Goal: Task Accomplishment & Management: Manage account settings

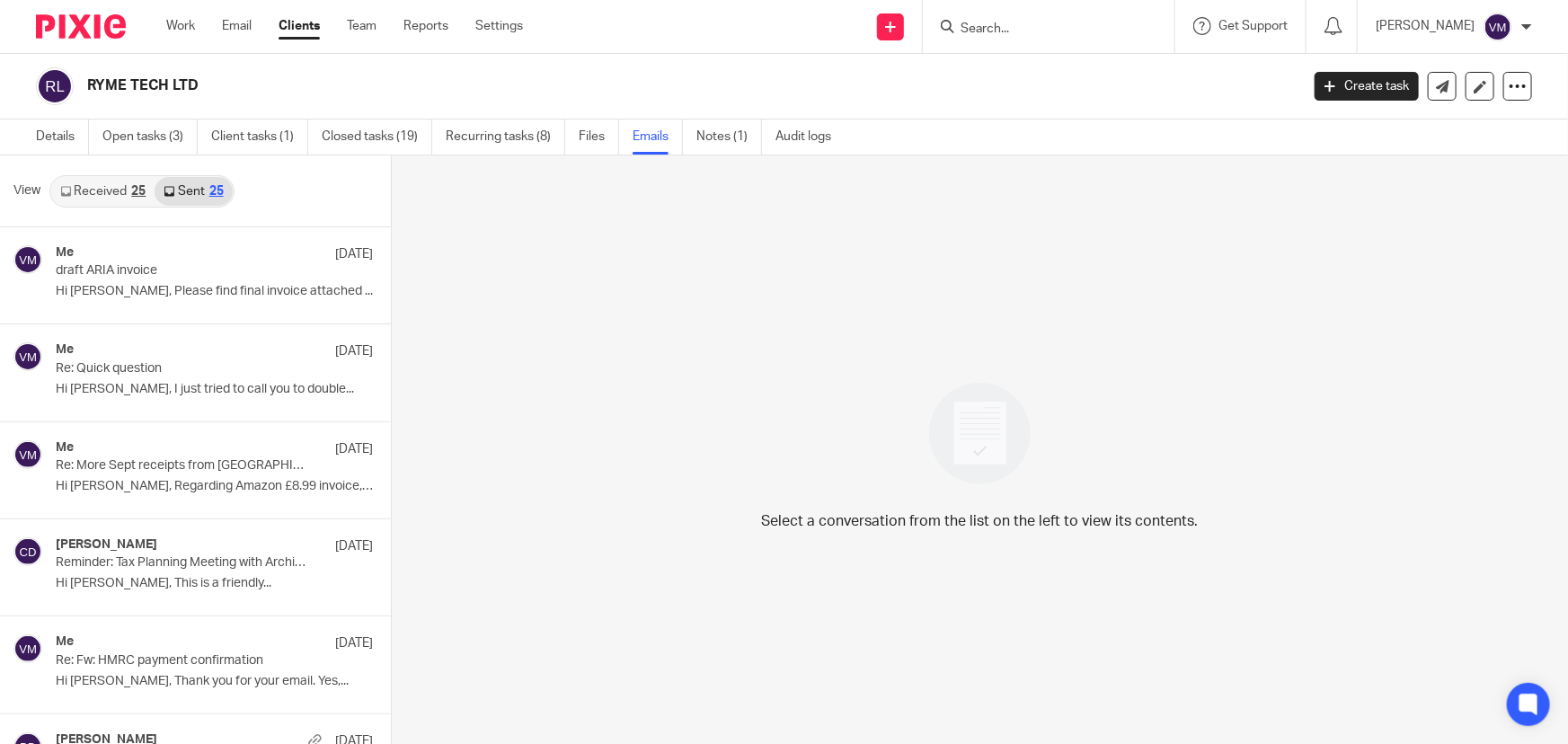
scroll to position [2, 0]
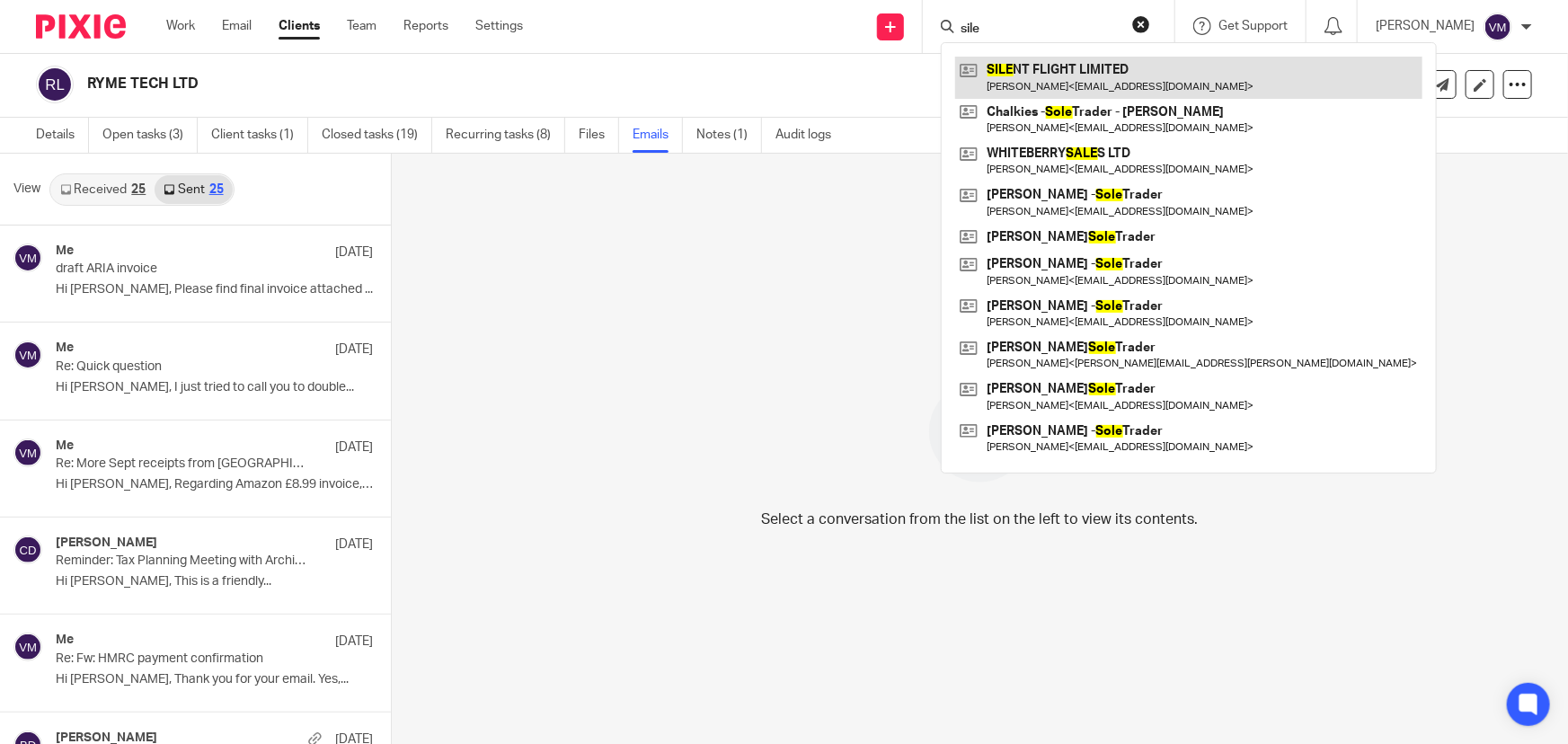
type input "sile"
click at [1061, 64] on link at bounding box center [1188, 77] width 467 height 42
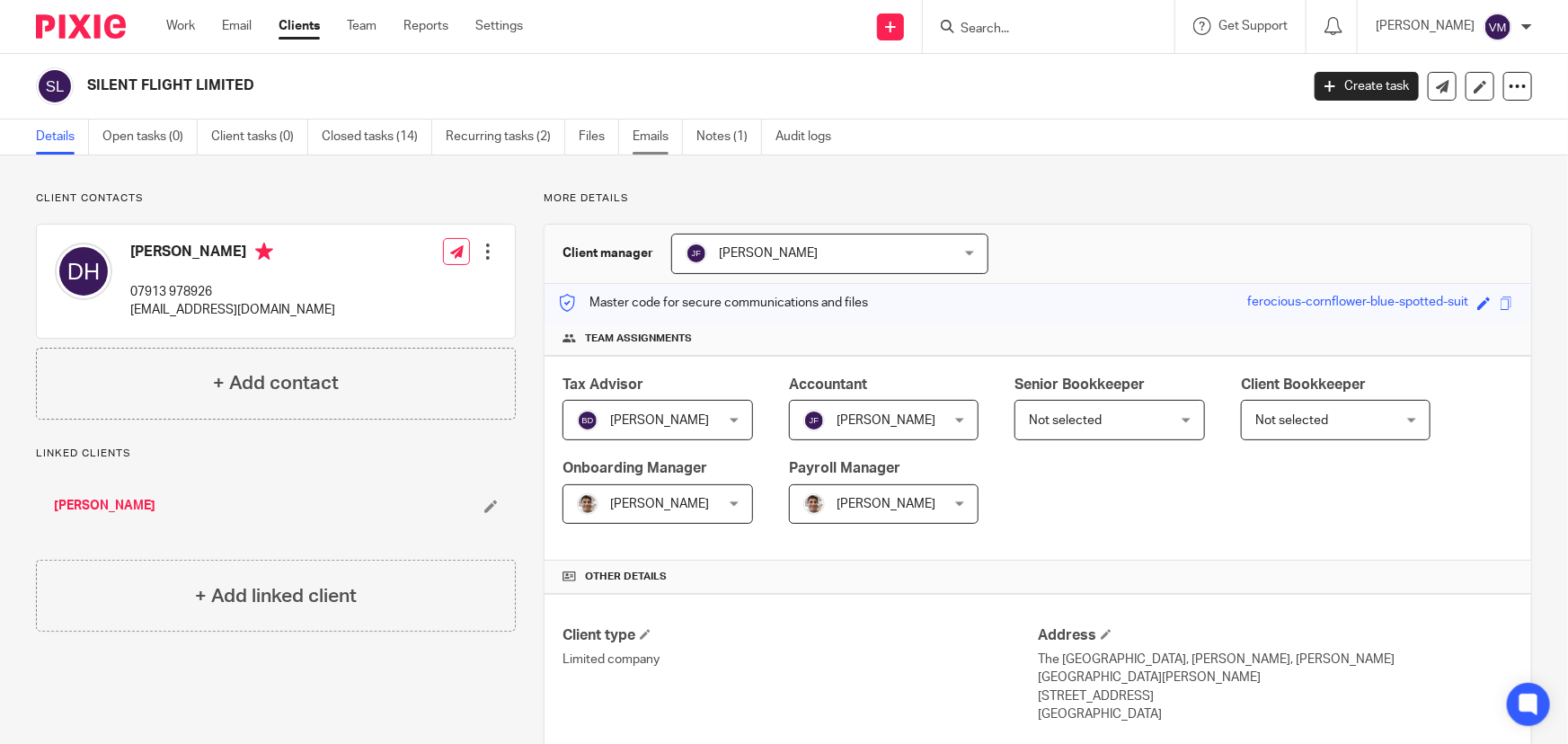
click at [665, 138] on link "Emails" at bounding box center [658, 137] width 51 height 35
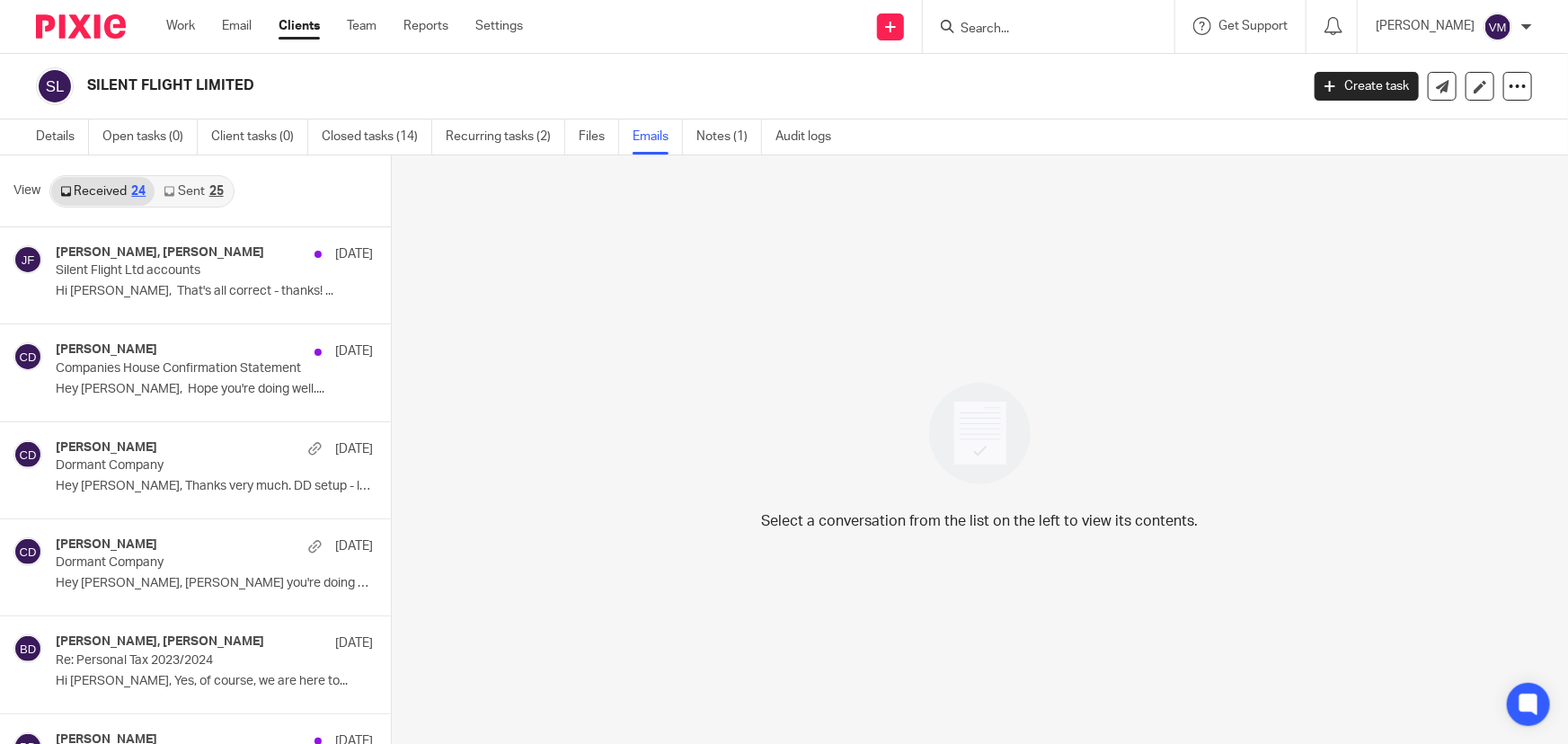
click at [197, 194] on link "Sent 25" at bounding box center [193, 191] width 78 height 29
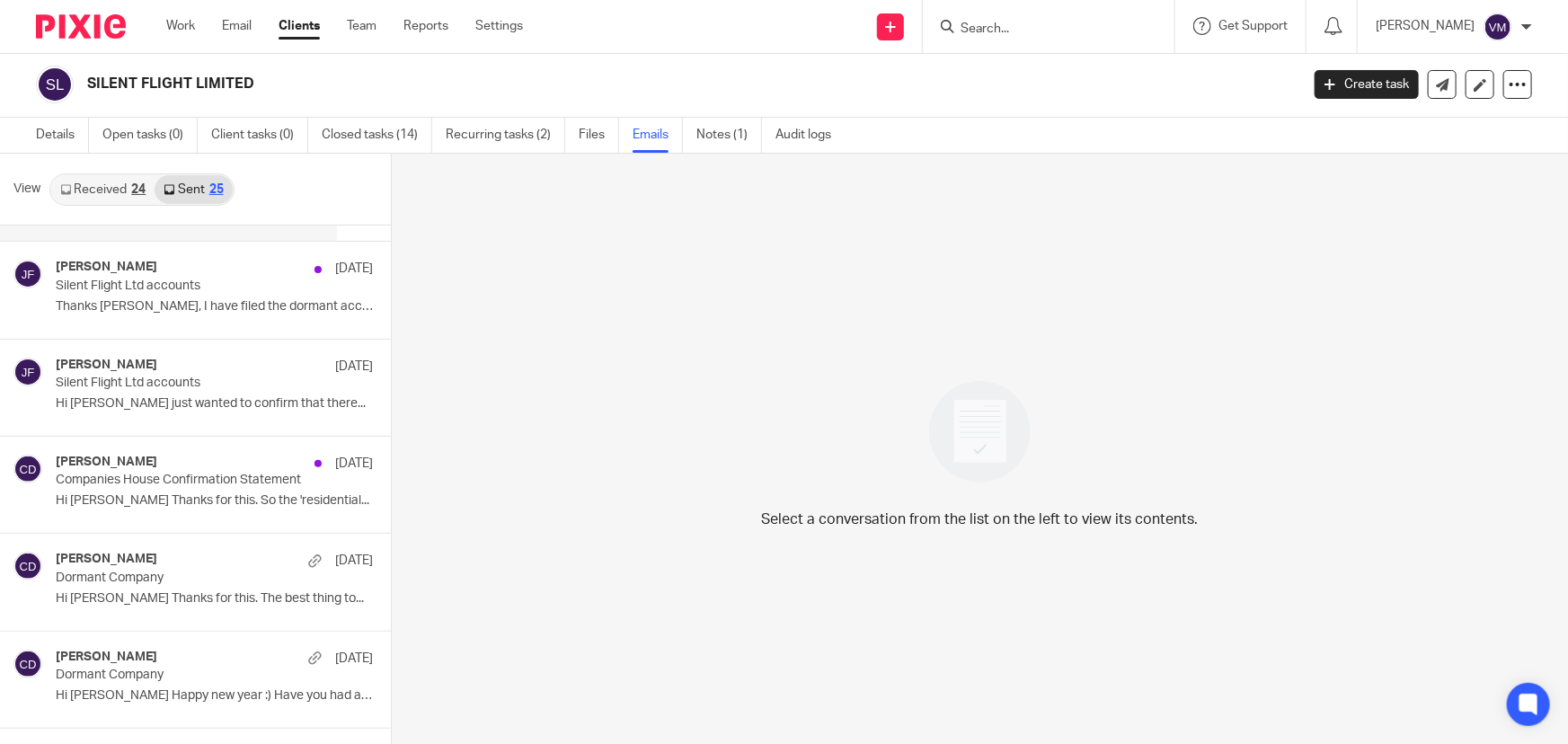
scroll to position [162, 0]
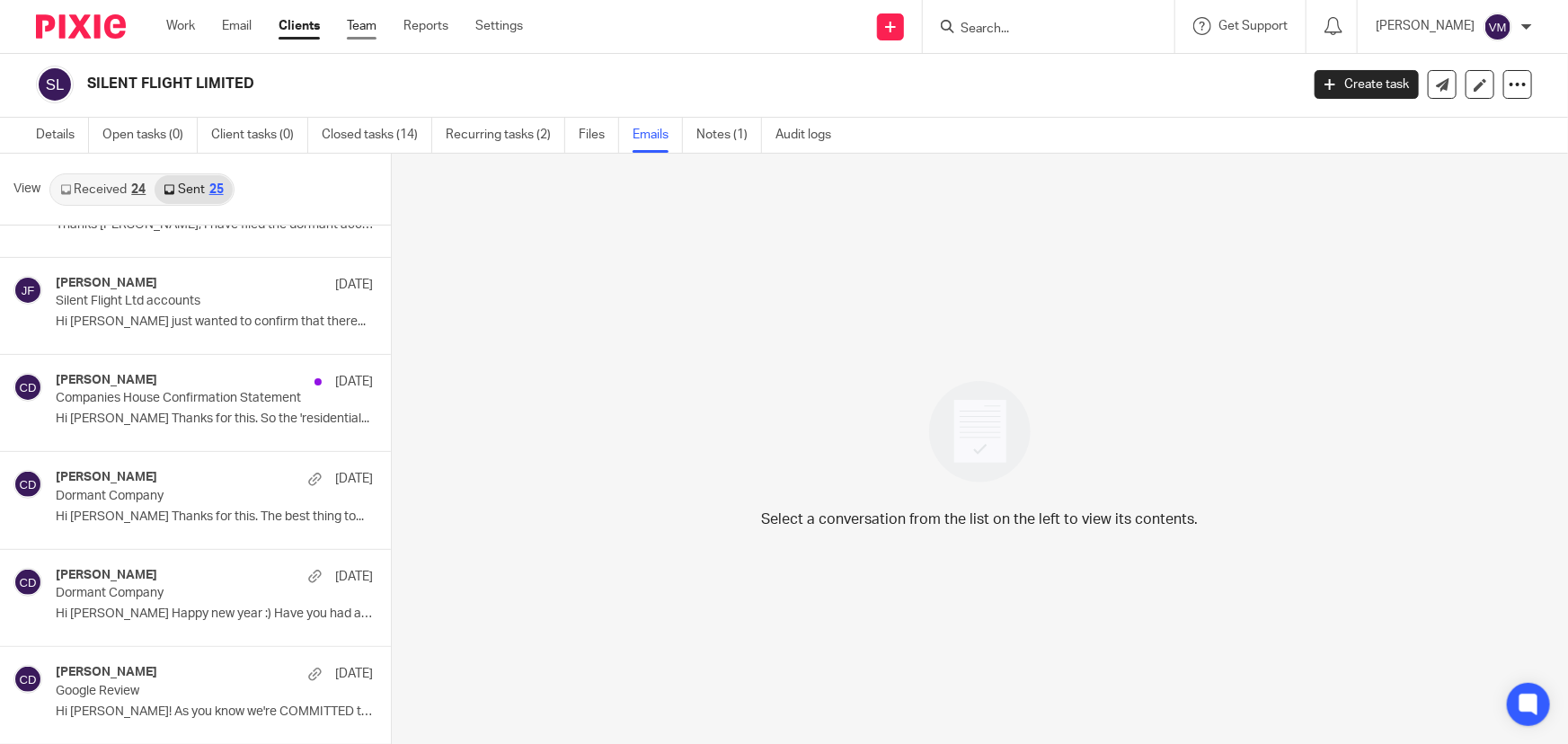
click at [359, 19] on link "Team" at bounding box center [361, 26] width 30 height 18
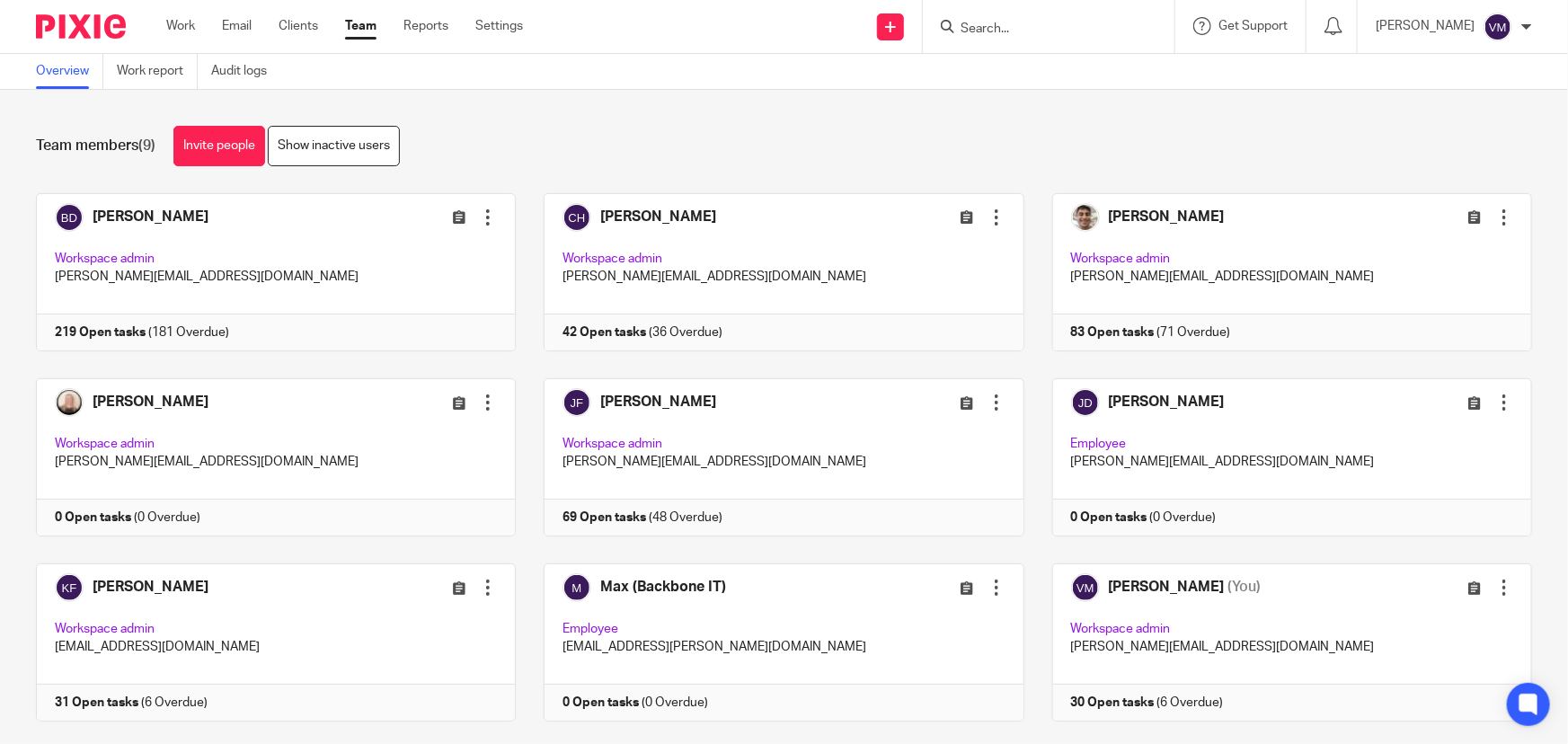
click at [990, 24] on input "Search" at bounding box center [1040, 29] width 162 height 17
type input "squid"
click at [1037, 68] on link at bounding box center [1107, 77] width 304 height 42
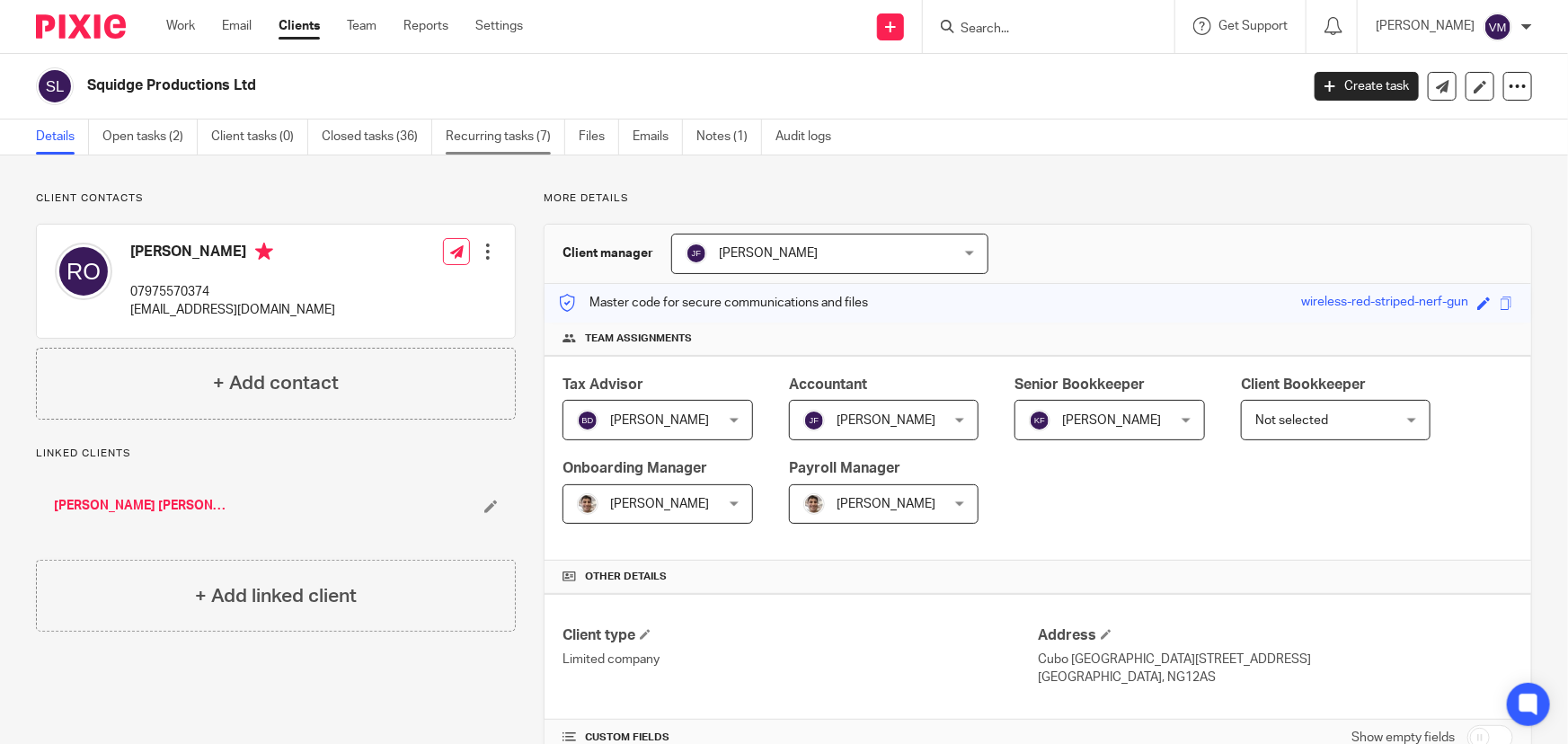
click at [469, 138] on link "Recurring tasks (7)" at bounding box center [505, 137] width 119 height 35
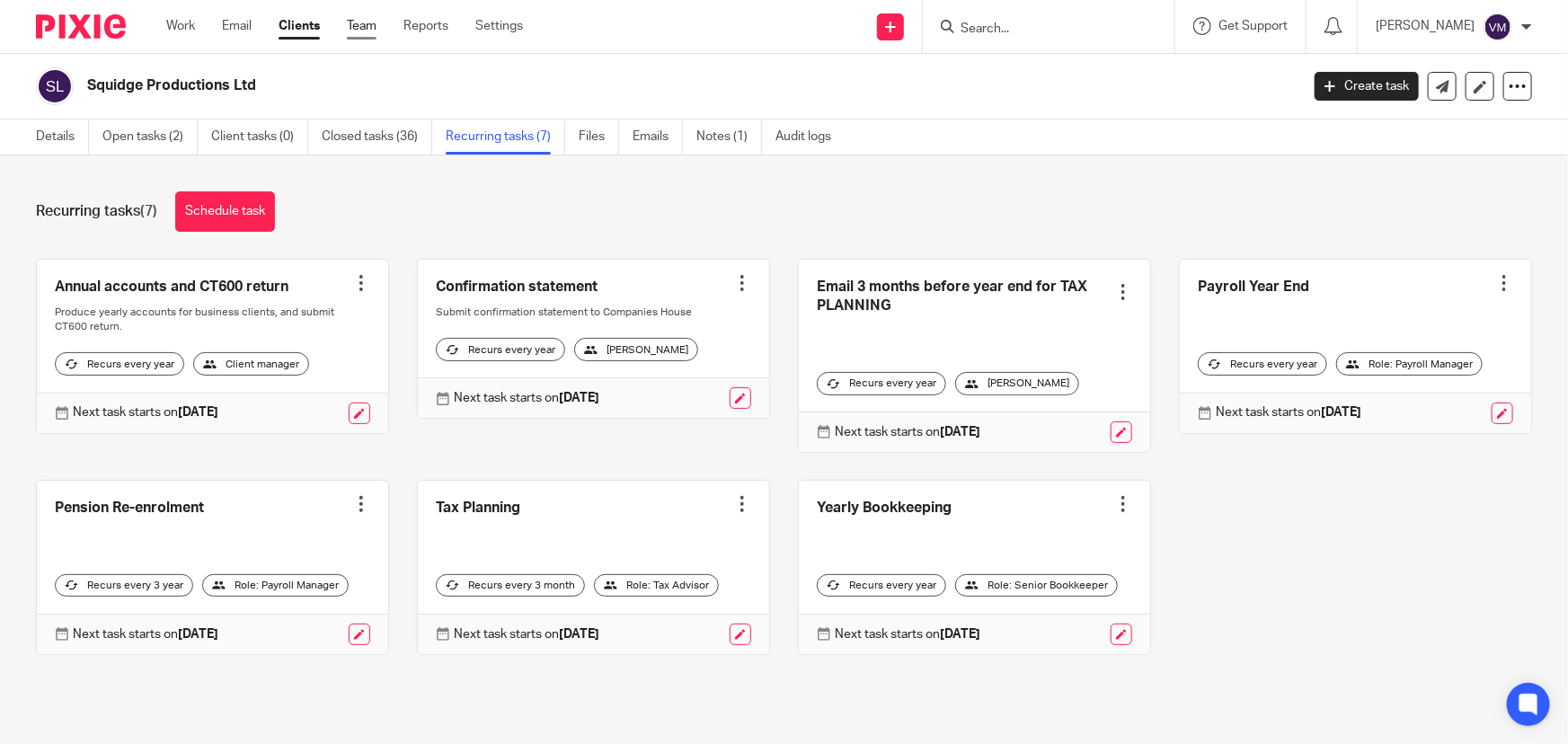
click at [359, 26] on link "Team" at bounding box center [361, 26] width 30 height 18
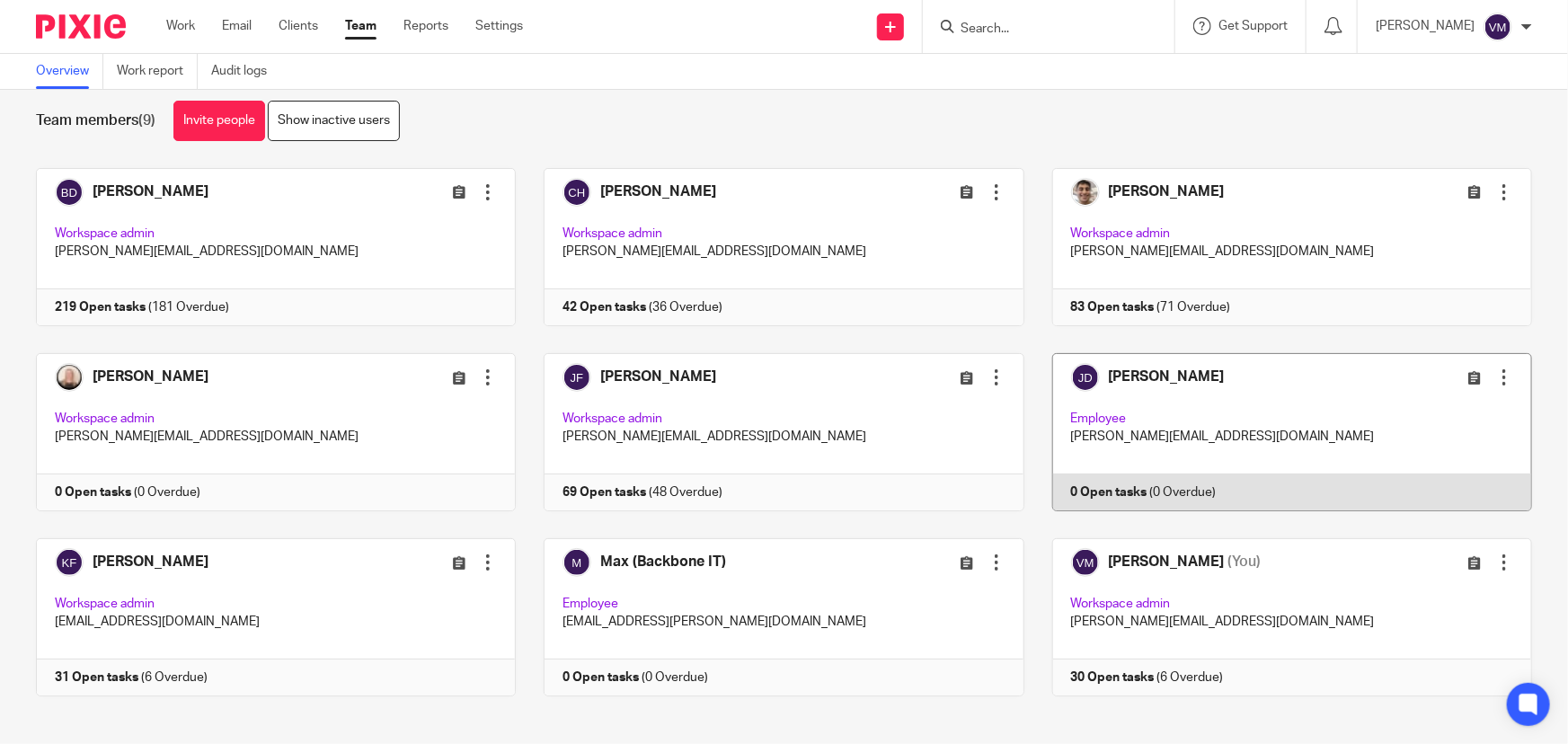
scroll to position [39, 0]
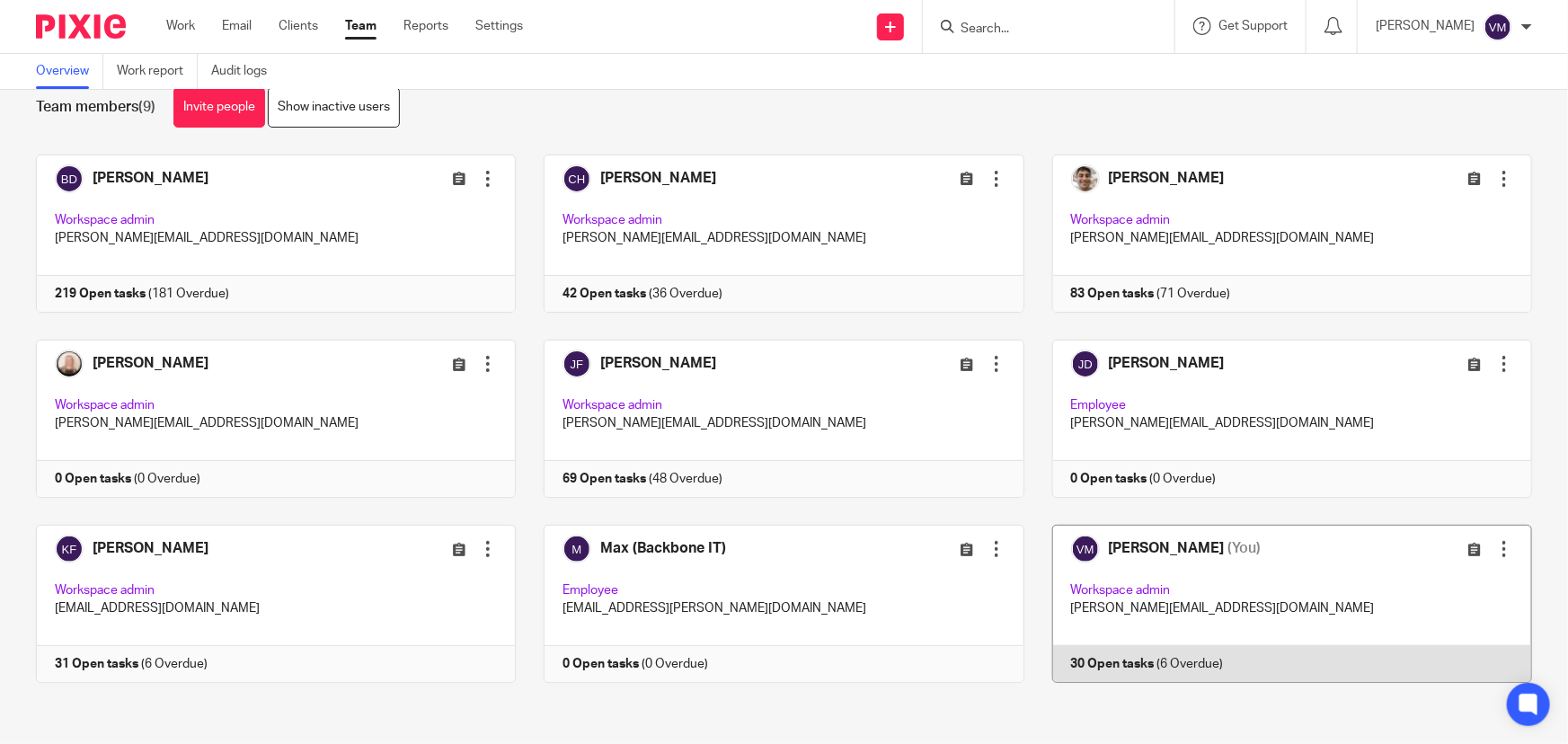
click at [1244, 667] on link at bounding box center [1278, 603] width 508 height 158
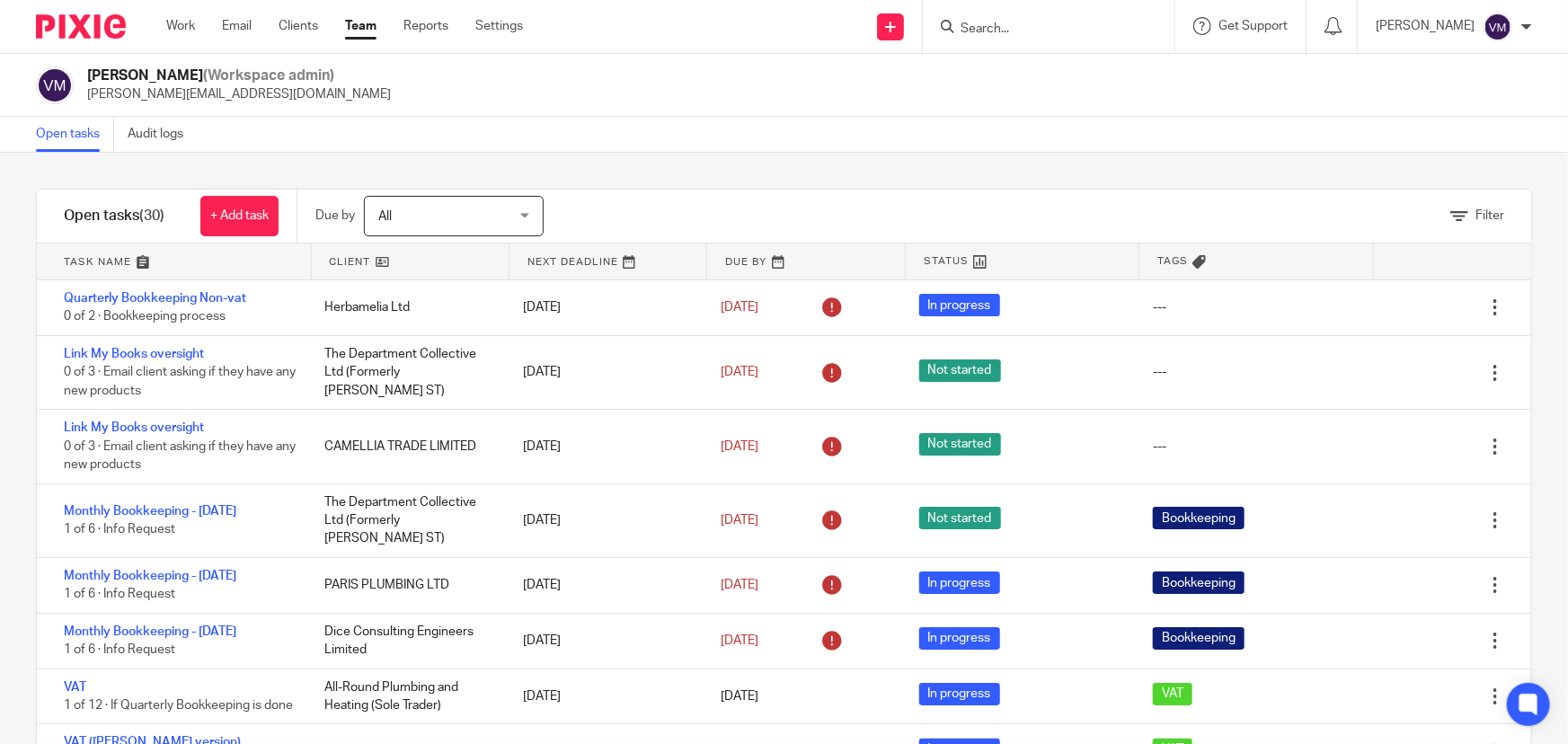
click at [366, 25] on link "Team" at bounding box center [360, 26] width 31 height 18
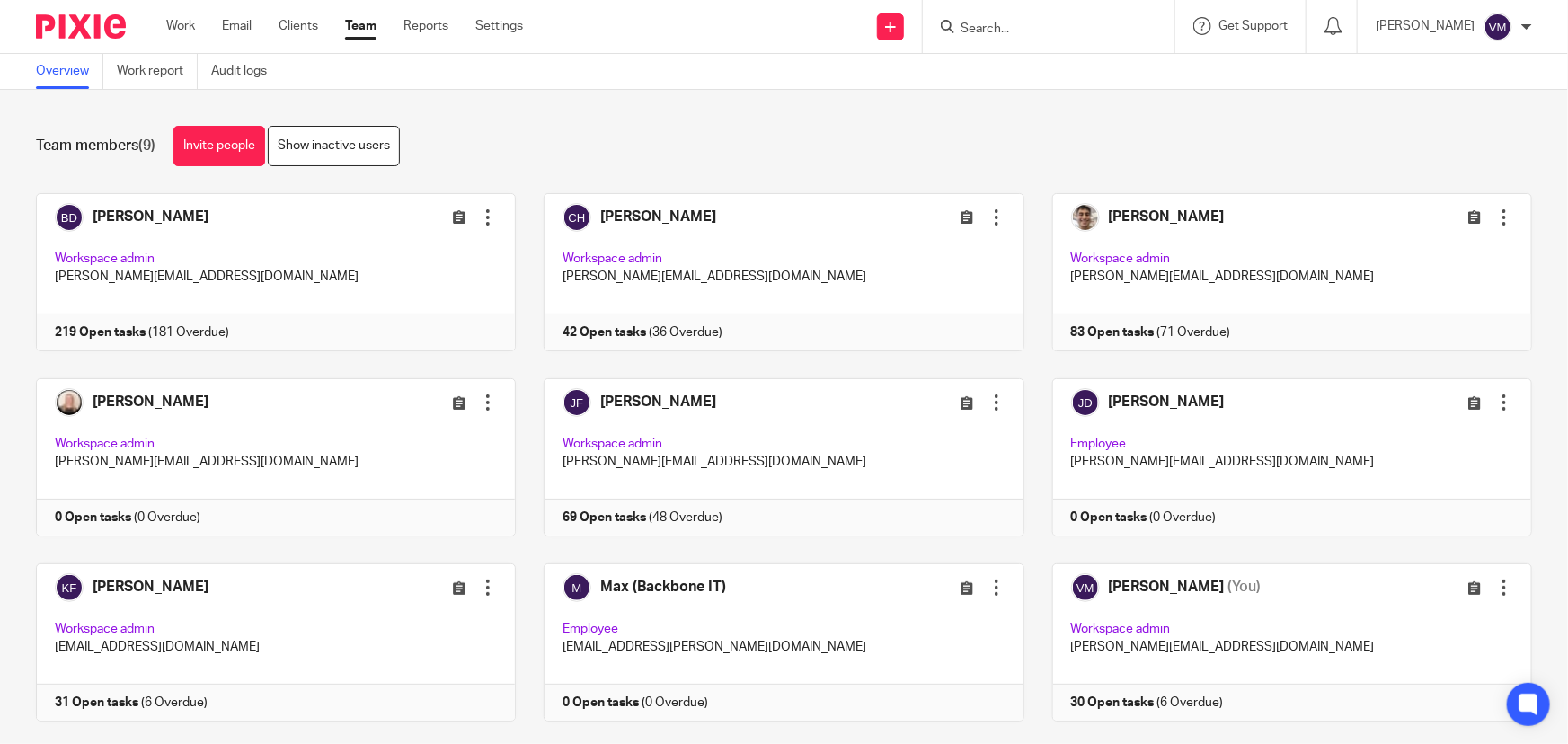
click at [1009, 30] on input "Search" at bounding box center [1040, 29] width 162 height 17
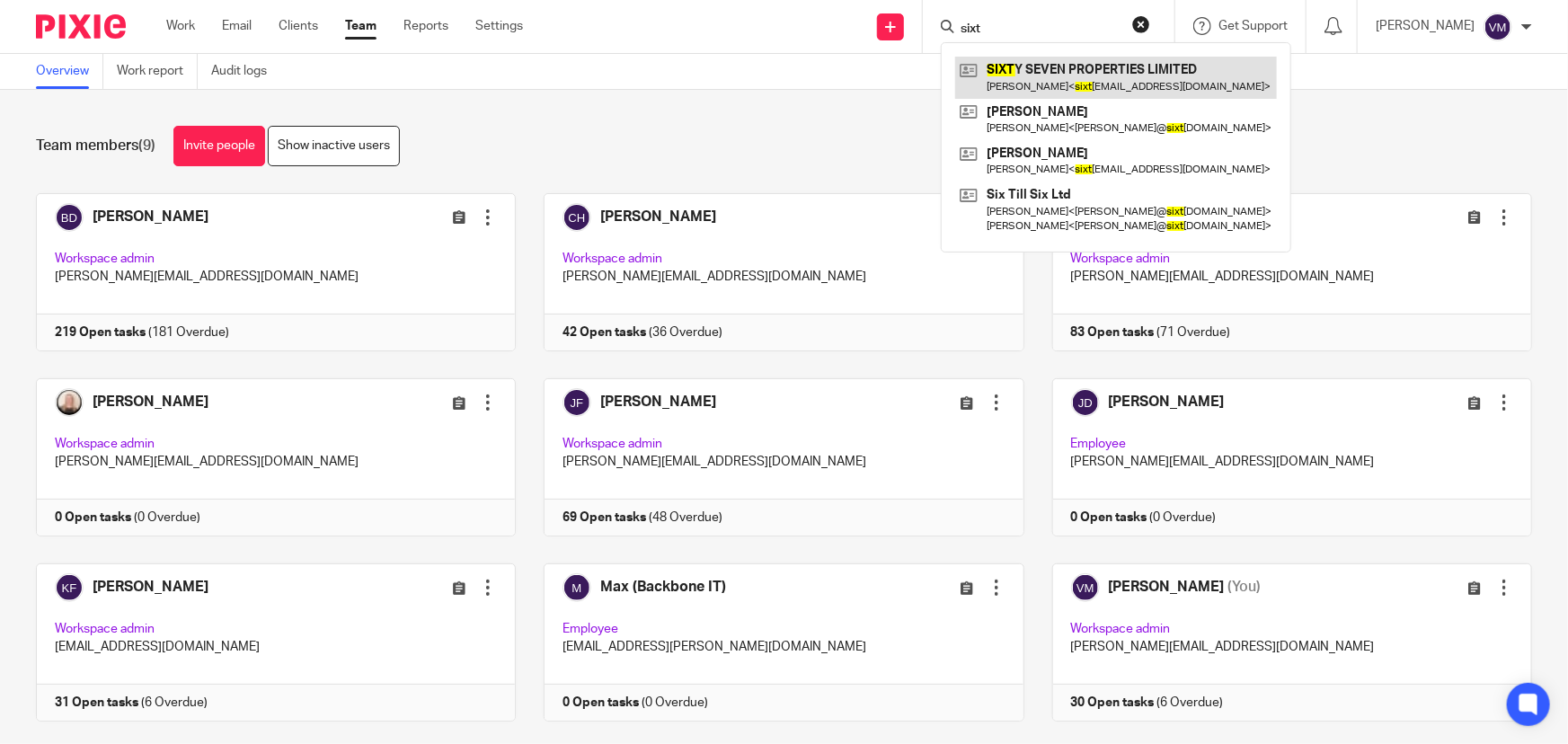
type input "sixt"
click at [1052, 71] on link at bounding box center [1115, 77] width 322 height 42
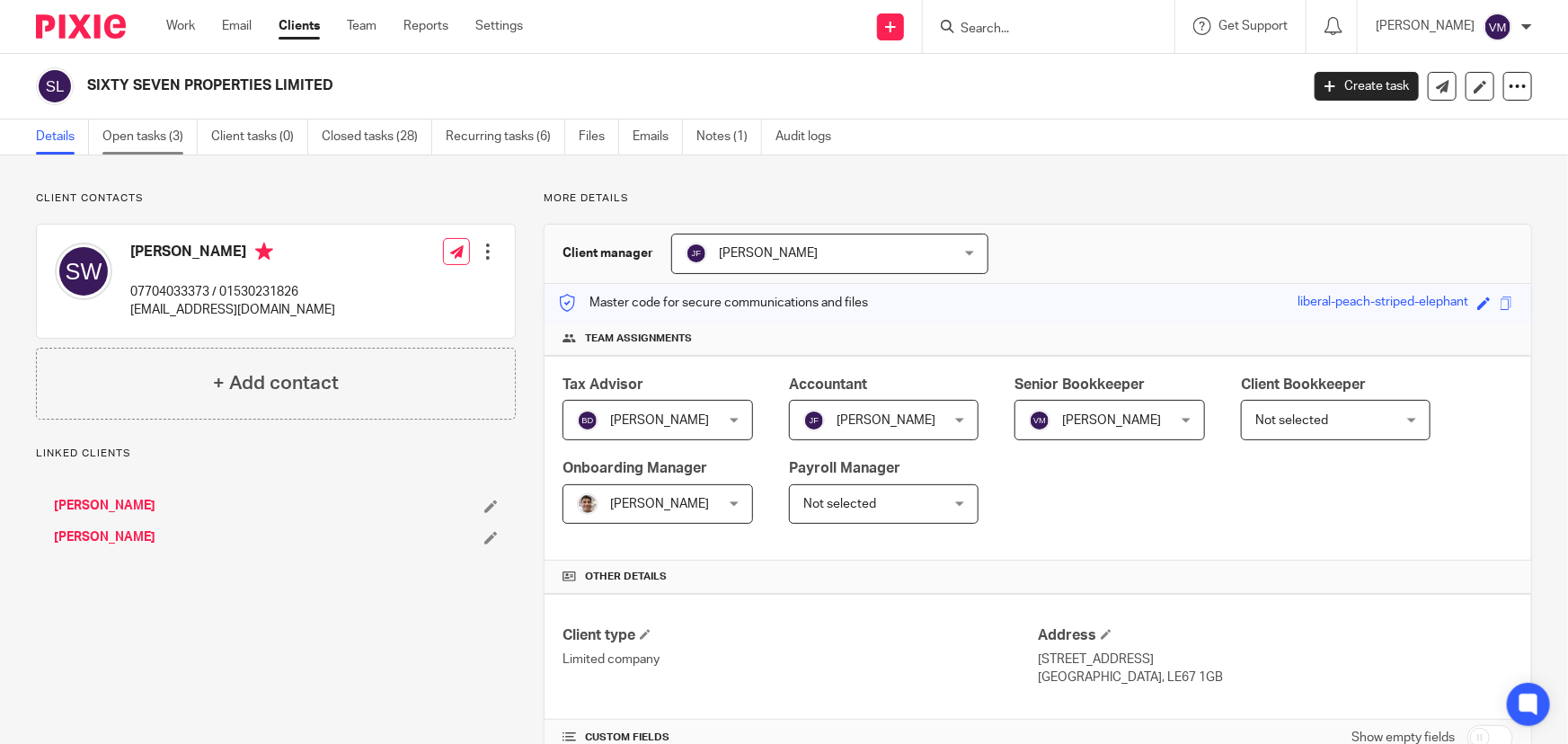
click at [138, 134] on link "Open tasks (3)" at bounding box center [150, 137] width 95 height 35
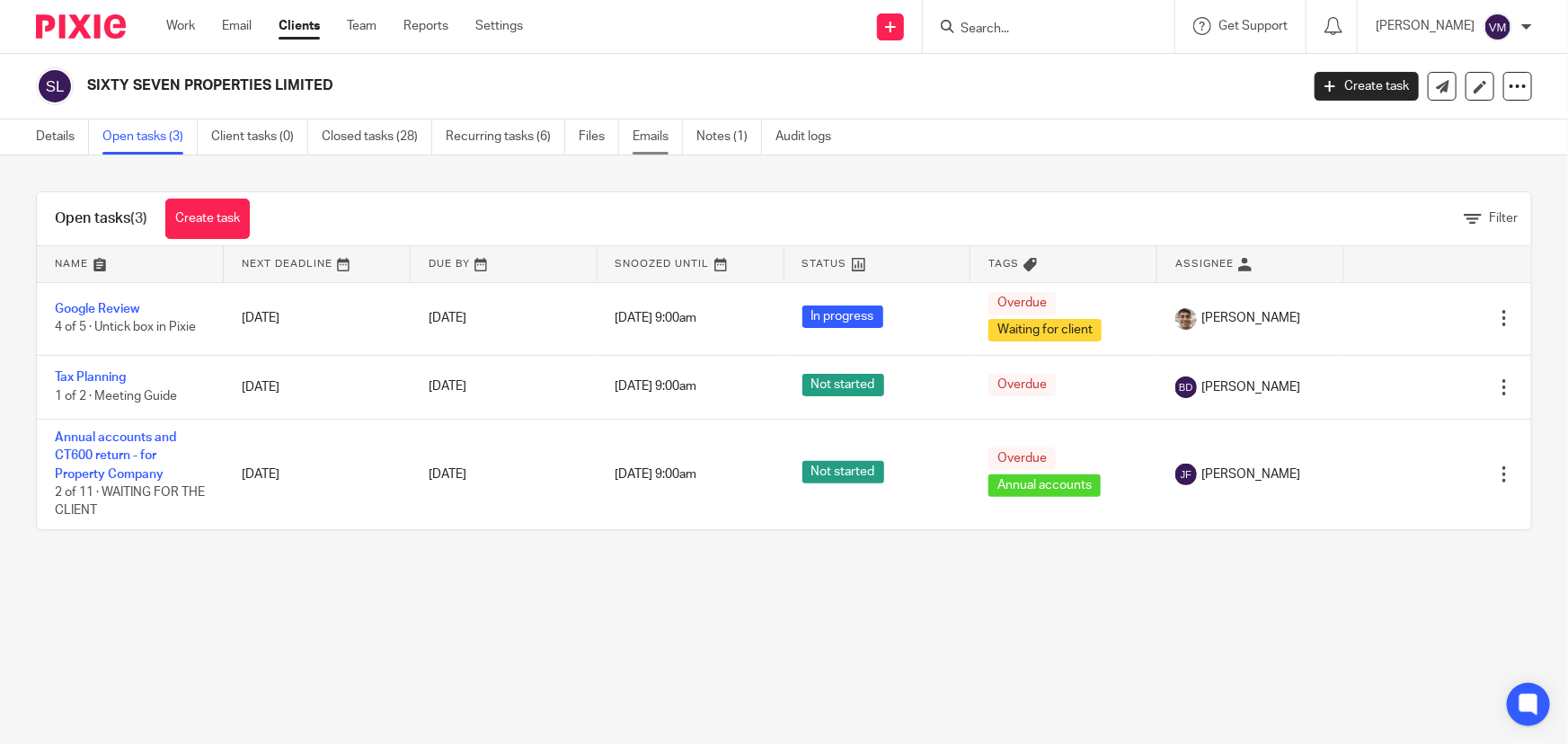
click at [644, 137] on link "Emails" at bounding box center [658, 137] width 51 height 35
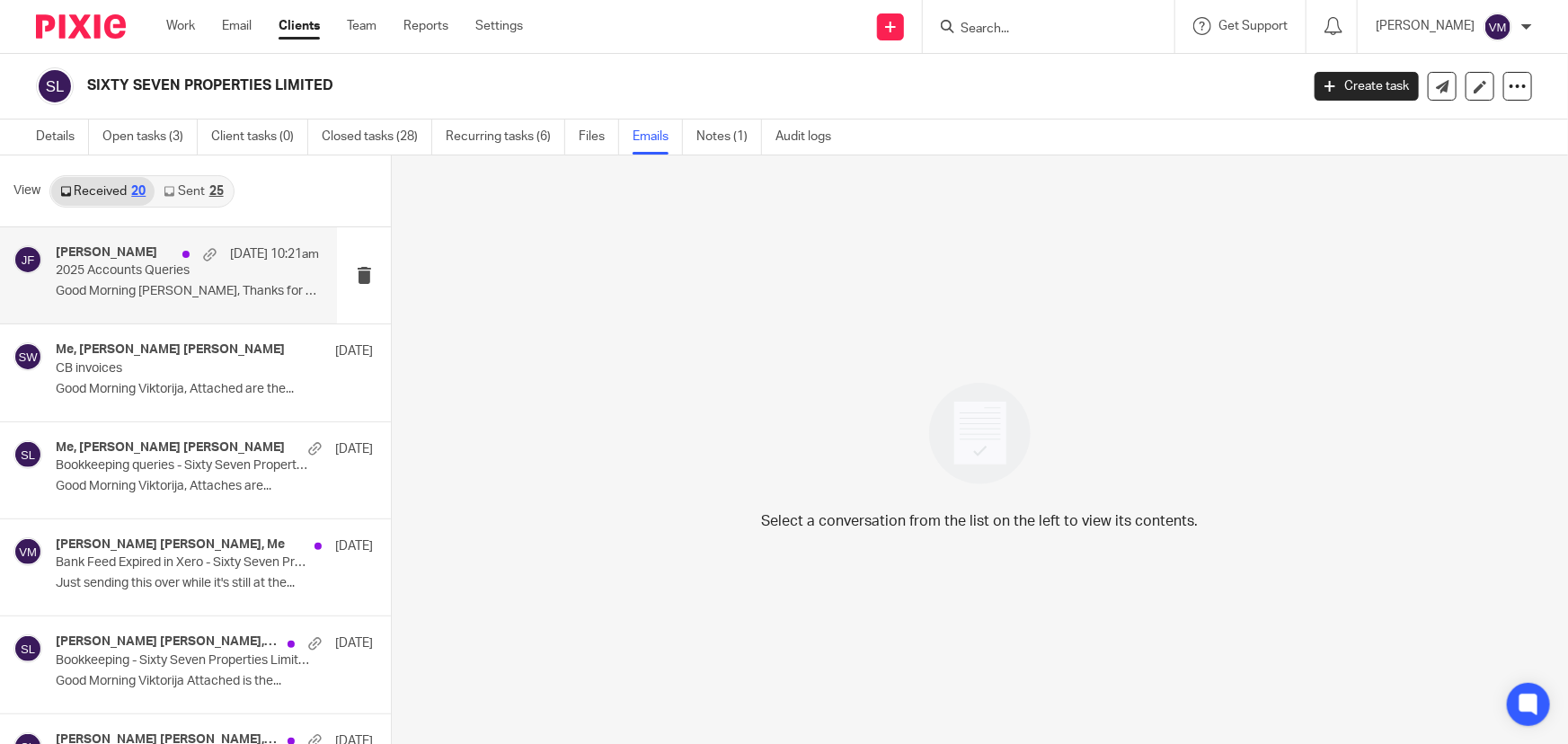
click at [161, 284] on p "Good Morning Jill, Thanks for the email. ..." at bounding box center [187, 291] width 263 height 16
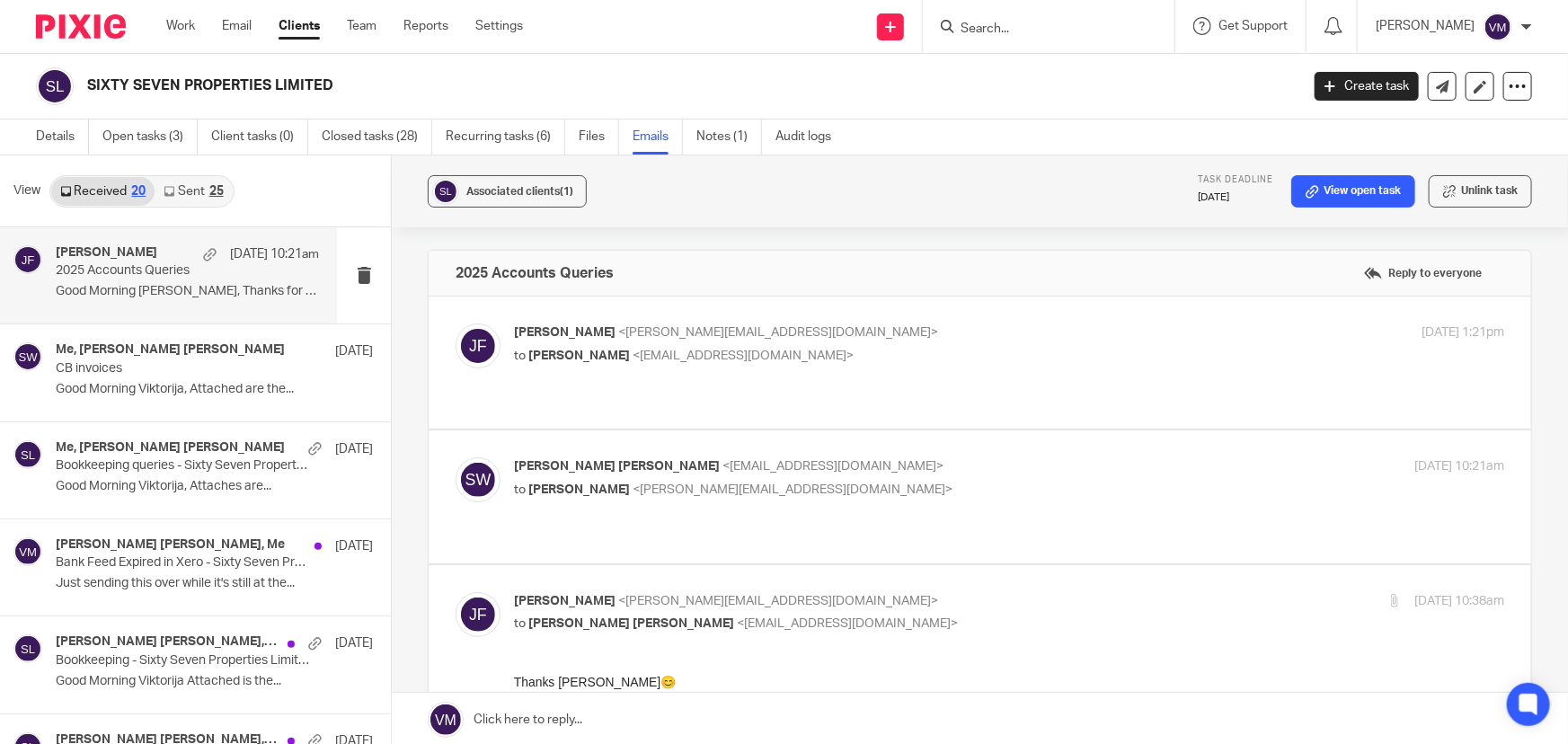
click at [974, 457] on p "Sophia Michele Wigley <sixtysevenproperties@hotmail.com>" at bounding box center [844, 466] width 661 height 18
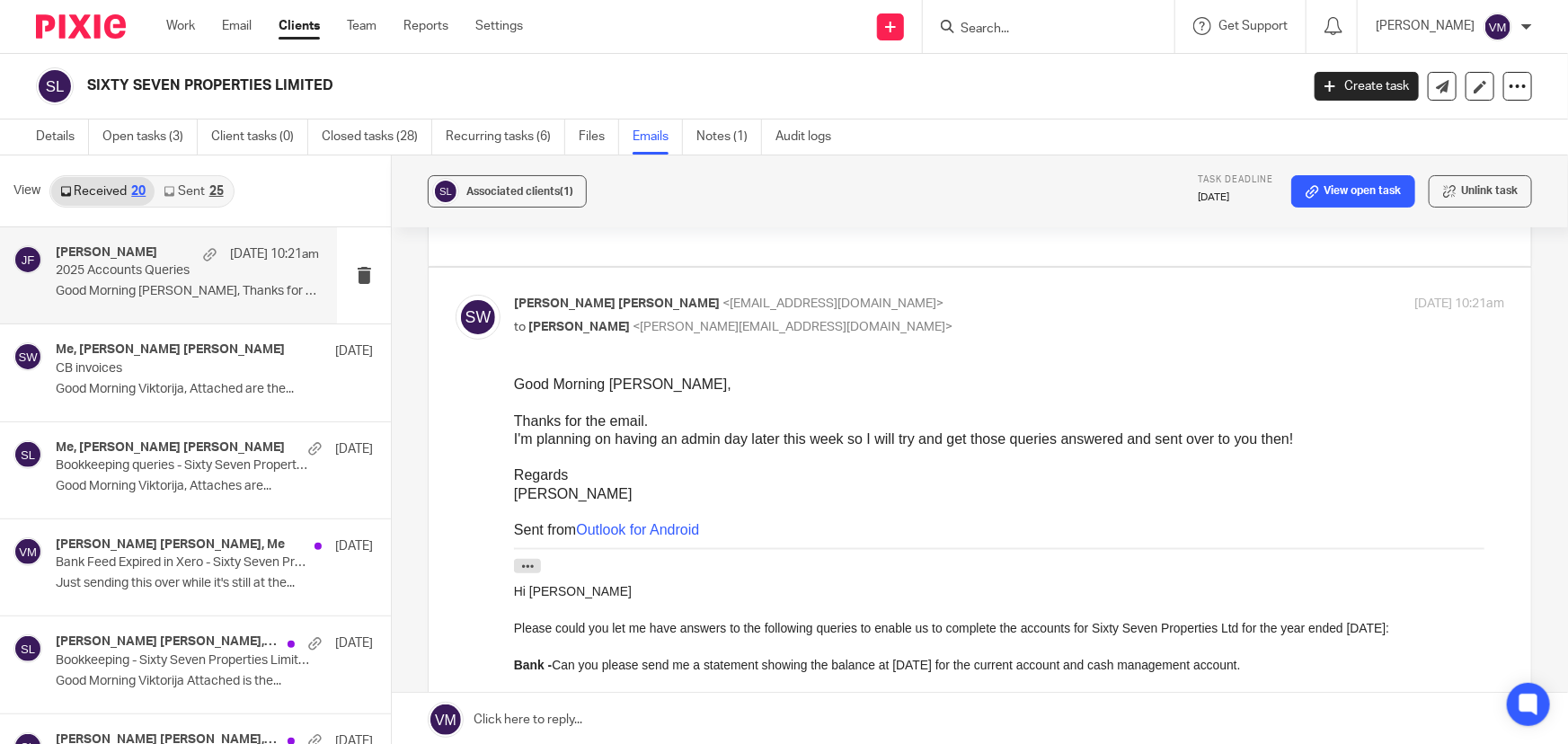
scroll to position [81, 0]
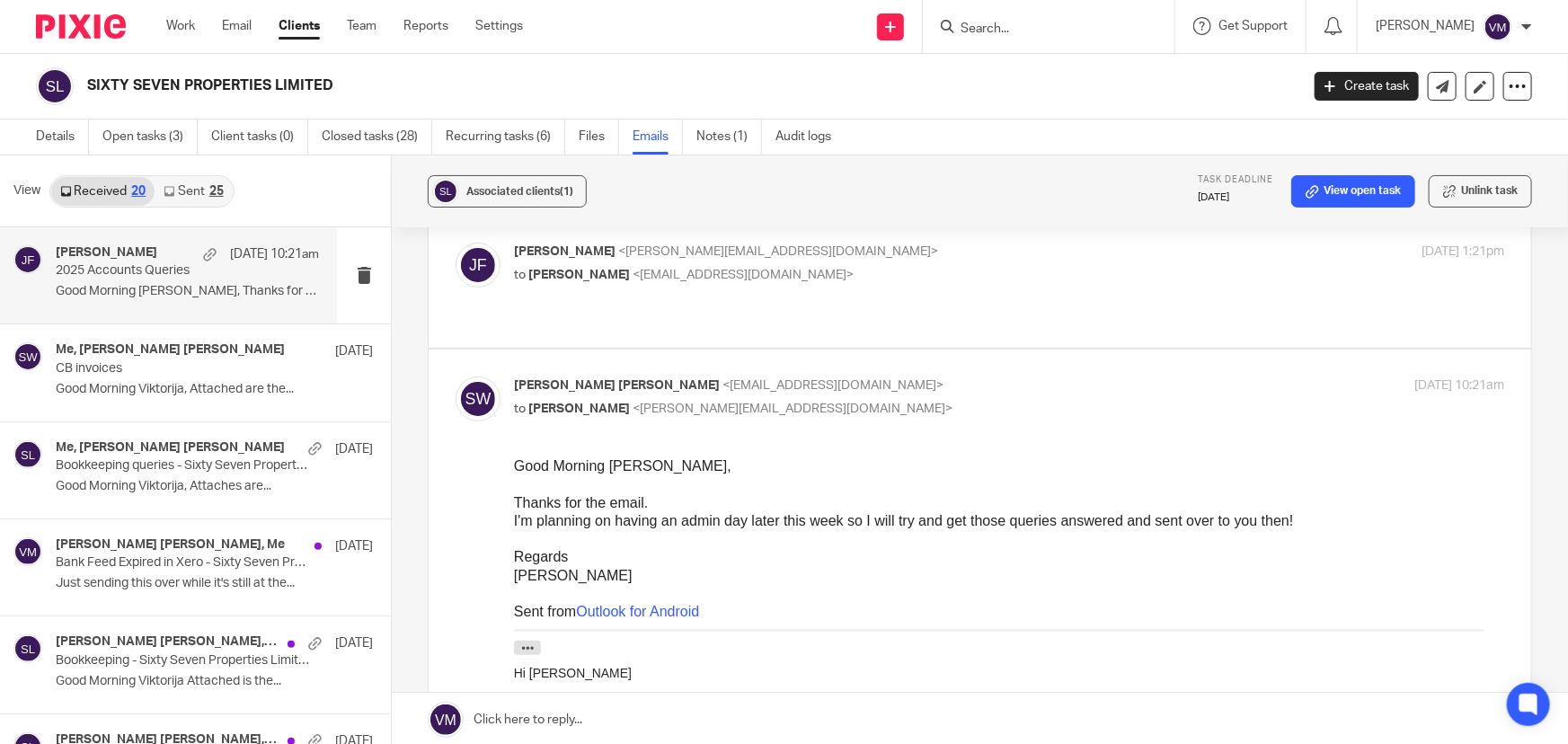
click at [456, 376] on input "checkbox" at bounding box center [455, 376] width 1 height 1
checkbox input "false"
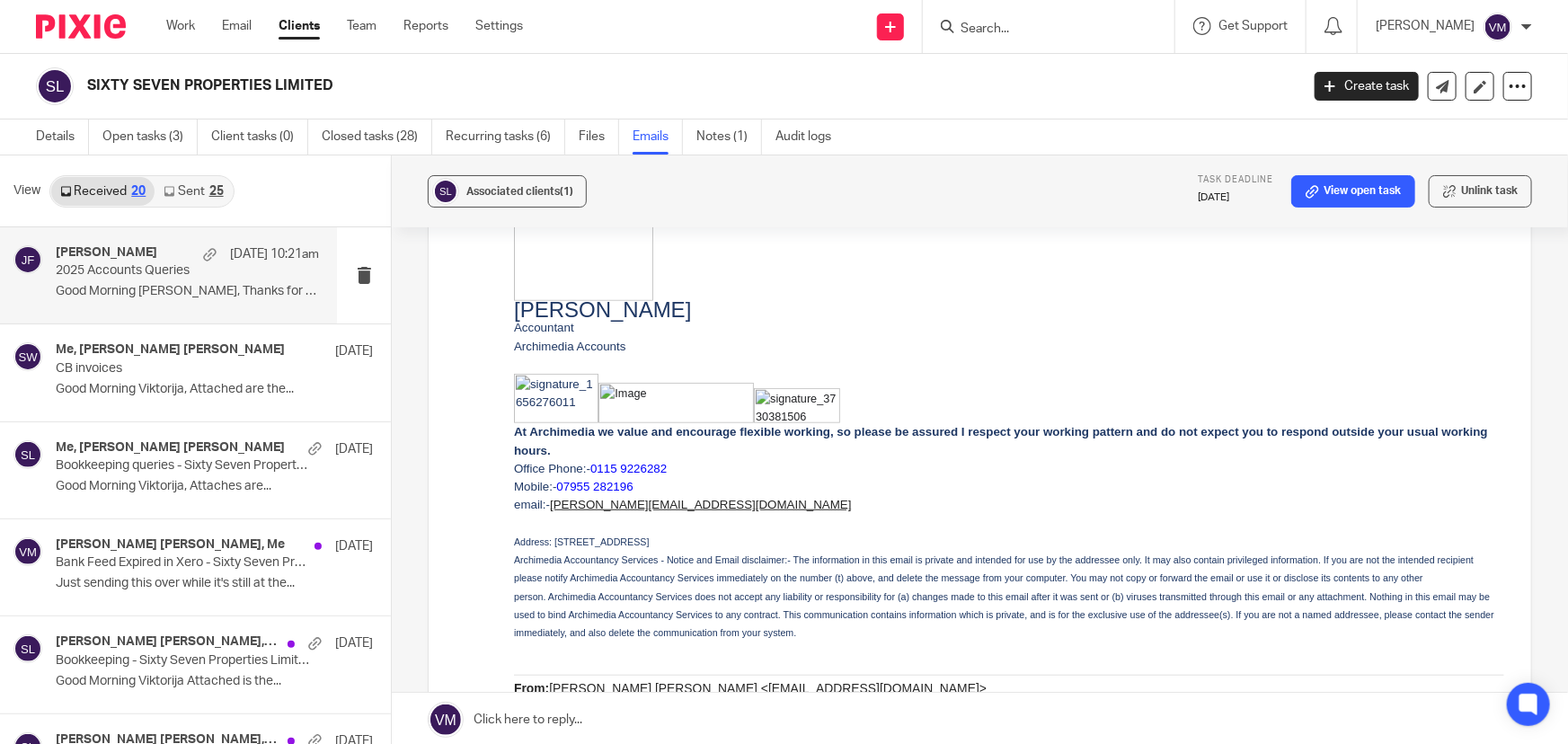
scroll to position [654, 0]
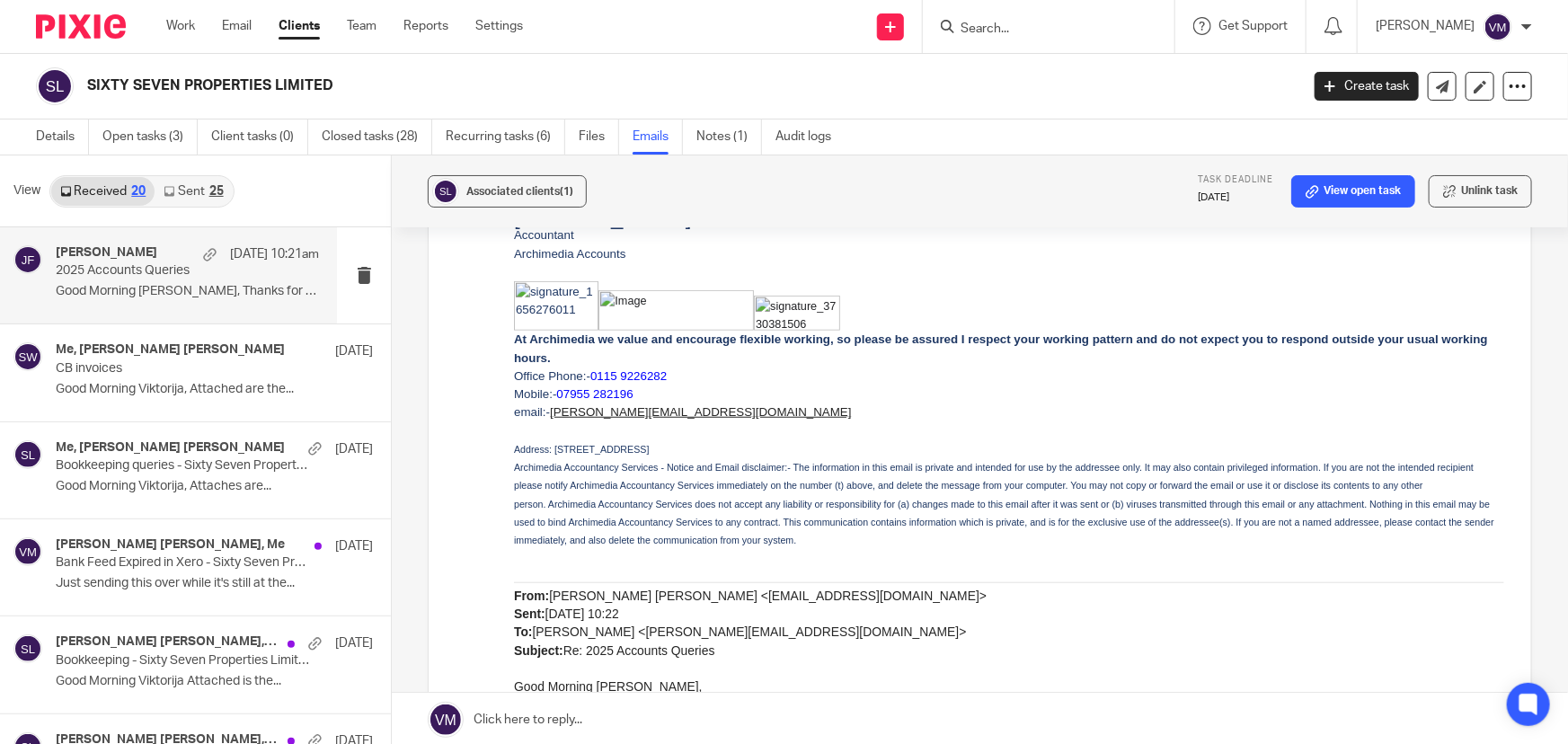
click at [179, 184] on link "Sent 25" at bounding box center [193, 191] width 78 height 29
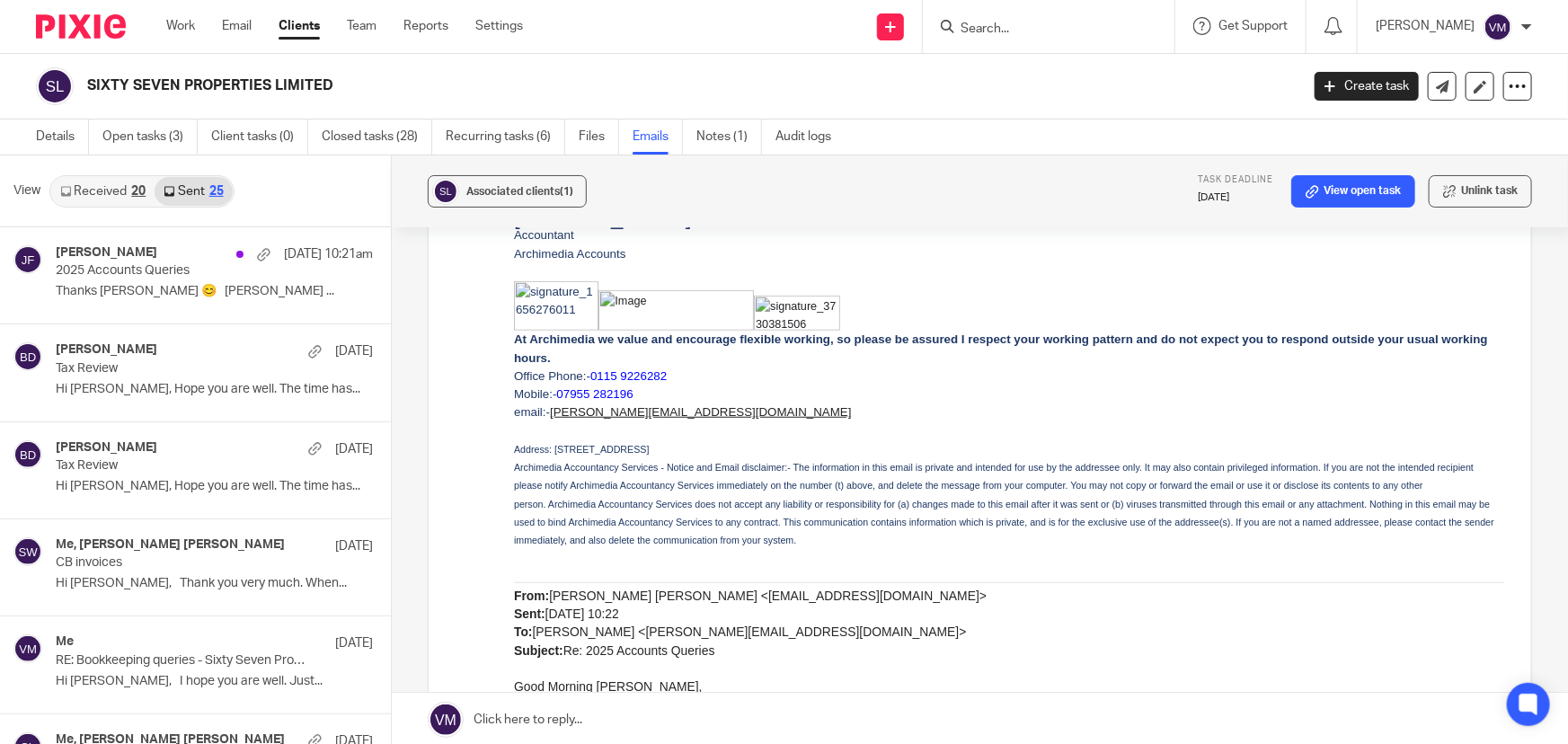
scroll to position [2, 0]
click at [371, 27] on link "Team" at bounding box center [361, 26] width 30 height 18
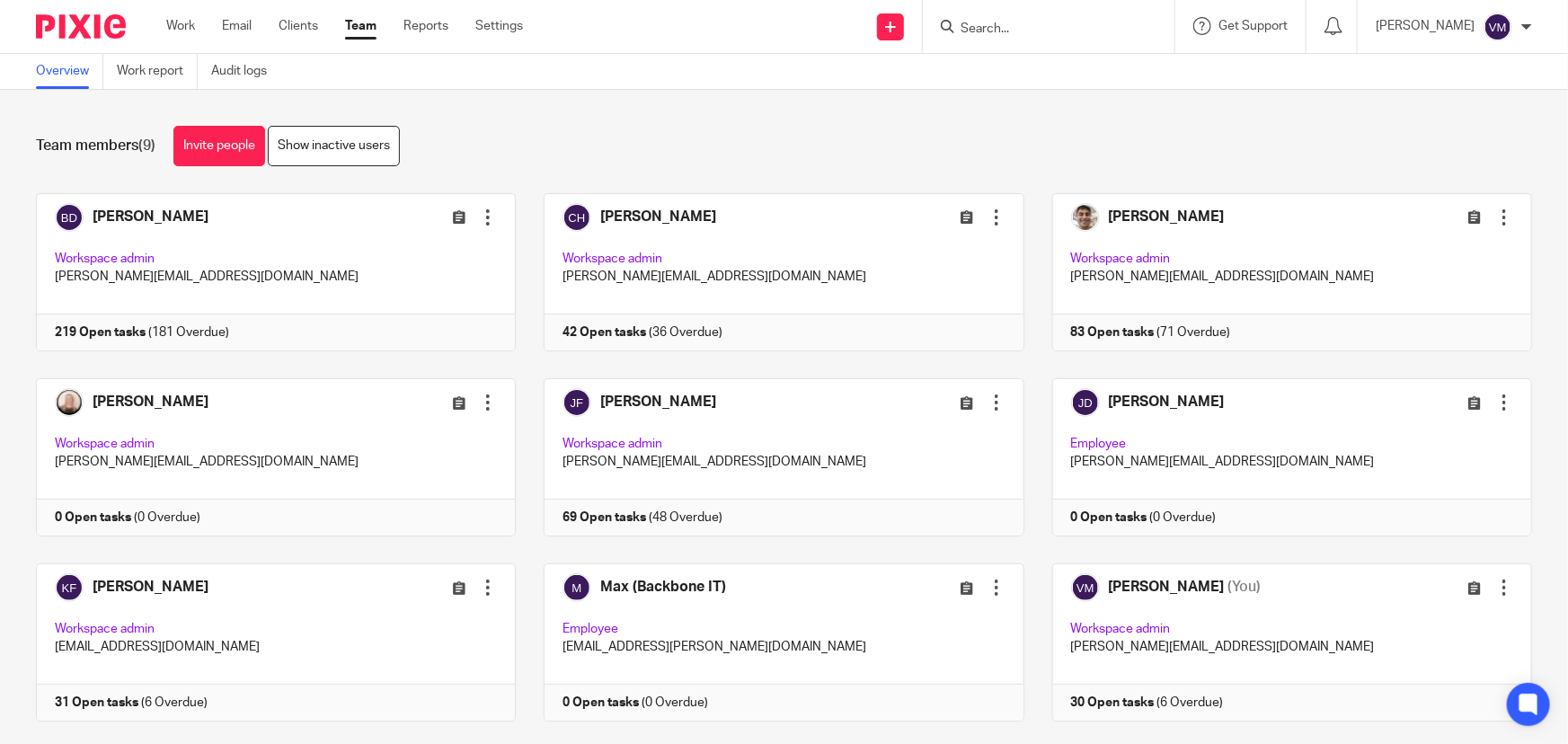
click at [1028, 37] on form at bounding box center [1054, 26] width 191 height 22
click at [1028, 26] on input "Search" at bounding box center [1040, 29] width 162 height 17
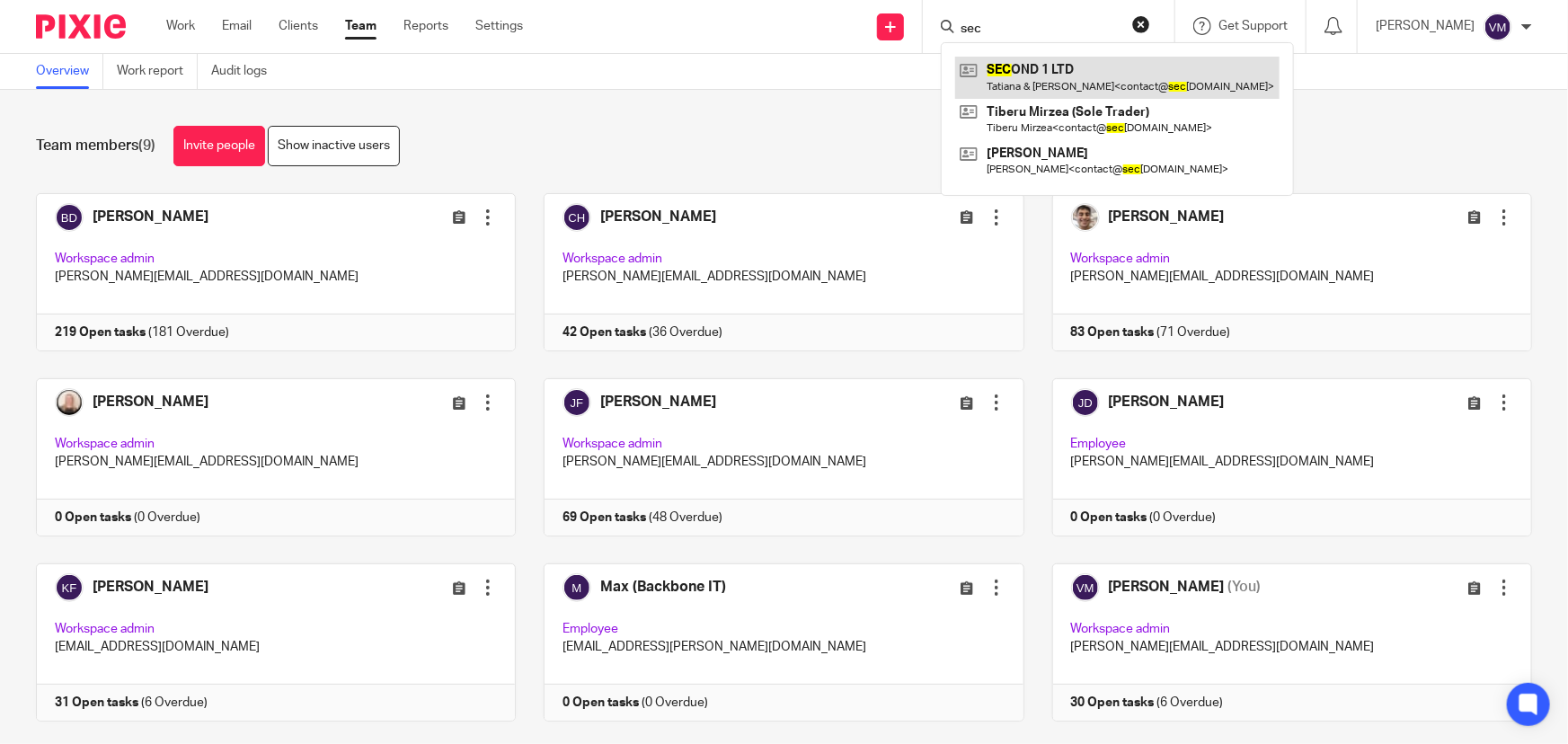
type input "sec"
click at [1051, 73] on link at bounding box center [1117, 77] width 324 height 42
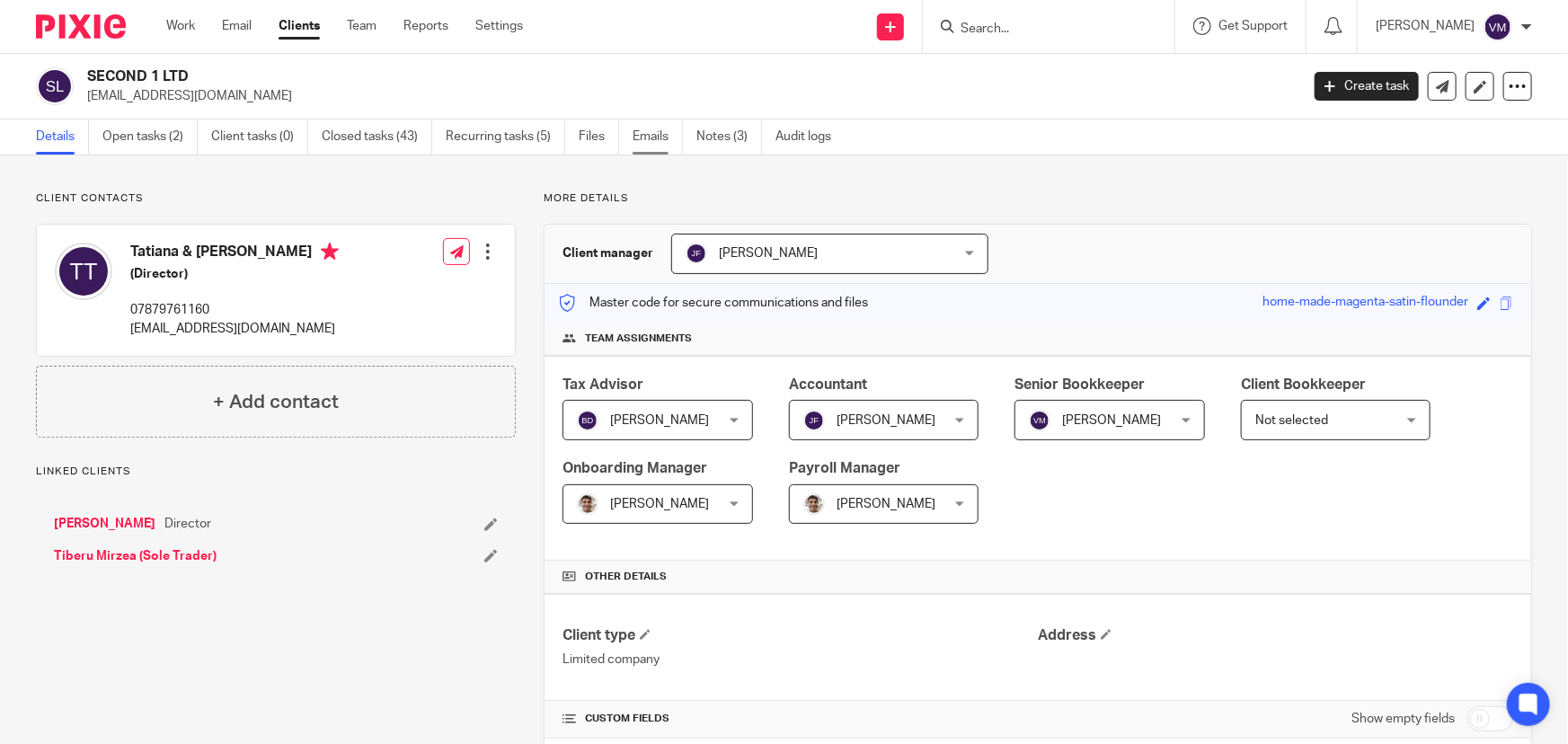
click at [644, 135] on link "Emails" at bounding box center [658, 137] width 51 height 35
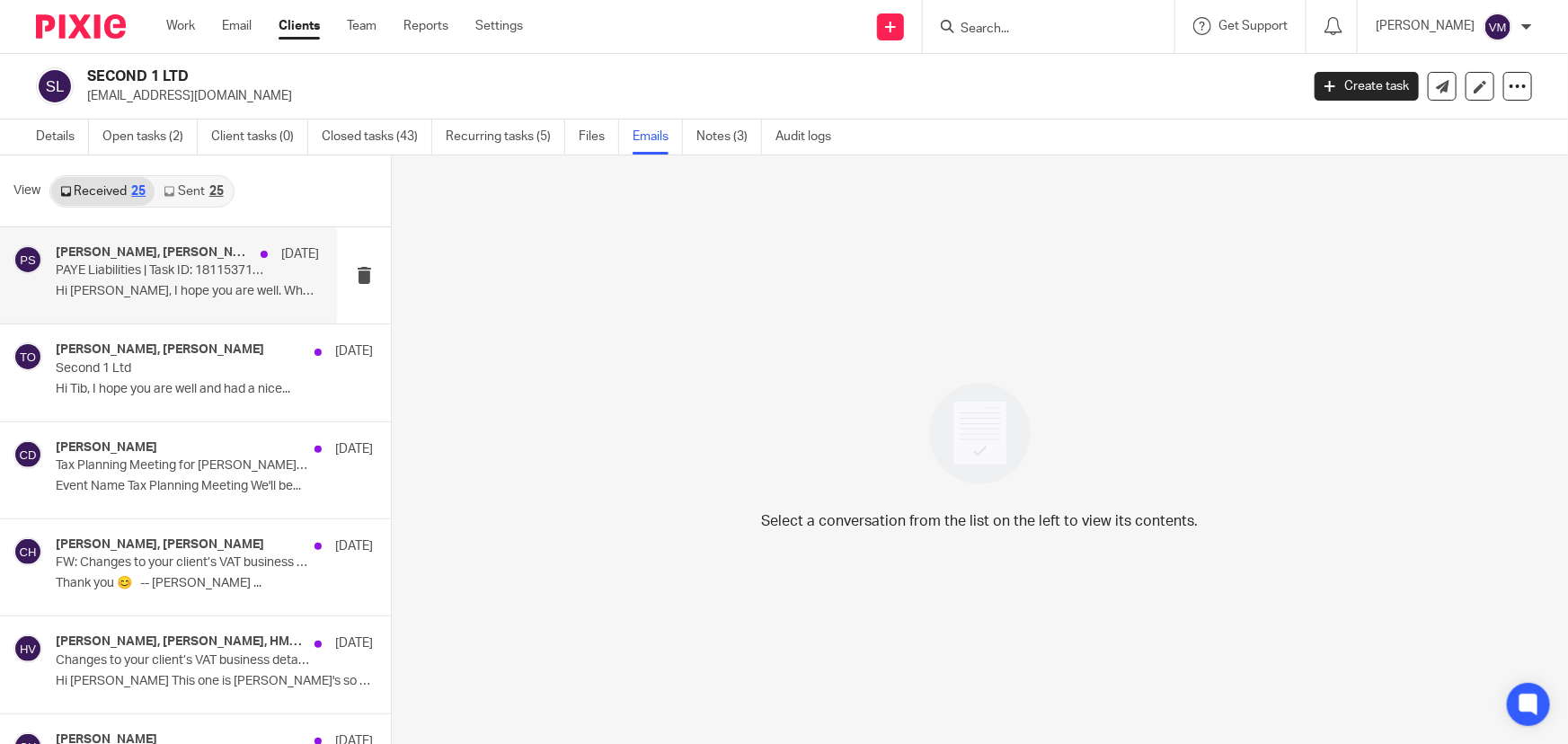
click at [138, 281] on div "Barbara Demtriou, Chris Demetriou, Payroll Team | Payroll Sorted 9 Oct PAYE Lia…" at bounding box center [187, 276] width 263 height 60
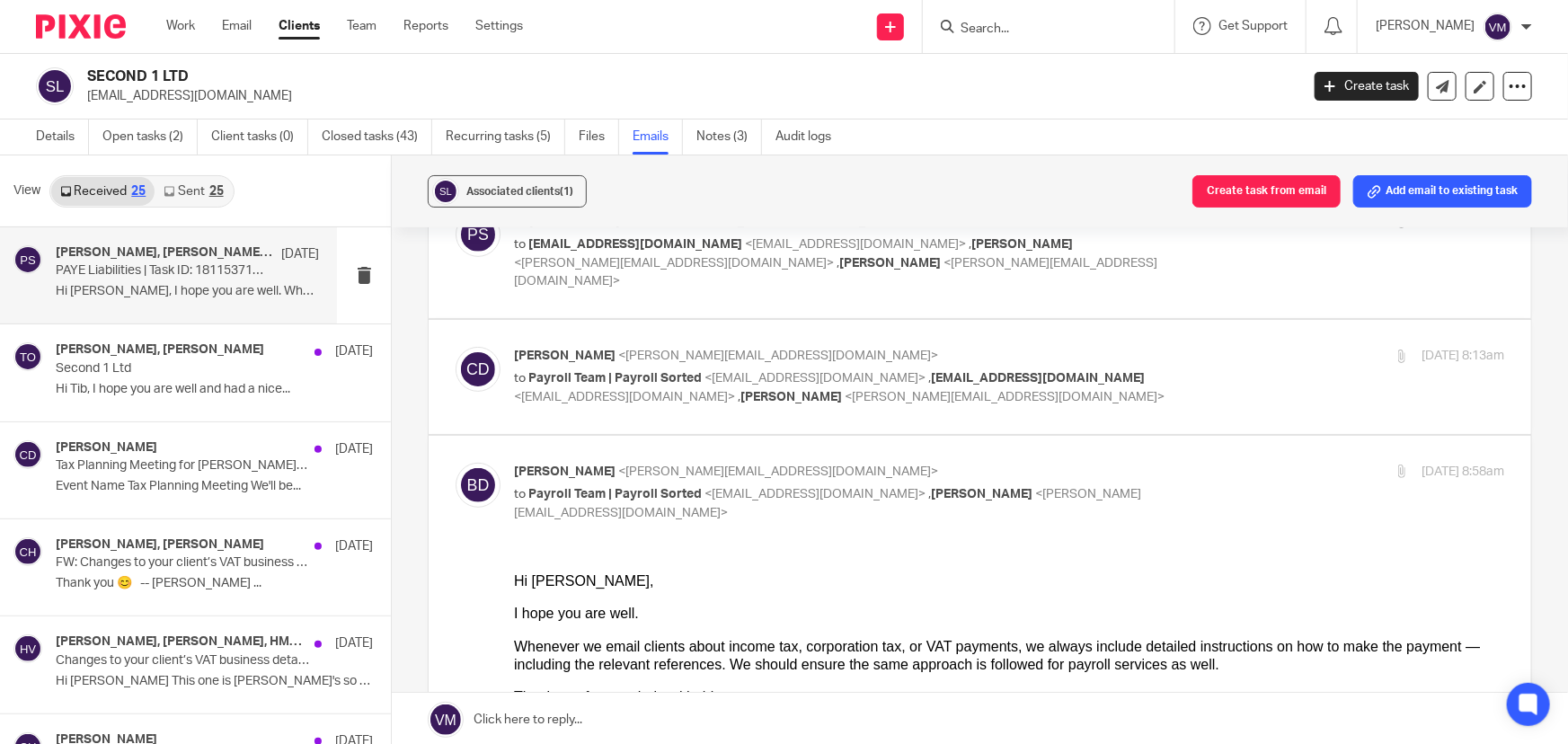
scroll to position [326, 0]
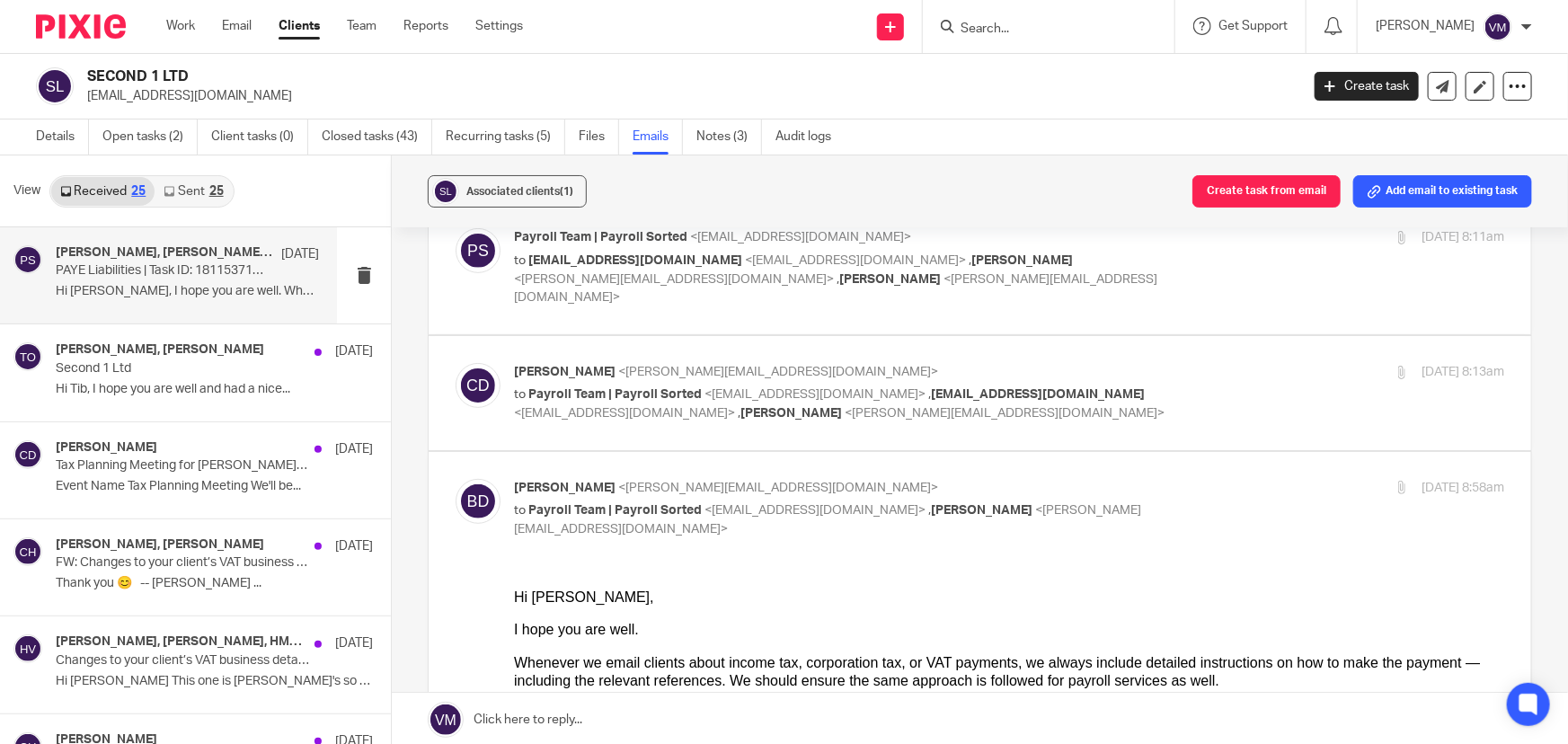
click at [1140, 363] on p "Chris Demetriou <chris@archimediaaccounts.co.uk>" at bounding box center [844, 372] width 661 height 18
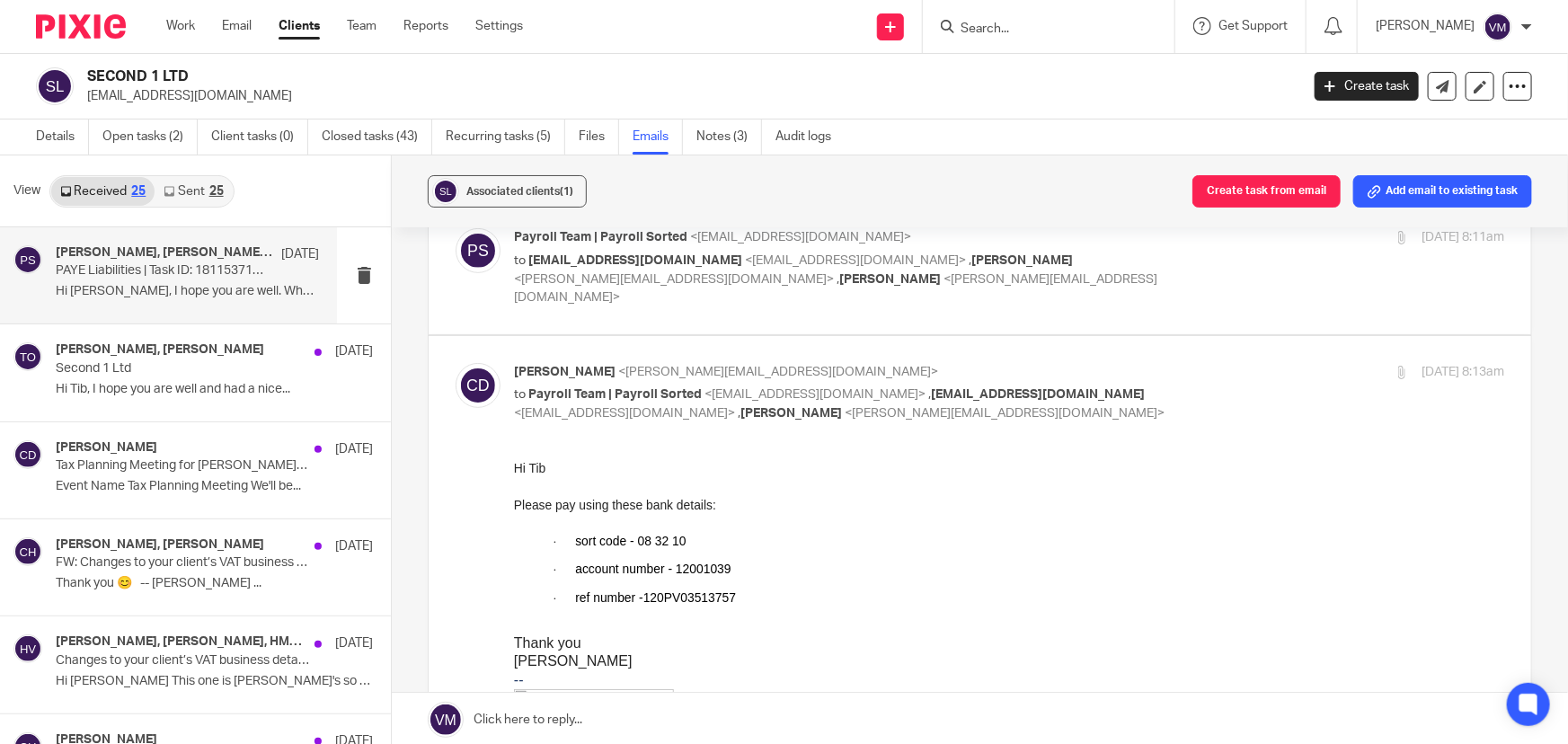
scroll to position [0, 0]
click at [1136, 363] on p "Chris Demetriou <chris@archimediaaccounts.co.uk>" at bounding box center [844, 372] width 661 height 18
checkbox input "false"
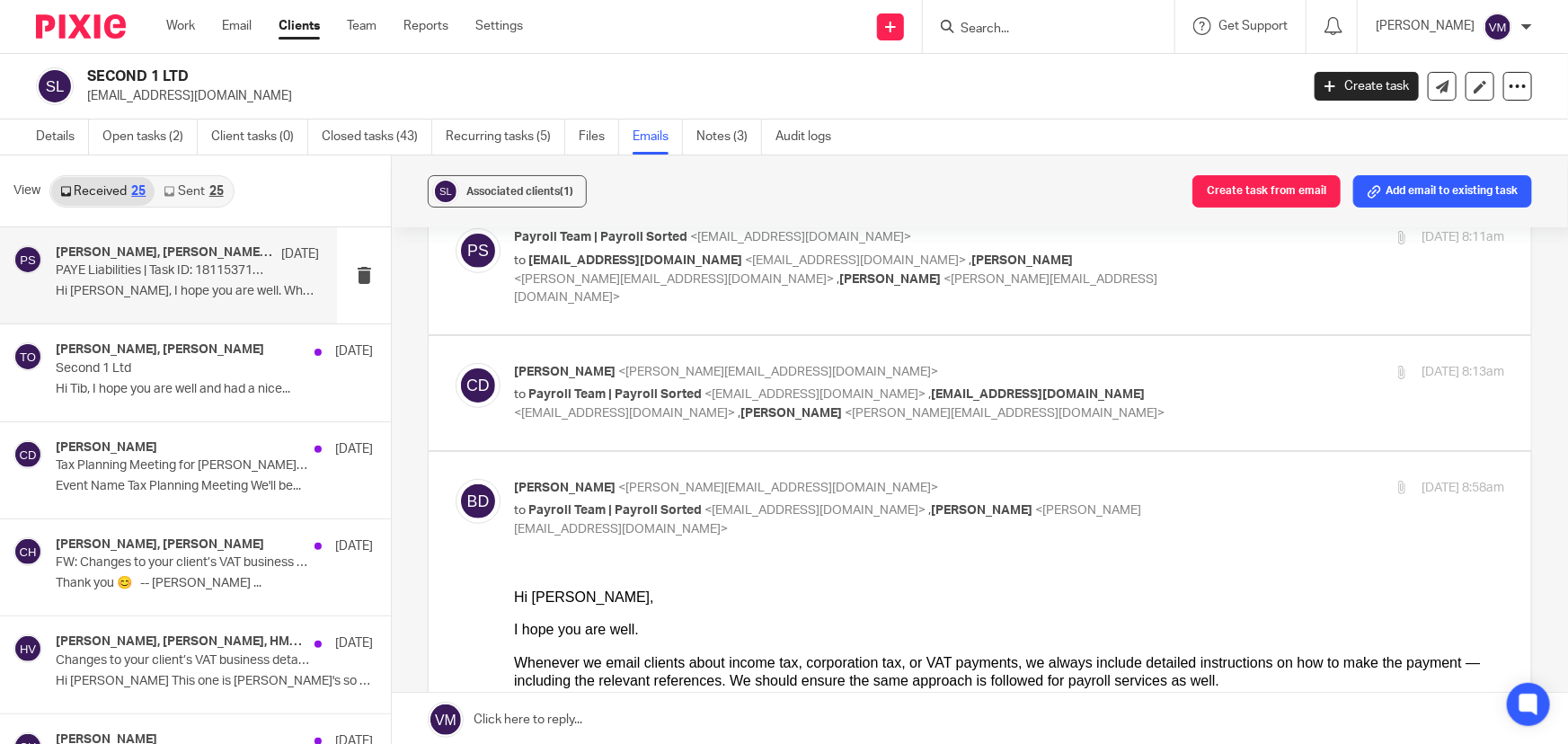
scroll to position [245, 0]
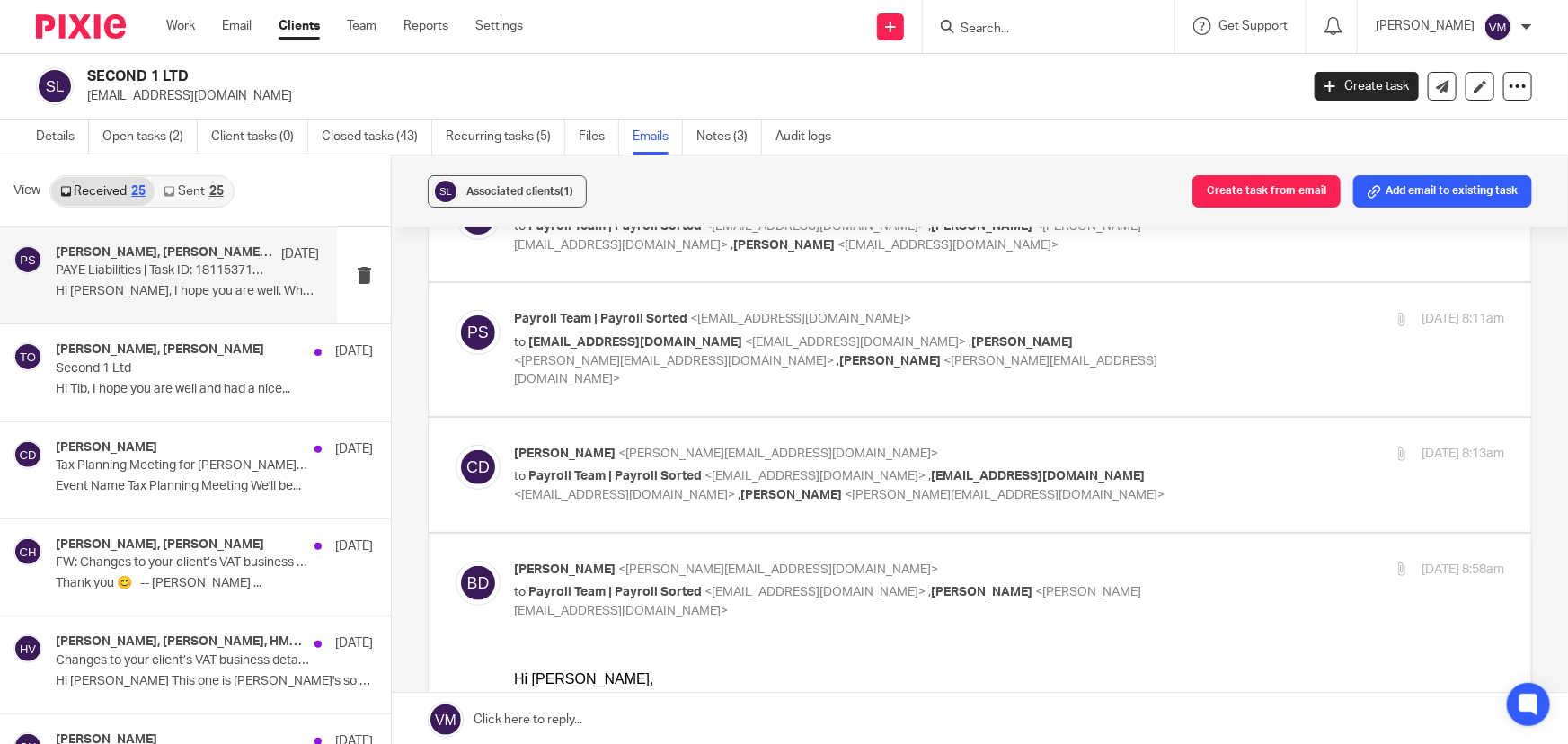
click at [1207, 330] on div "Payroll Team | Payroll Sorted <payroll@payrollsorted.com> to contact@second1.co…" at bounding box center [1009, 349] width 991 height 78
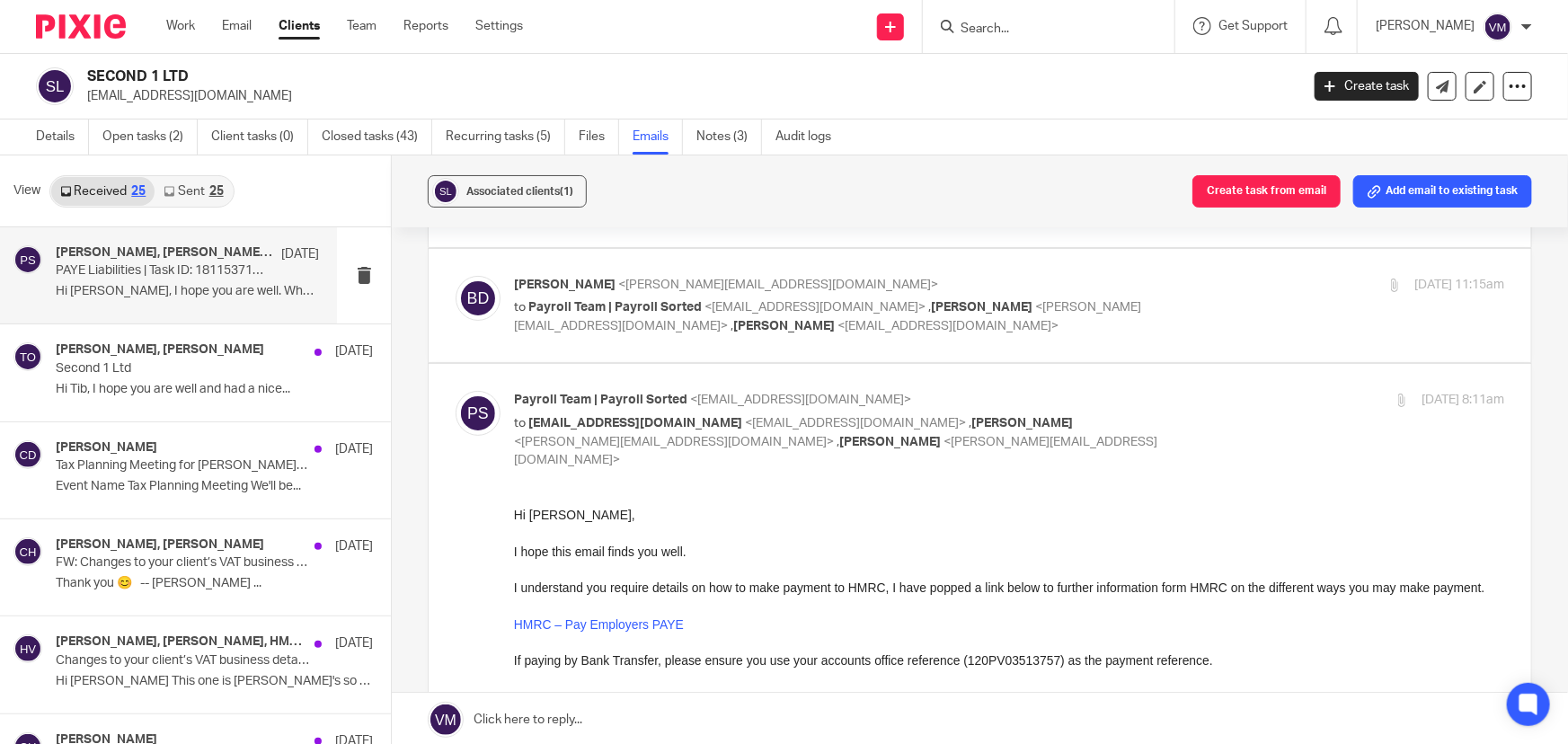
scroll to position [162, 0]
click at [456, 390] on input "checkbox" at bounding box center [455, 390] width 1 height 1
checkbox input "false"
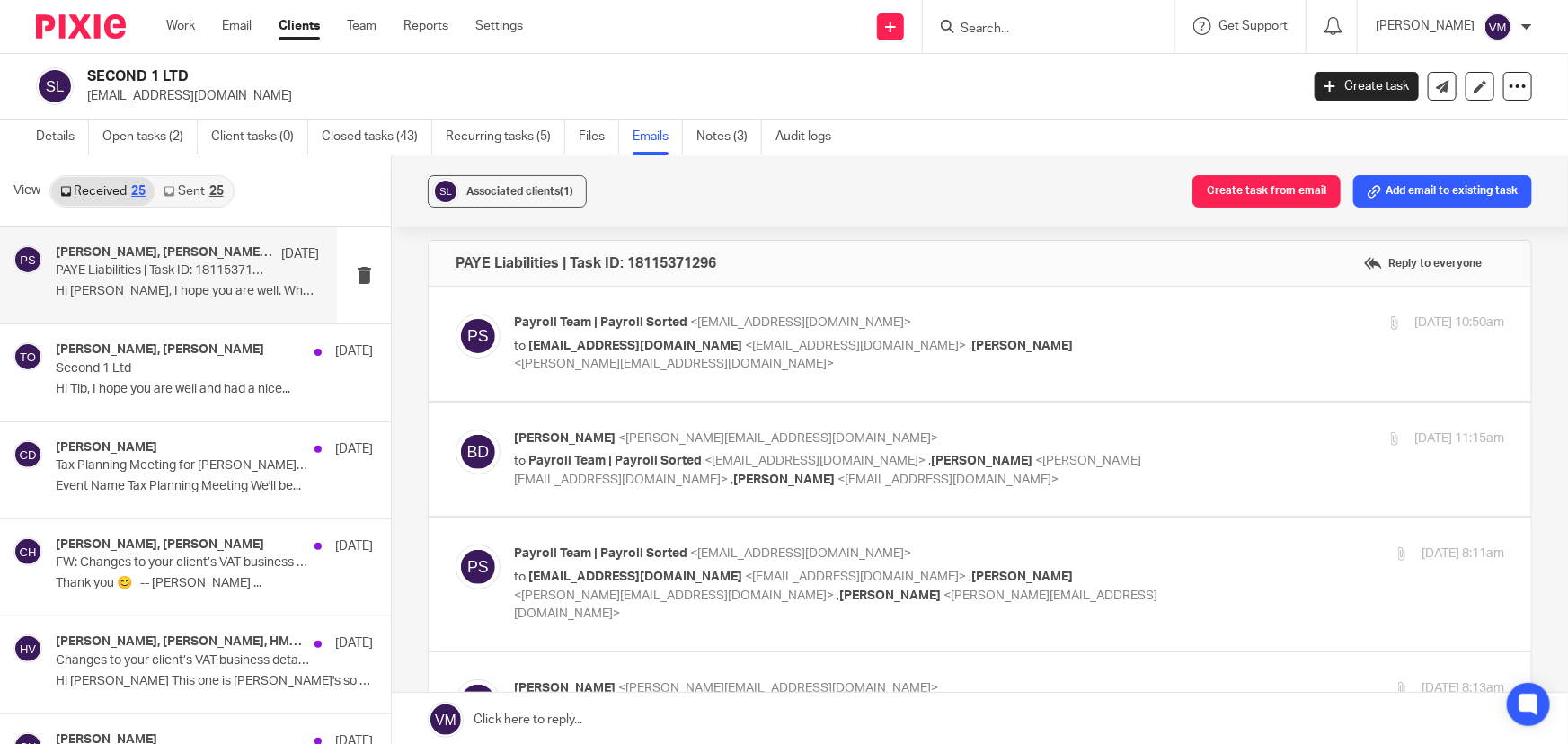
scroll to position [0, 0]
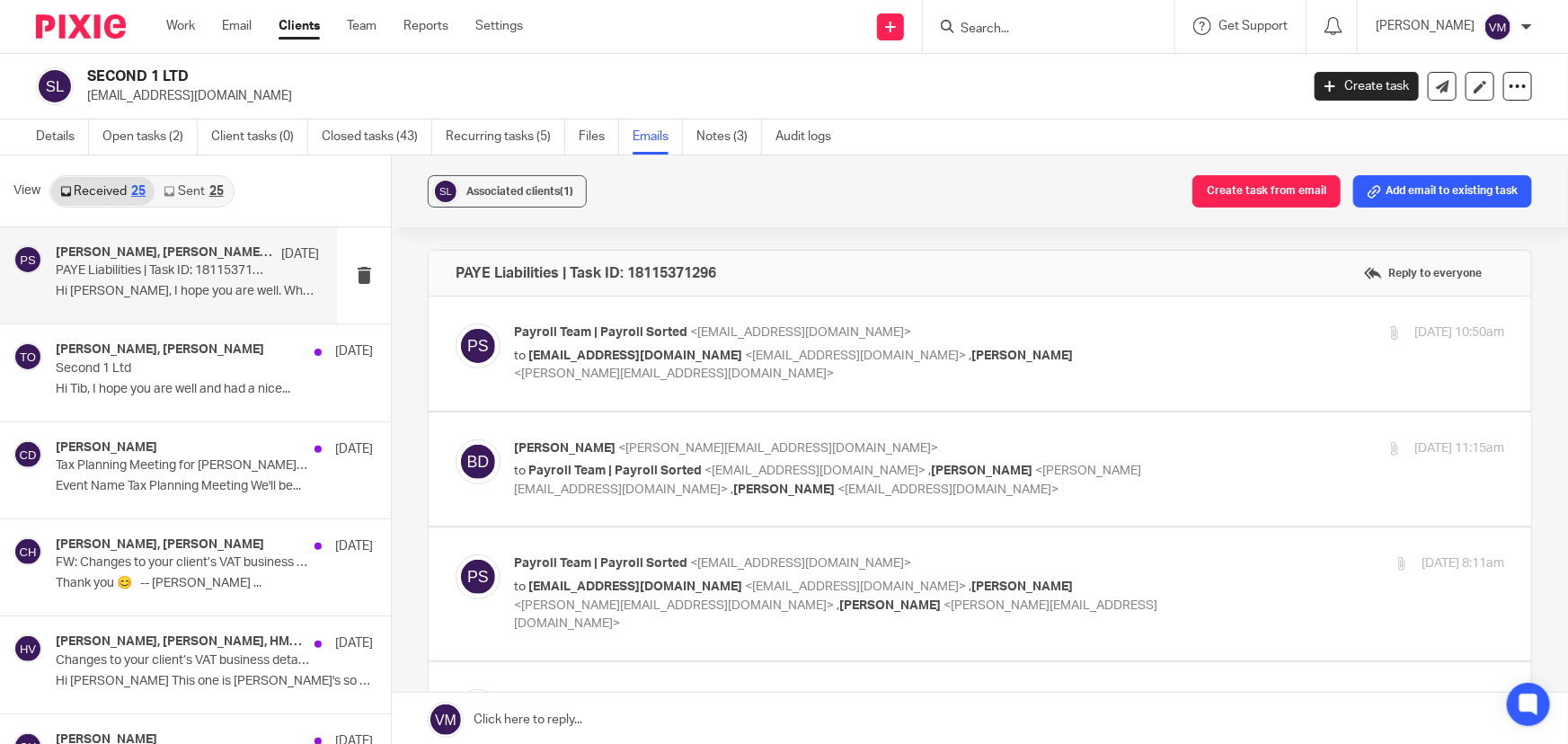
click at [1181, 427] on label at bounding box center [979, 470] width 1103 height 115
click at [456, 439] on input "checkbox" at bounding box center [455, 439] width 1 height 1
checkbox input "true"
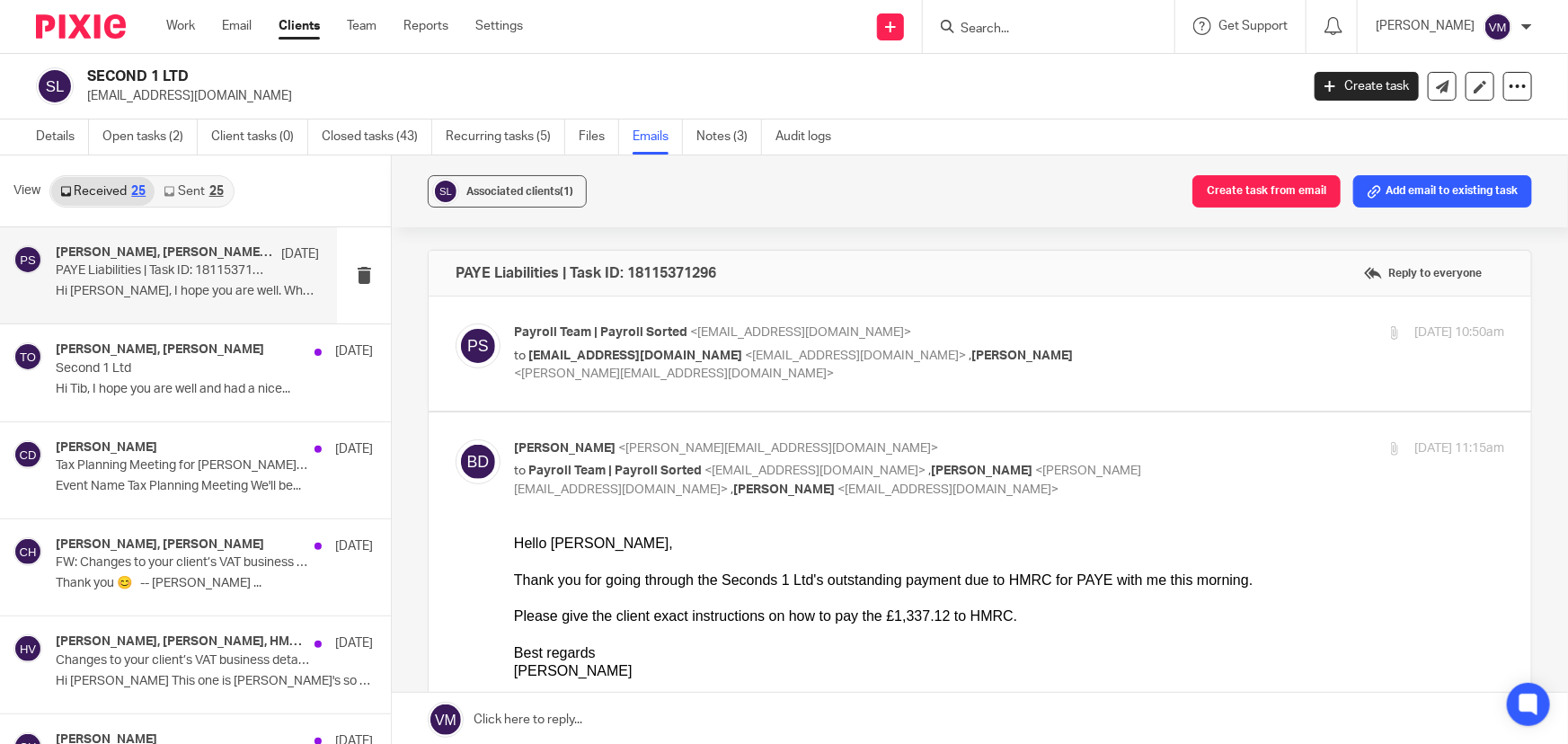
click at [1210, 308] on label at bounding box center [979, 354] width 1103 height 115
click at [456, 322] on input "checkbox" at bounding box center [455, 322] width 1 height 1
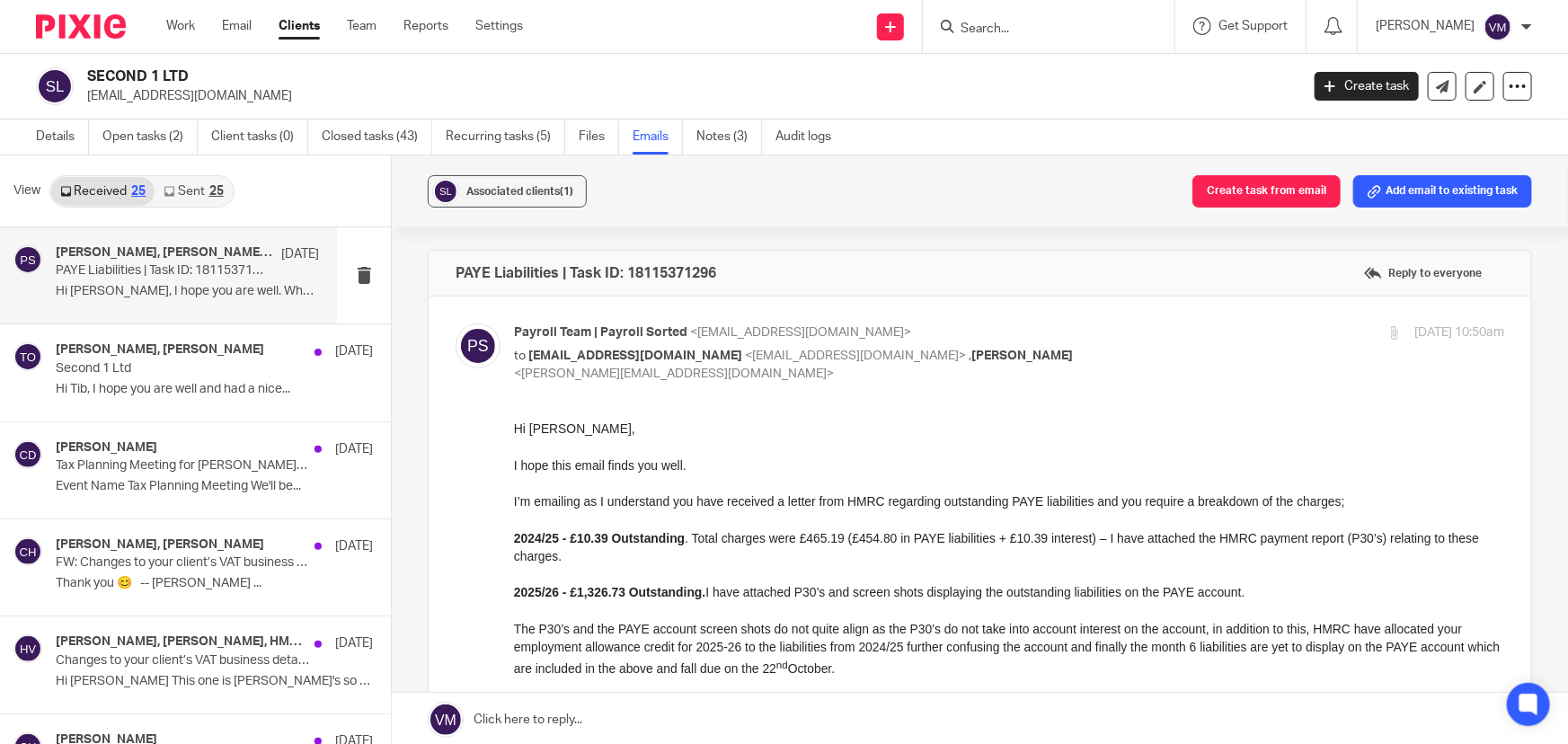
click at [456, 322] on input "checkbox" at bounding box center [455, 322] width 1 height 1
checkbox input "false"
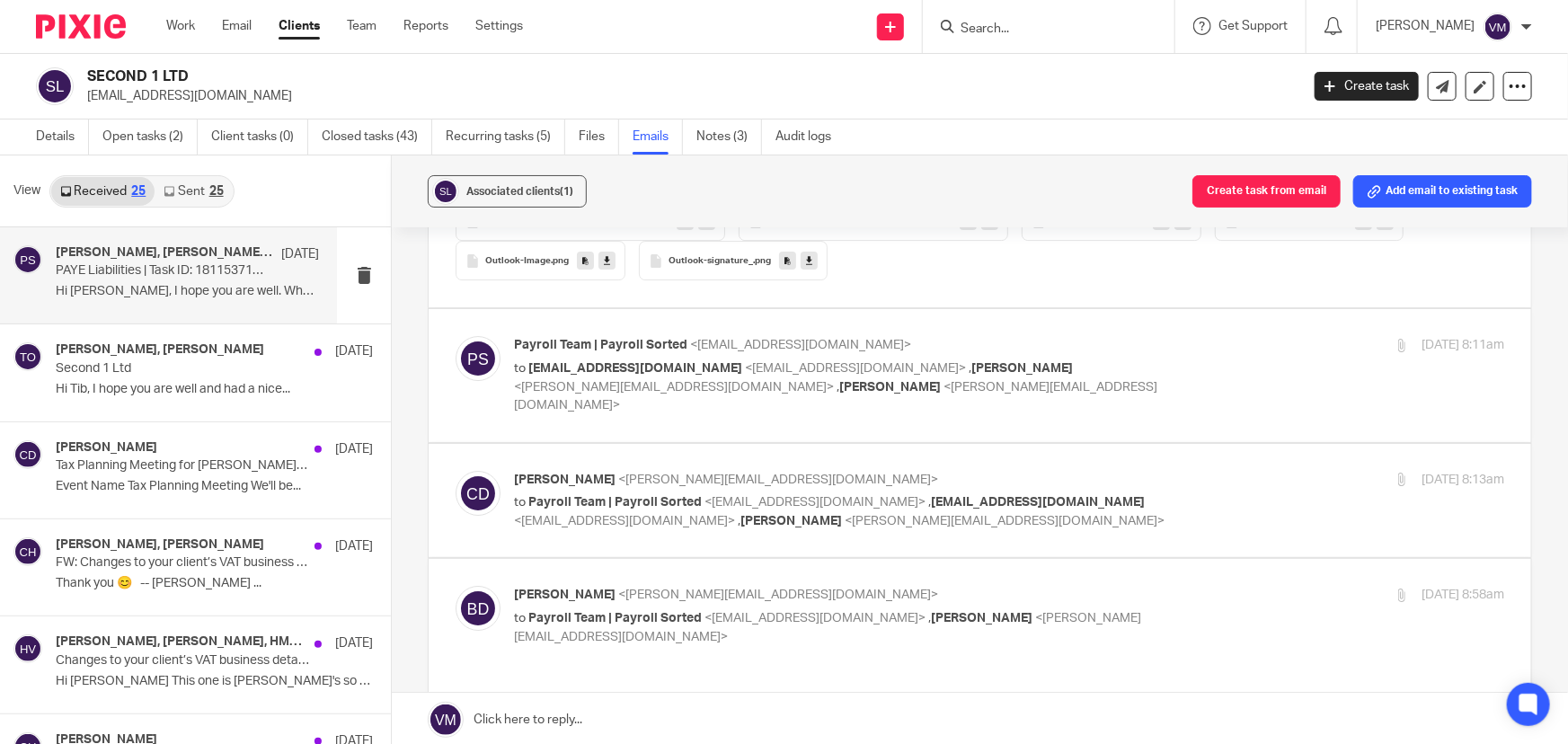
scroll to position [3104, 0]
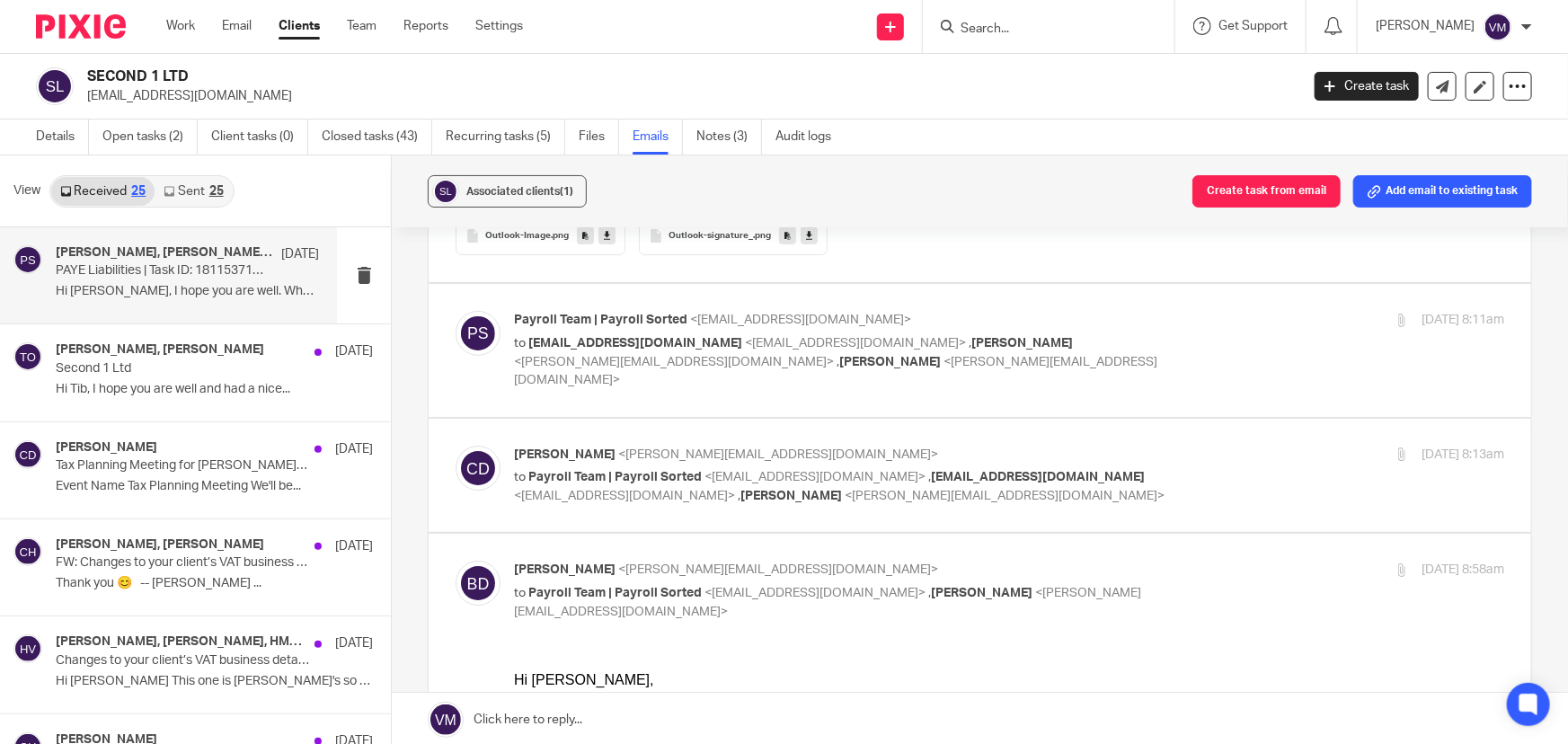
click at [1222, 333] on div "Payroll Team | Payroll Sorted <payroll@payrollsorted.com> to contact@second1.co…" at bounding box center [1009, 350] width 991 height 78
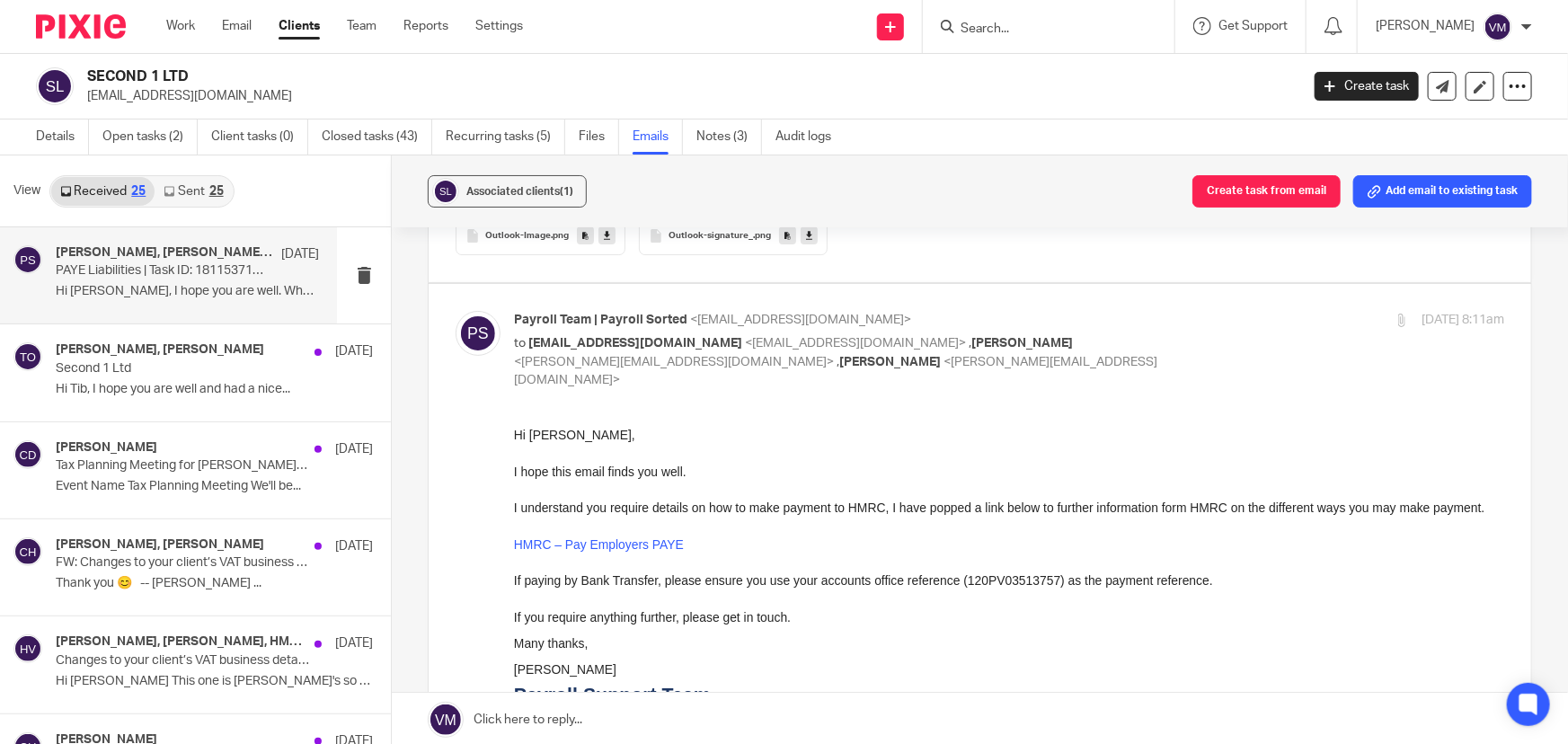
scroll to position [0, 0]
click at [1222, 331] on div "Payroll Team | Payroll Sorted <payroll@payrollsorted.com> to contact@second1.co…" at bounding box center [1009, 350] width 991 height 78
checkbox input "false"
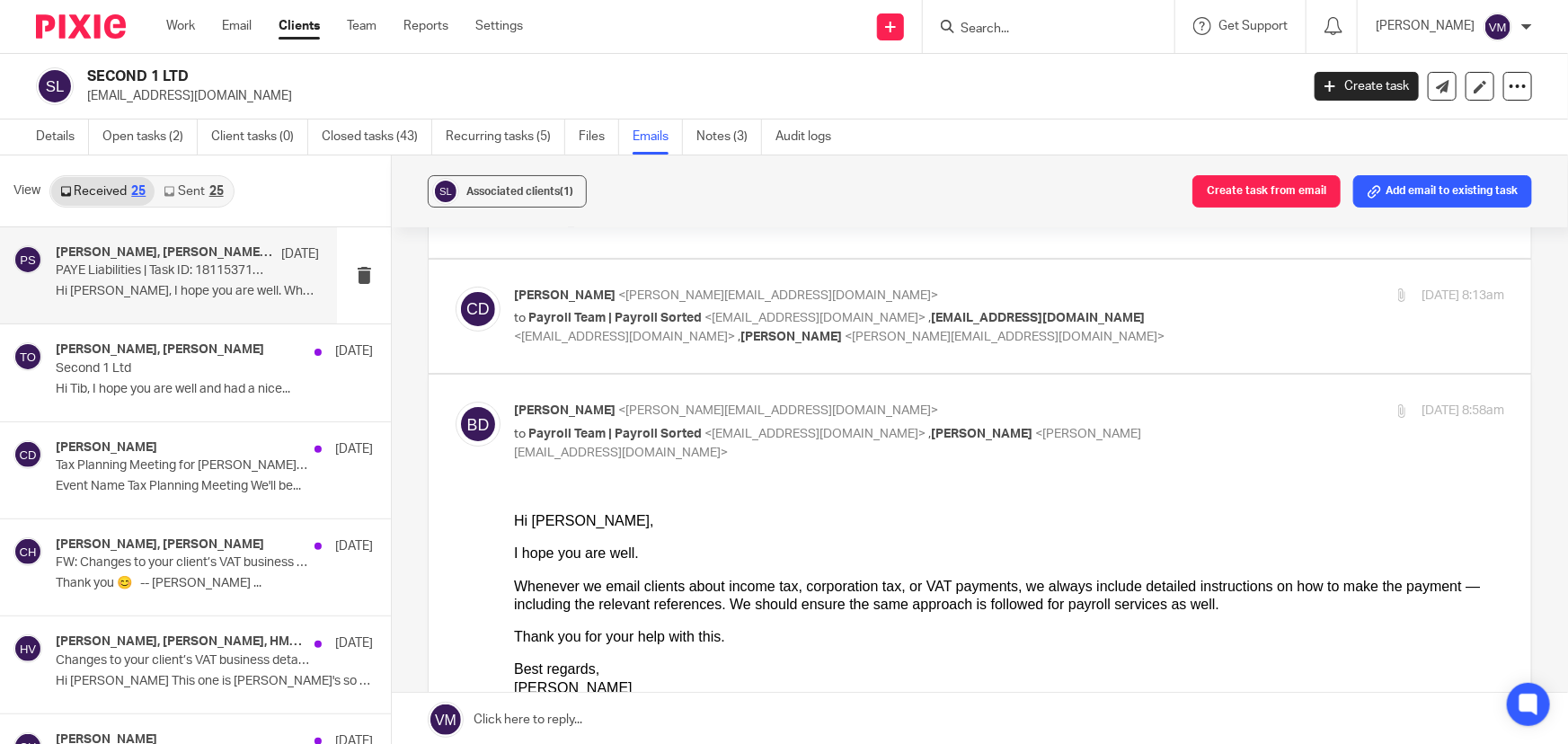
scroll to position [3267, 0]
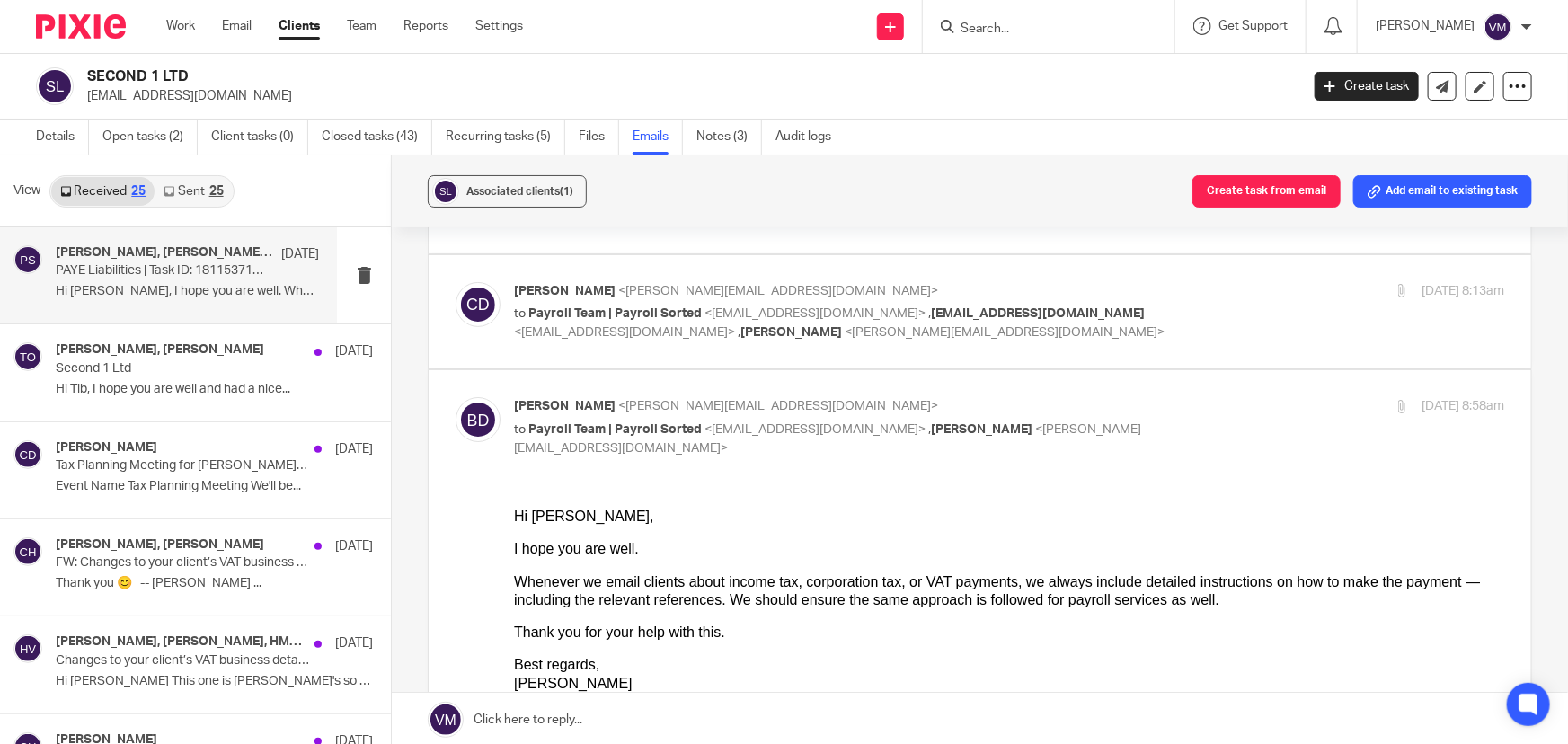
click at [1211, 306] on div "Chris Demetriou <chris@archimediaaccounts.co.uk> to Payroll Team | Payroll Sort…" at bounding box center [1009, 313] width 991 height 60
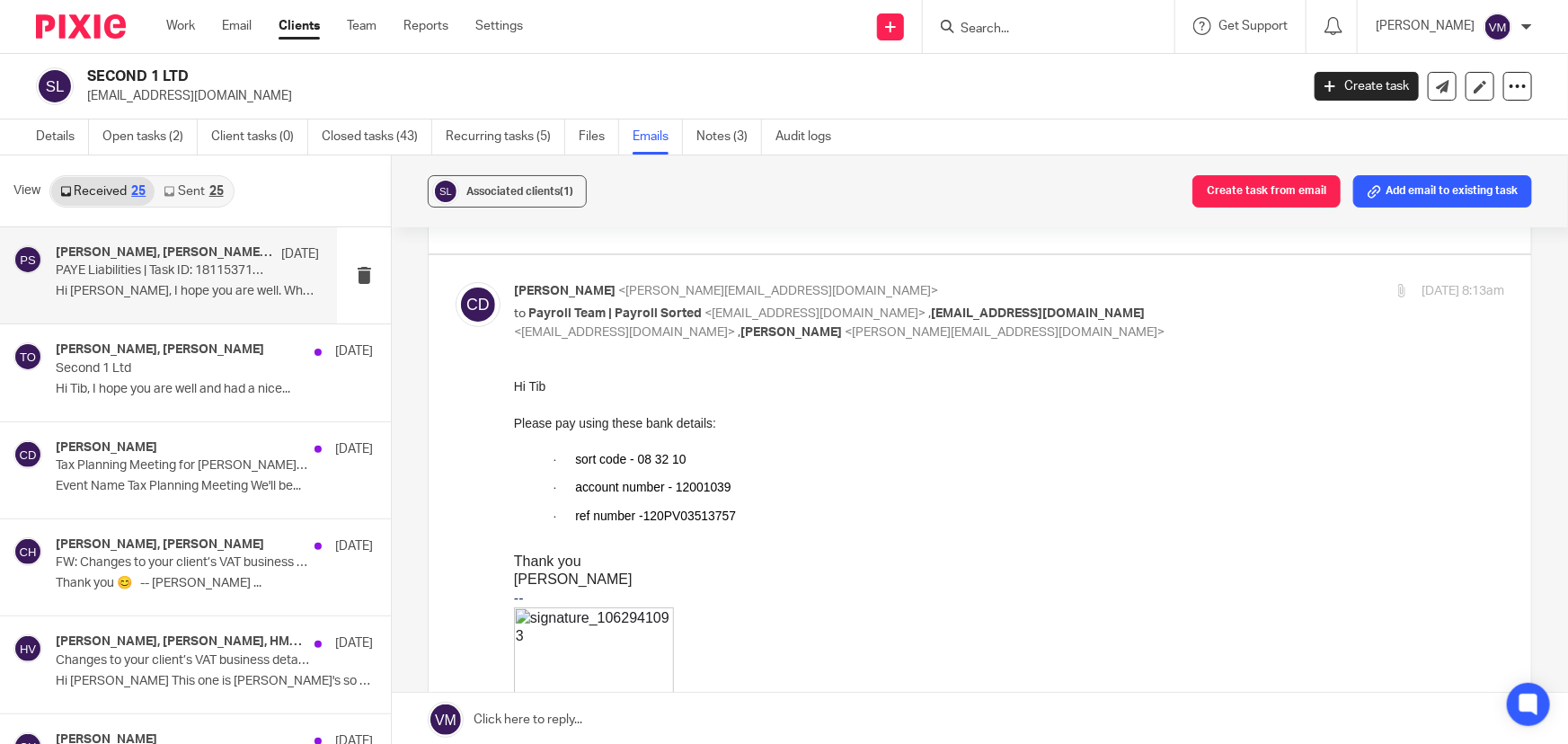
scroll to position [0, 0]
click at [1181, 290] on div "Chris Demetriou <chris@archimediaaccounts.co.uk> to Payroll Team | Payroll Sort…" at bounding box center [1009, 313] width 991 height 60
checkbox input "false"
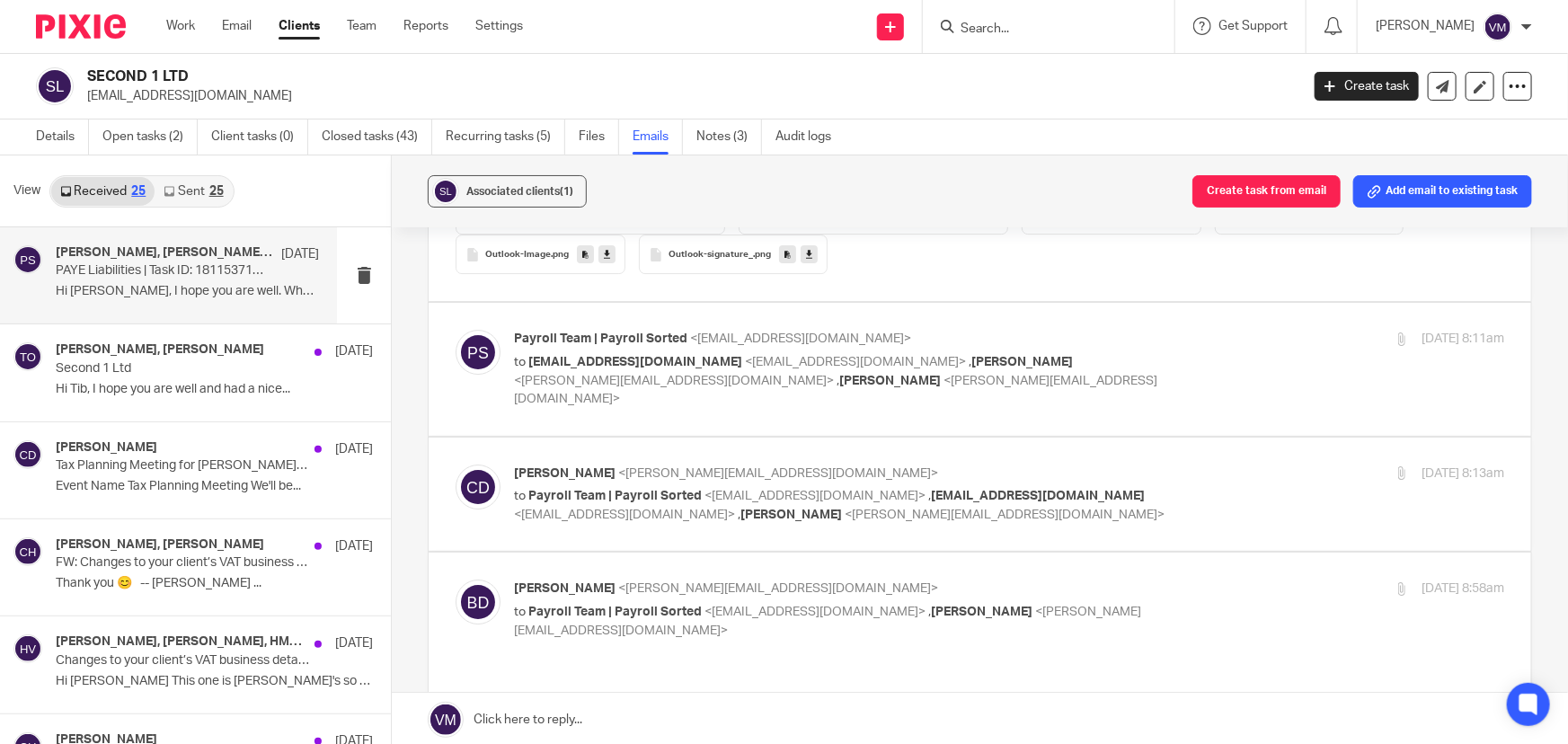
scroll to position [3022, 0]
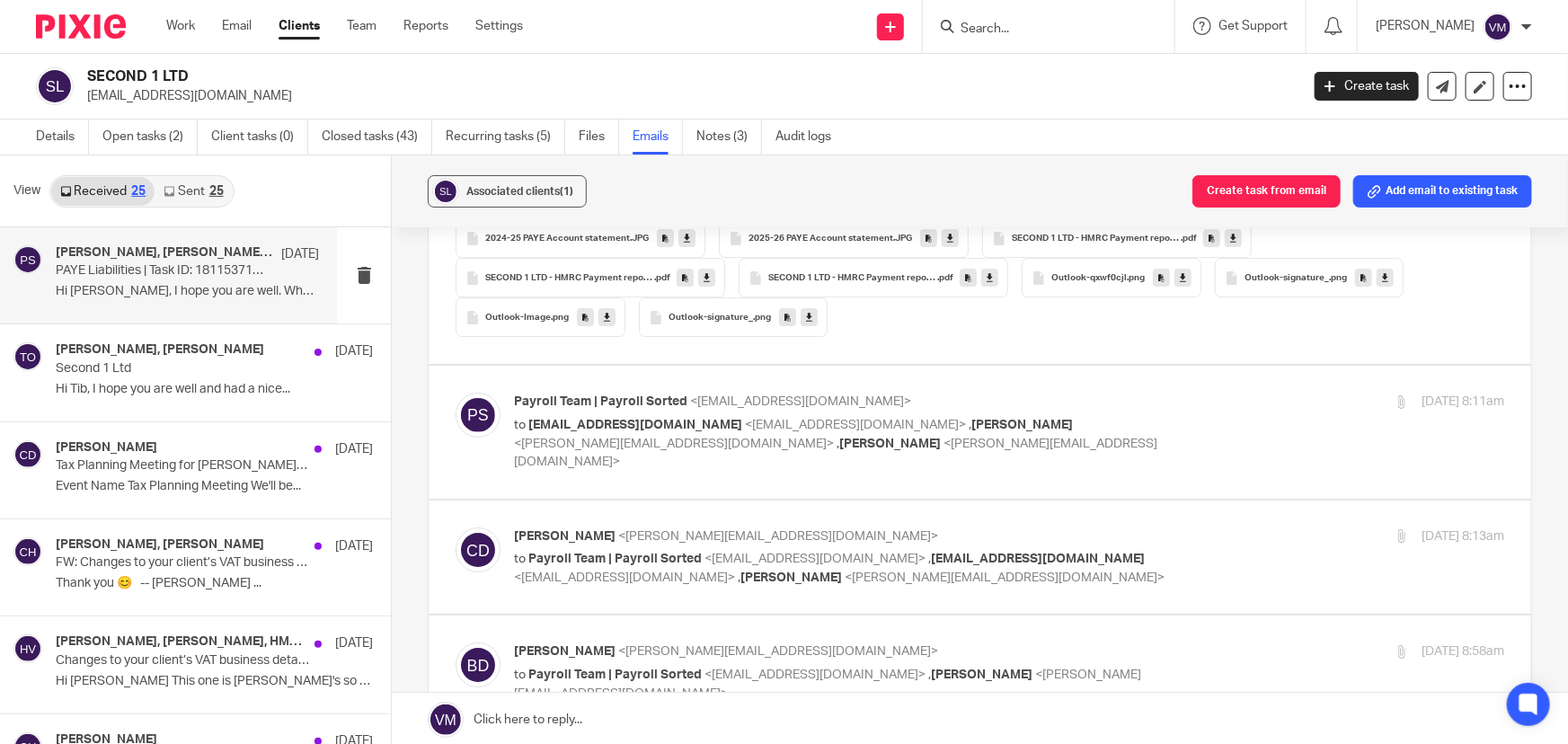
click at [1186, 412] on div "Payroll Team | Payroll Sorted <payroll@payrollsorted.com> to contact@second1.co…" at bounding box center [1009, 431] width 991 height 78
checkbox input "true"
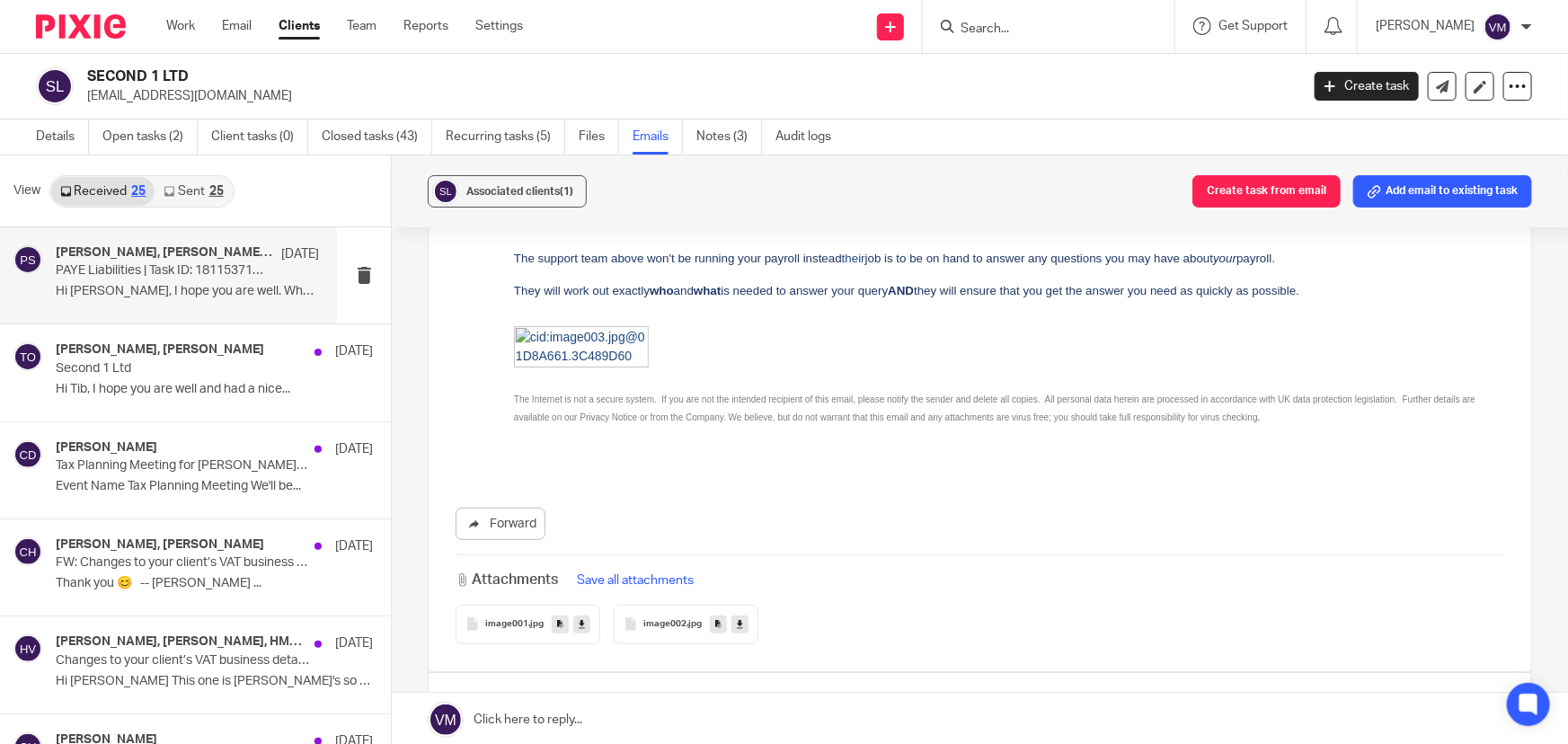
scroll to position [5147, 0]
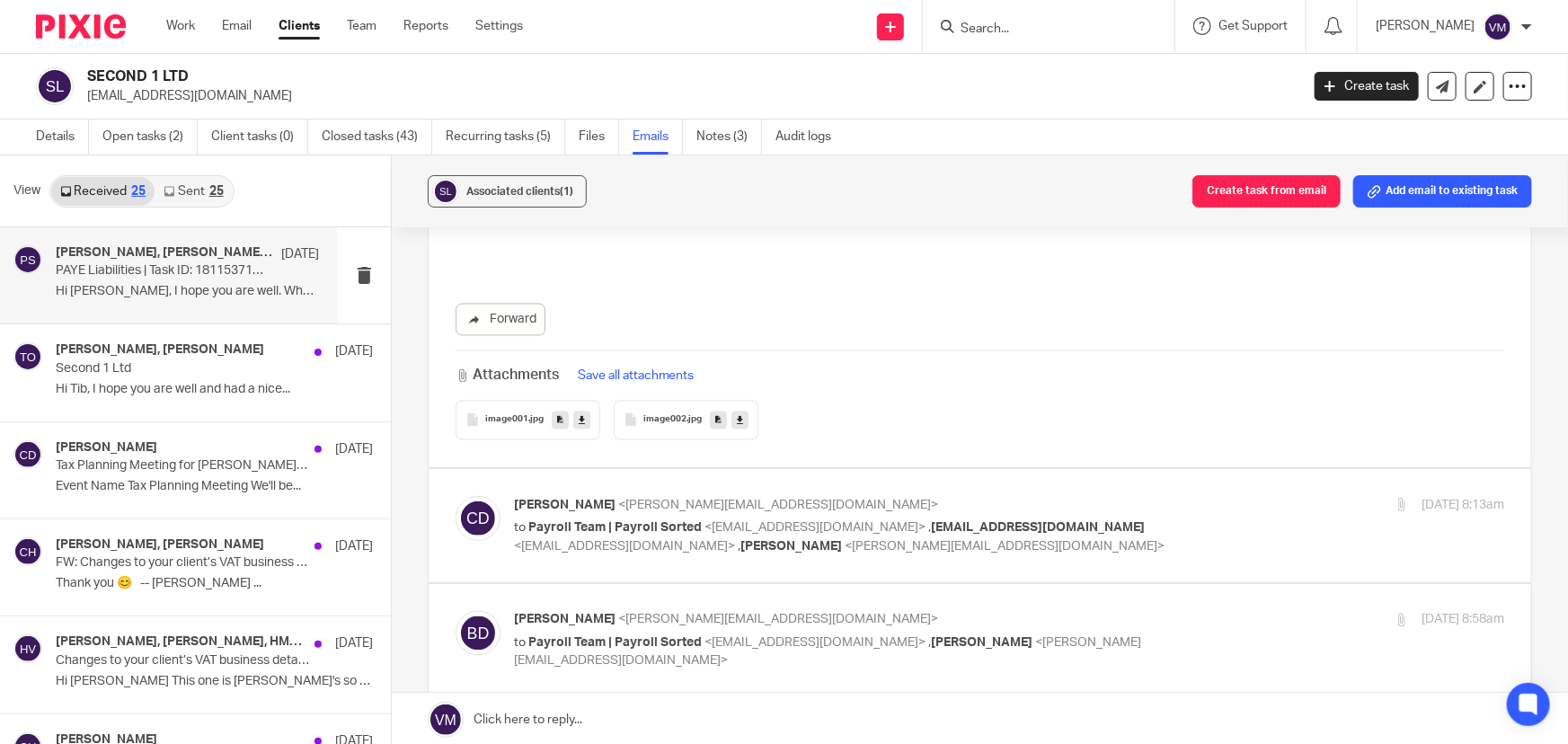
click at [1186, 496] on div "9 Oct 2025 8:13am" at bounding box center [1340, 505] width 330 height 18
checkbox input "true"
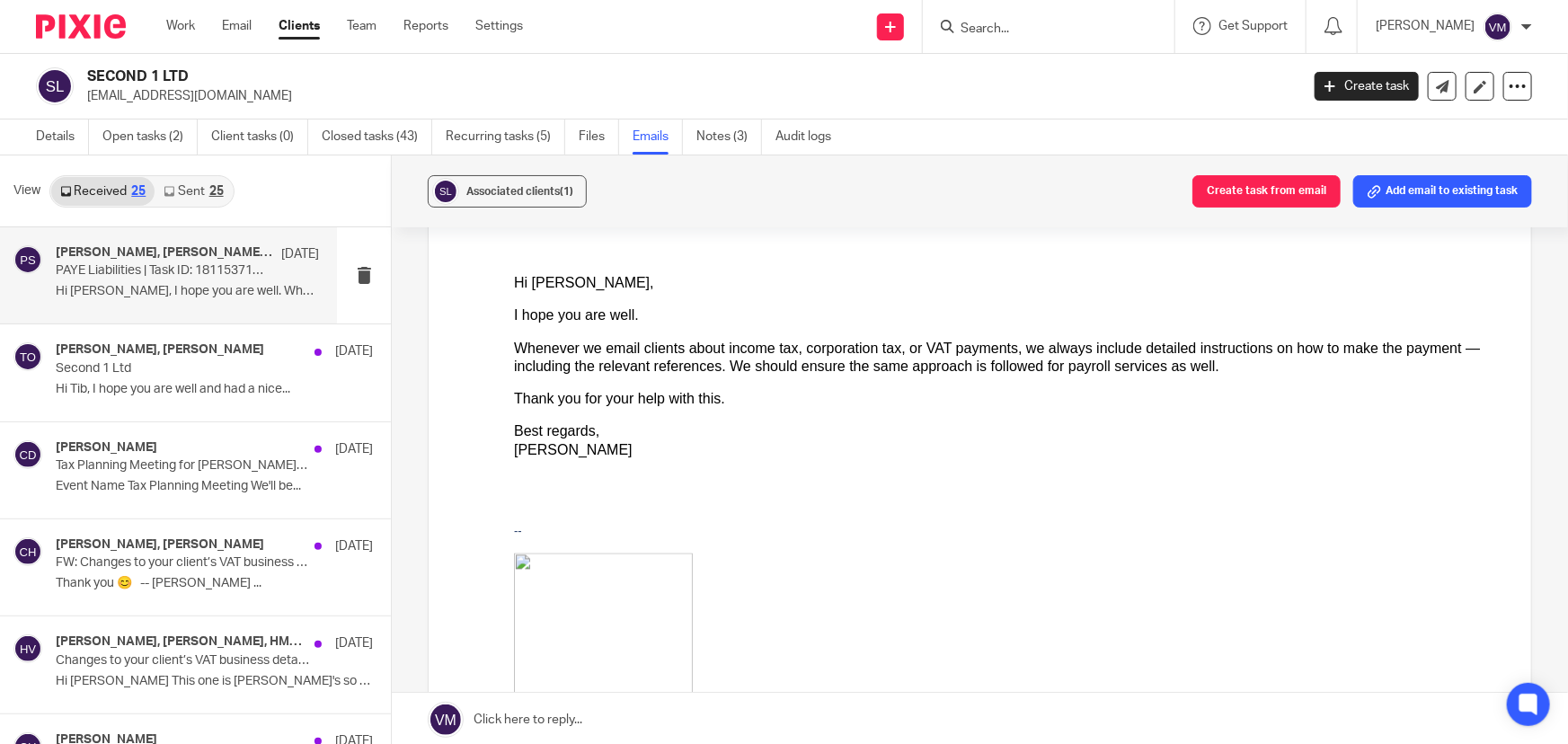
scroll to position [8414, 0]
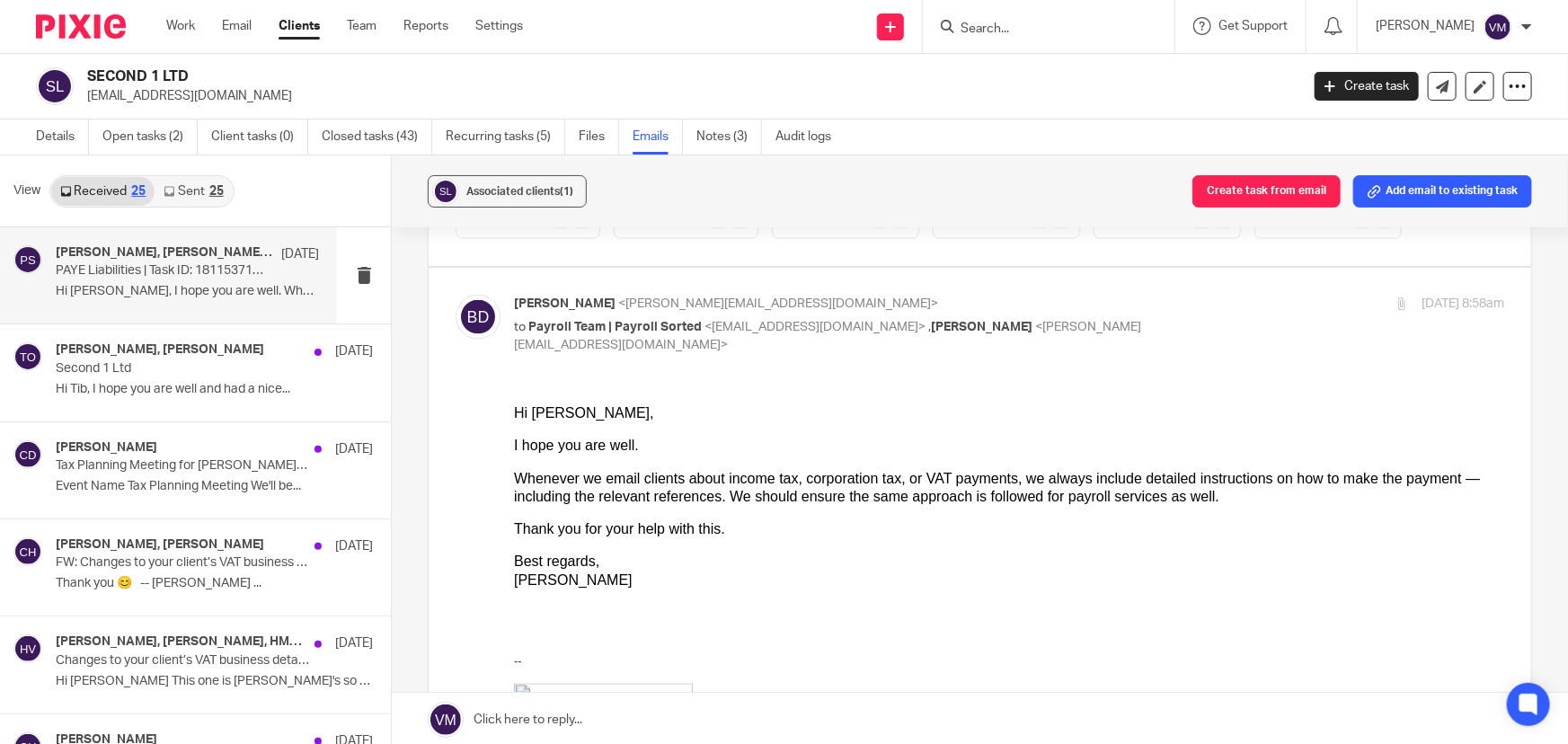
click at [1130, 294] on p "Barbara Demtriou <barbara@archimediaaccounts.co.uk>" at bounding box center [844, 303] width 661 height 18
checkbox input "false"
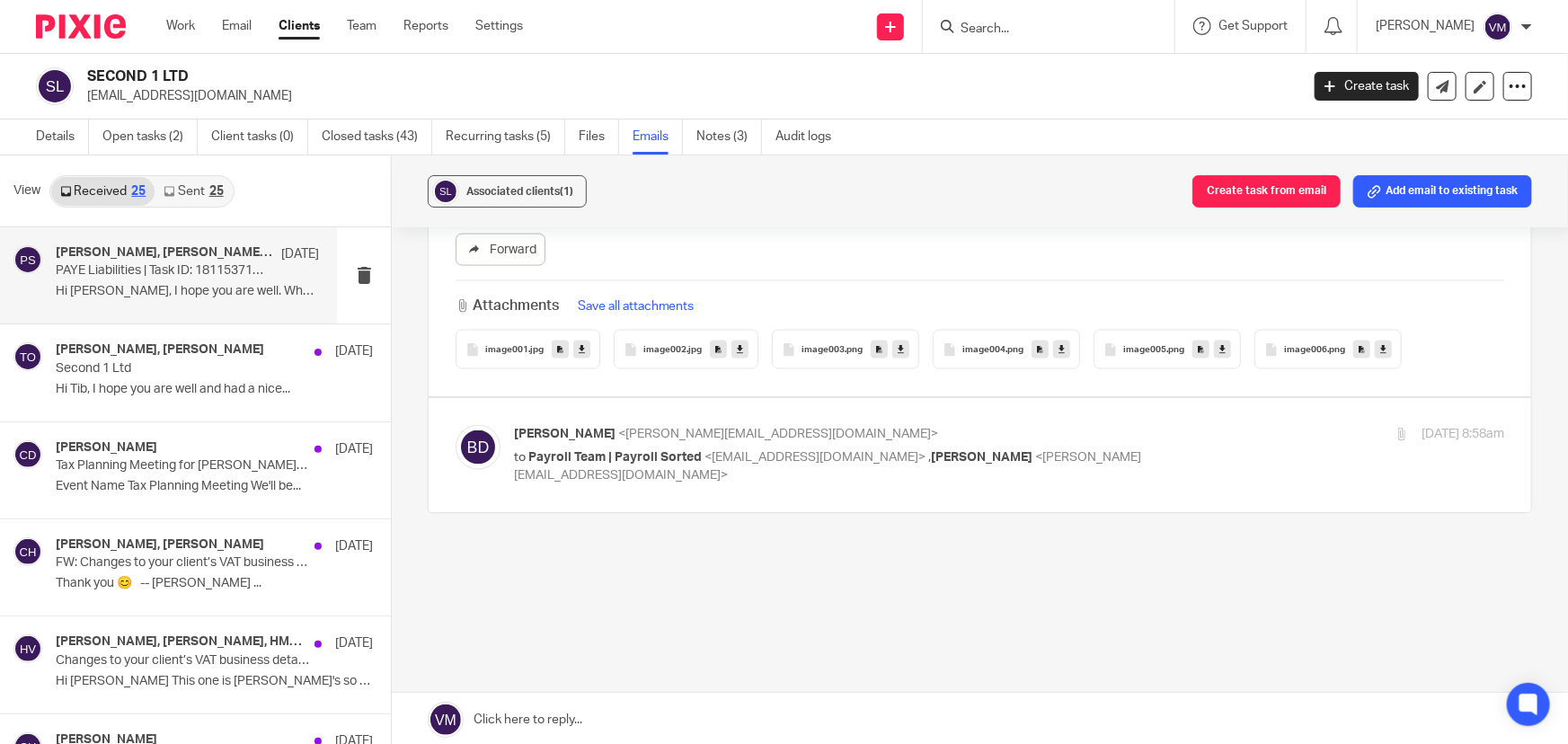
scroll to position [8266, 0]
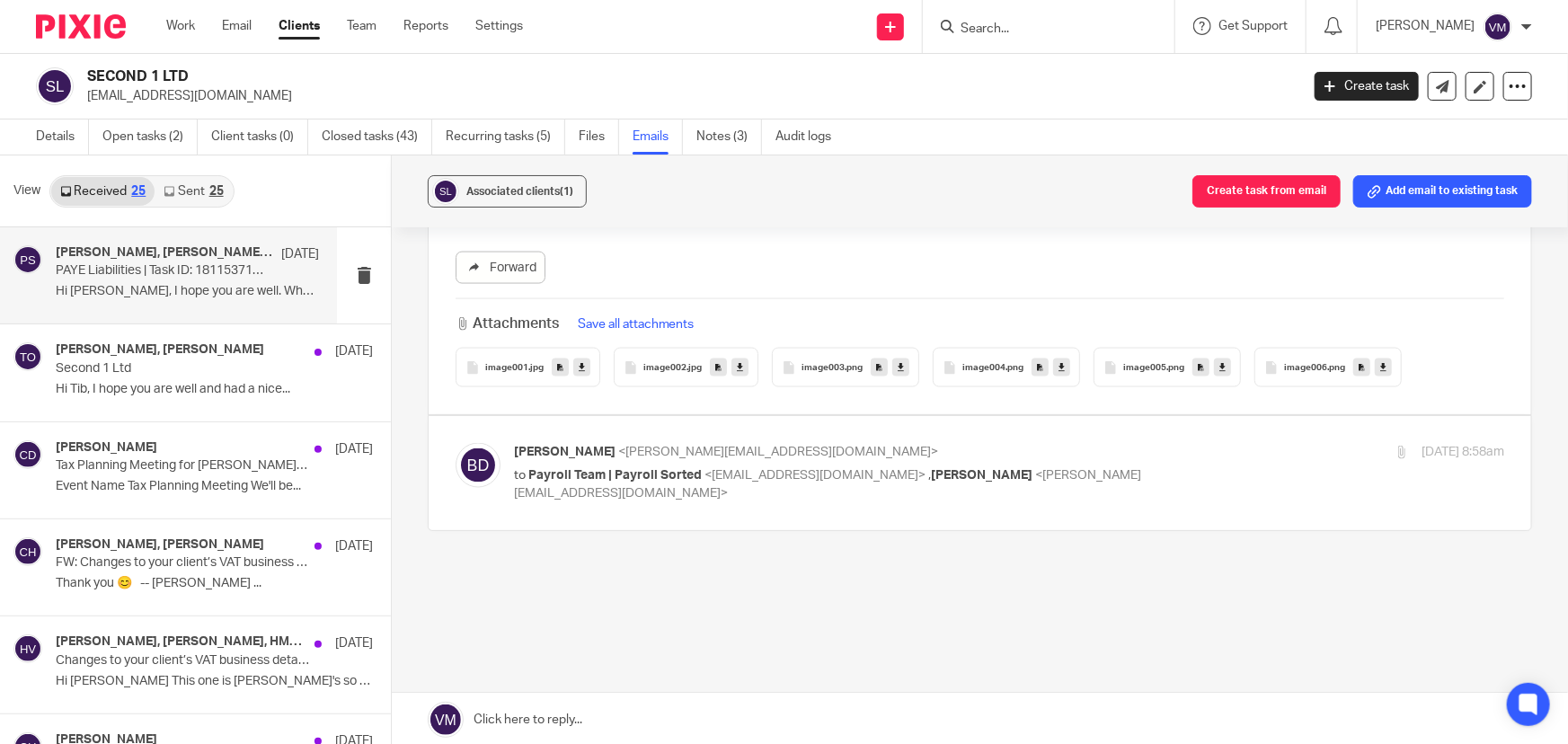
click at [192, 186] on link "Sent 25" at bounding box center [193, 191] width 78 height 29
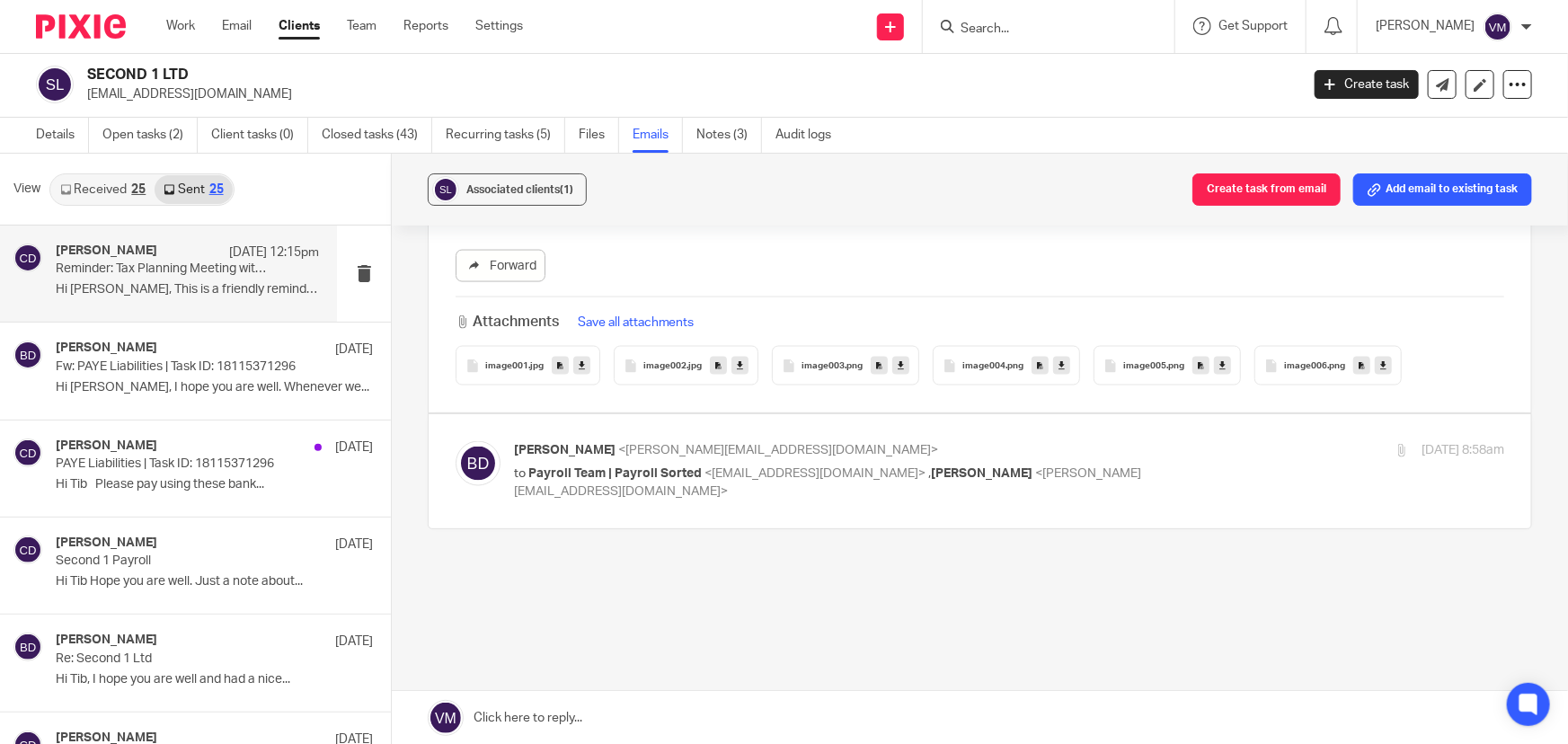
click at [158, 254] on div "Chris Demetriou 12 Oct 12:15pm" at bounding box center [187, 253] width 263 height 18
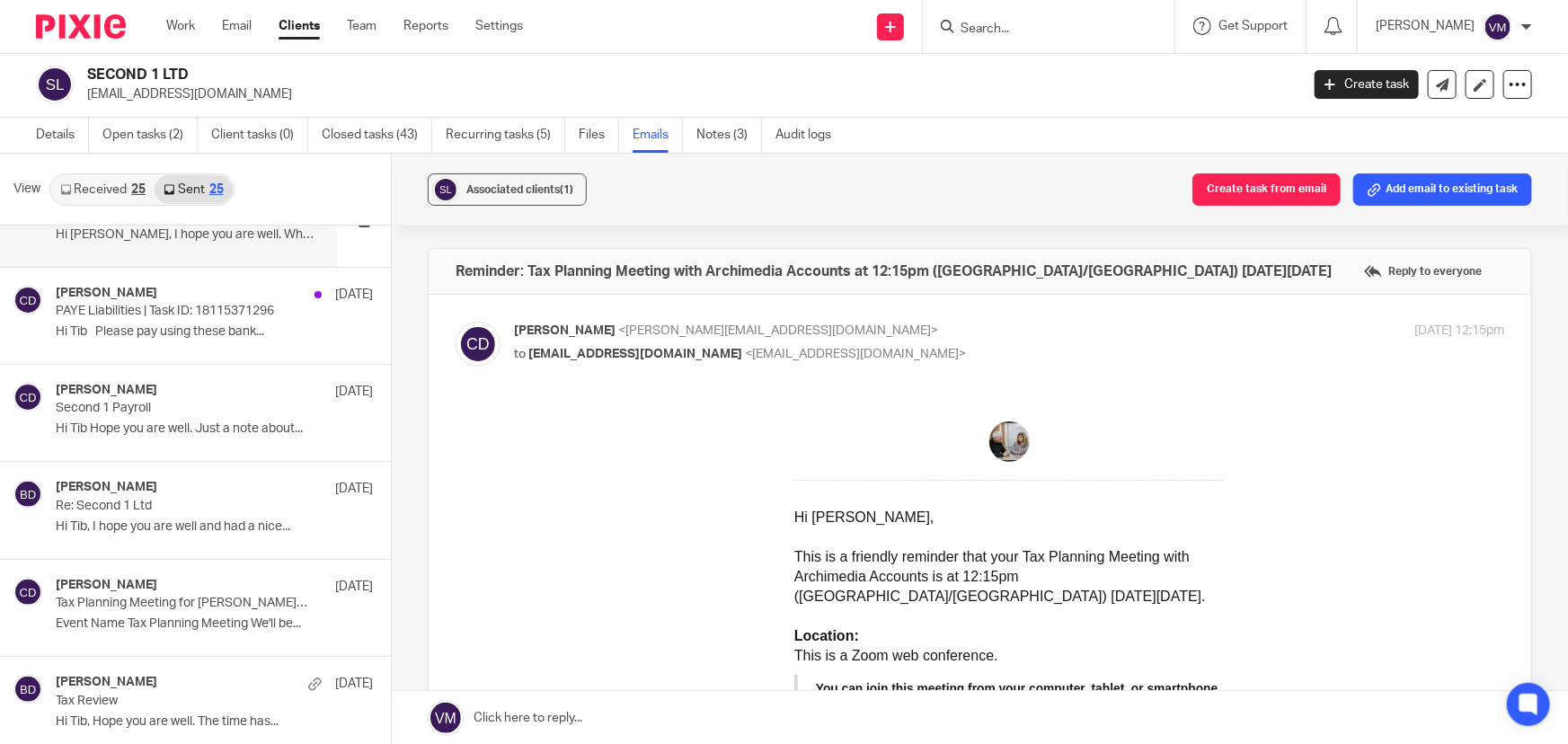
scroll to position [162, 0]
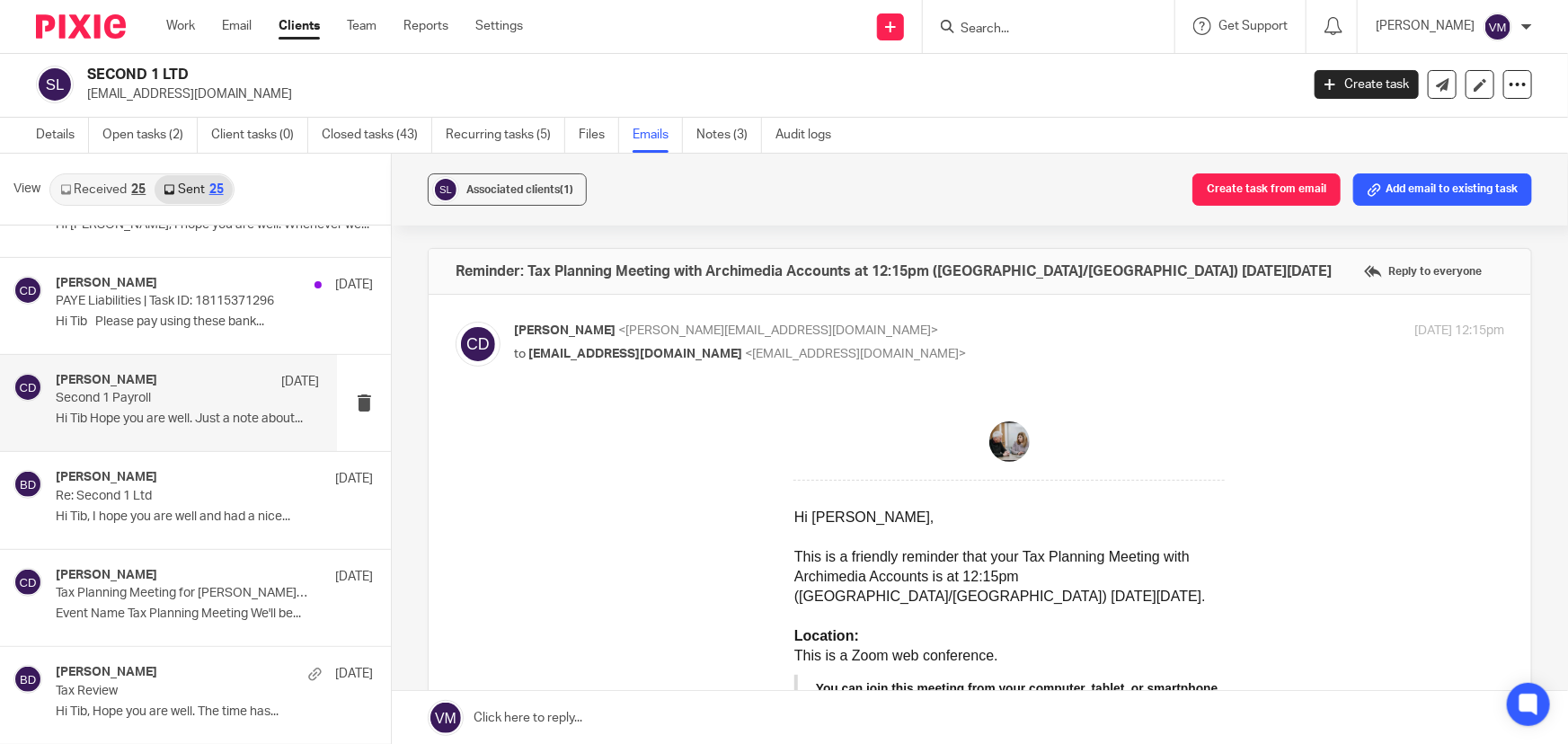
click at [136, 380] on h4 "[PERSON_NAME]" at bounding box center [106, 381] width 102 height 16
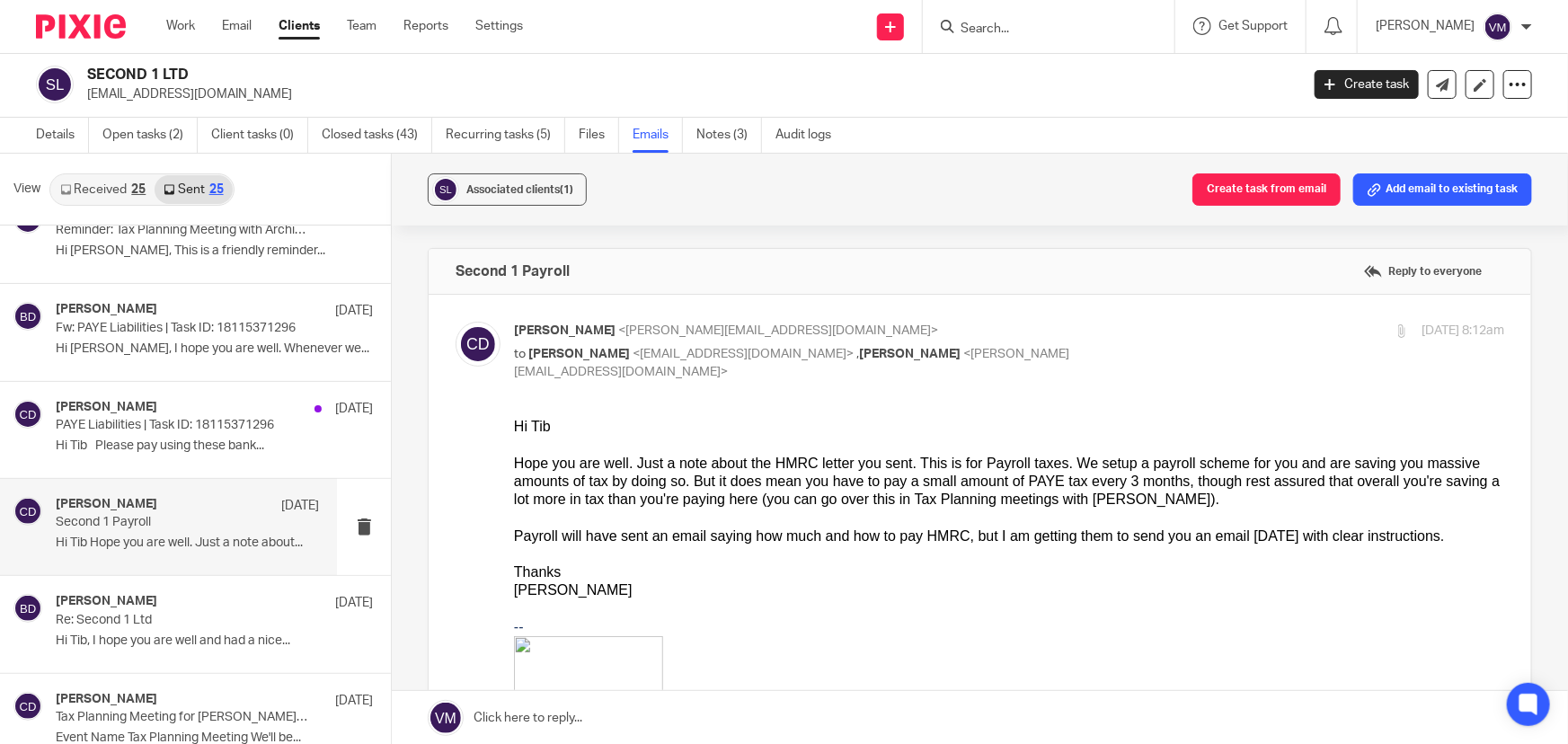
scroll to position [0, 0]
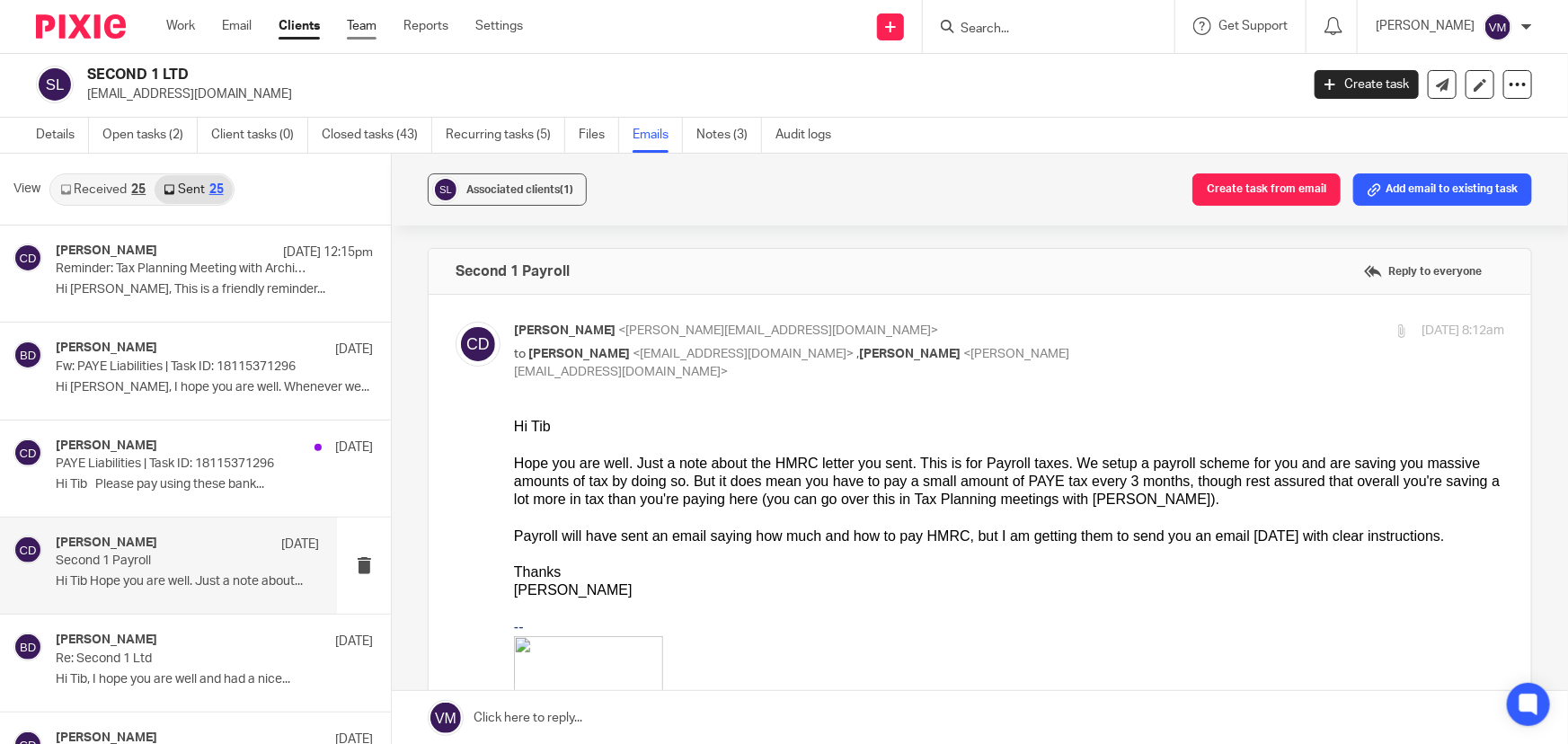
click at [360, 28] on link "Team" at bounding box center [361, 26] width 30 height 18
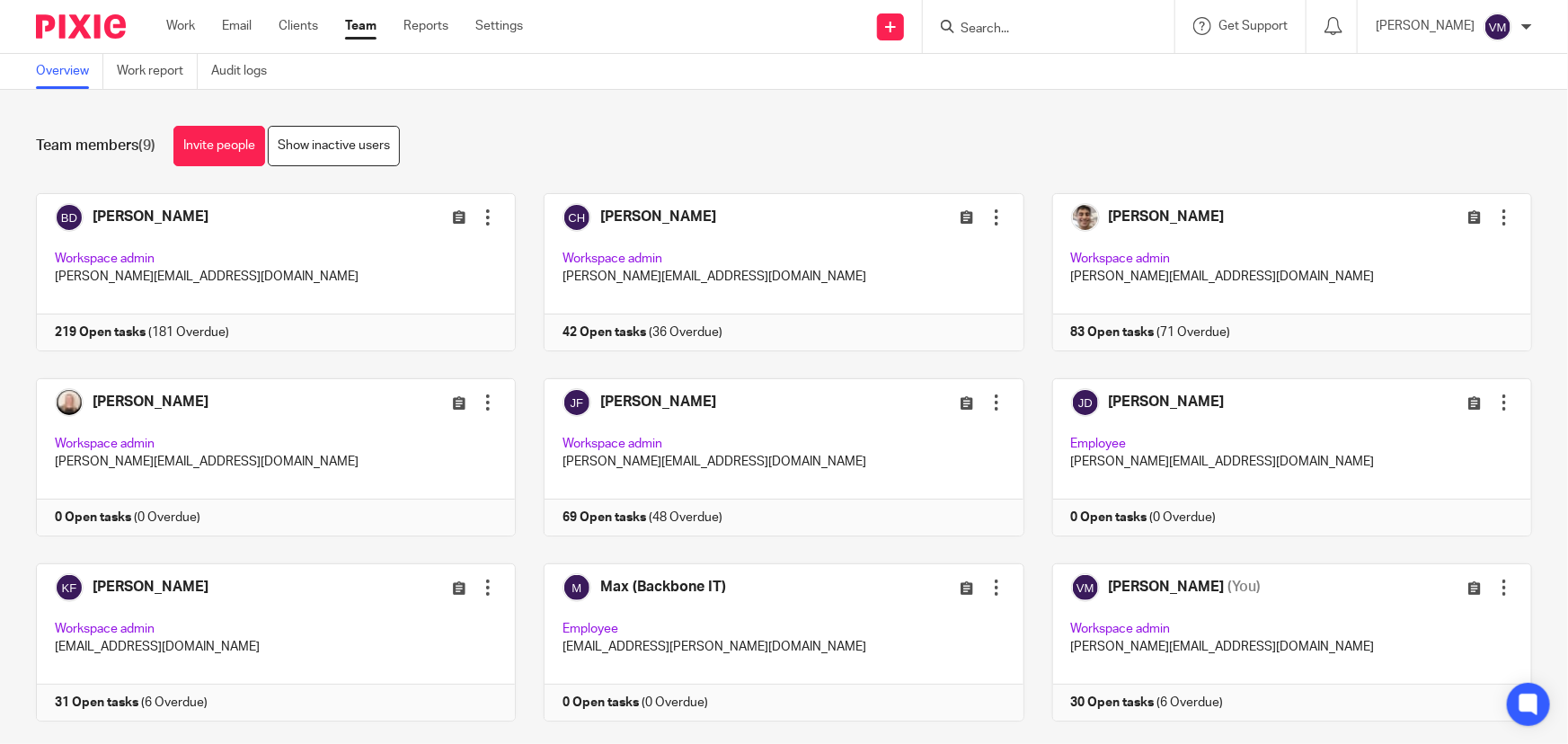
click at [1017, 21] on input "Search" at bounding box center [1040, 29] width 162 height 17
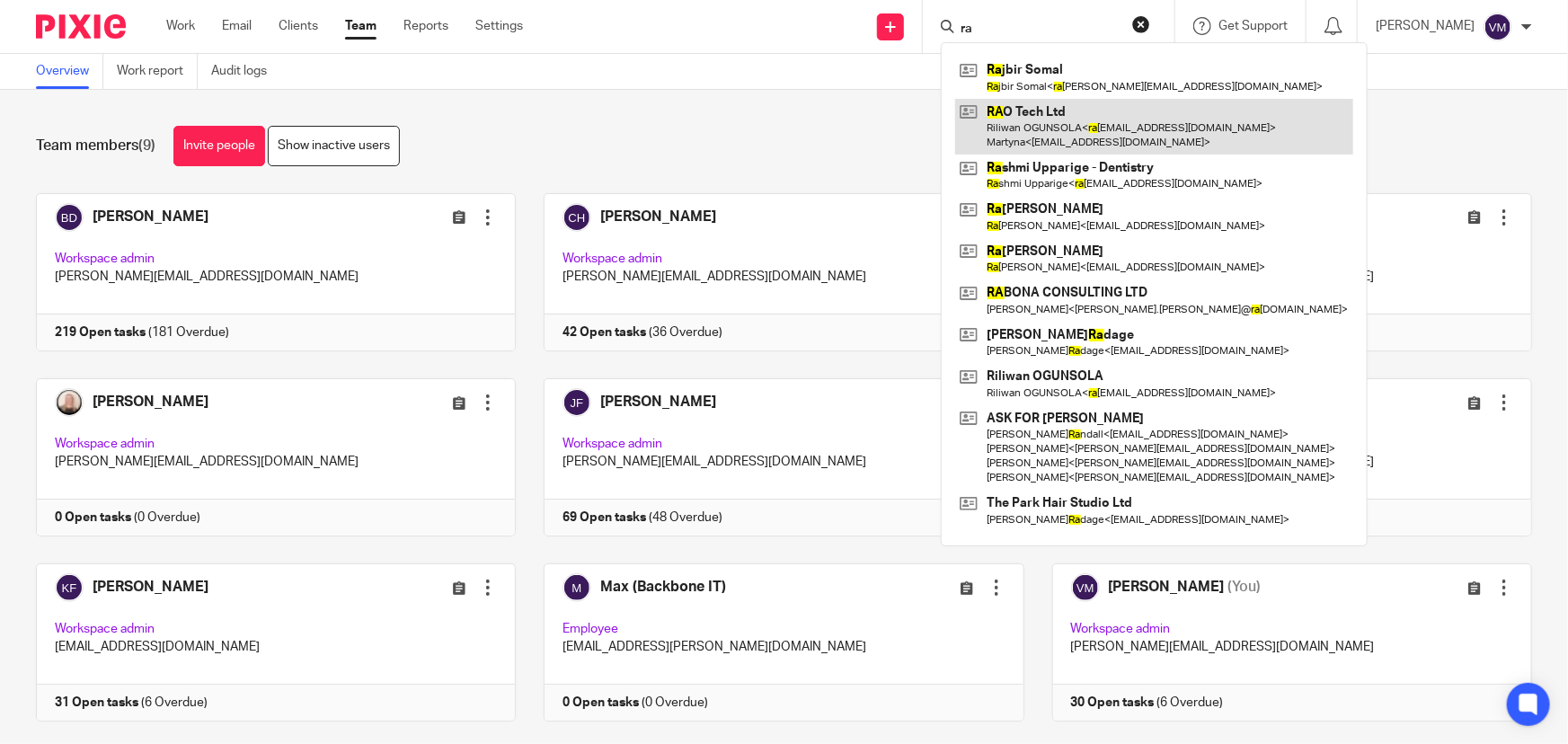
type input "ra"
click at [1077, 115] on link at bounding box center [1154, 126] width 398 height 55
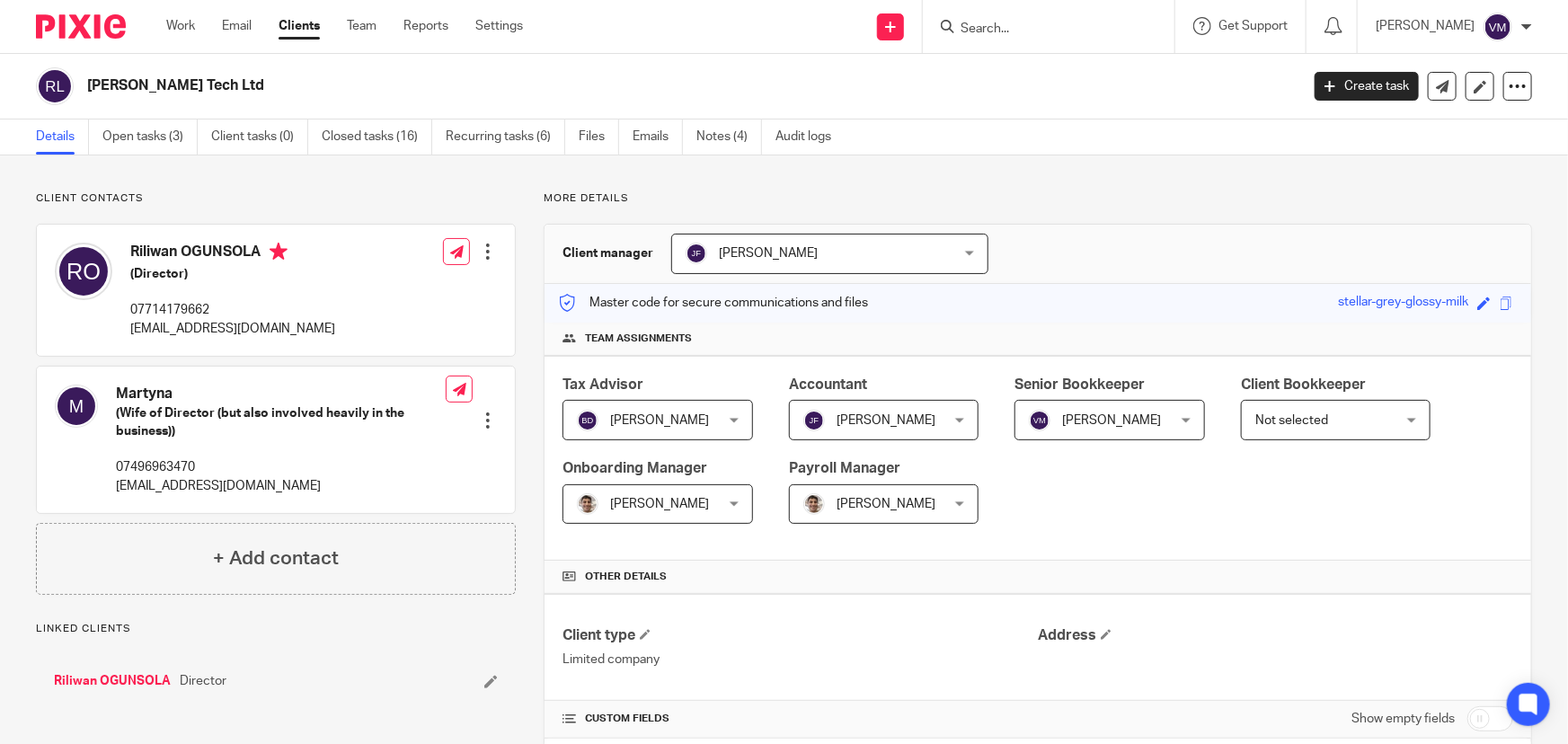
click at [162, 130] on link "Open tasks (3)" at bounding box center [150, 137] width 95 height 35
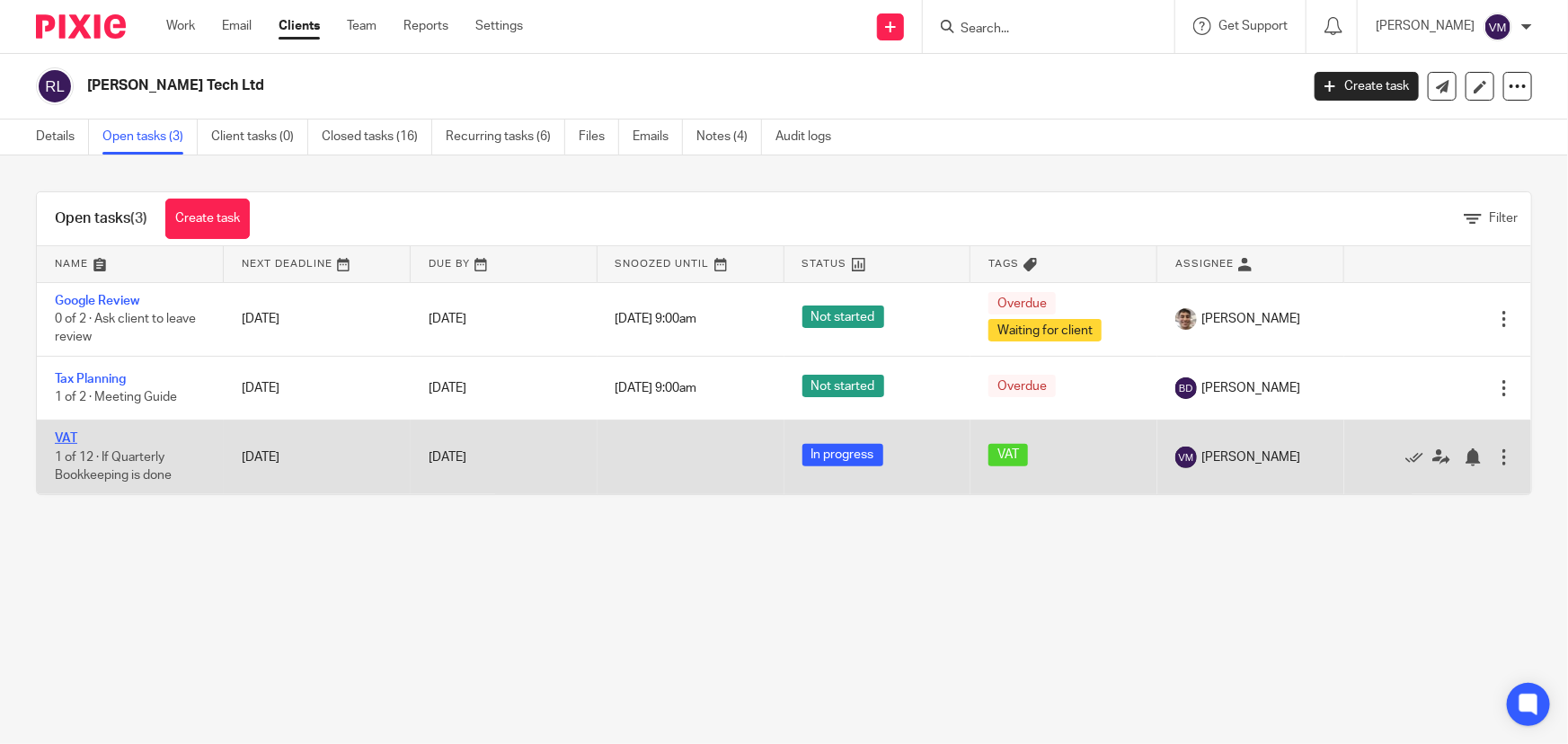
click at [67, 433] on link "VAT" at bounding box center [65, 438] width 22 height 13
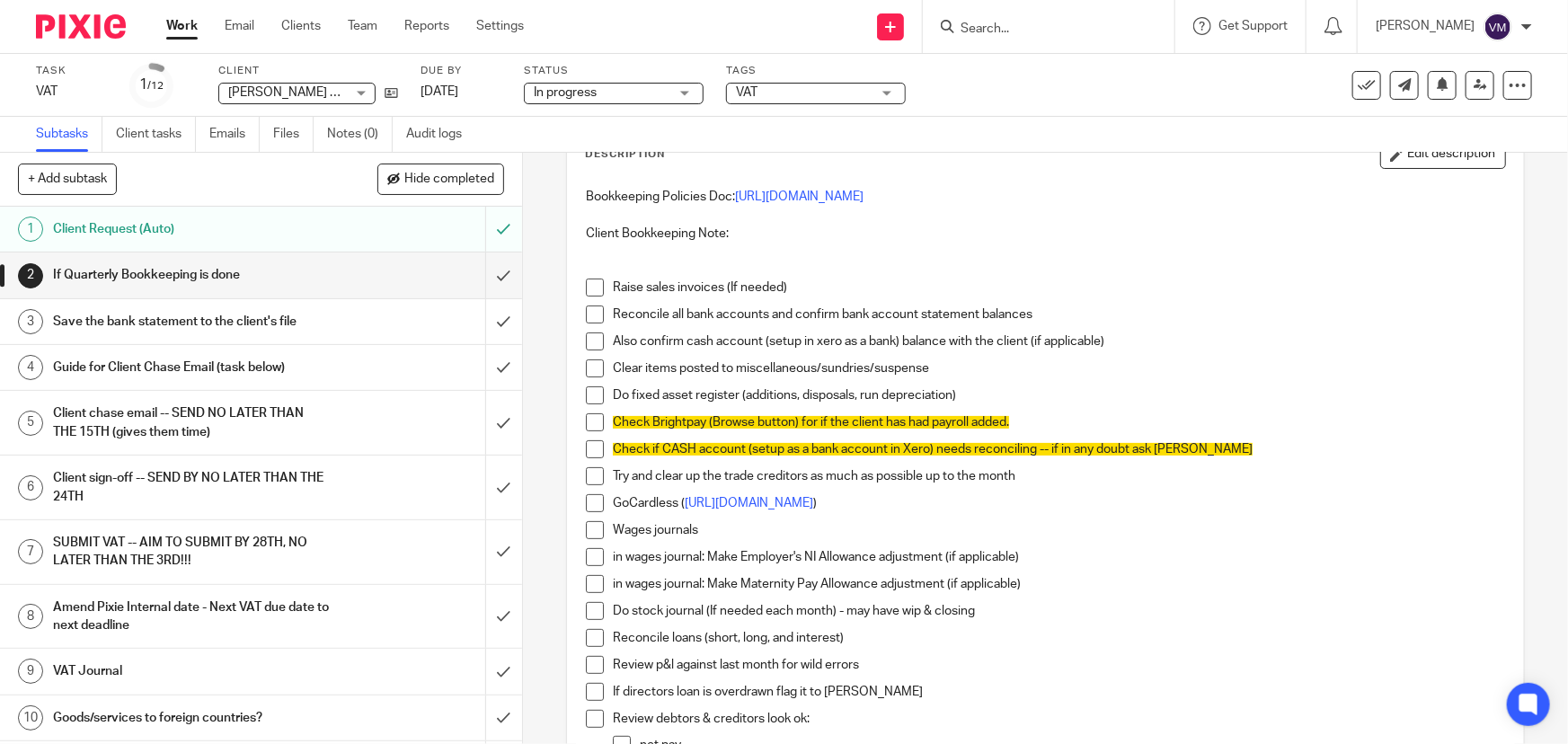
scroll to position [81, 0]
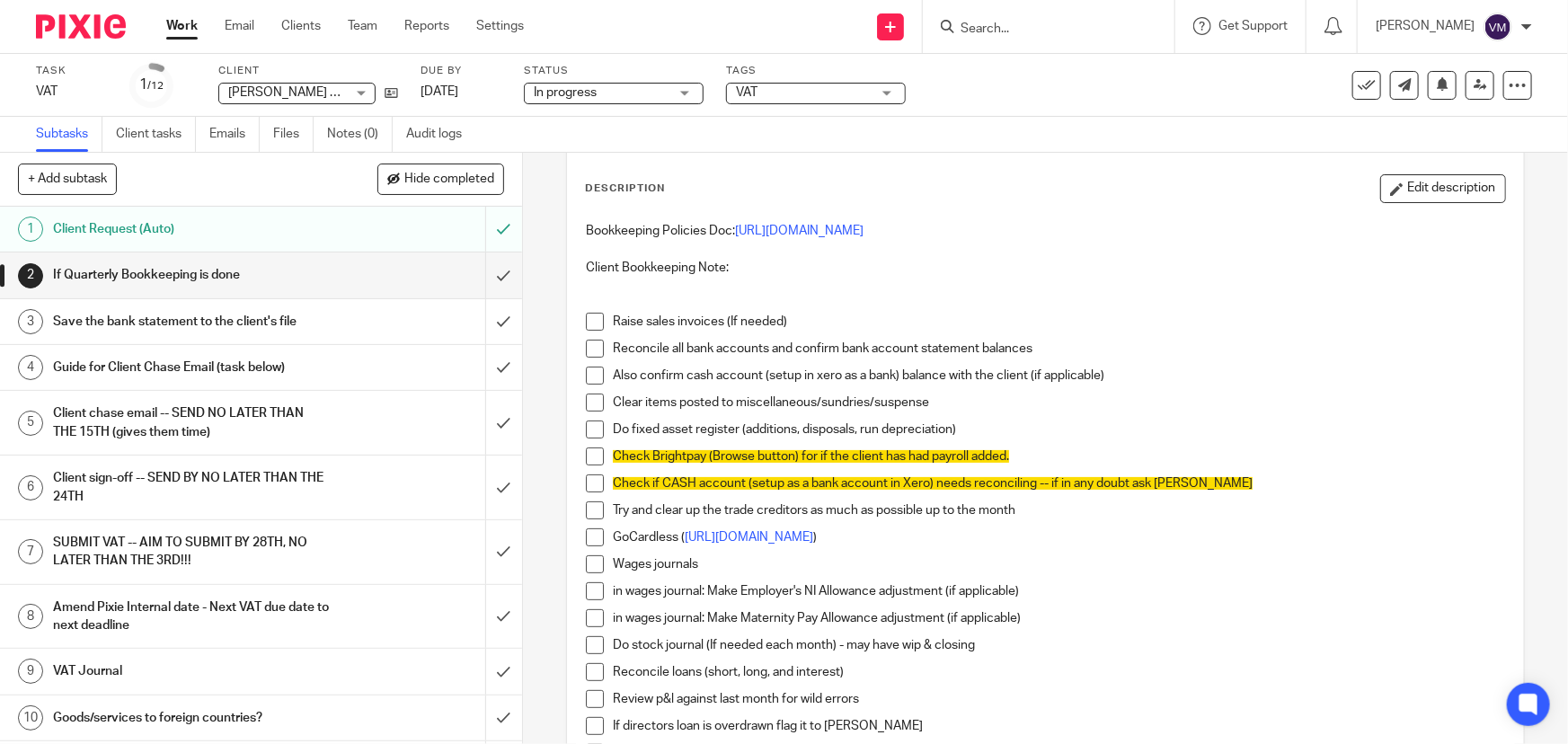
click at [197, 417] on h1 "Client chase email -- SEND NO LATER THAN THE 15TH (gives them time)" at bounding box center [191, 423] width 276 height 46
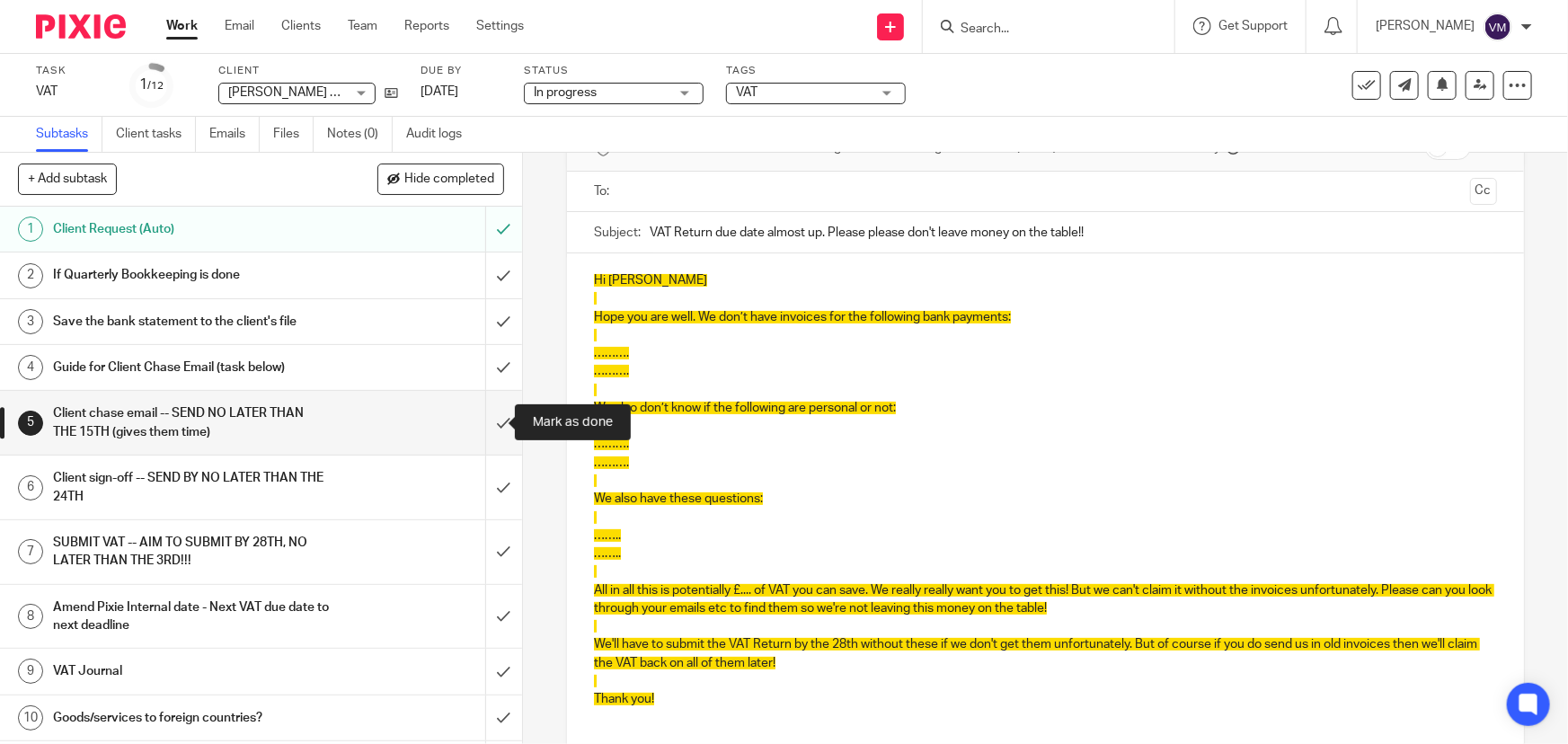
scroll to position [6, 0]
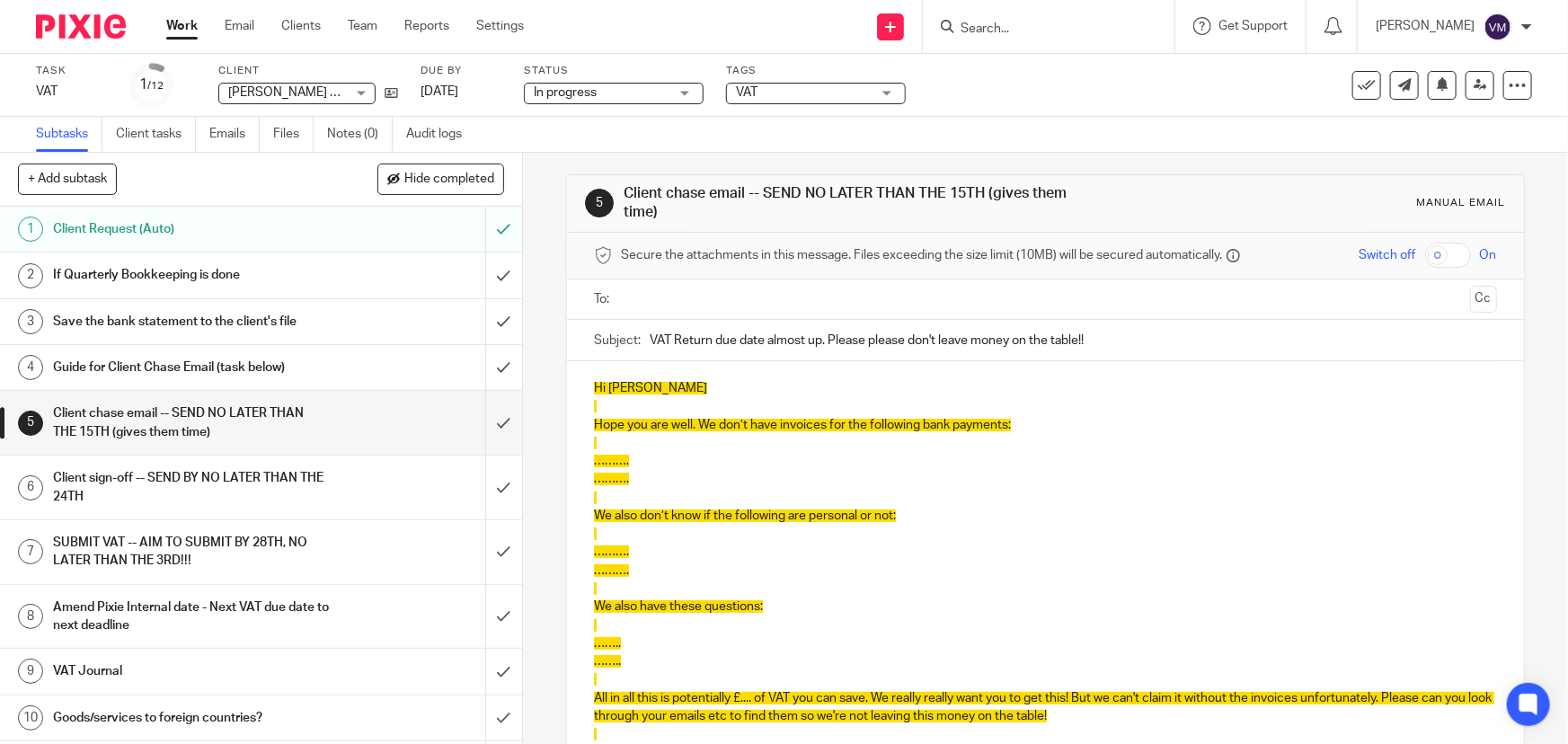
click at [156, 282] on h1 "If Quarterly Bookkeeping is done" at bounding box center [191, 275] width 276 height 27
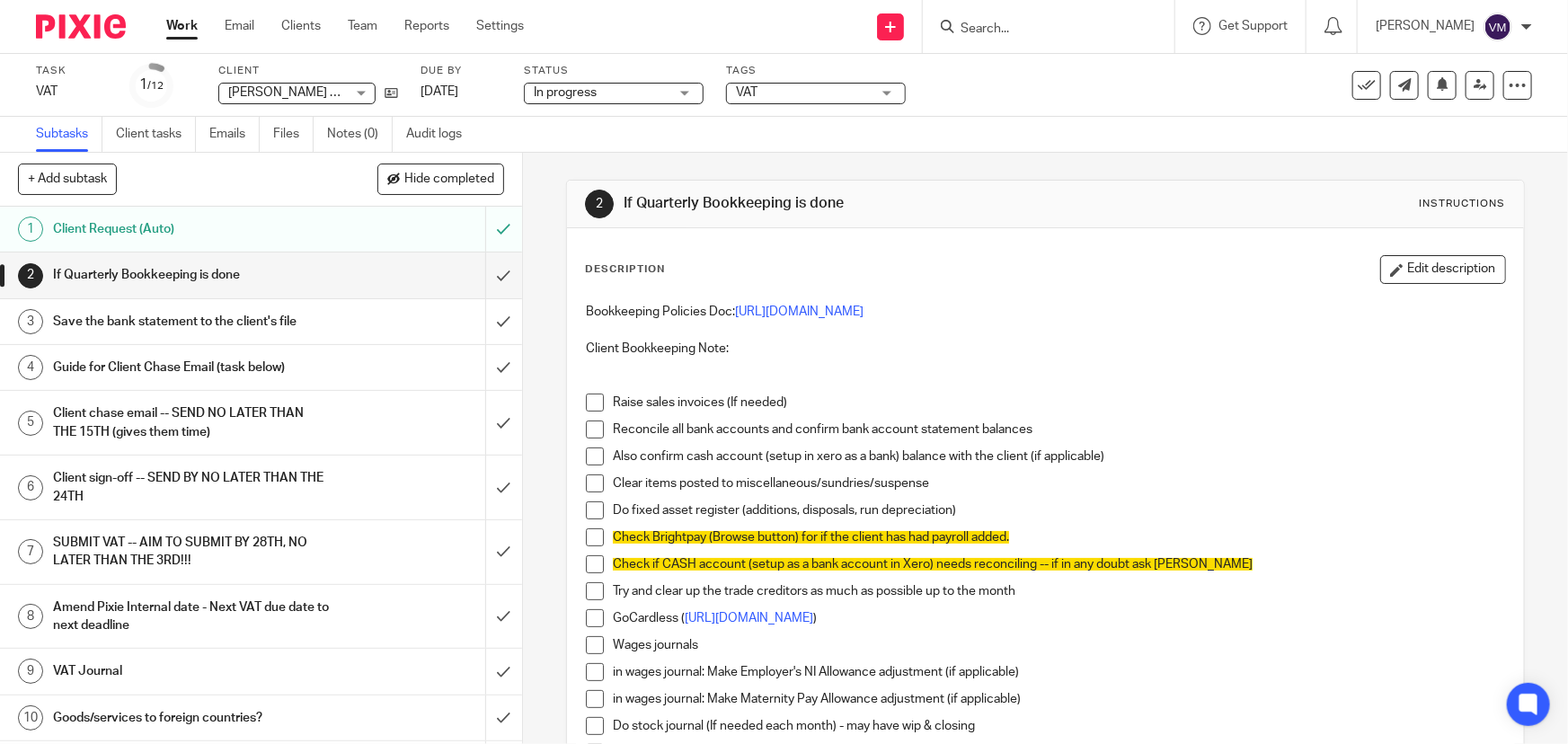
click at [1036, 26] on input "Search" at bounding box center [1040, 29] width 162 height 17
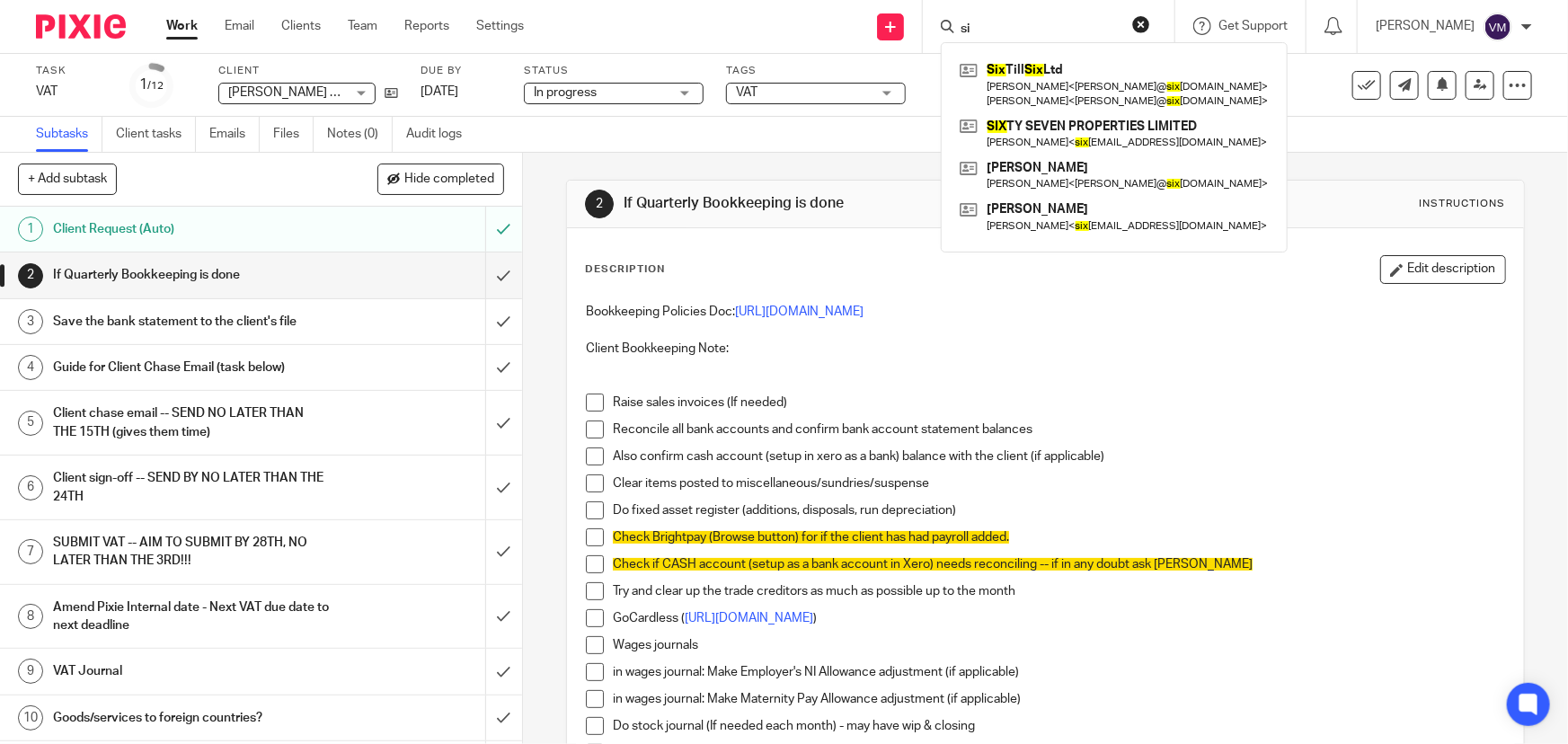
type input "s"
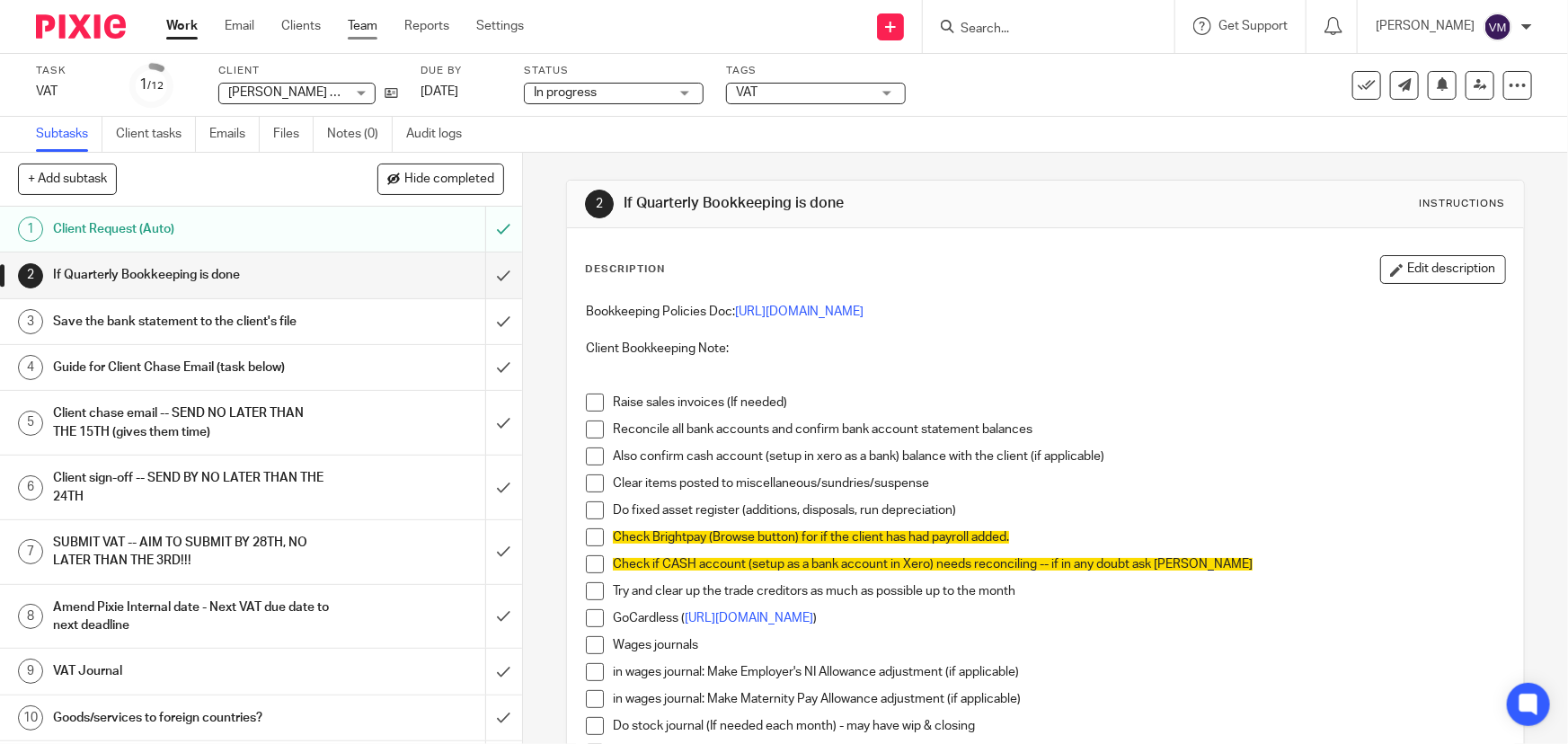
click at [359, 26] on link "Team" at bounding box center [362, 26] width 30 height 18
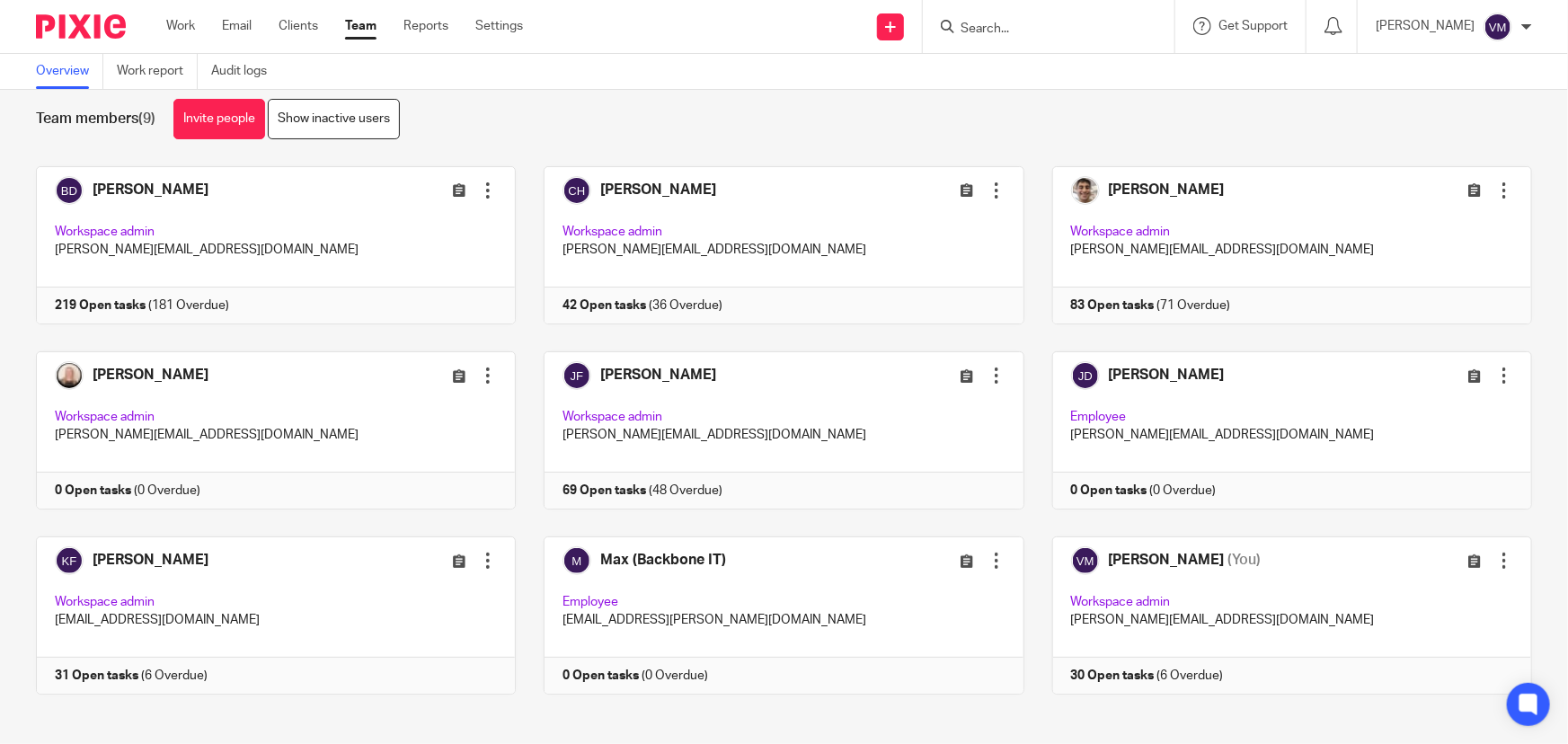
scroll to position [39, 0]
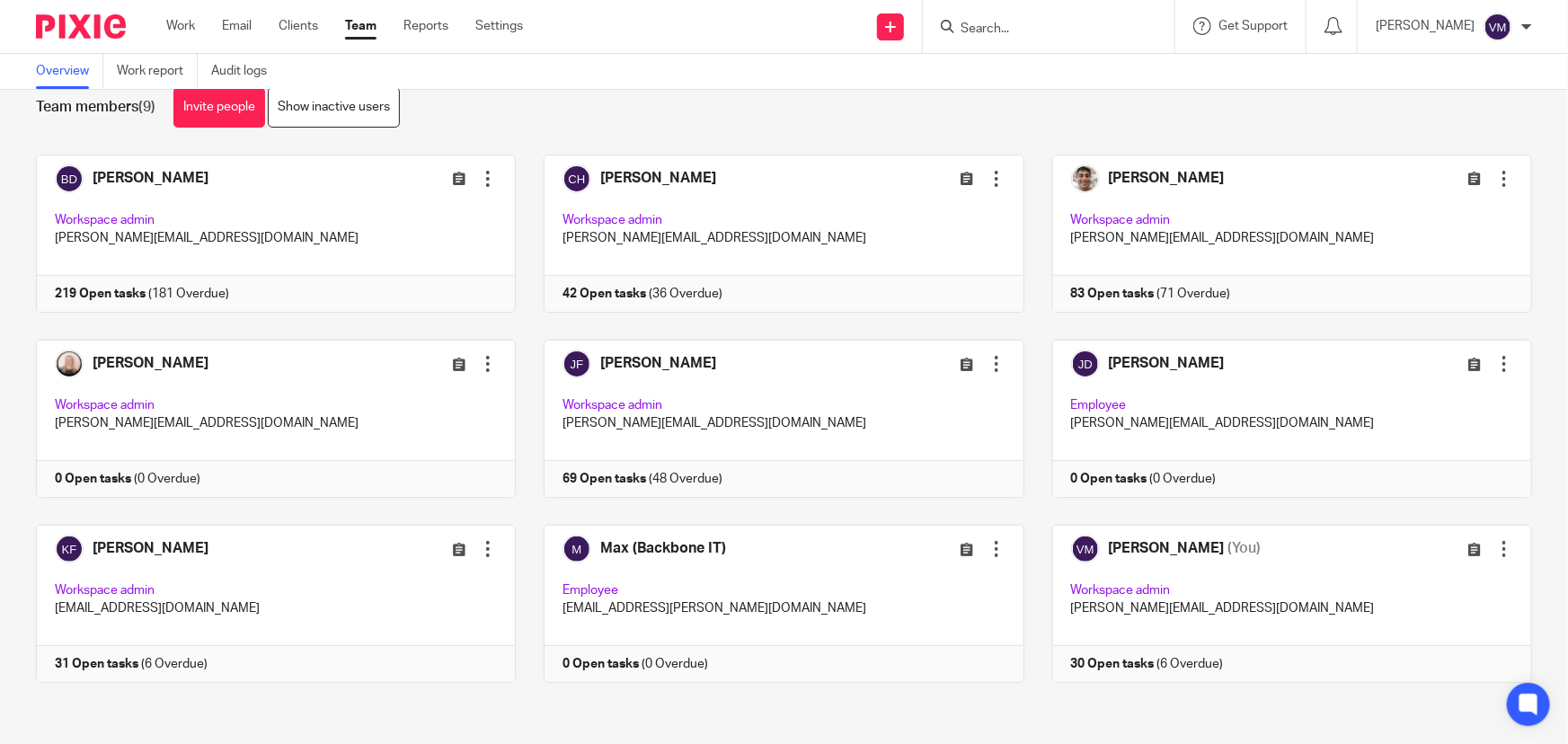
click at [1015, 33] on input "Search" at bounding box center [1040, 29] width 162 height 17
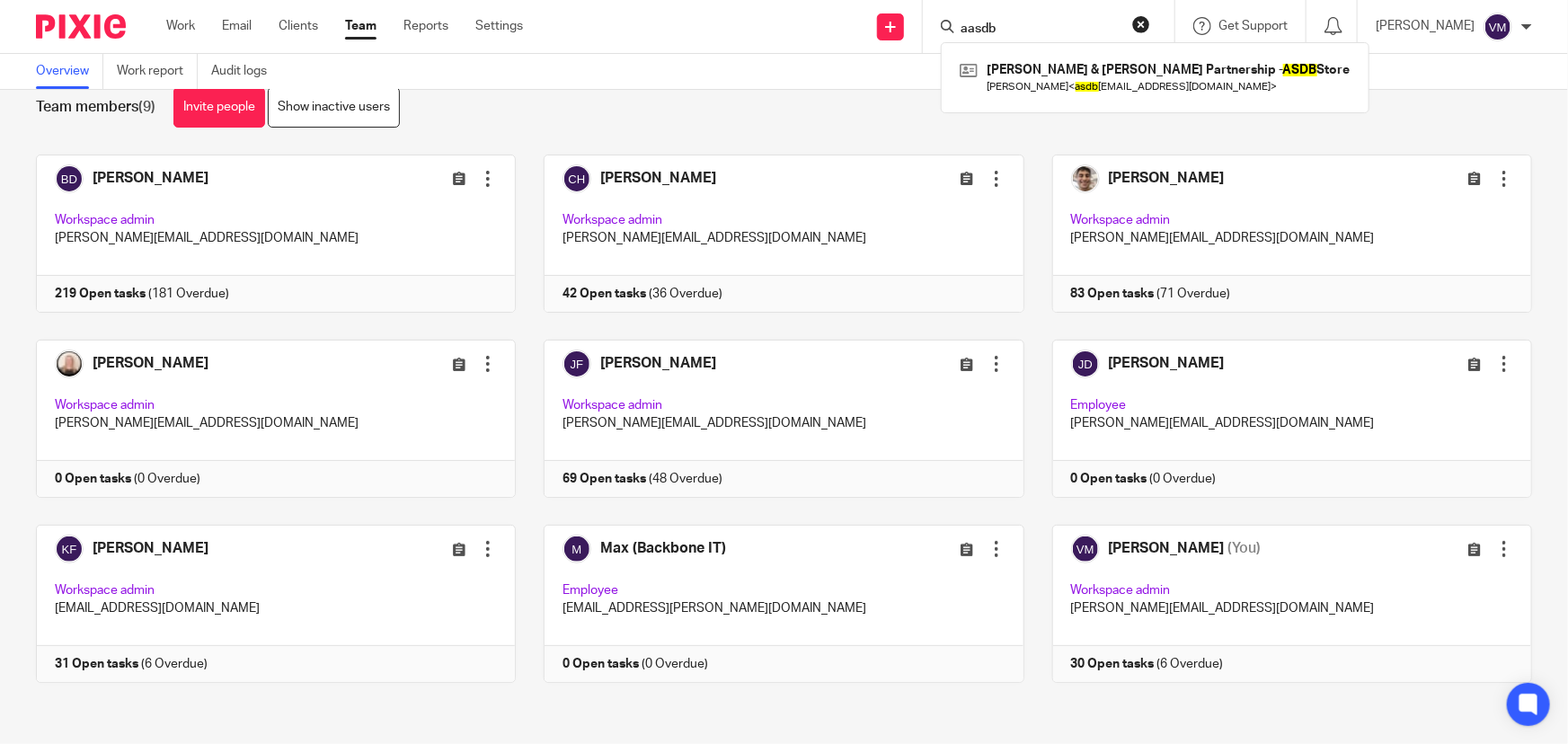
click at [981, 26] on input "aasdb" at bounding box center [1040, 29] width 162 height 17
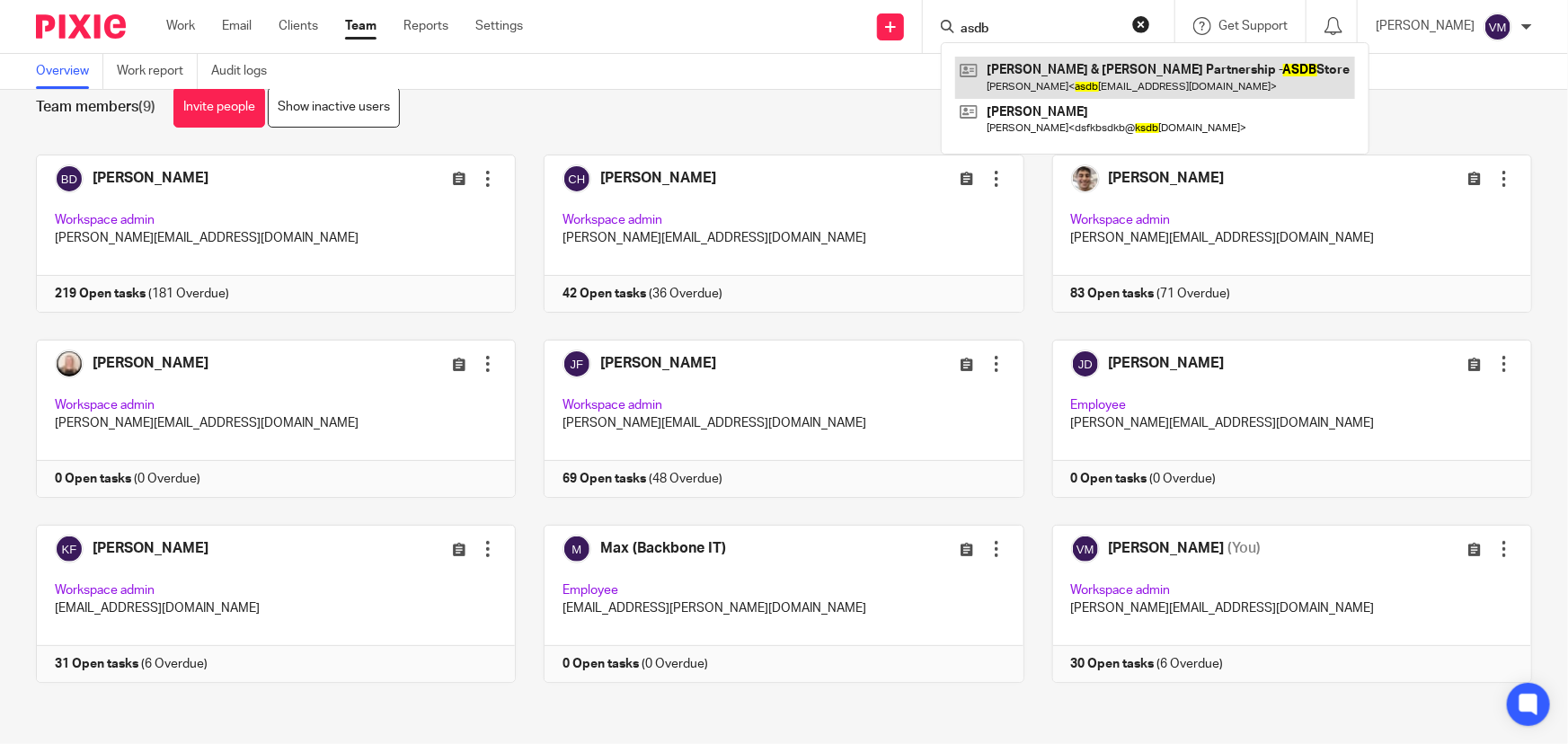
type input "asdb"
click at [1092, 90] on link at bounding box center [1155, 77] width 400 height 42
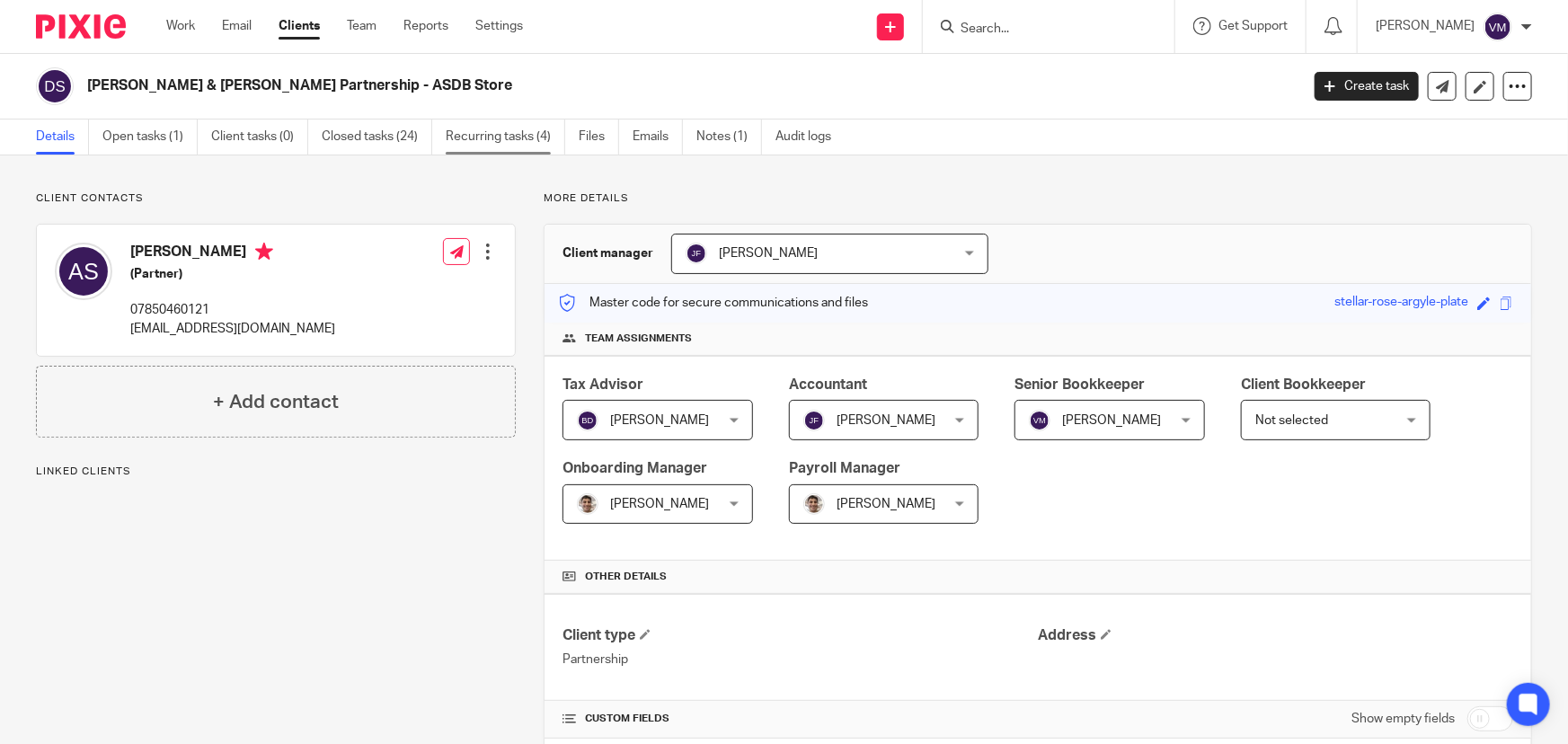
click at [524, 133] on link "Recurring tasks (4)" at bounding box center [505, 137] width 119 height 35
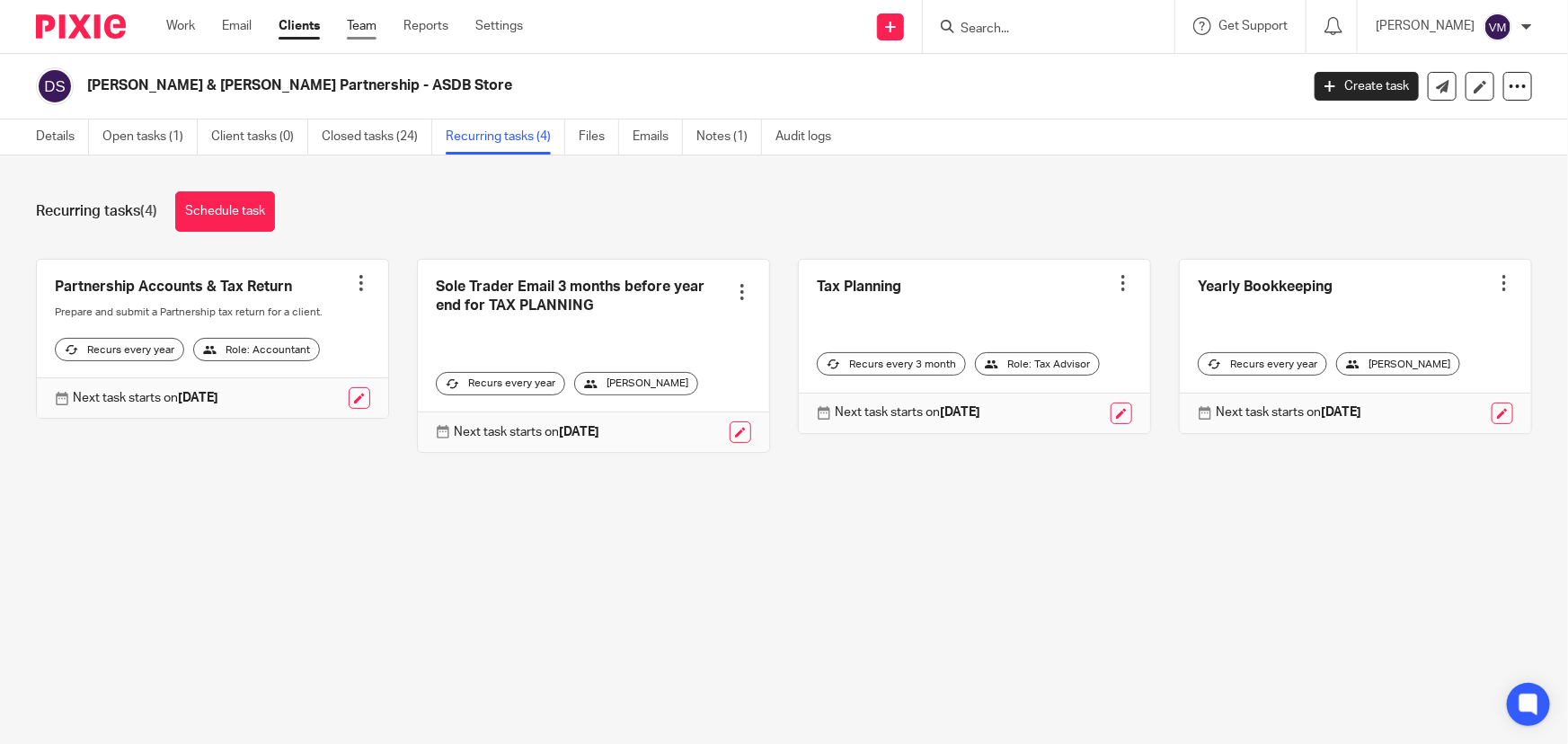
click at [351, 23] on link "Team" at bounding box center [361, 26] width 30 height 18
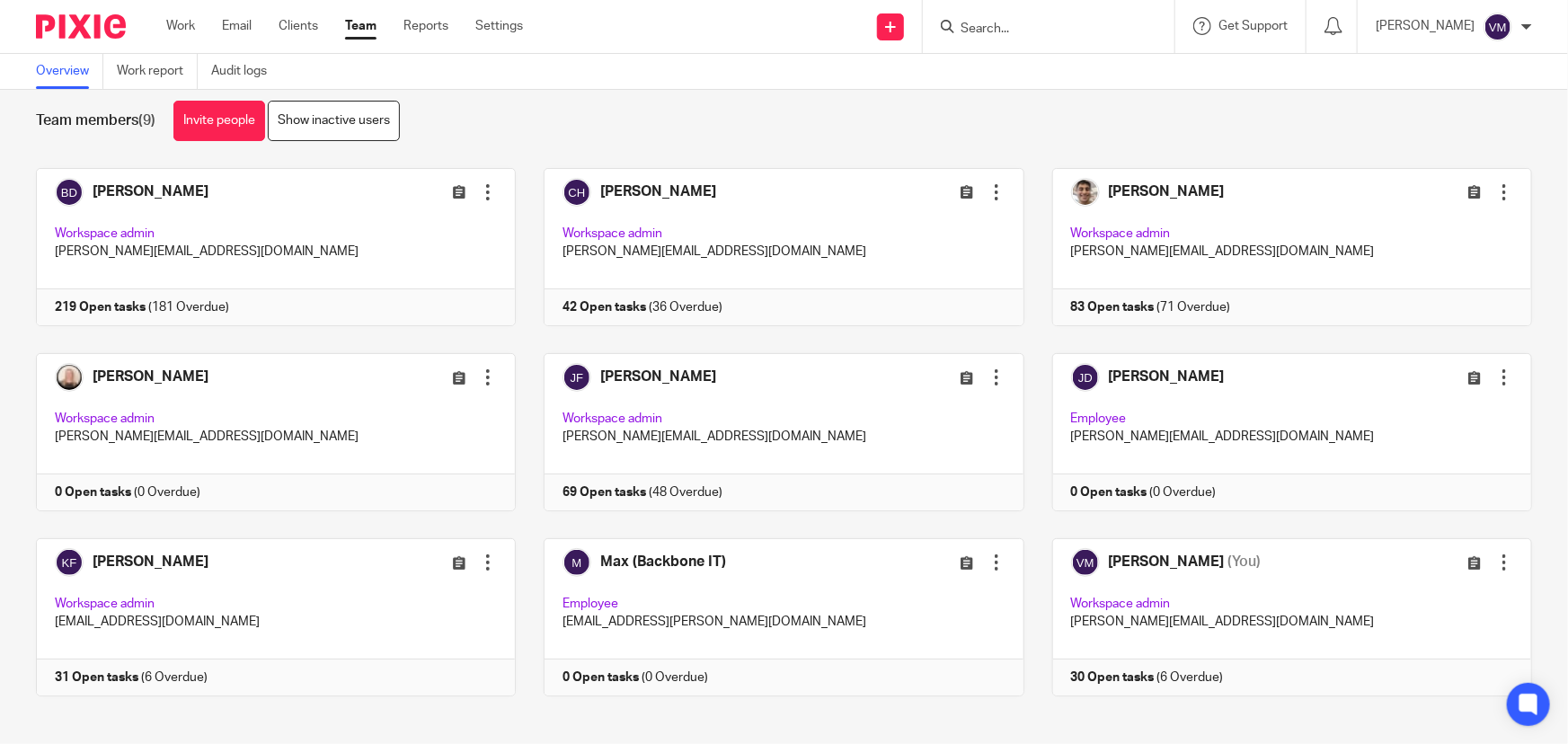
scroll to position [39, 0]
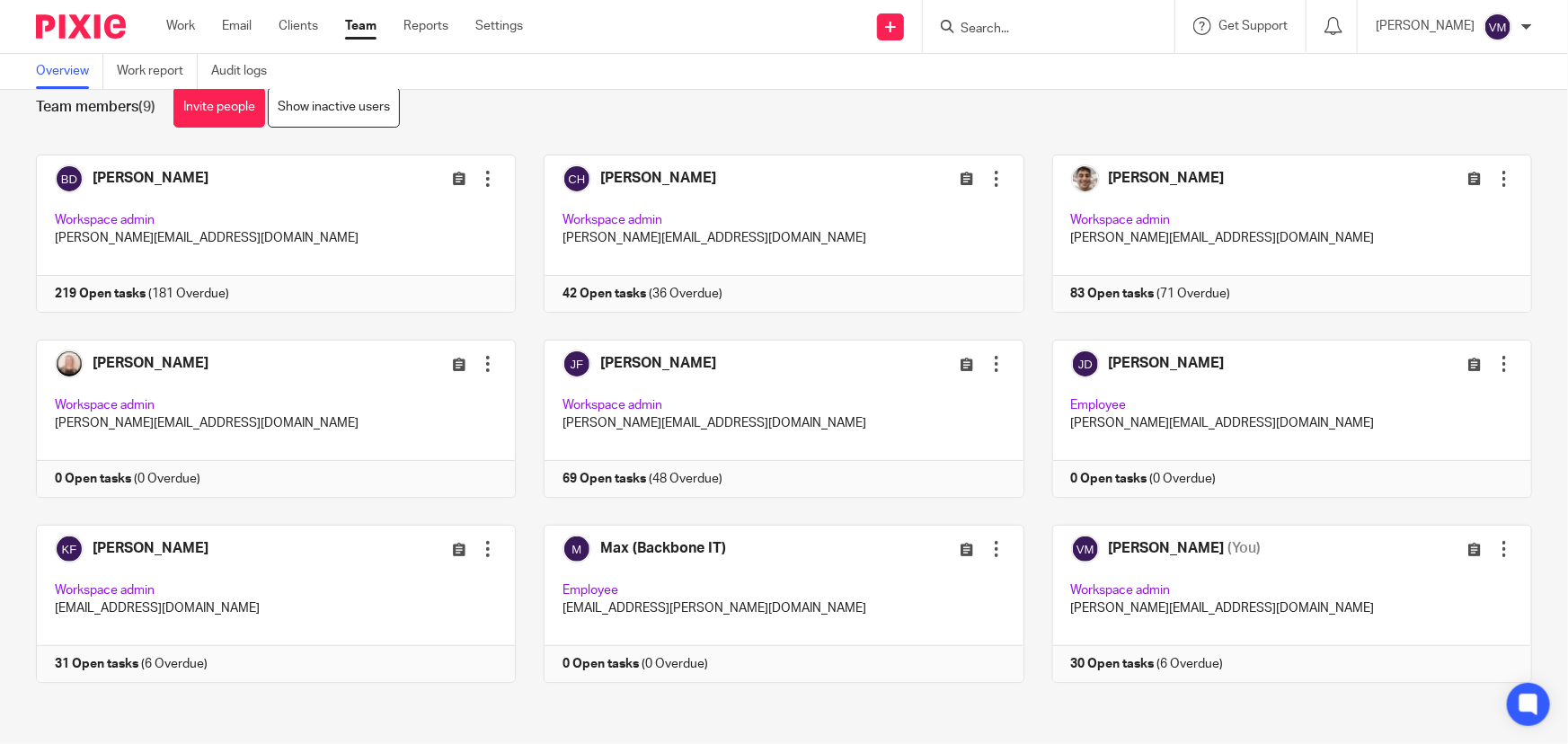
click at [1022, 24] on input "Search" at bounding box center [1040, 29] width 162 height 17
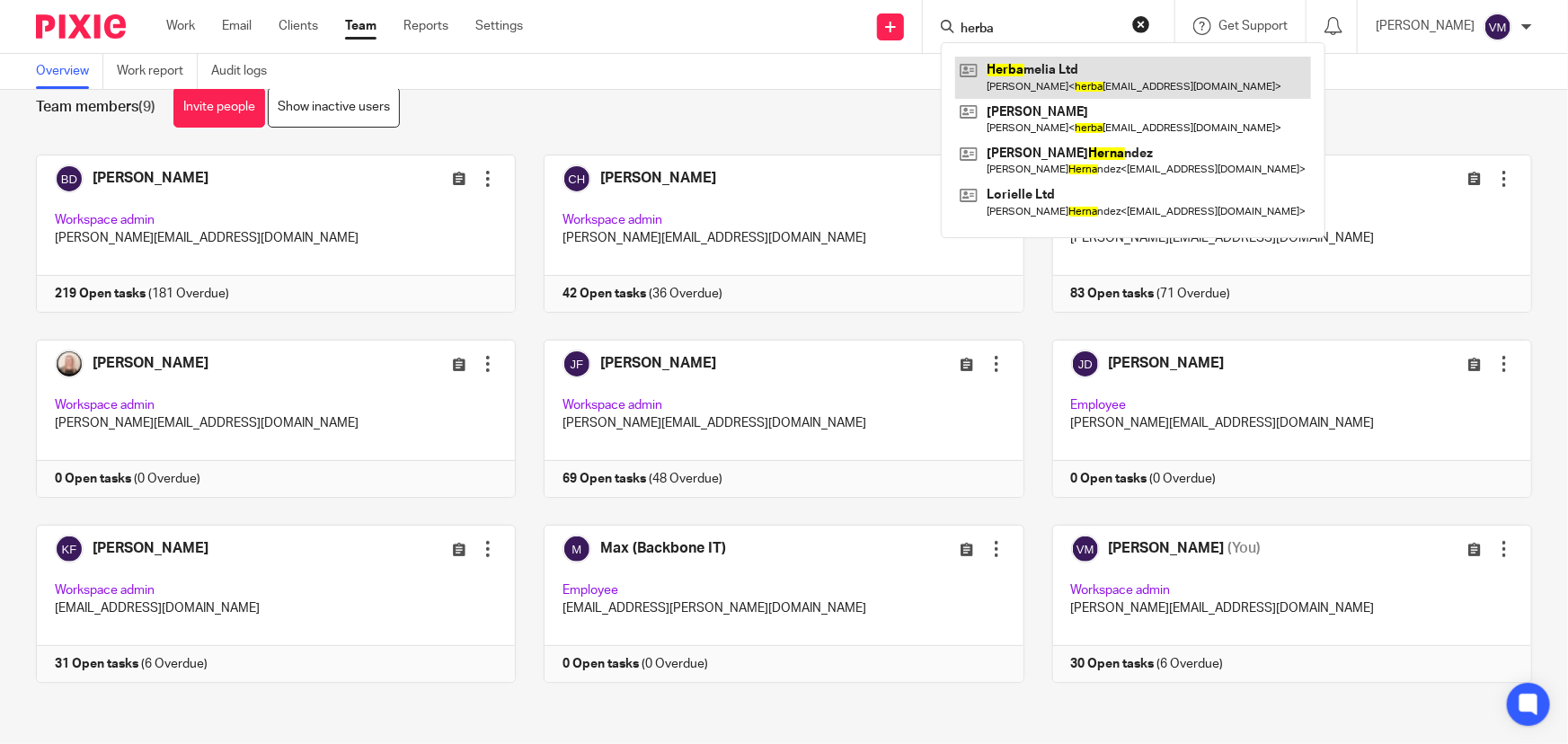
type input "herba"
click at [1085, 79] on link at bounding box center [1133, 77] width 356 height 42
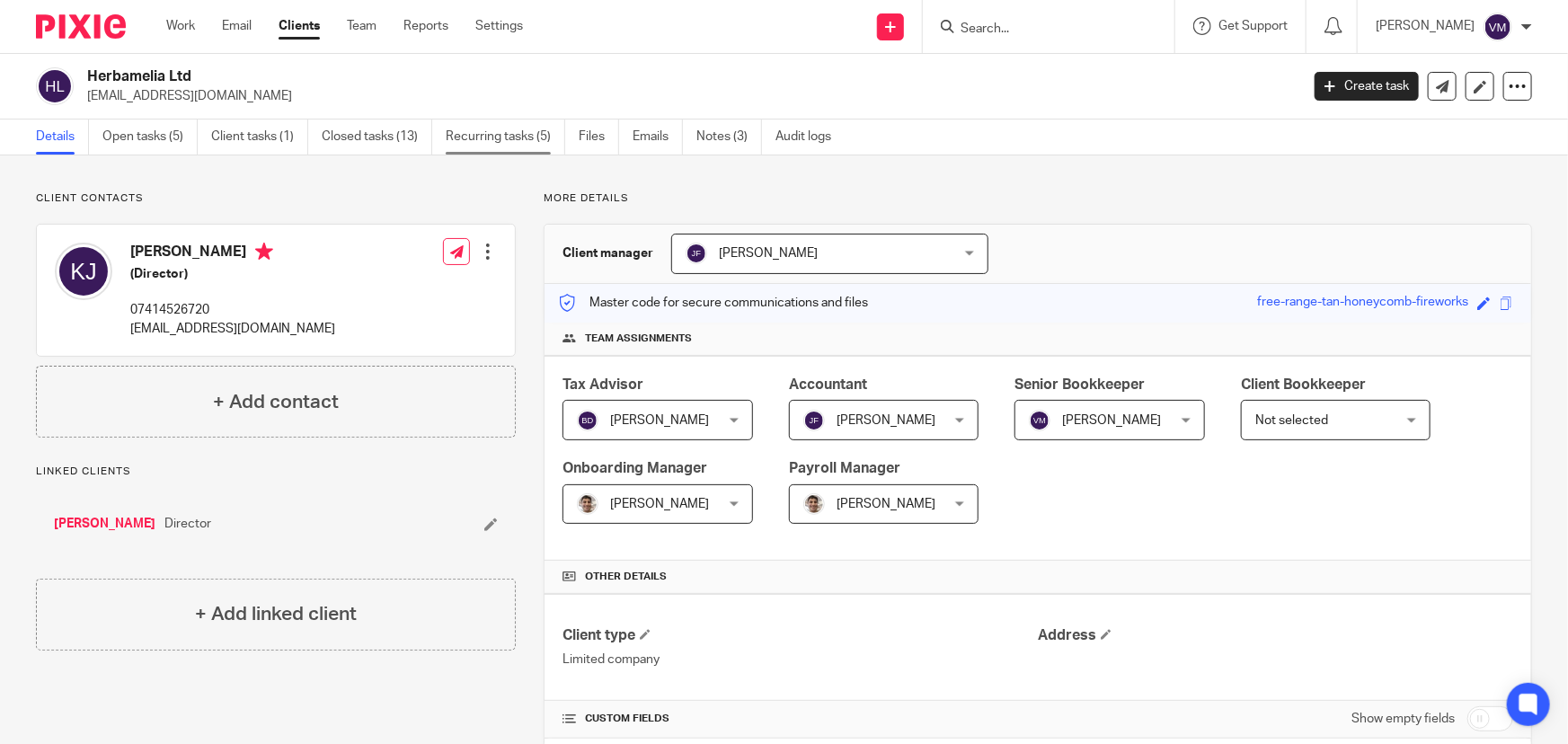
click at [537, 138] on link "Recurring tasks (5)" at bounding box center [505, 137] width 119 height 35
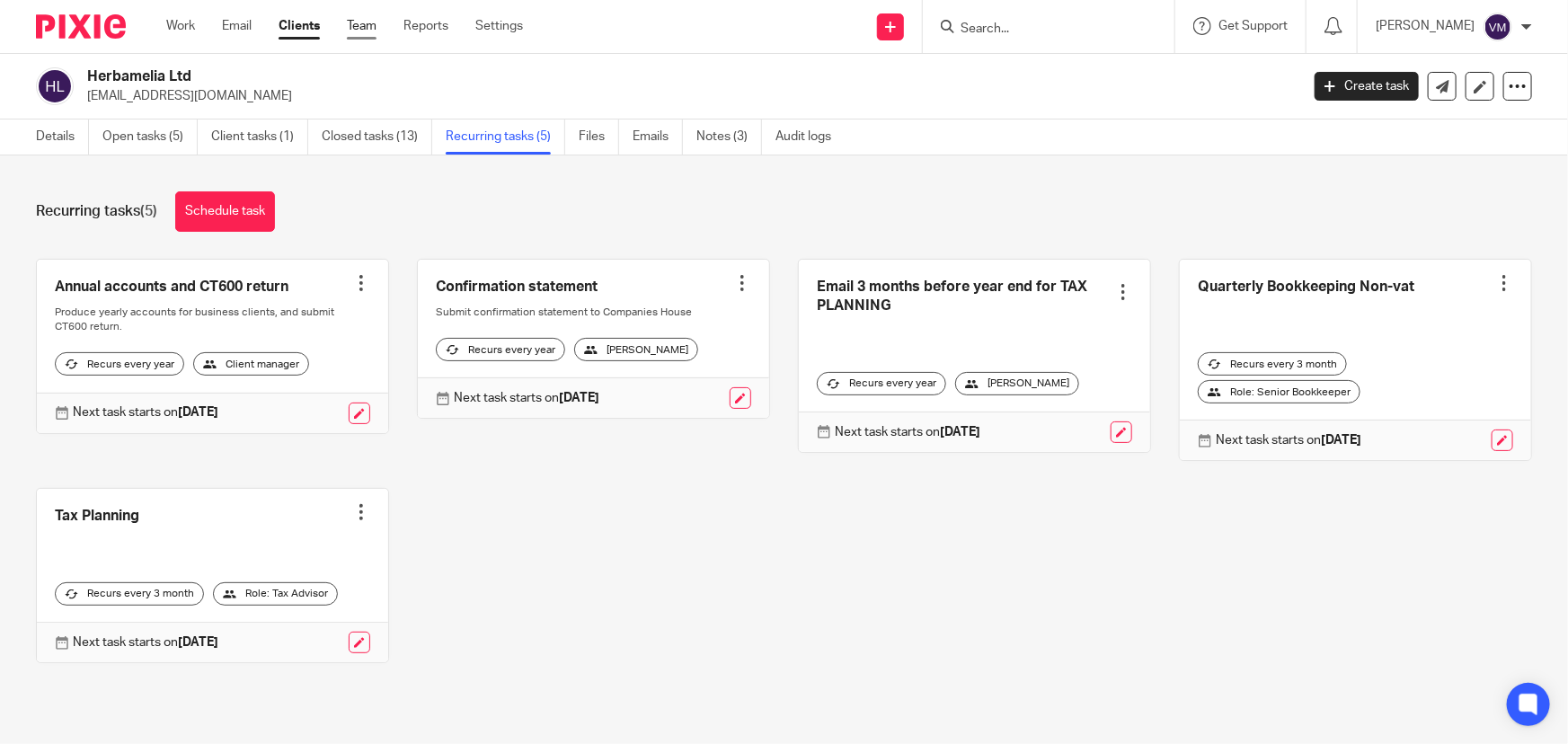
click at [359, 18] on link "Team" at bounding box center [361, 26] width 30 height 18
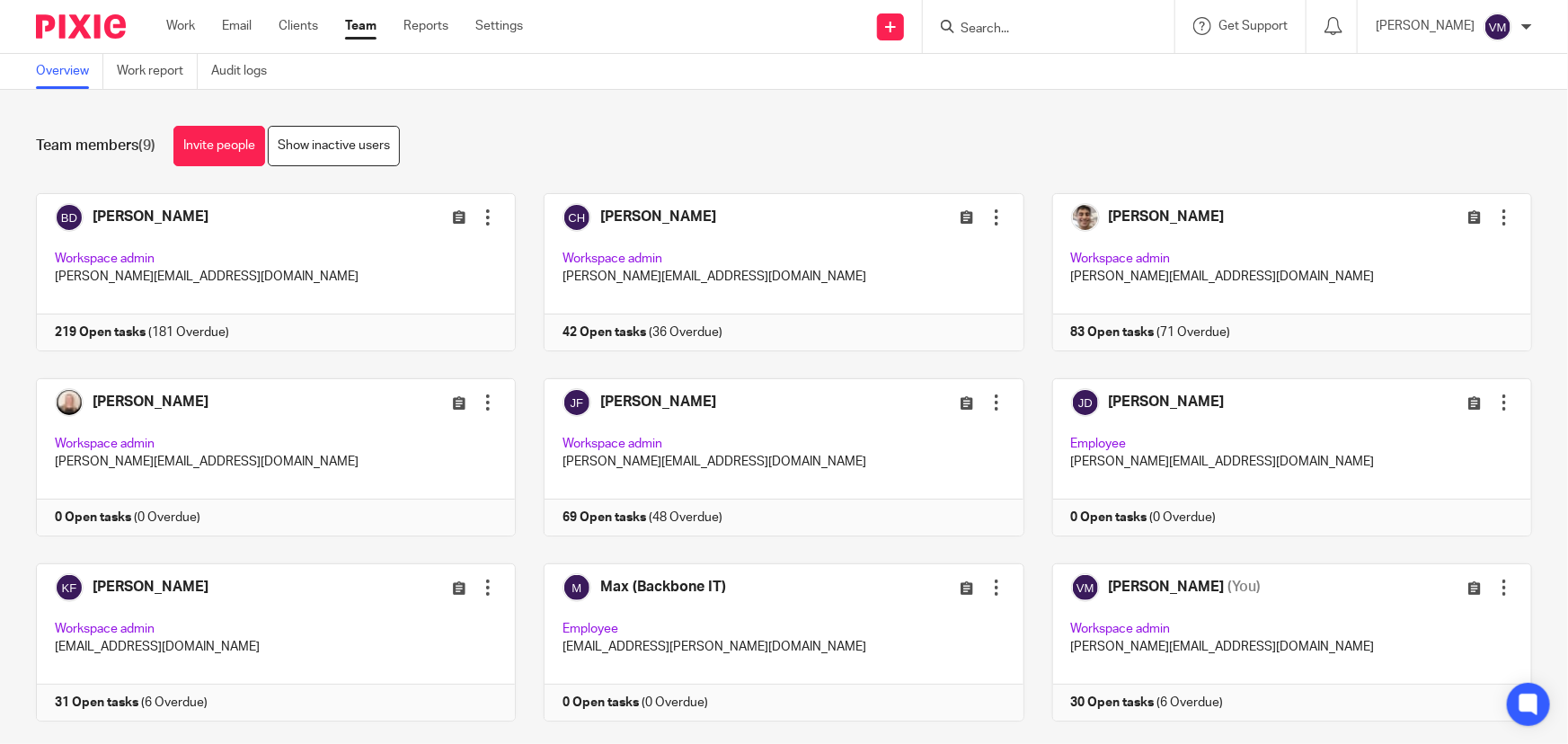
click at [1010, 24] on input "Search" at bounding box center [1040, 29] width 162 height 17
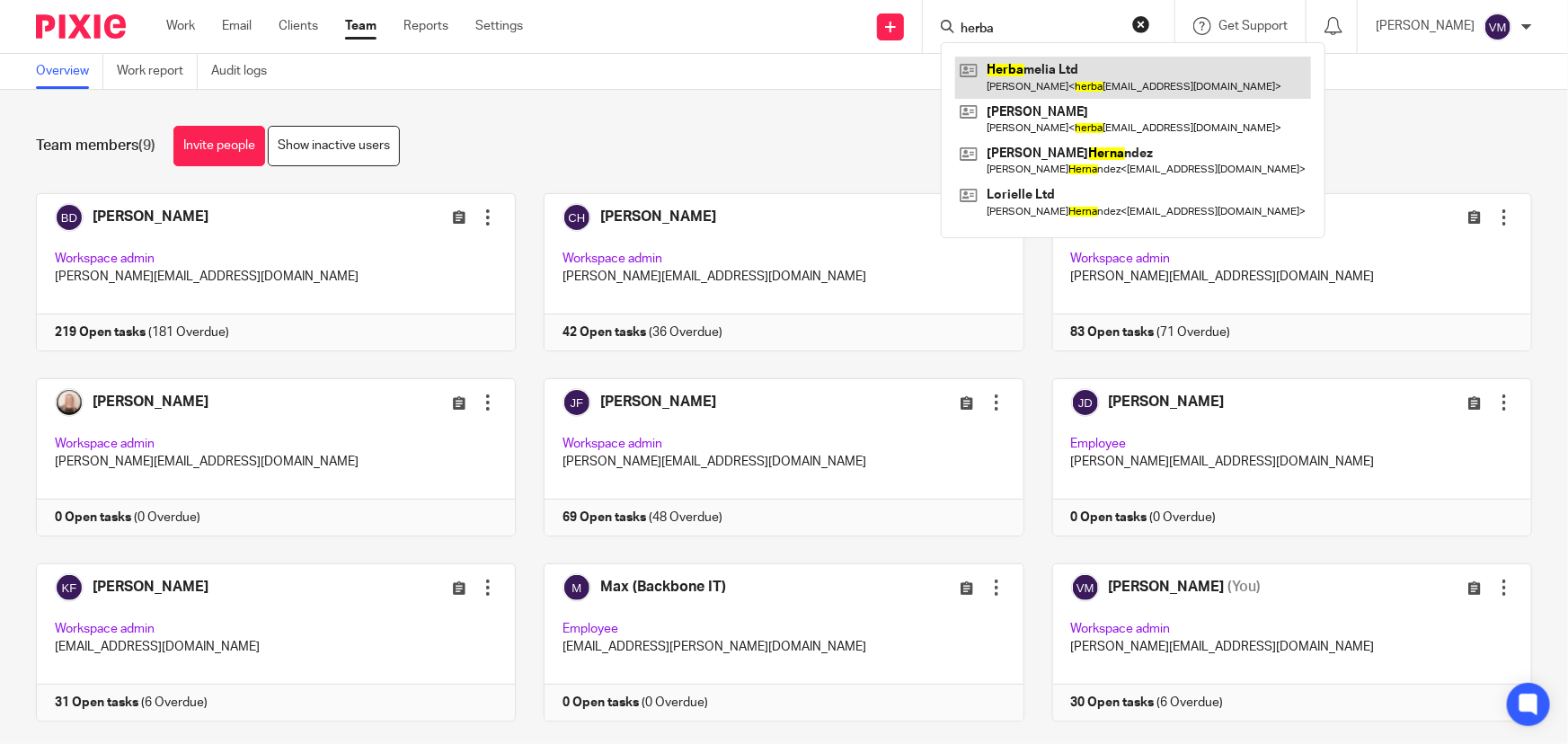
type input "herba"
click at [1070, 85] on link at bounding box center [1133, 77] width 356 height 42
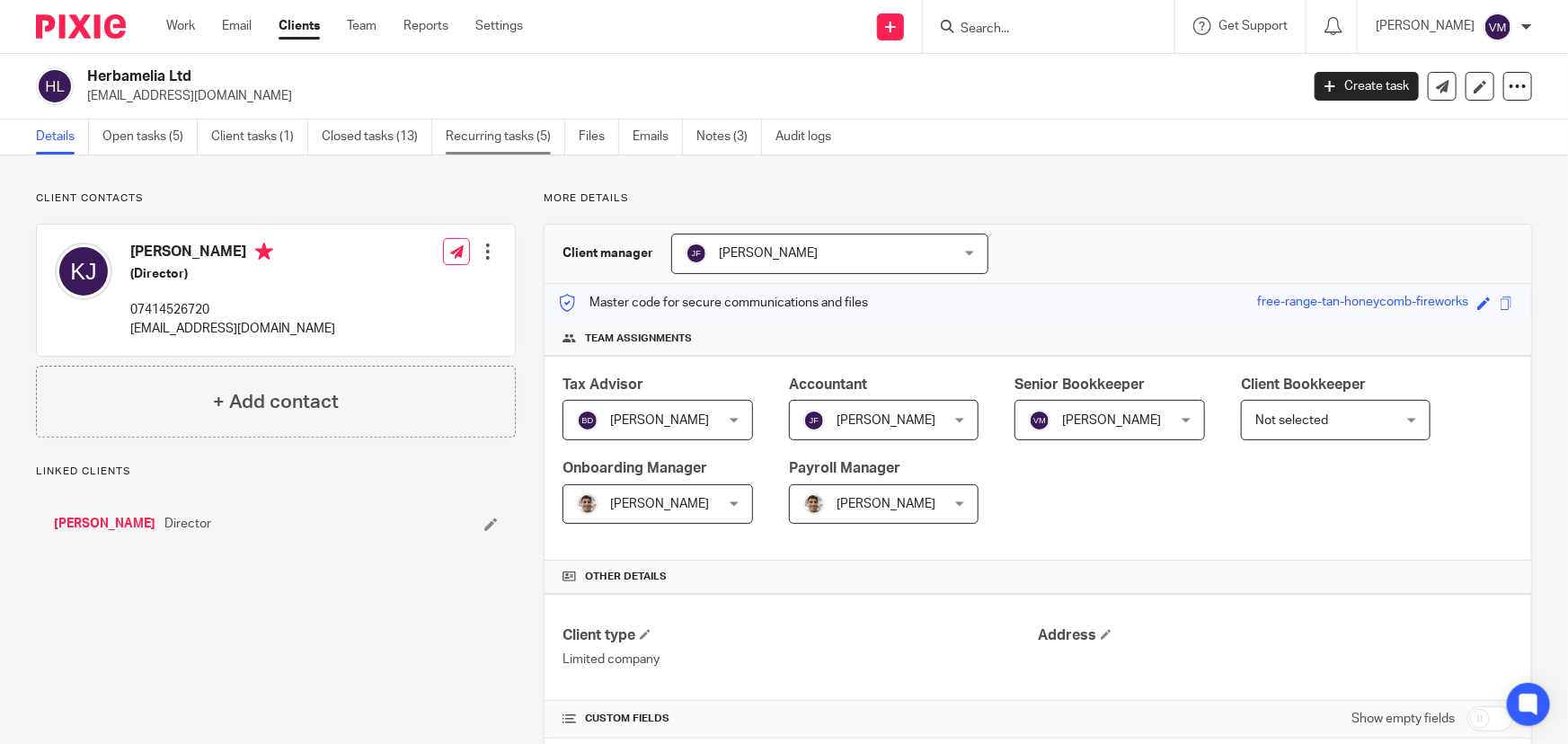
click at [532, 138] on link "Recurring tasks (5)" at bounding box center [505, 137] width 119 height 35
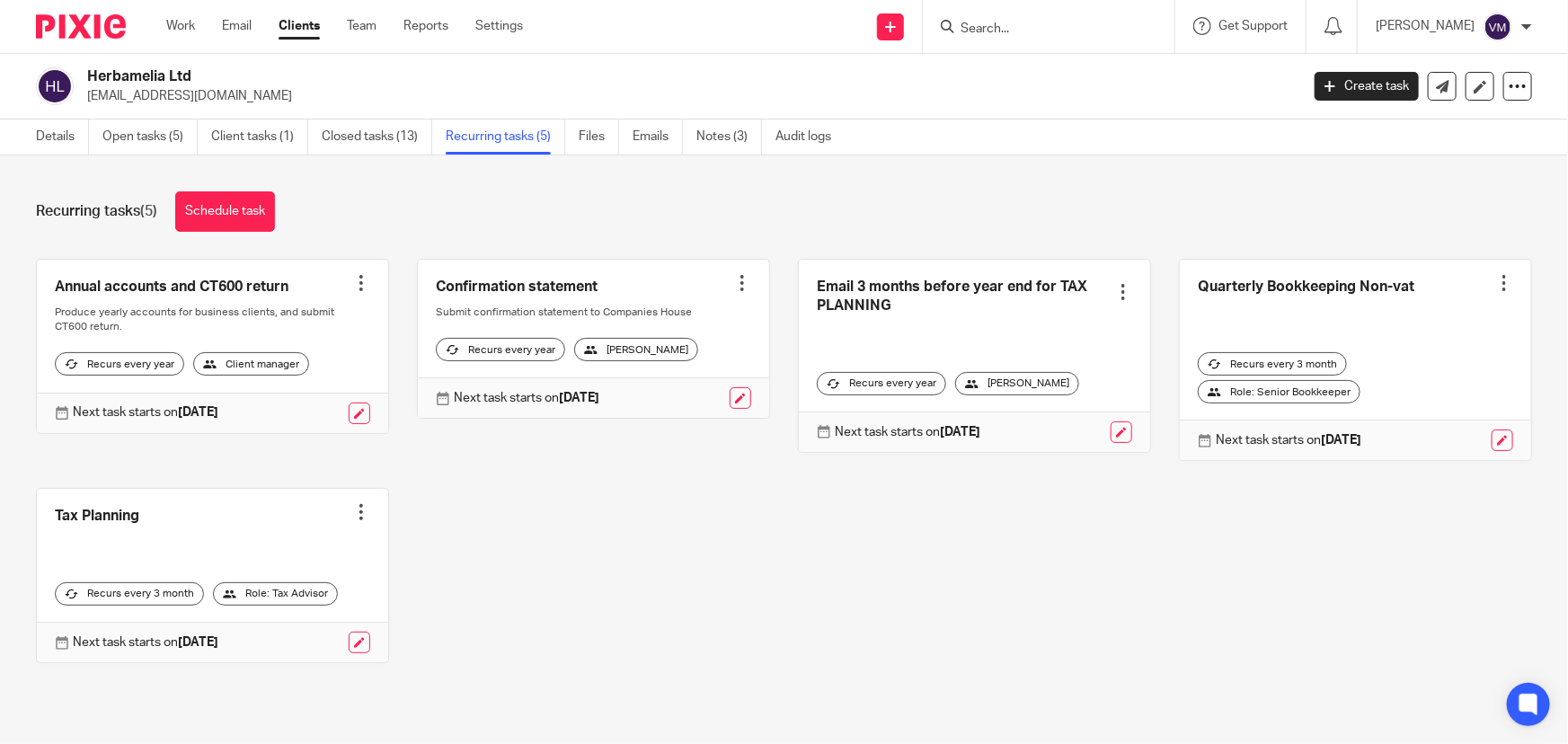
click at [1048, 33] on input "Search" at bounding box center [1040, 29] width 162 height 17
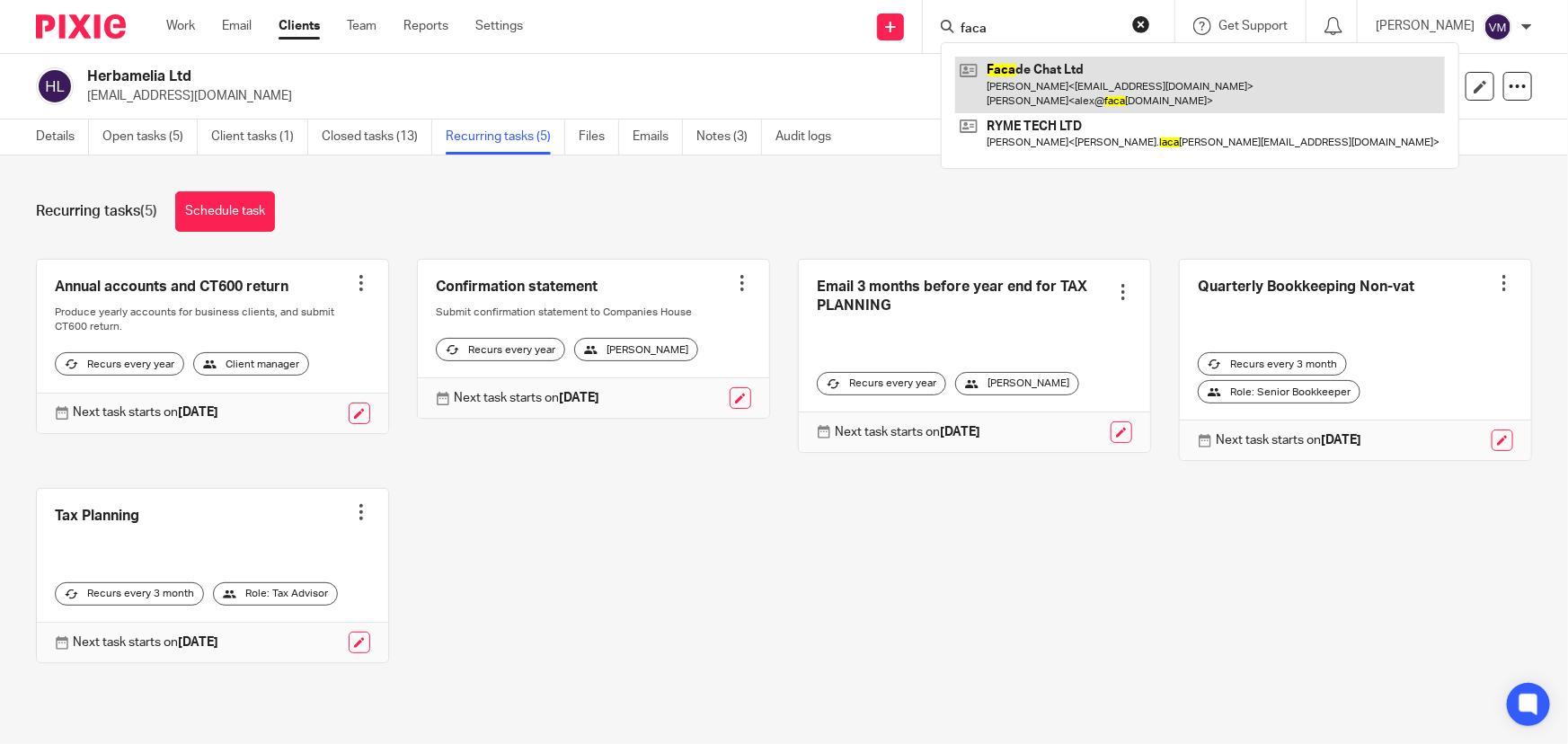
type input "faca"
click at [1093, 66] on link at bounding box center [1200, 84] width 490 height 55
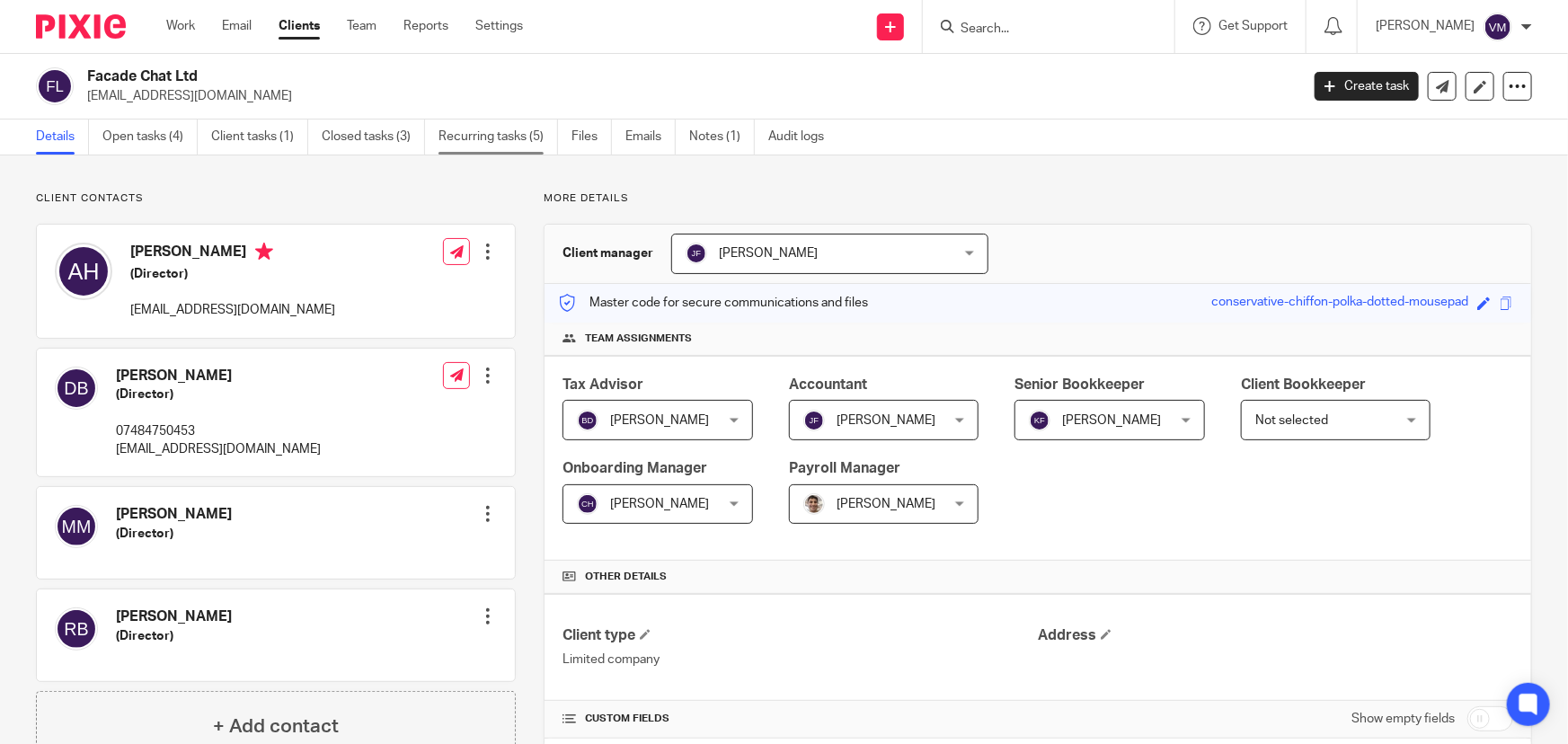
click at [494, 138] on link "Recurring tasks (5)" at bounding box center [498, 137] width 119 height 35
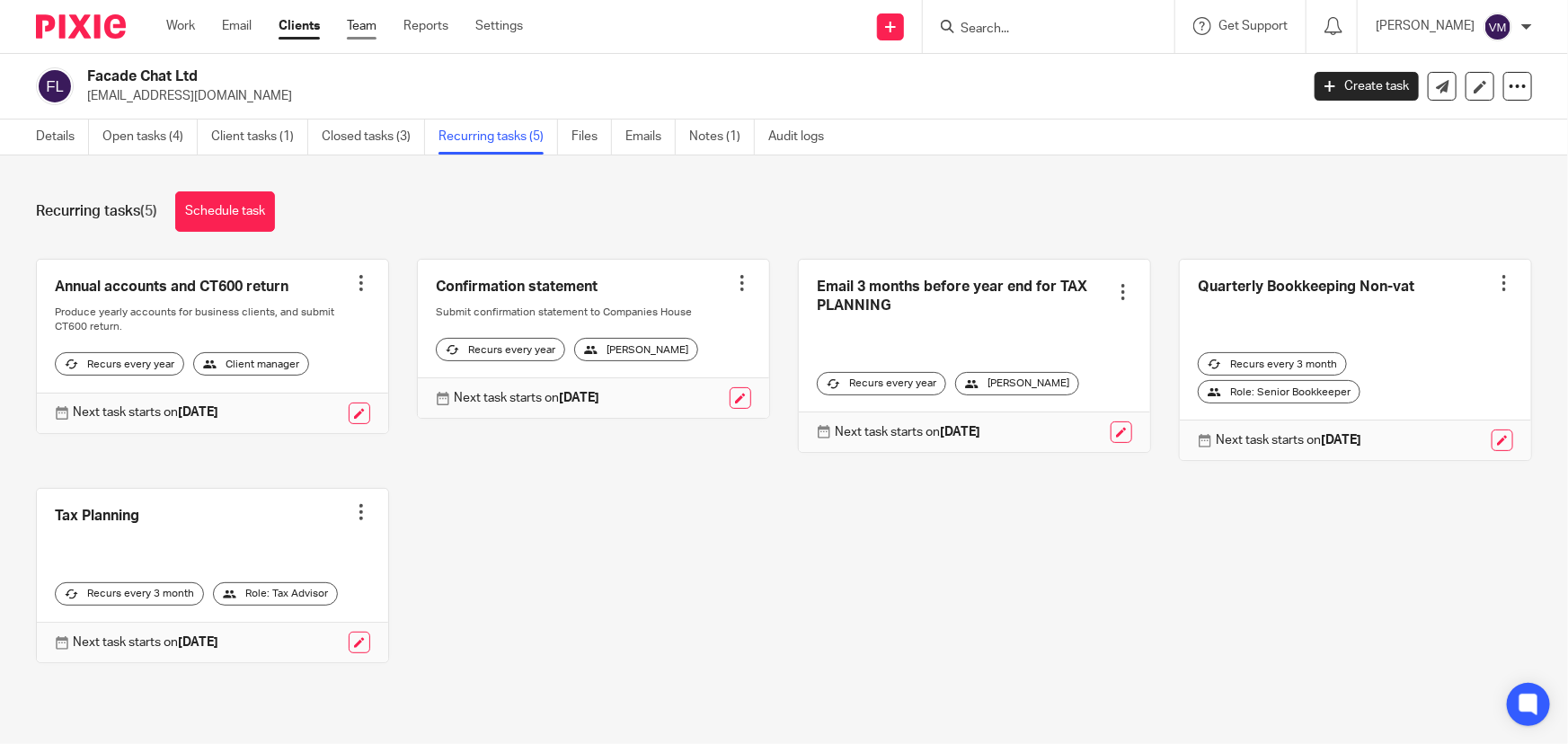
click at [363, 18] on link "Team" at bounding box center [361, 26] width 30 height 18
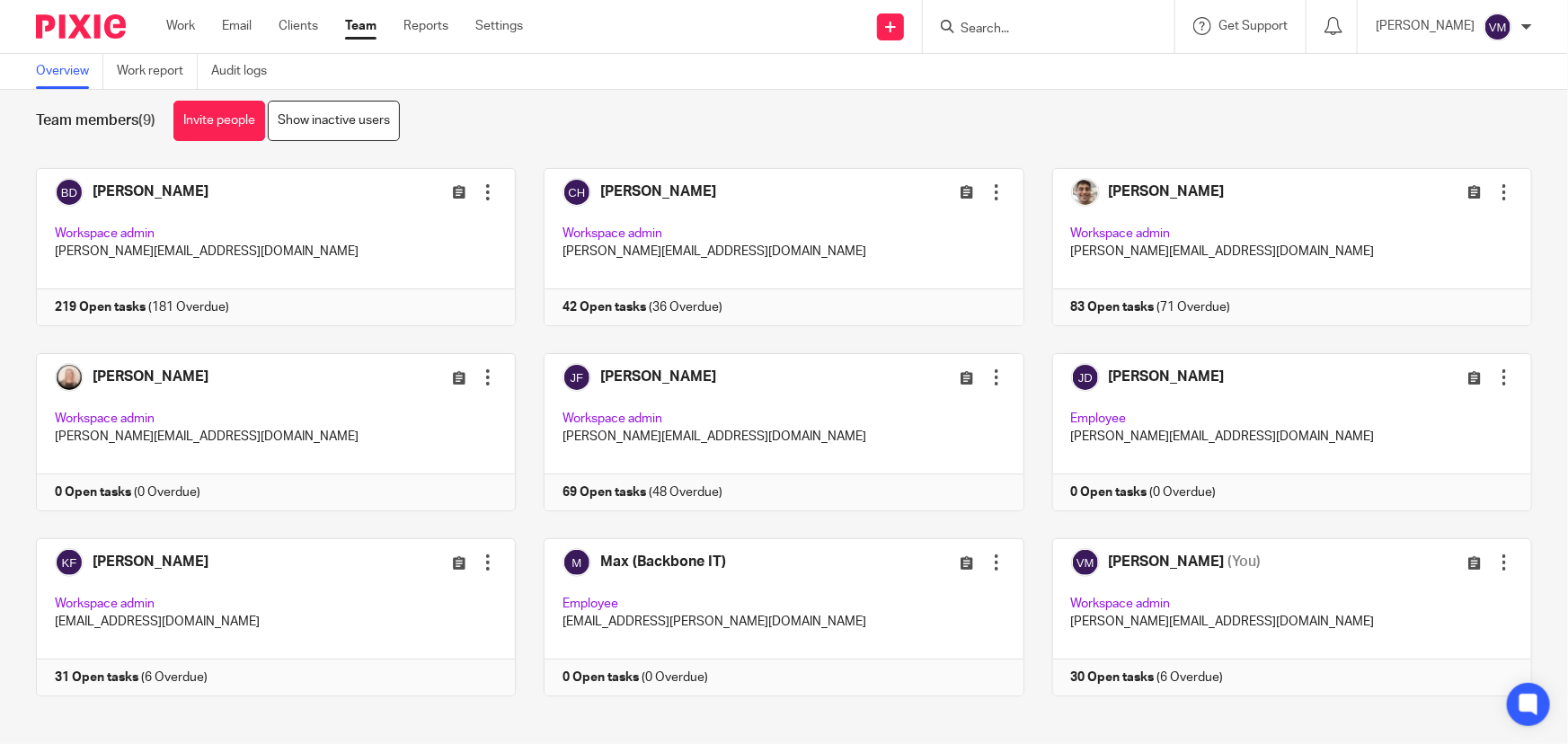
scroll to position [39, 0]
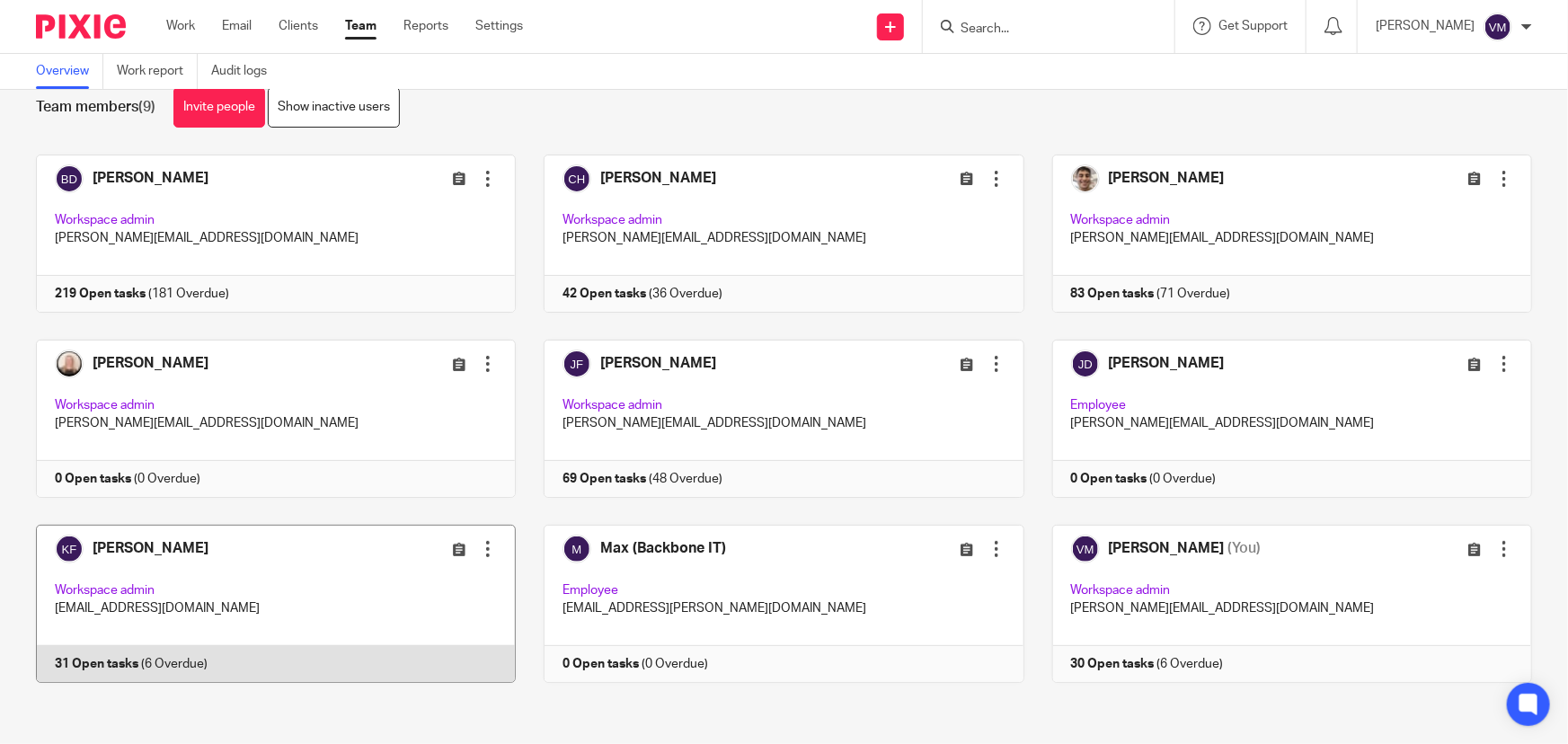
click at [246, 653] on link at bounding box center [261, 603] width 508 height 158
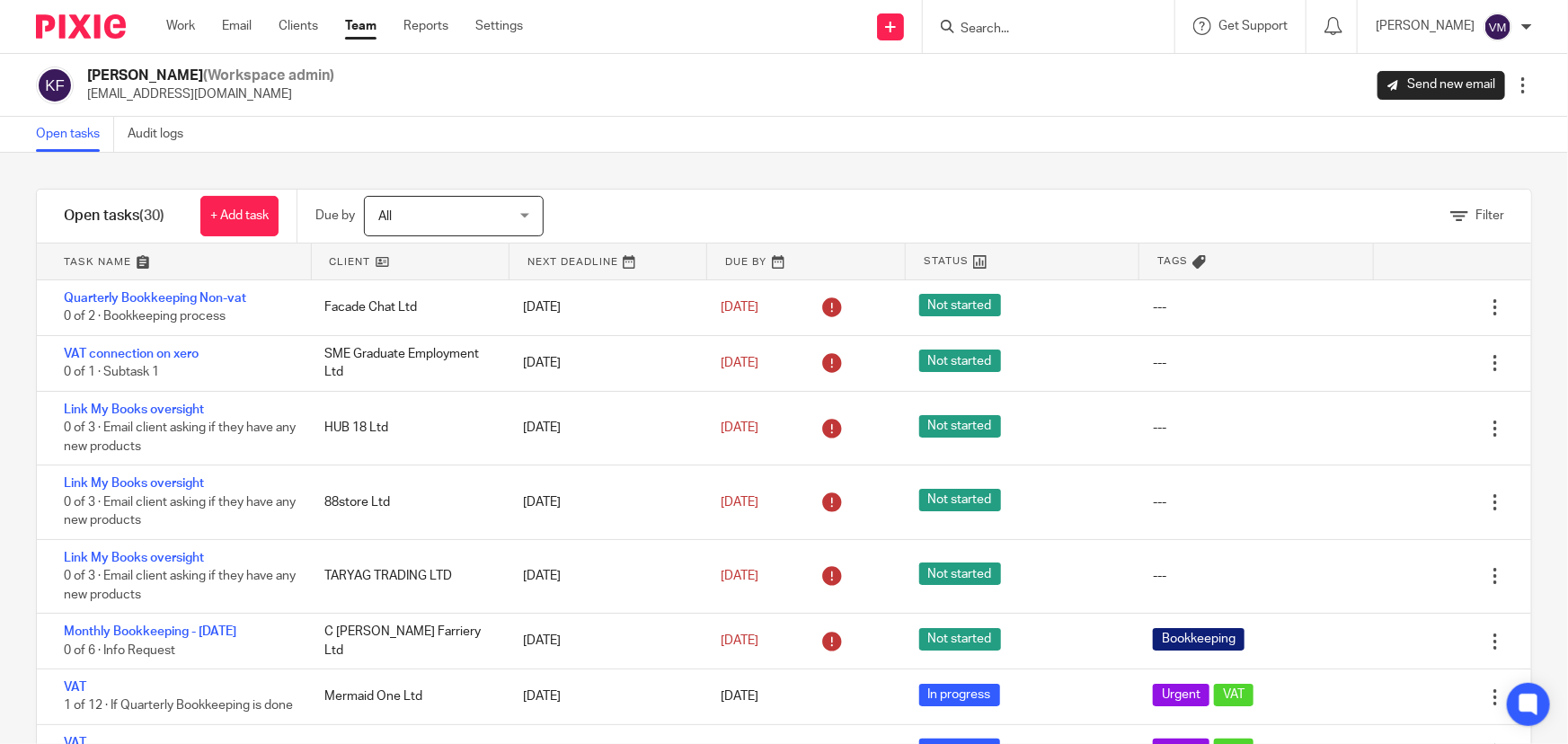
click at [373, 22] on link "Team" at bounding box center [360, 26] width 31 height 18
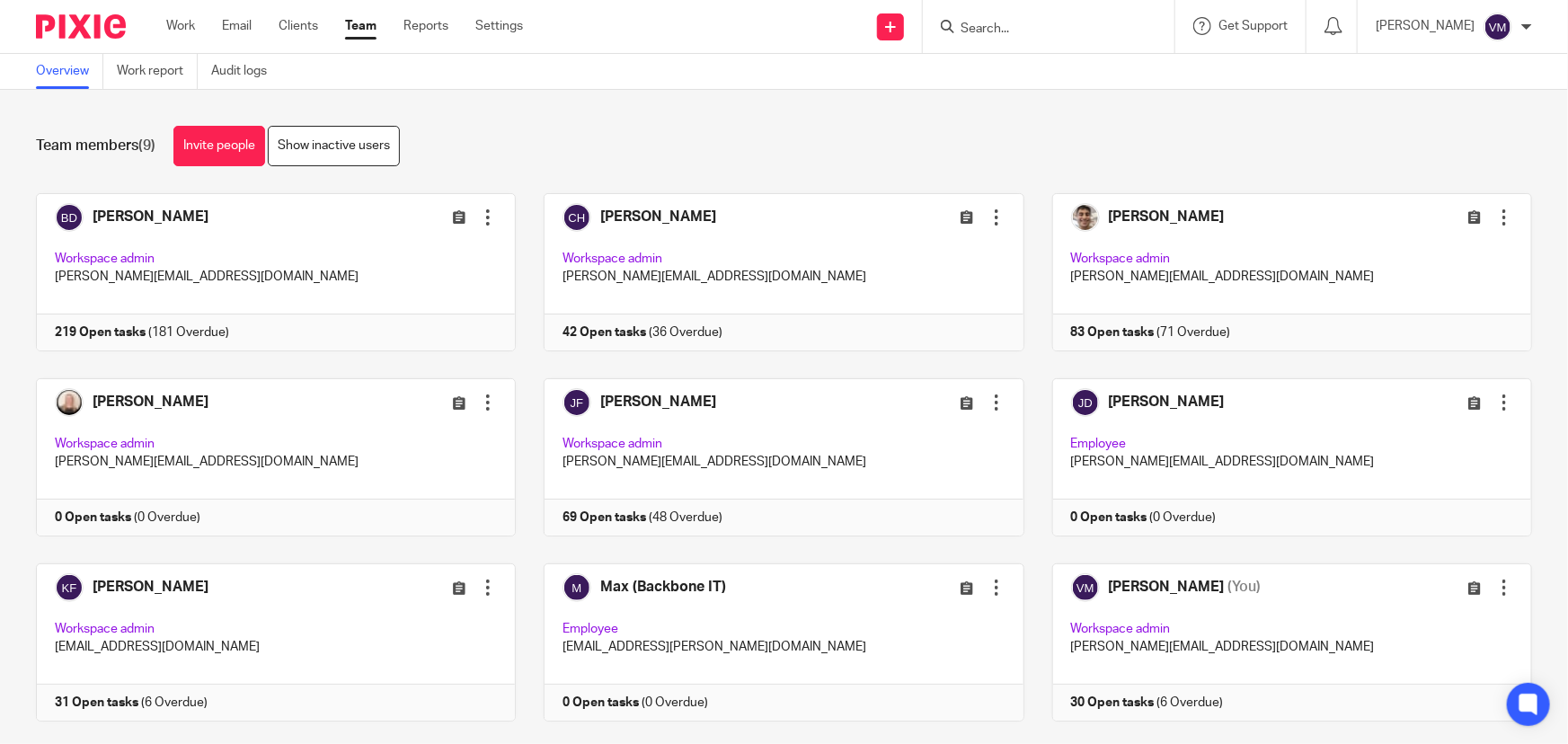
click at [1015, 28] on input "Search" at bounding box center [1040, 29] width 162 height 17
click at [1004, 27] on input "Search" at bounding box center [1040, 29] width 162 height 17
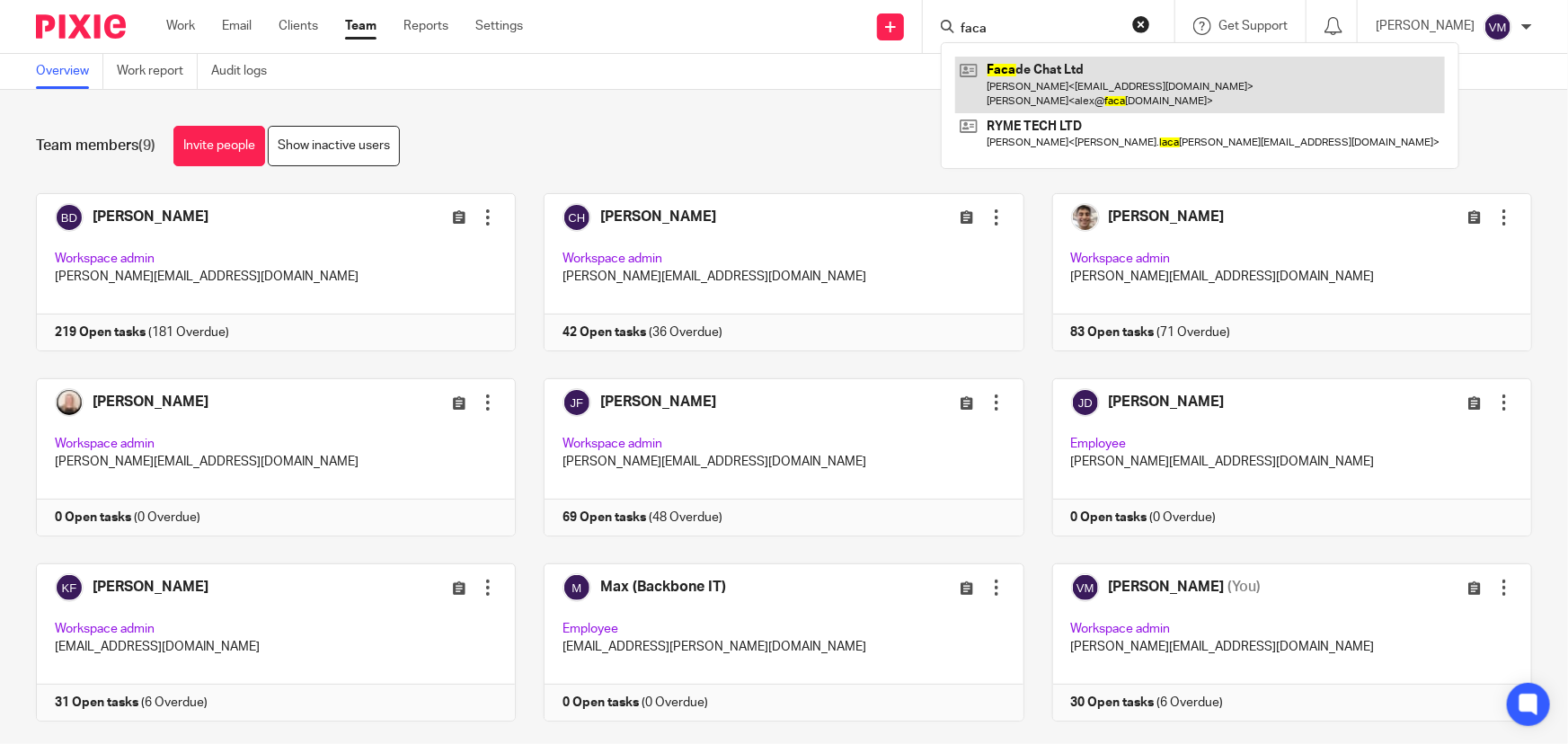
type input "faca"
click at [1048, 58] on link at bounding box center [1200, 84] width 490 height 55
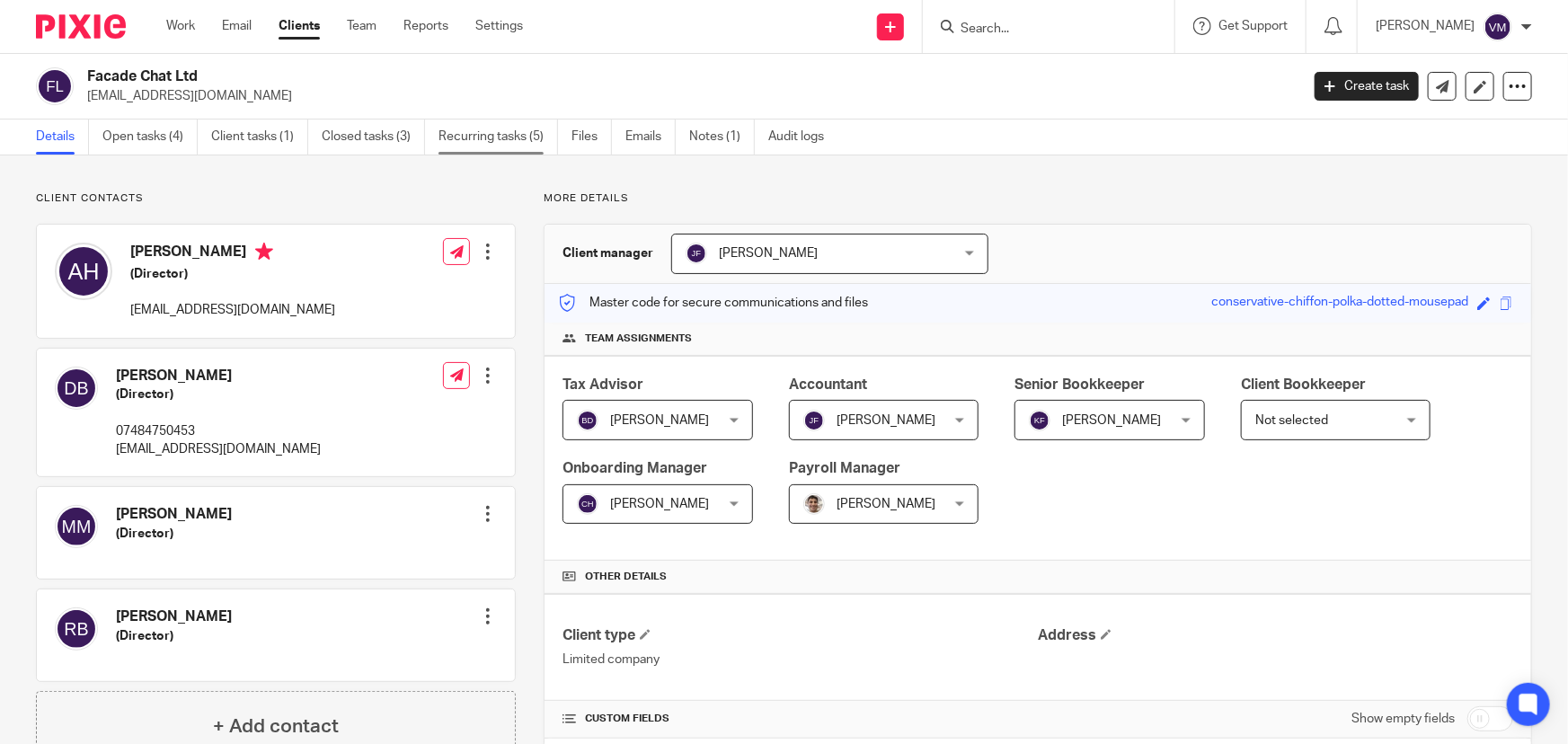
click at [508, 134] on link "Recurring tasks (5)" at bounding box center [498, 137] width 119 height 35
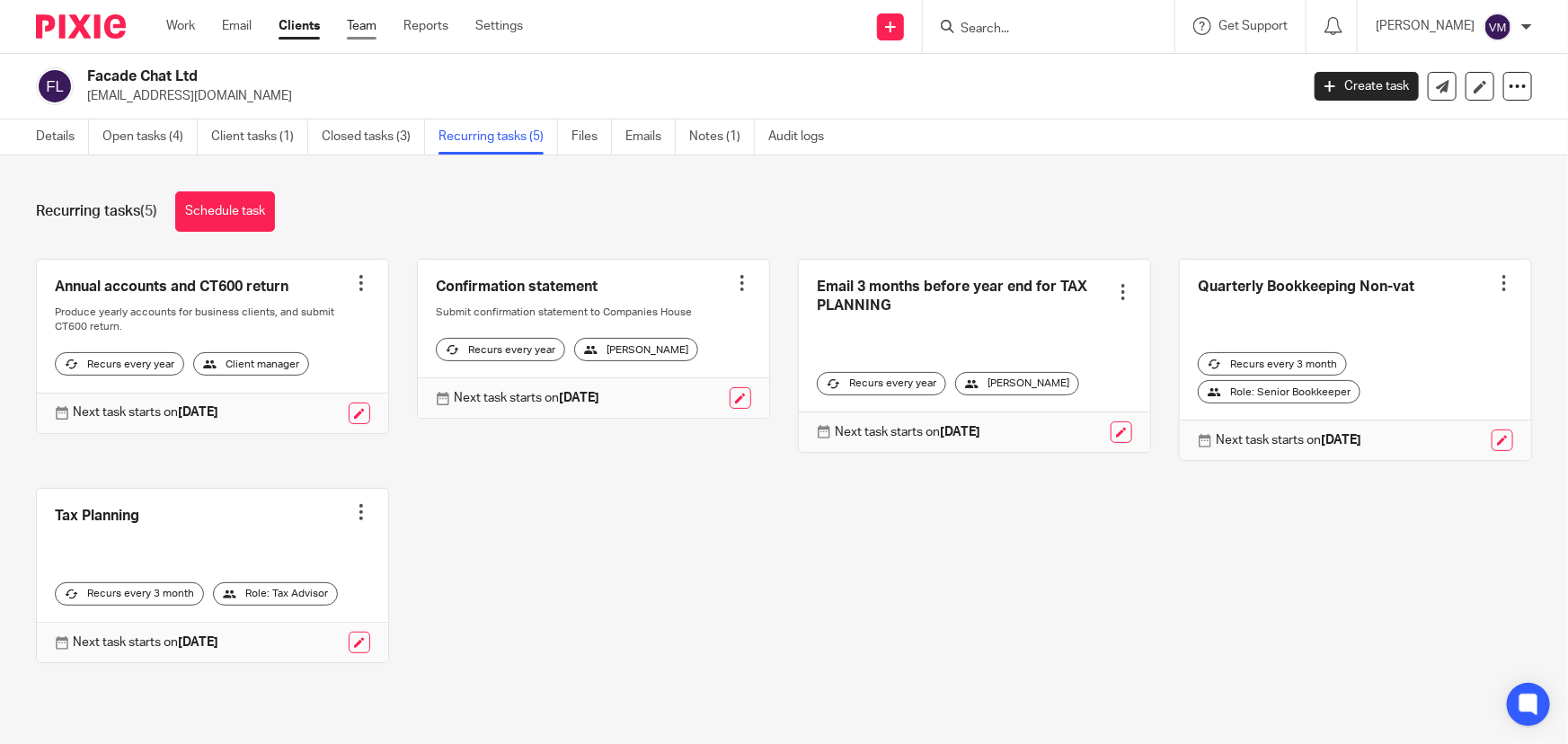
click at [360, 23] on link "Team" at bounding box center [361, 26] width 30 height 18
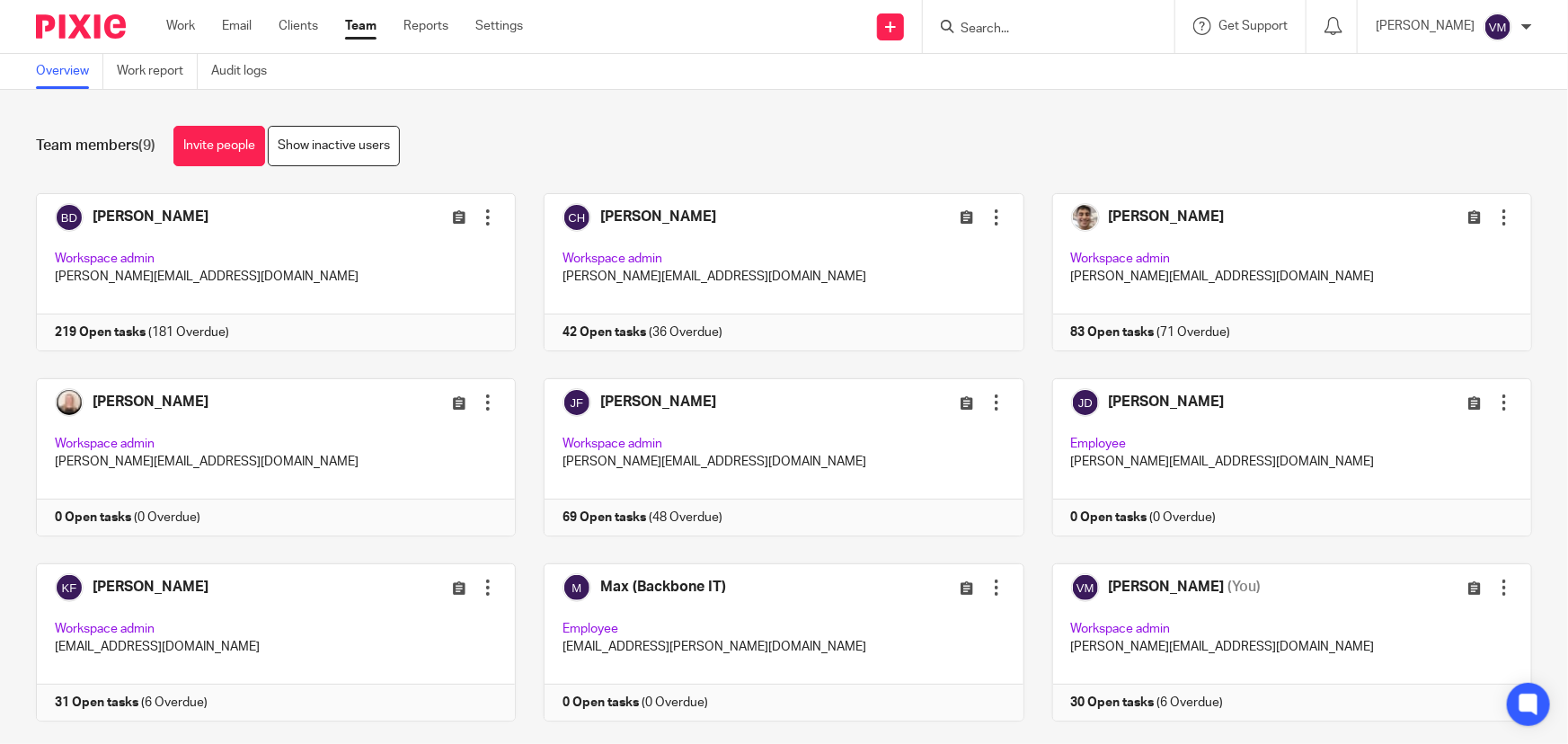
click at [1520, 470] on div "Team members (9) Invite people Show inactive users Invite team members Add invi…" at bounding box center [784, 418] width 1568 height 655
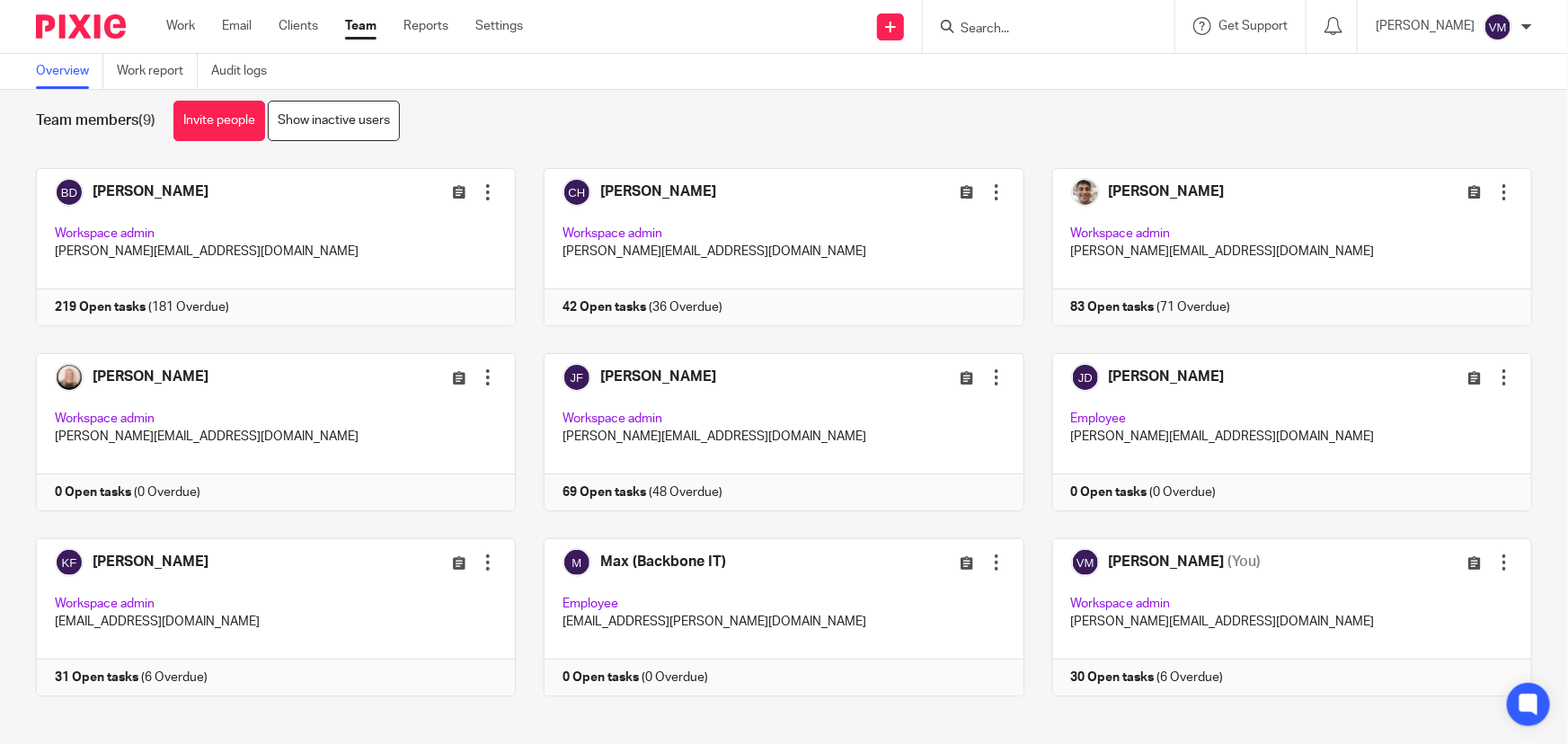
scroll to position [39, 0]
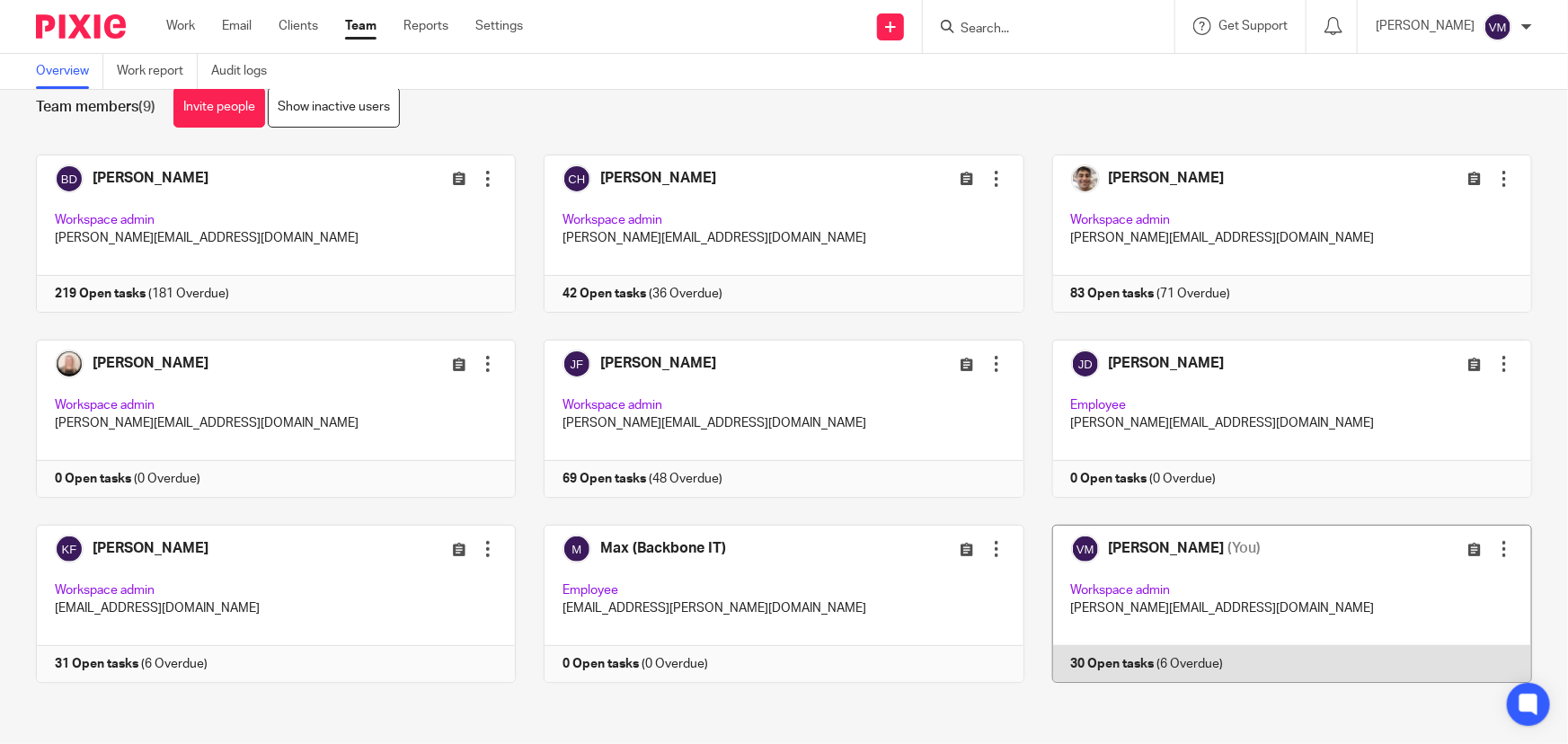
click at [1213, 656] on link at bounding box center [1278, 603] width 508 height 158
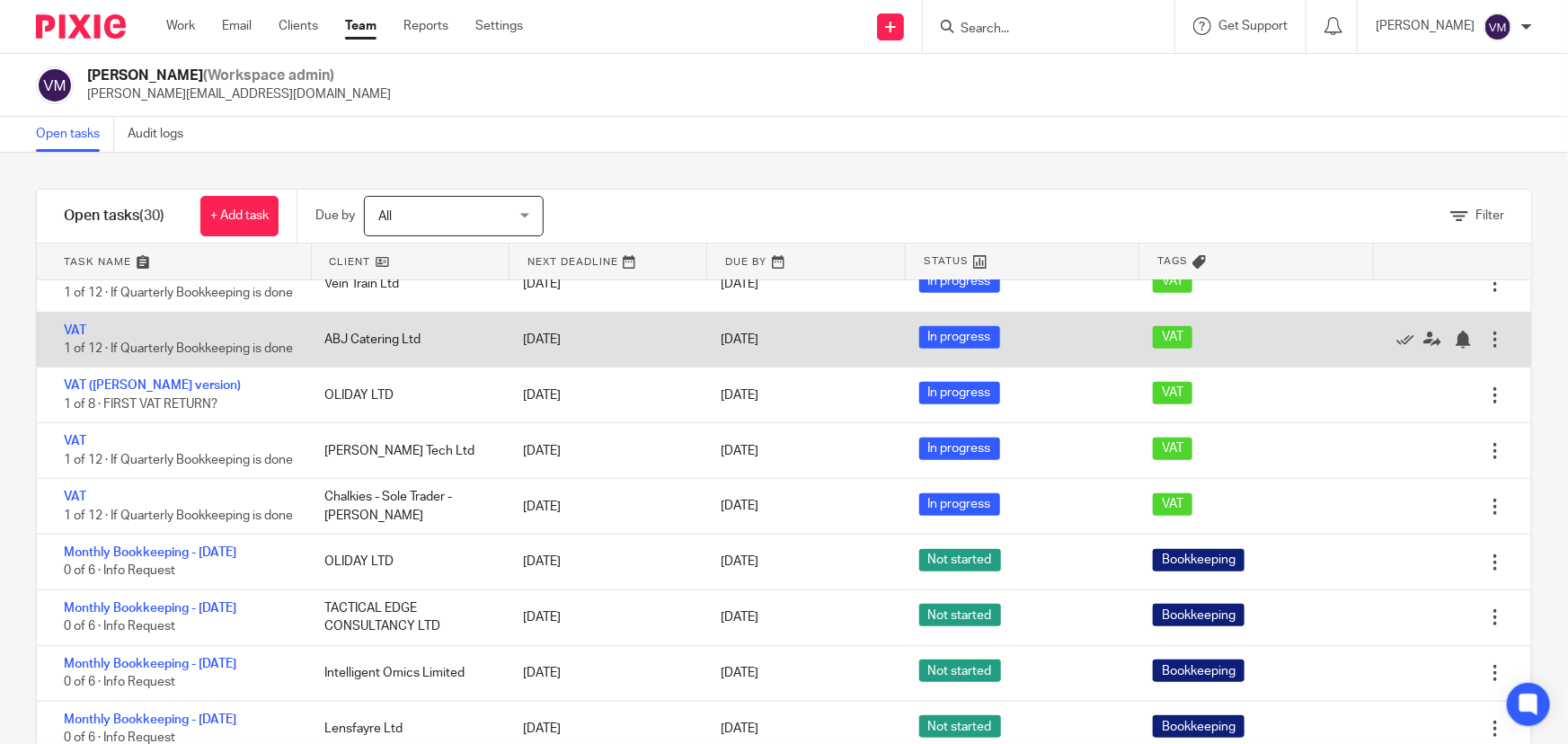
scroll to position [735, 0]
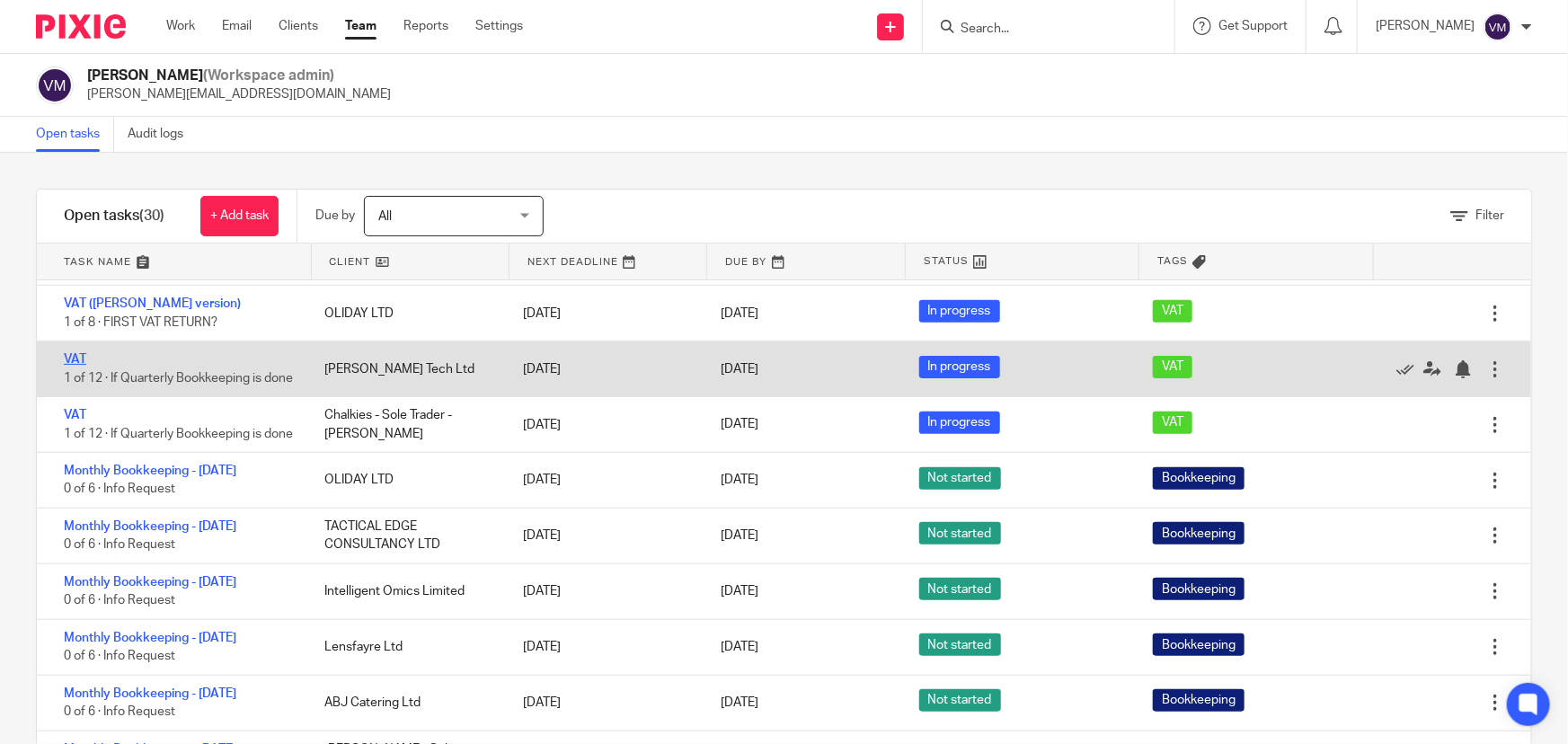
click at [85, 366] on link "VAT" at bounding box center [75, 359] width 22 height 13
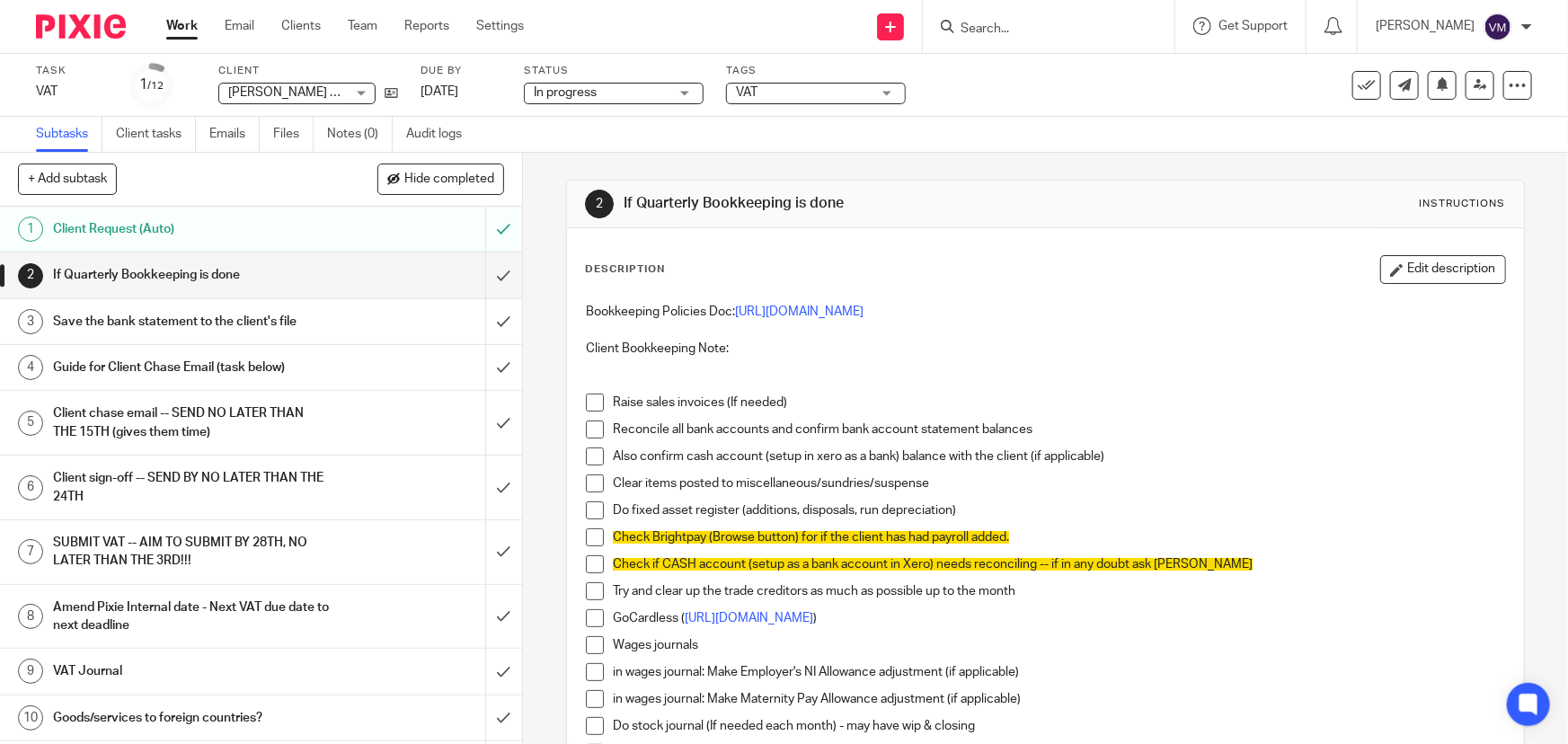
click at [593, 398] on span at bounding box center [595, 402] width 18 height 18
click at [592, 535] on span at bounding box center [595, 537] width 18 height 18
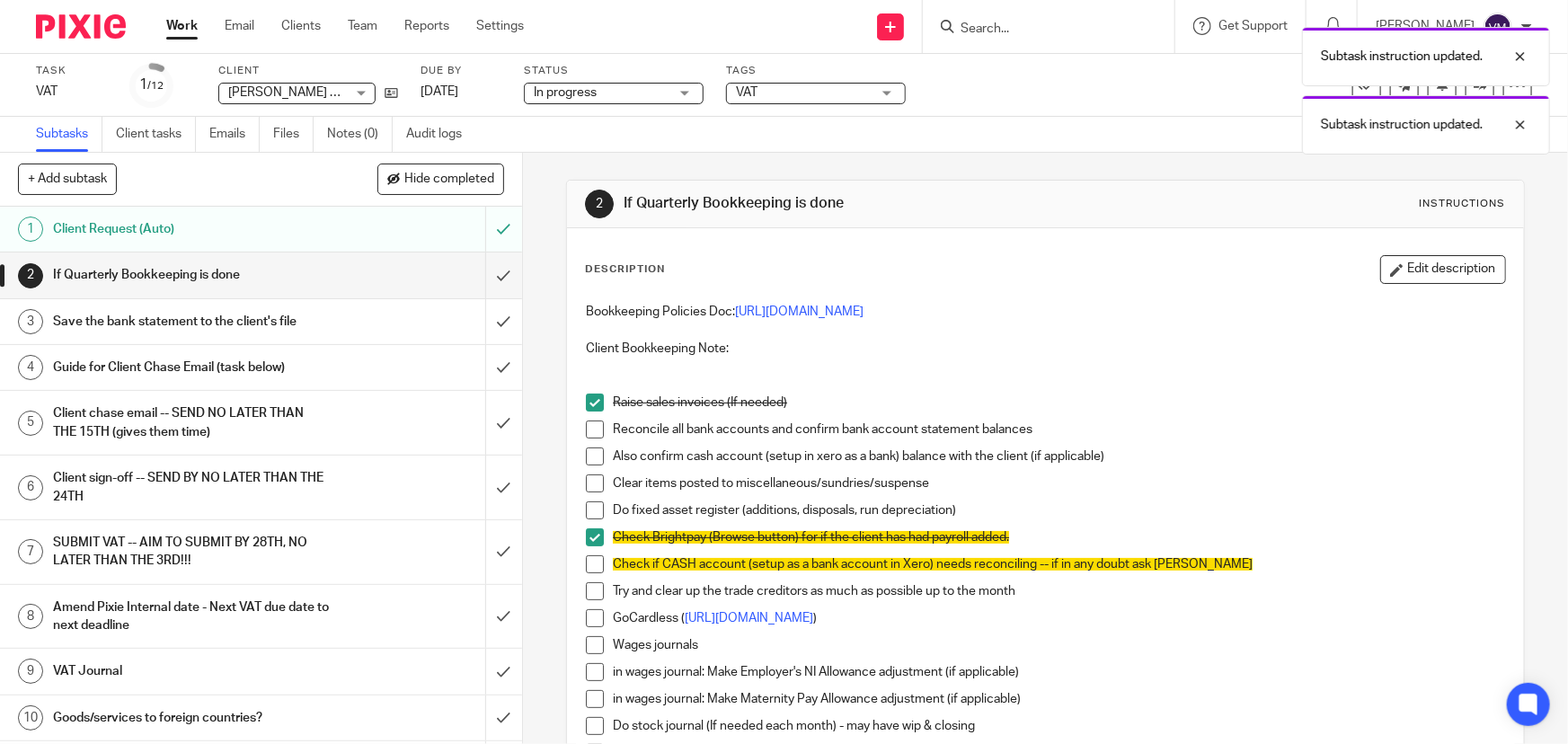
click at [594, 642] on span at bounding box center [595, 645] width 18 height 18
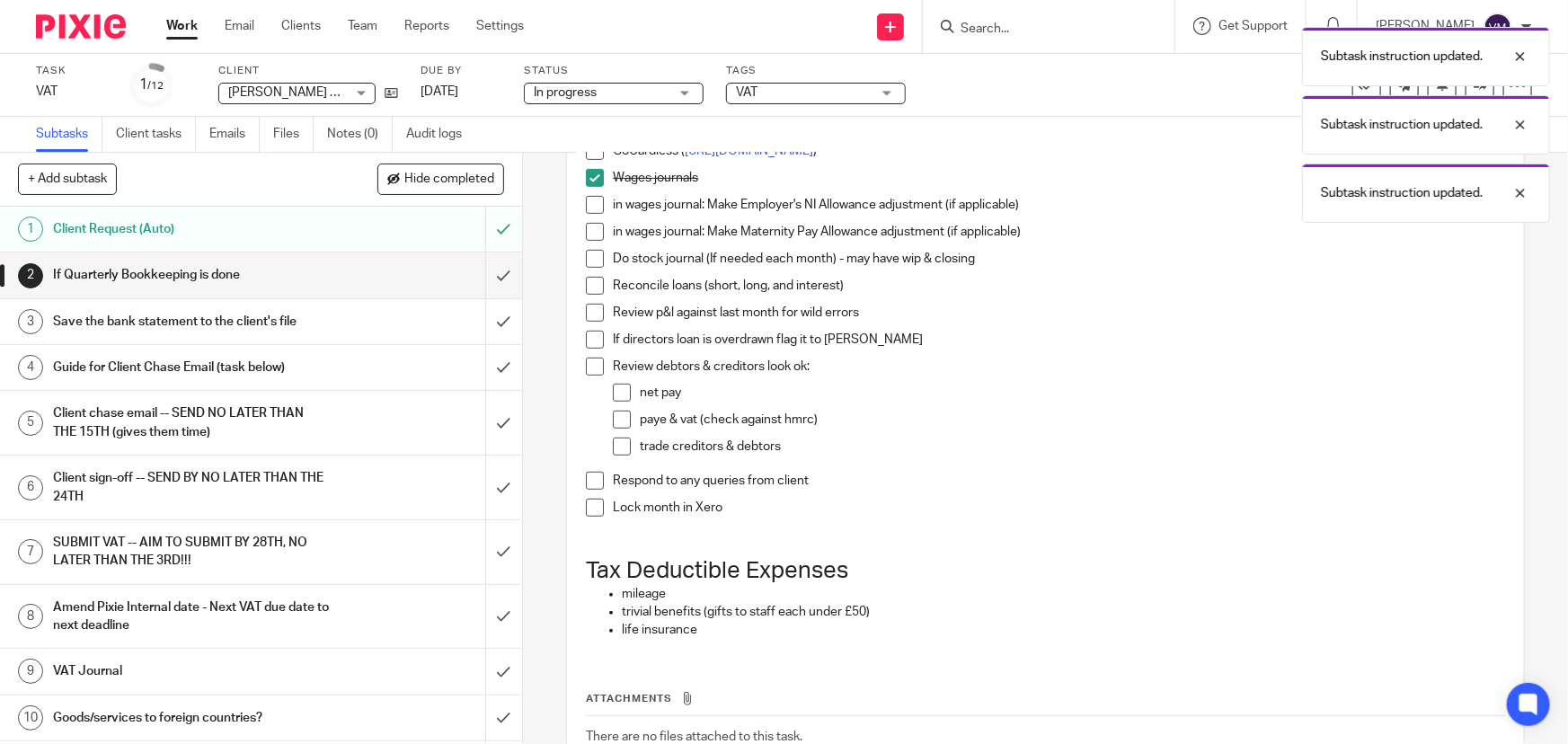
scroll to position [490, 0]
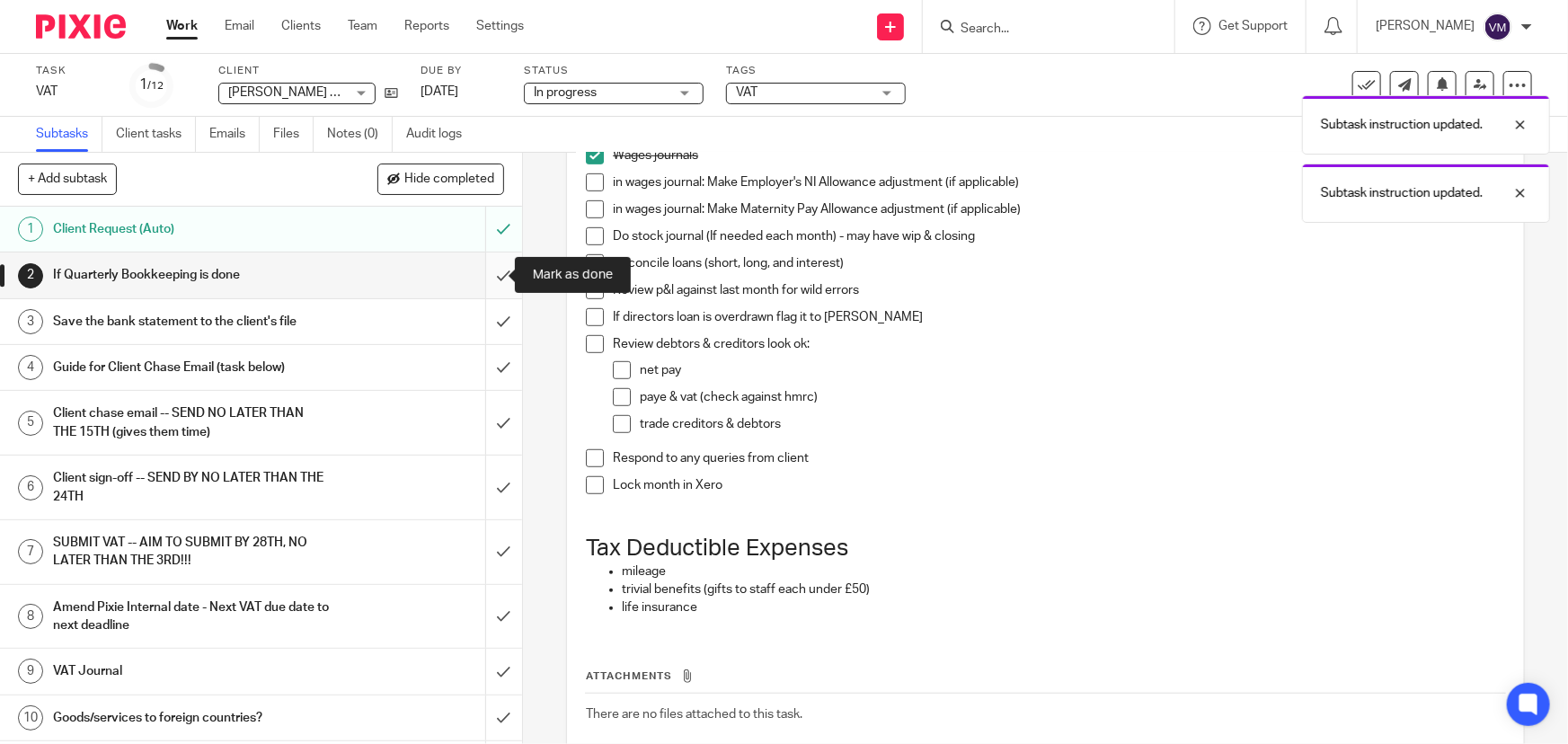
click at [486, 268] on input "submit" at bounding box center [261, 275] width 523 height 45
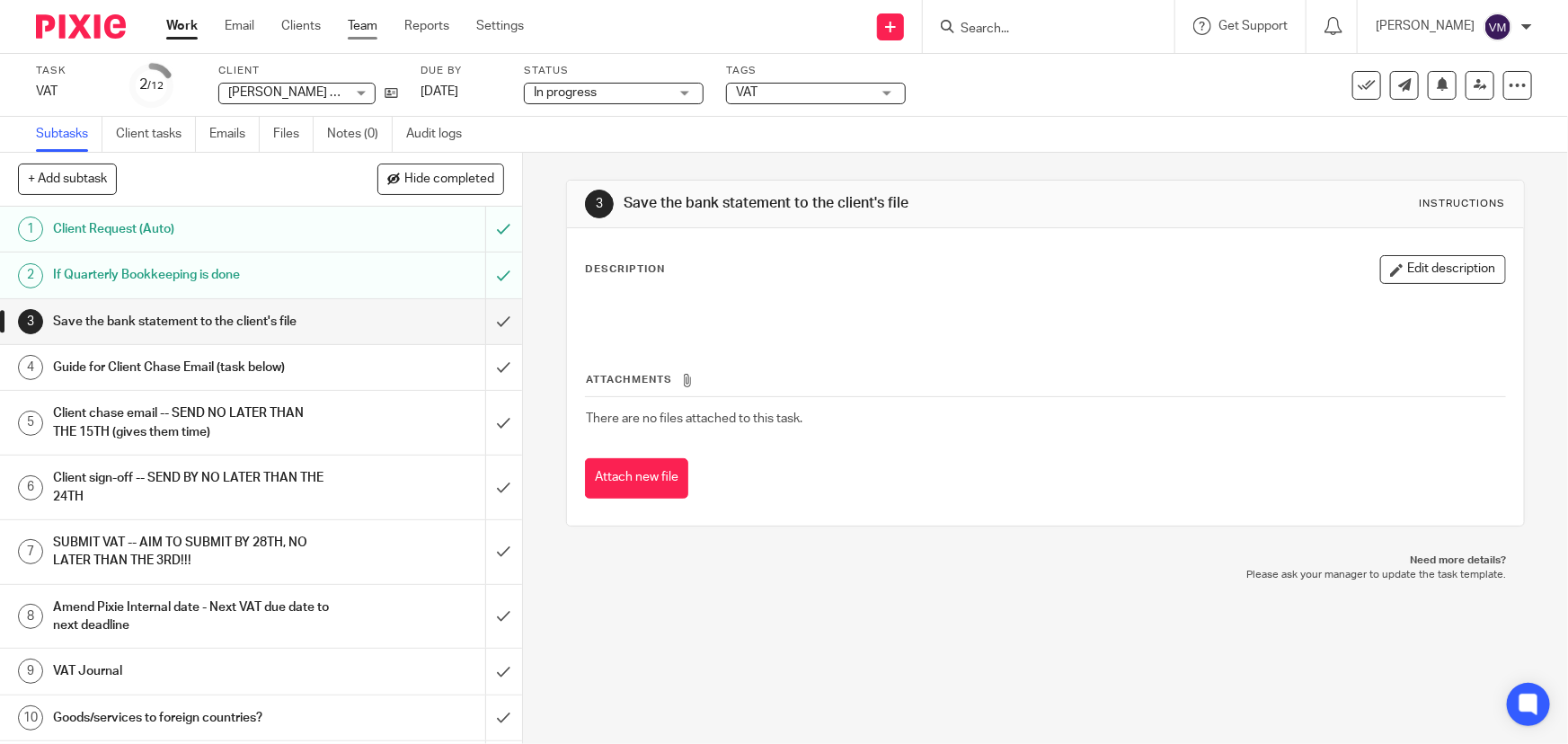
click at [354, 20] on link "Team" at bounding box center [362, 26] width 30 height 18
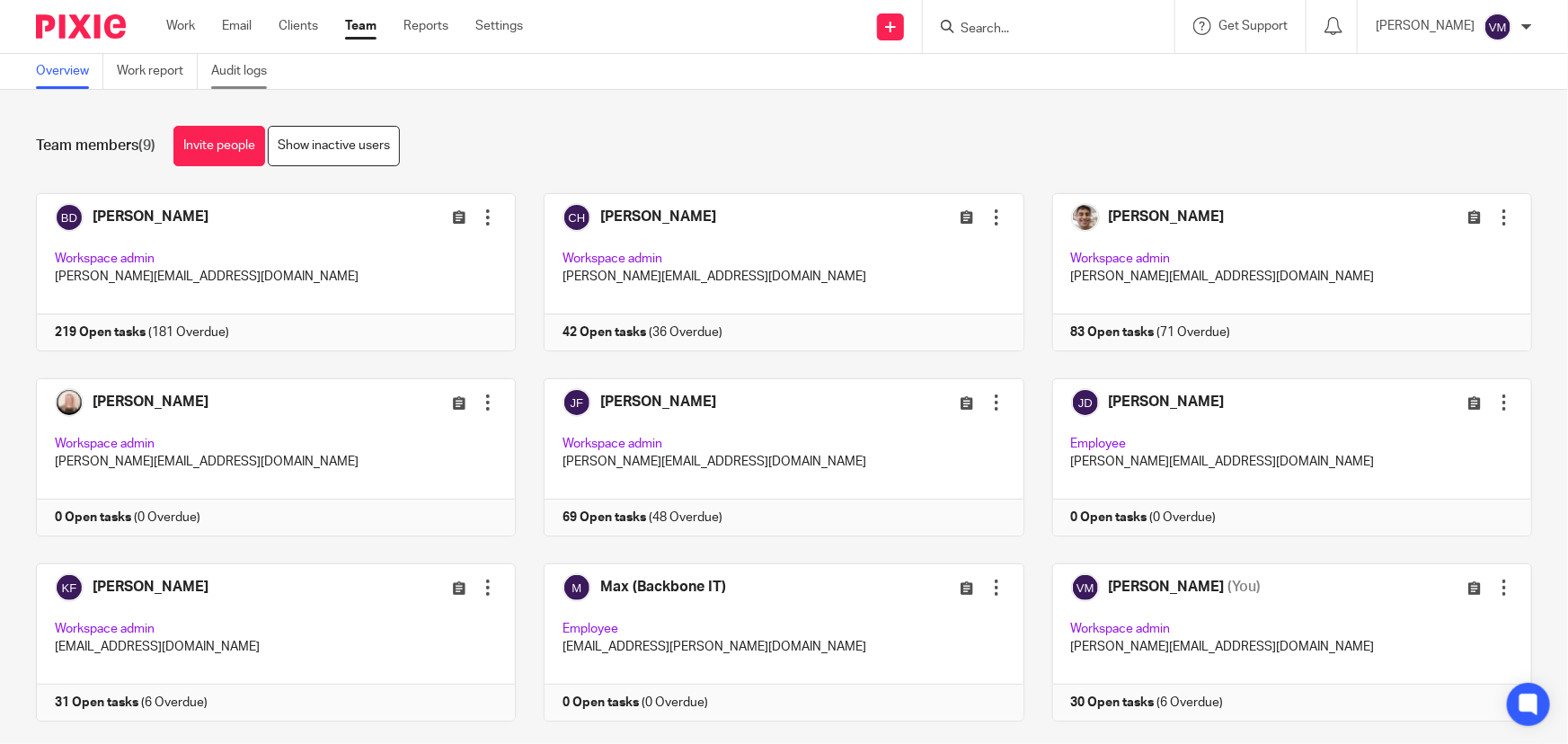
click at [266, 72] on link "Audit logs" at bounding box center [245, 72] width 69 height 35
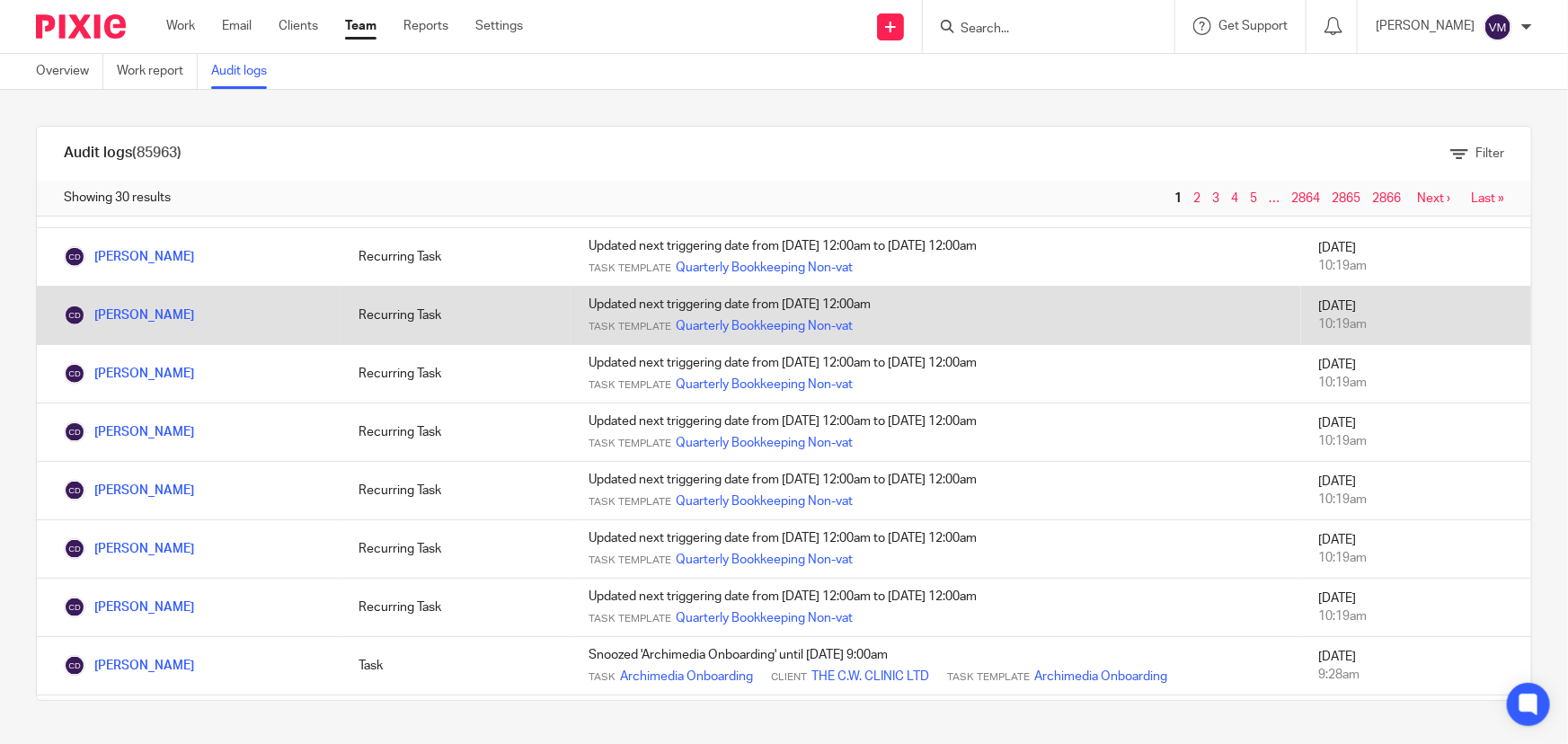
scroll to position [1058, 0]
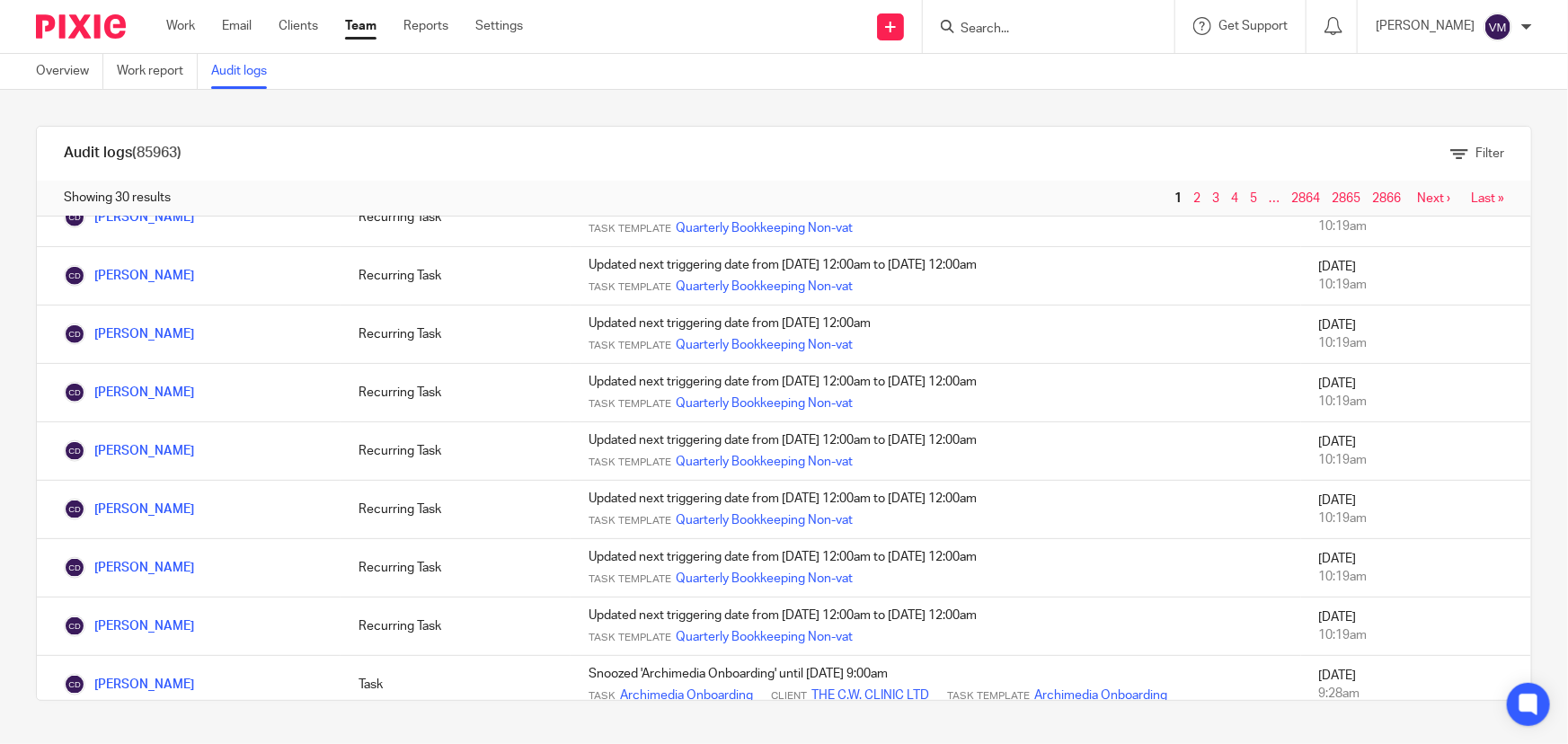
click at [1194, 198] on link "2" at bounding box center [1197, 198] width 7 height 13
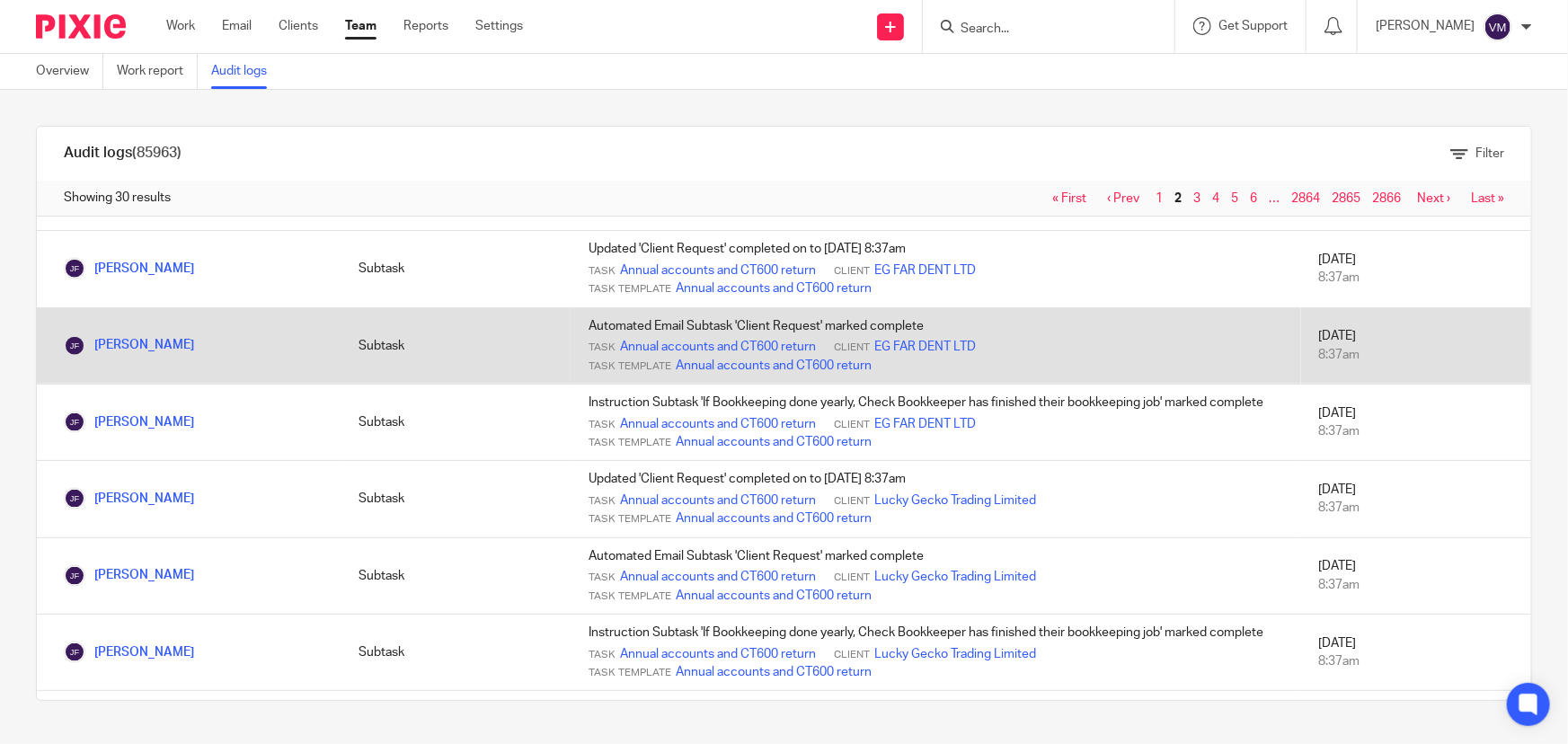
scroll to position [1225, 0]
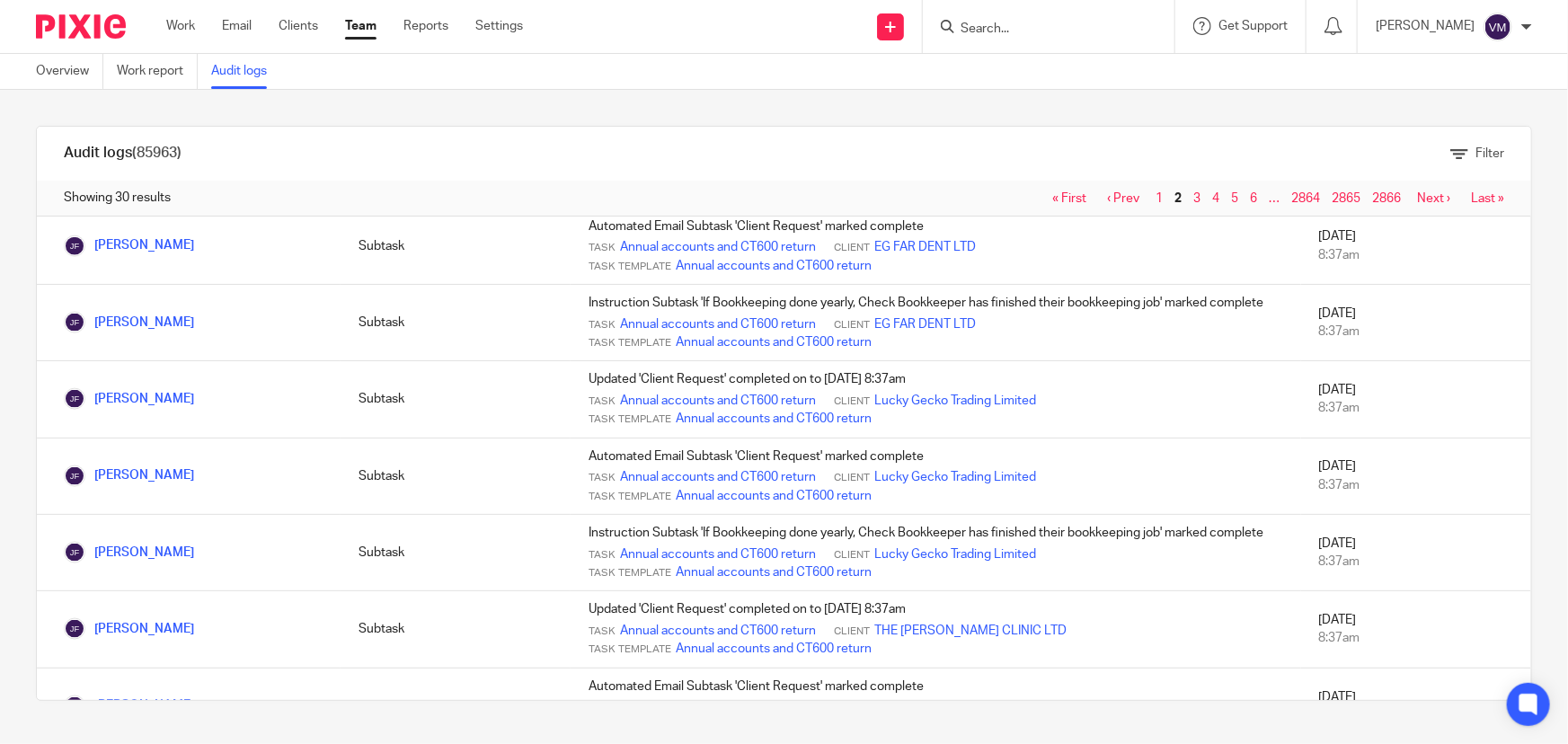
click at [994, 30] on input "Search" at bounding box center [1040, 29] width 162 height 17
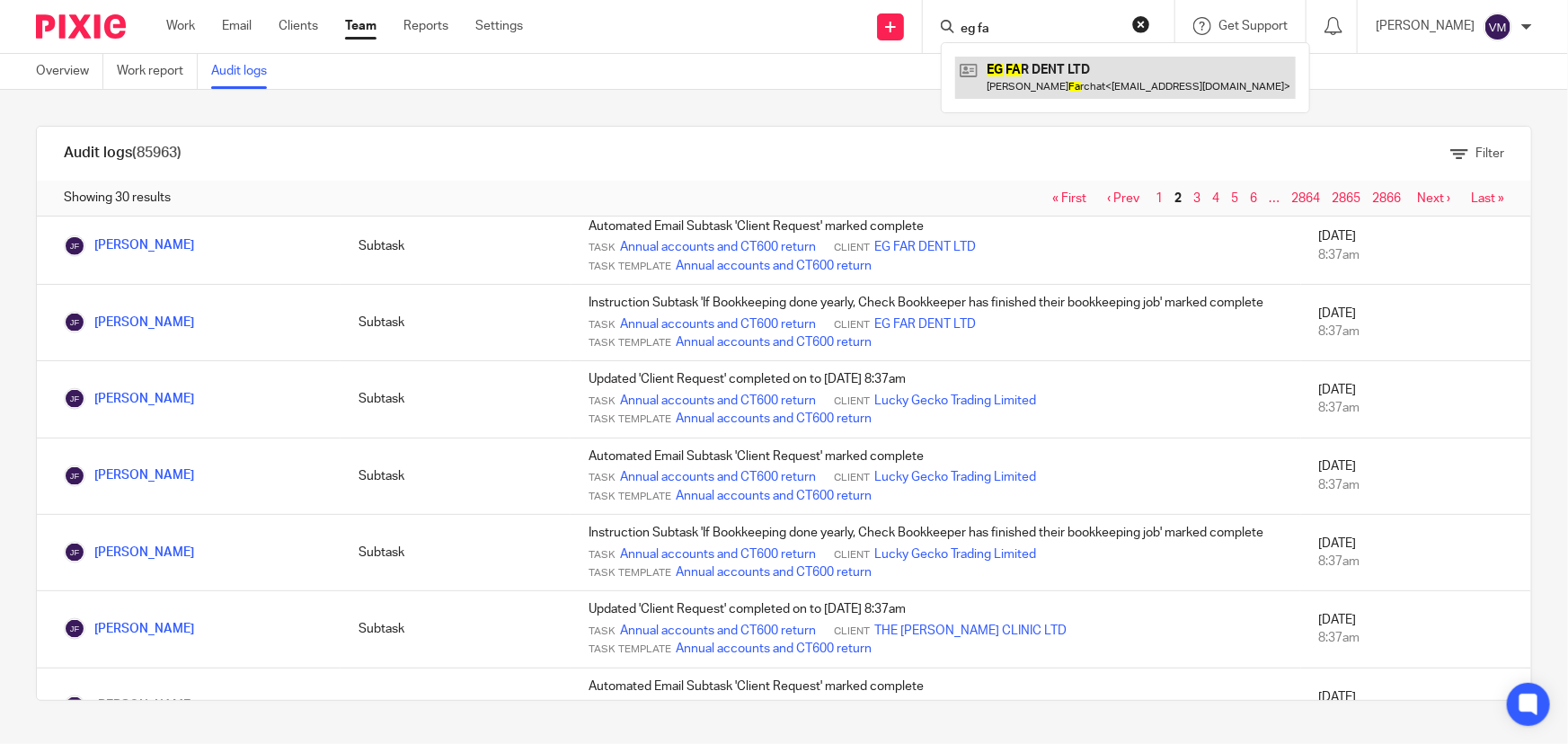
type input "eg fa"
click at [1066, 73] on link at bounding box center [1125, 77] width 341 height 42
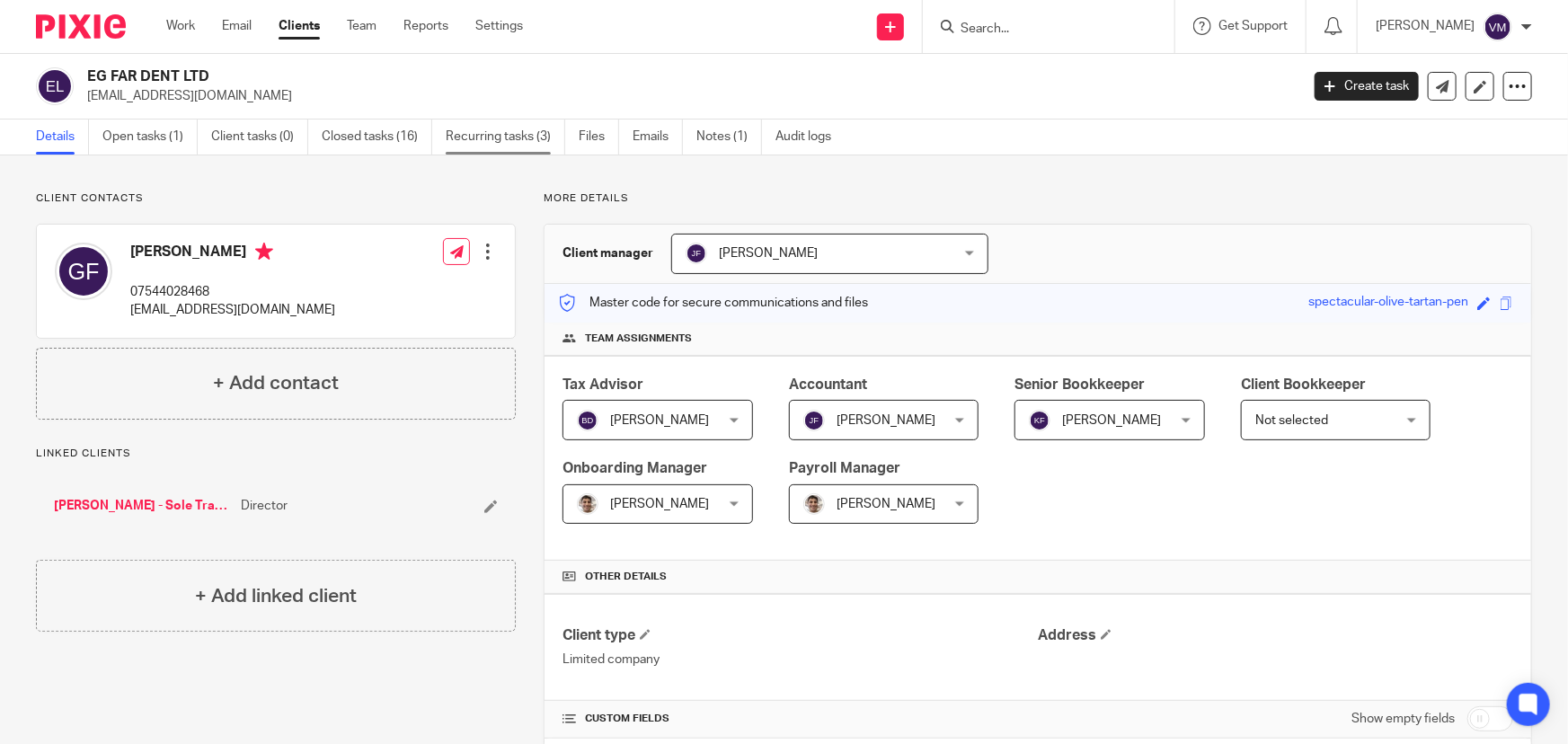
click at [475, 130] on link "Recurring tasks (3)" at bounding box center [505, 137] width 119 height 35
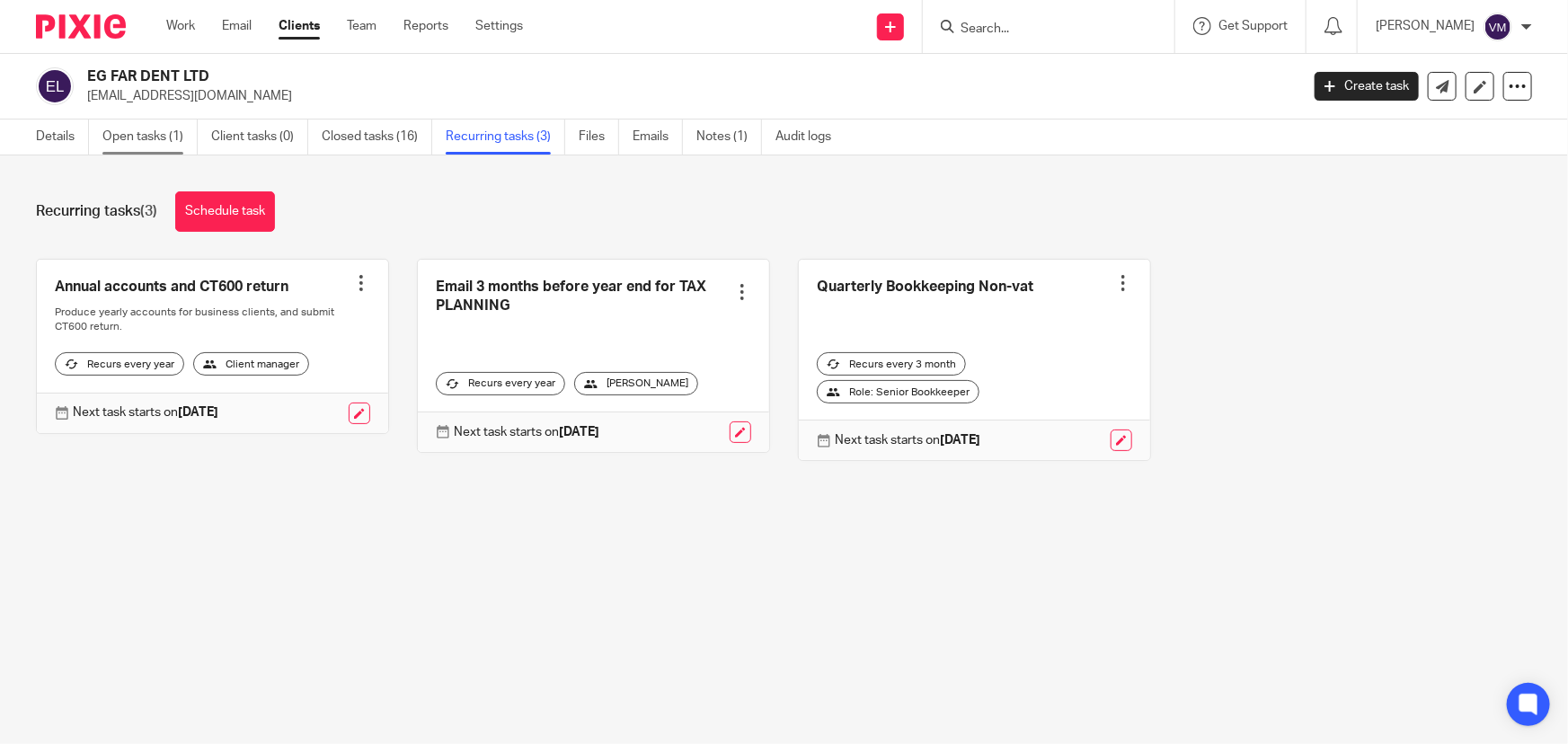
click at [125, 129] on link "Open tasks (1)" at bounding box center [150, 137] width 95 height 35
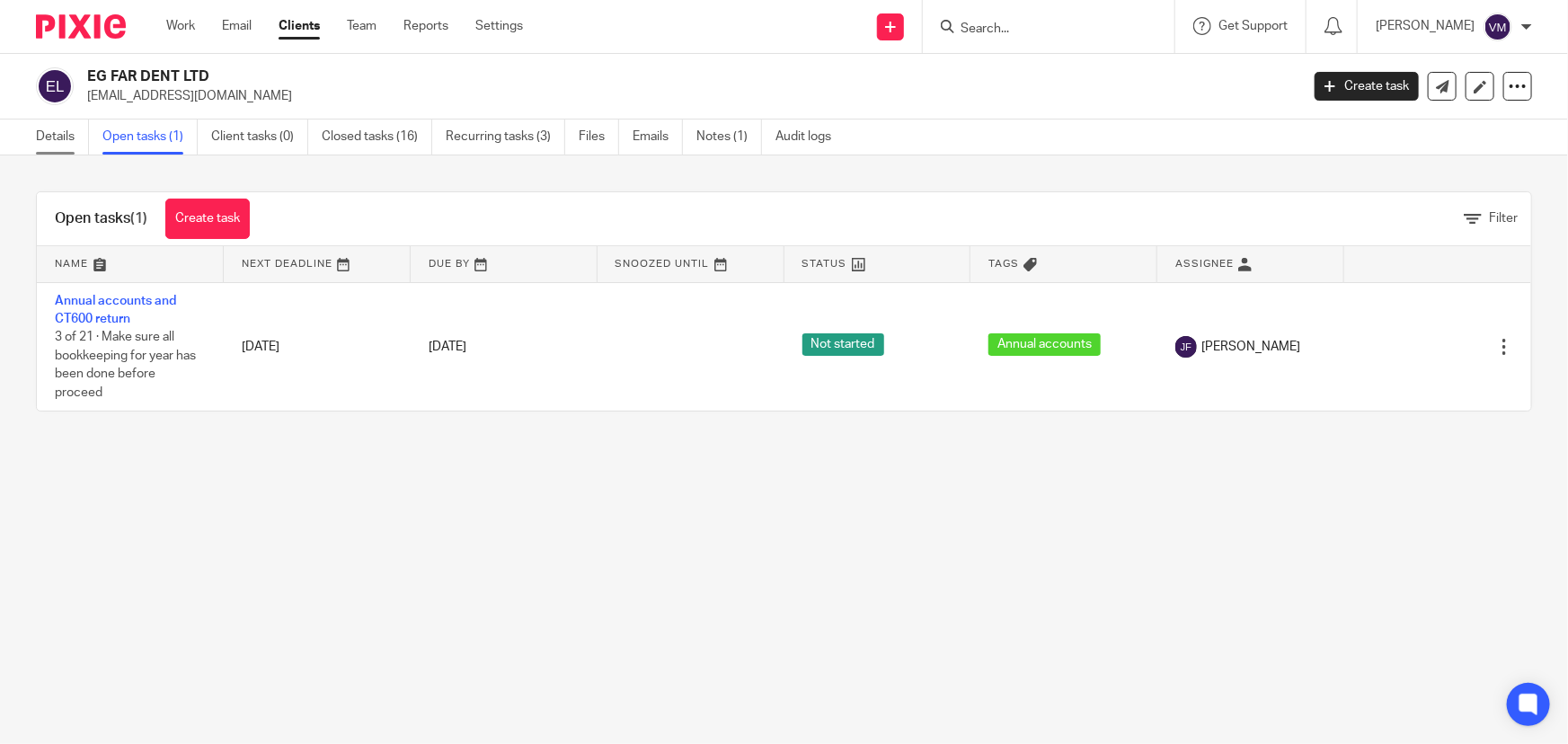
click at [68, 128] on link "Details" at bounding box center [62, 137] width 53 height 35
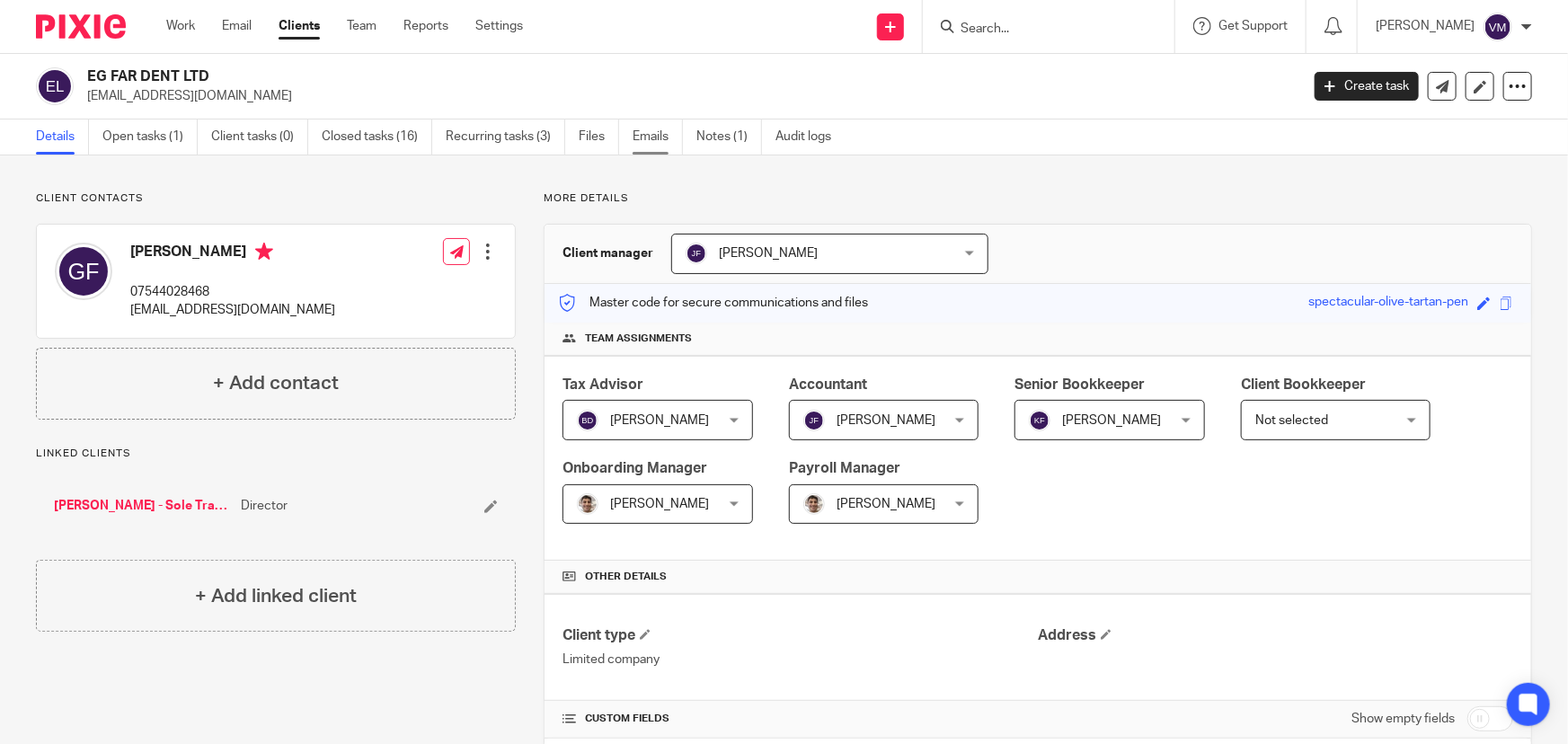
click at [648, 133] on link "Emails" at bounding box center [658, 137] width 51 height 35
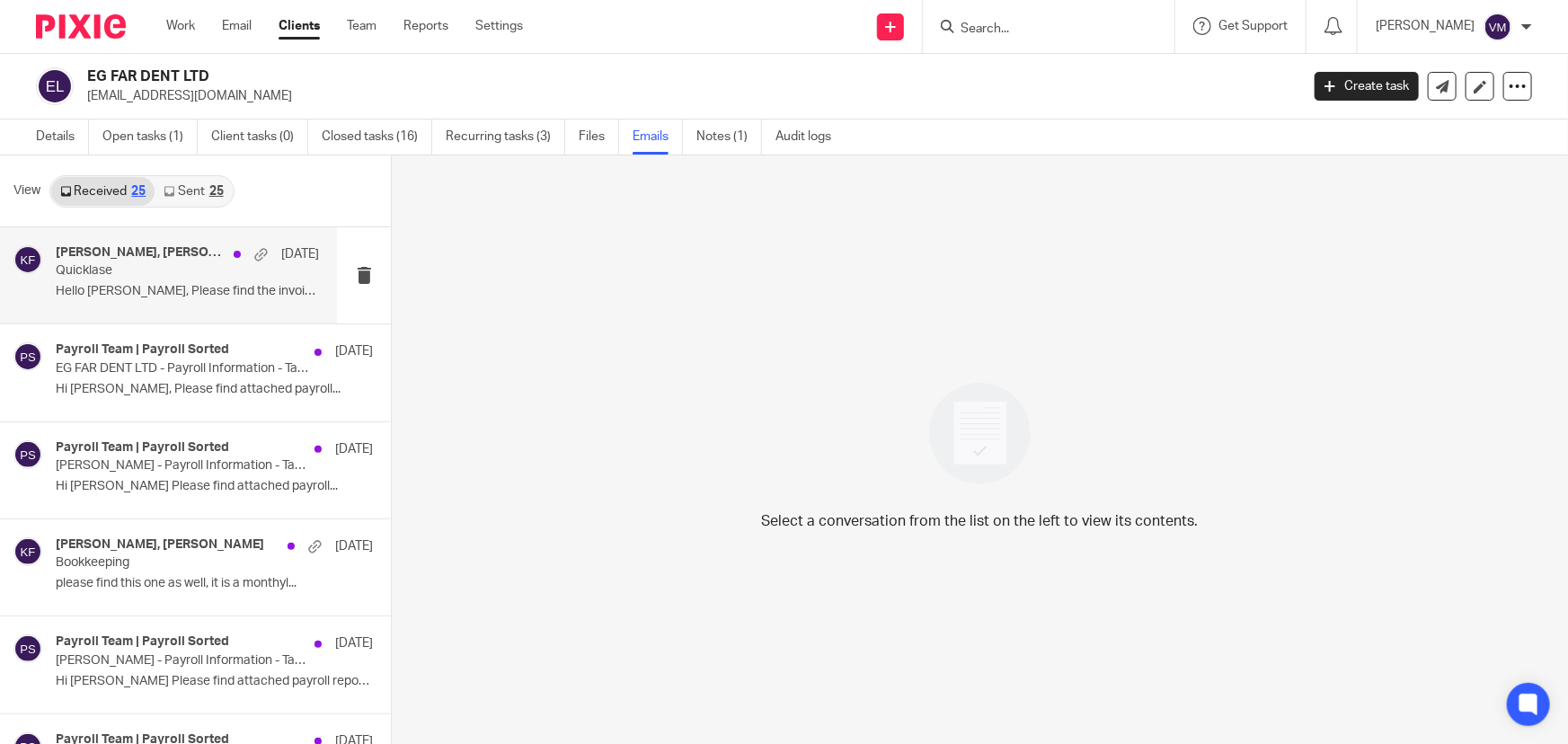
click at [107, 272] on p "Quicklase" at bounding box center [160, 271] width 211 height 16
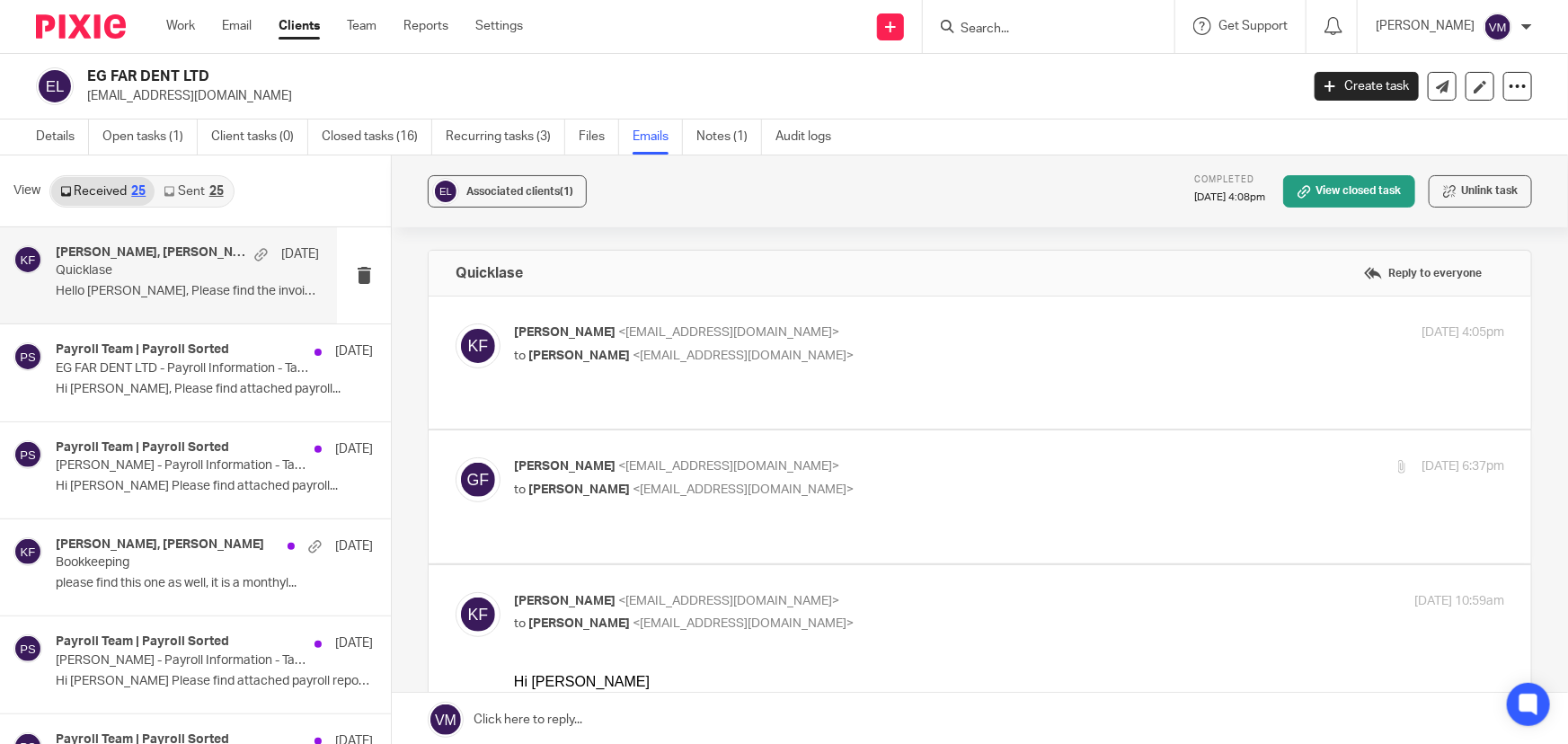
click at [955, 324] on p "Kirsty Flowerdew <kirsty@archimediaaccounts.co.uk>" at bounding box center [844, 332] width 661 height 18
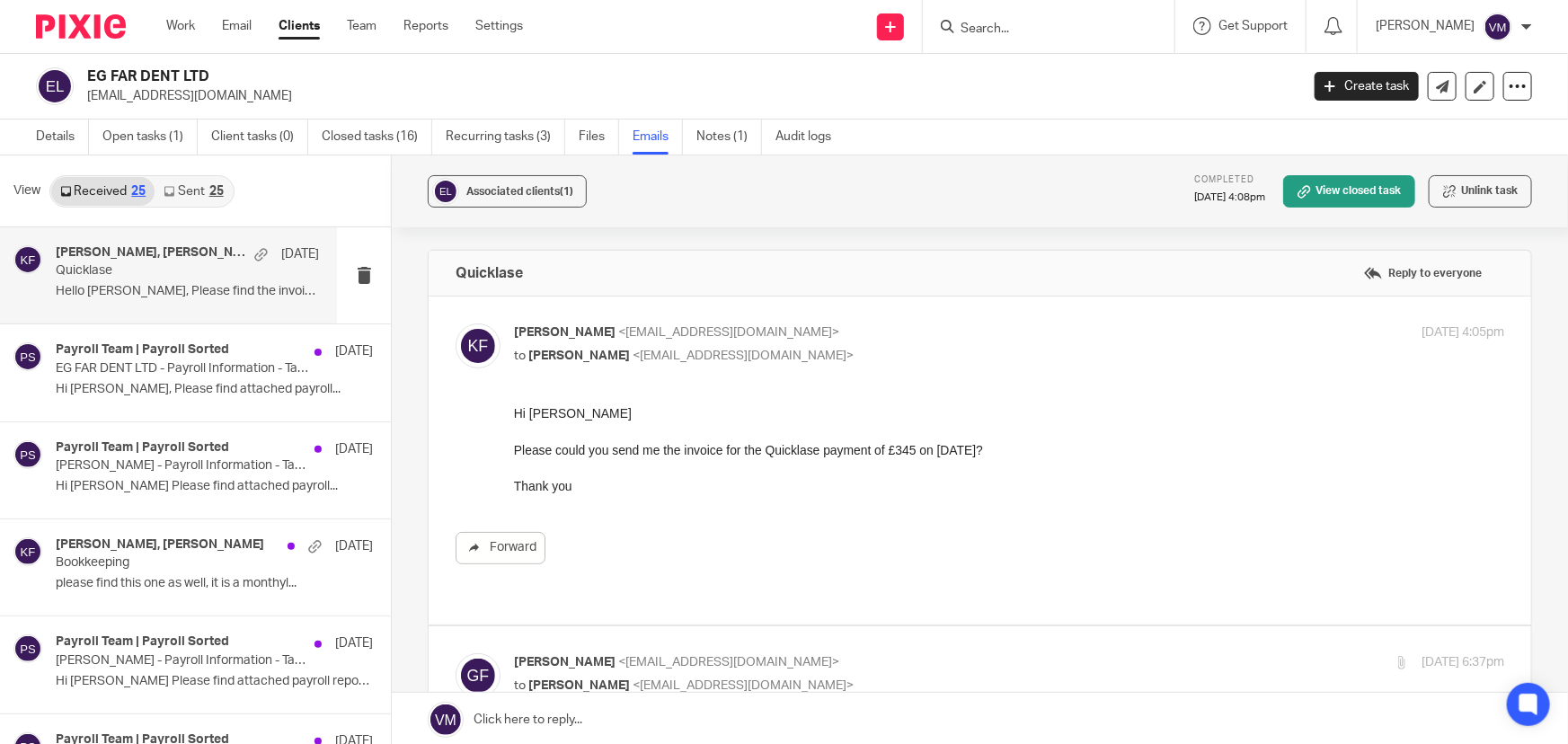
click at [929, 323] on p "Kirsty Flowerdew <kirsty@archimediaaccounts.co.uk>" at bounding box center [844, 332] width 661 height 18
checkbox input "false"
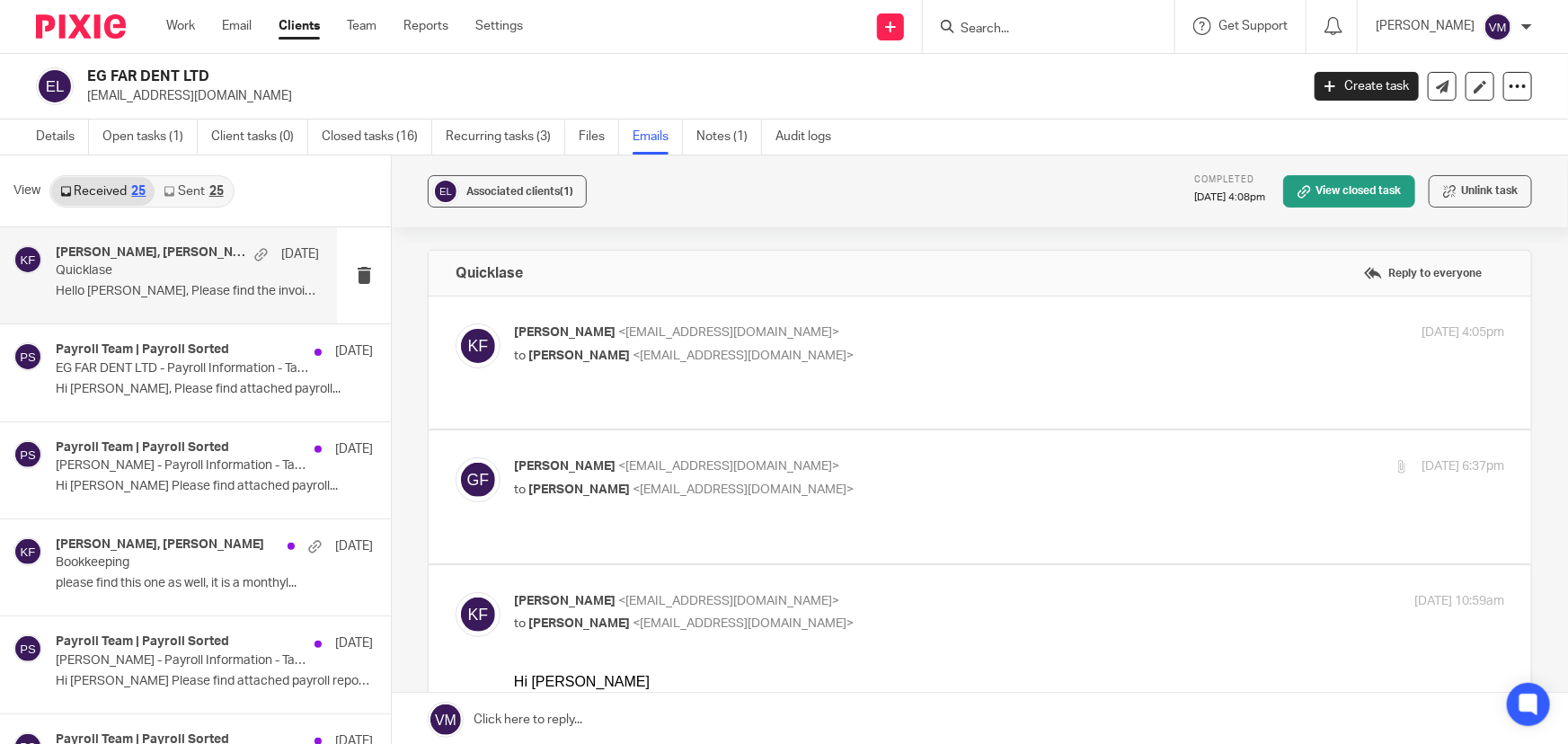
click at [935, 457] on p "Georgios Farchat <geofarchat@gmail.com>" at bounding box center [844, 466] width 661 height 18
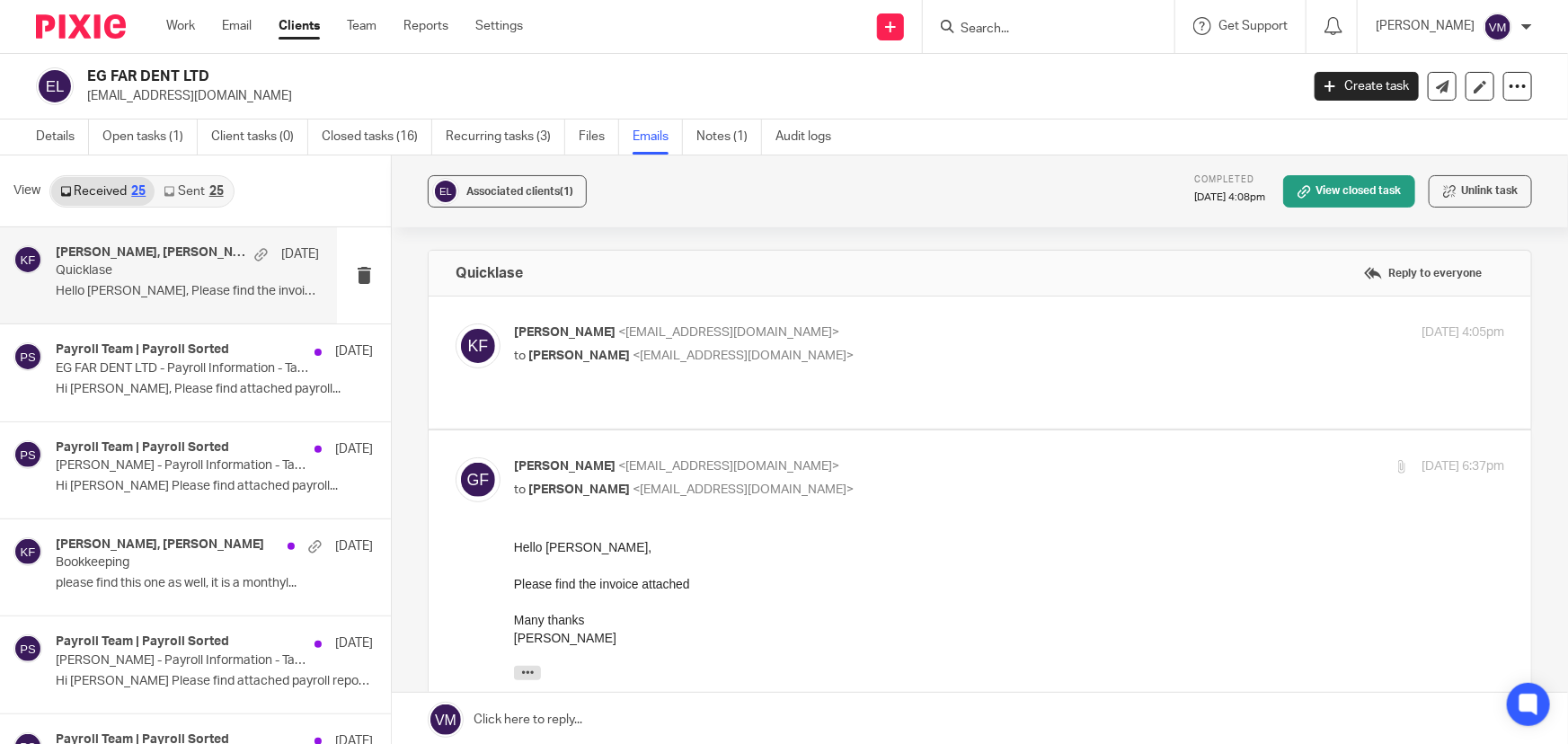
click at [939, 457] on p "Georgios Farchat <geofarchat@gmail.com>" at bounding box center [844, 466] width 661 height 18
checkbox input "false"
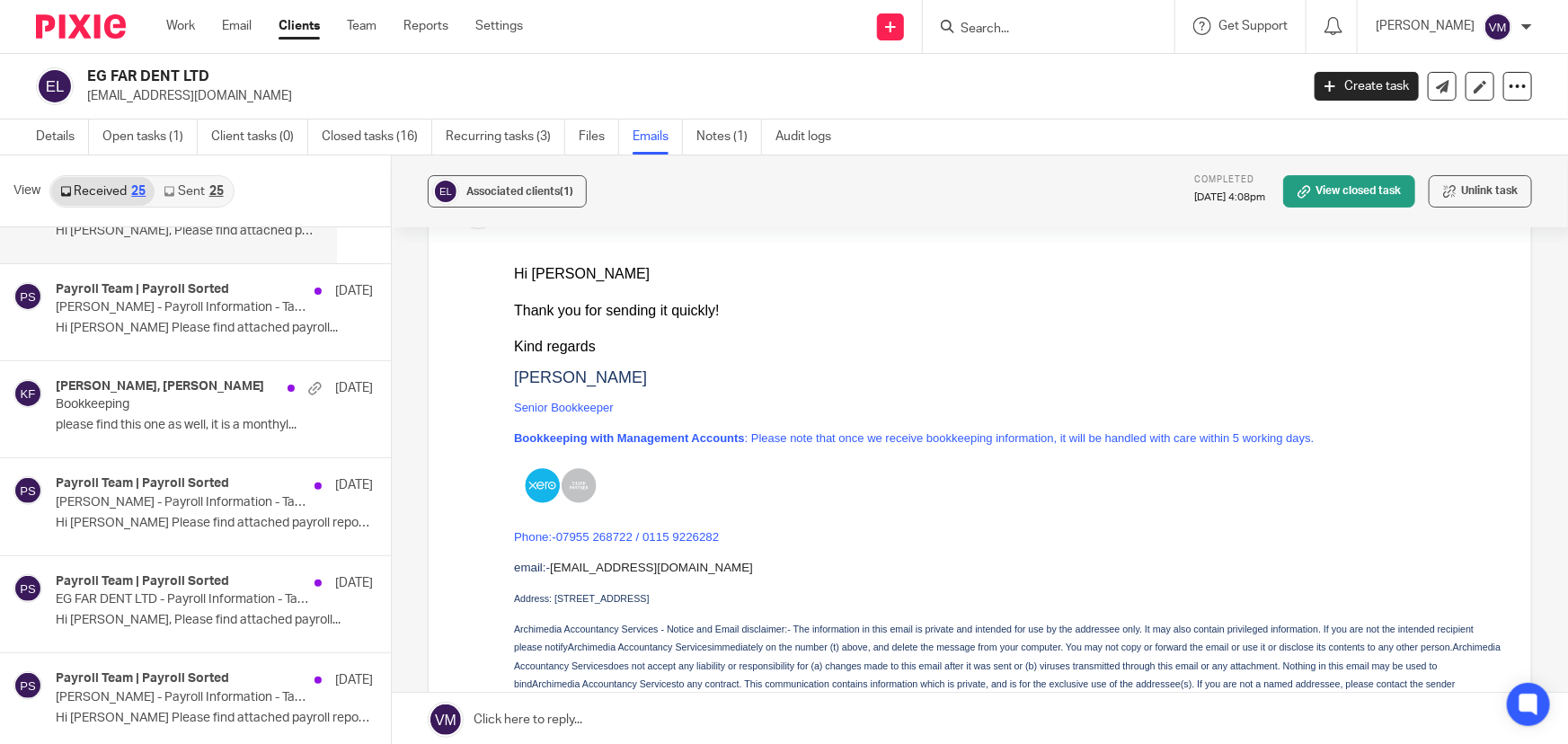
scroll to position [162, 0]
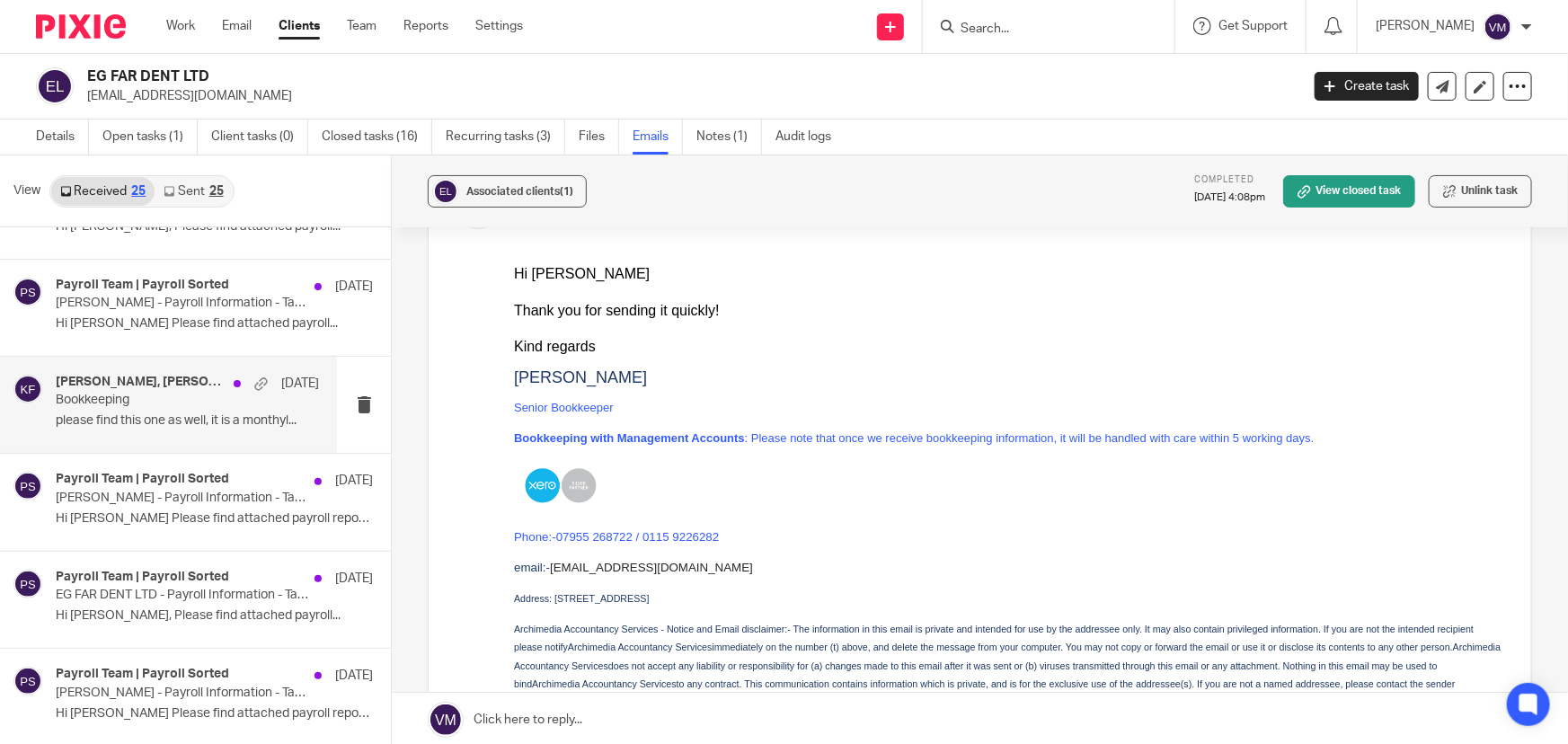
click at [147, 418] on p "please find this one as well, it is a monthyl..." at bounding box center [187, 422] width 263 height 16
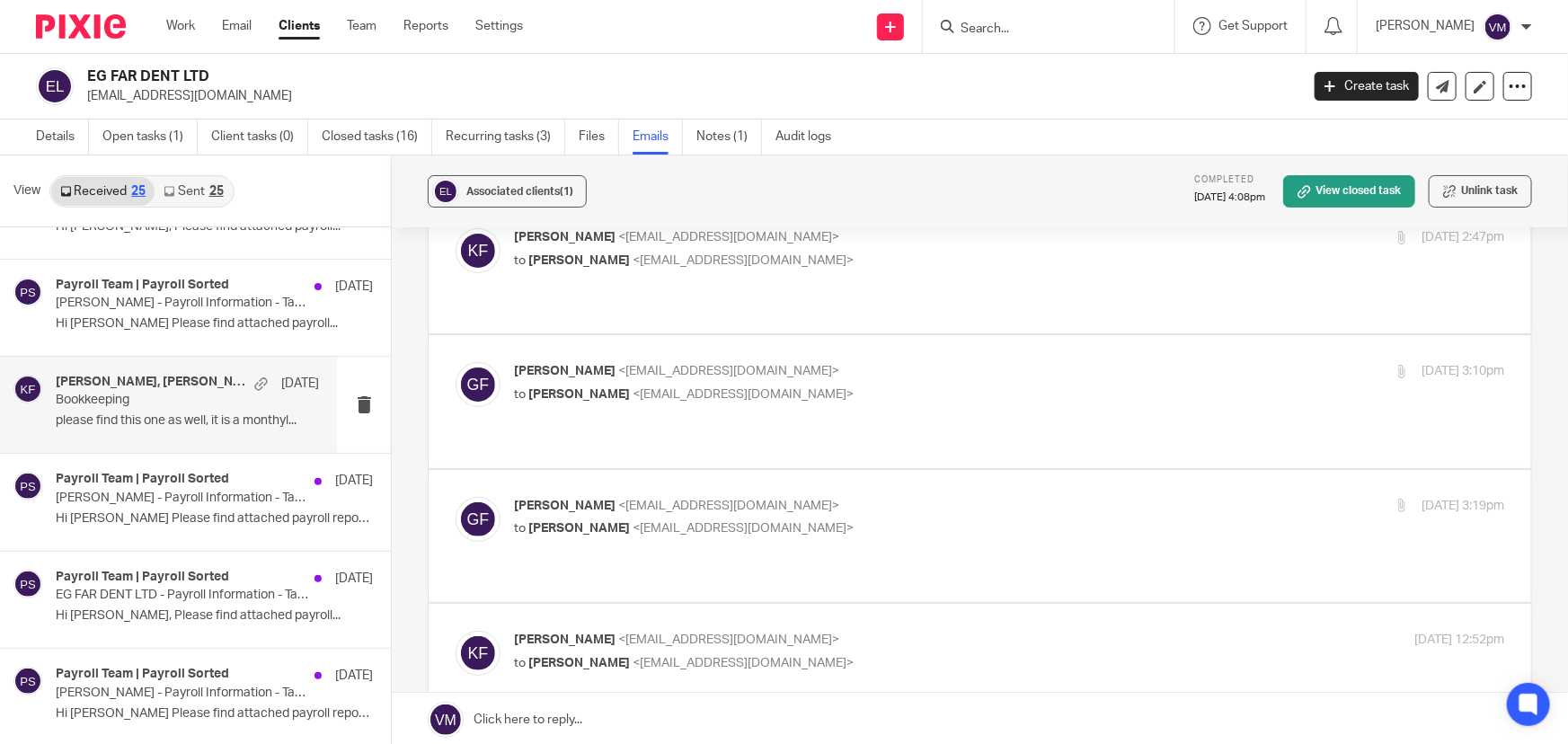
scroll to position [81, 0]
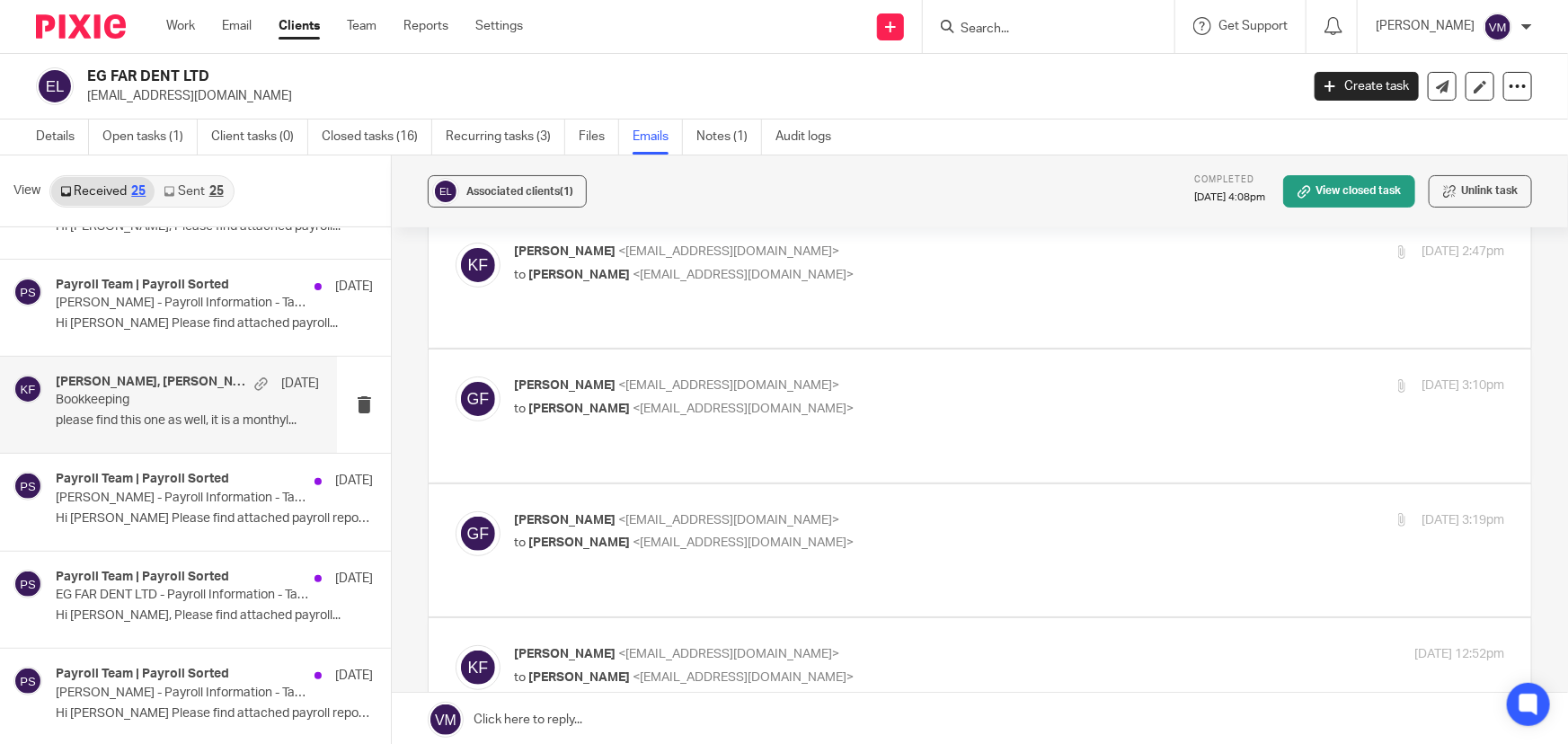
click at [1040, 485] on label at bounding box center [979, 551] width 1103 height 132
click at [456, 511] on input "checkbox" at bounding box center [455, 511] width 1 height 1
checkbox input "true"
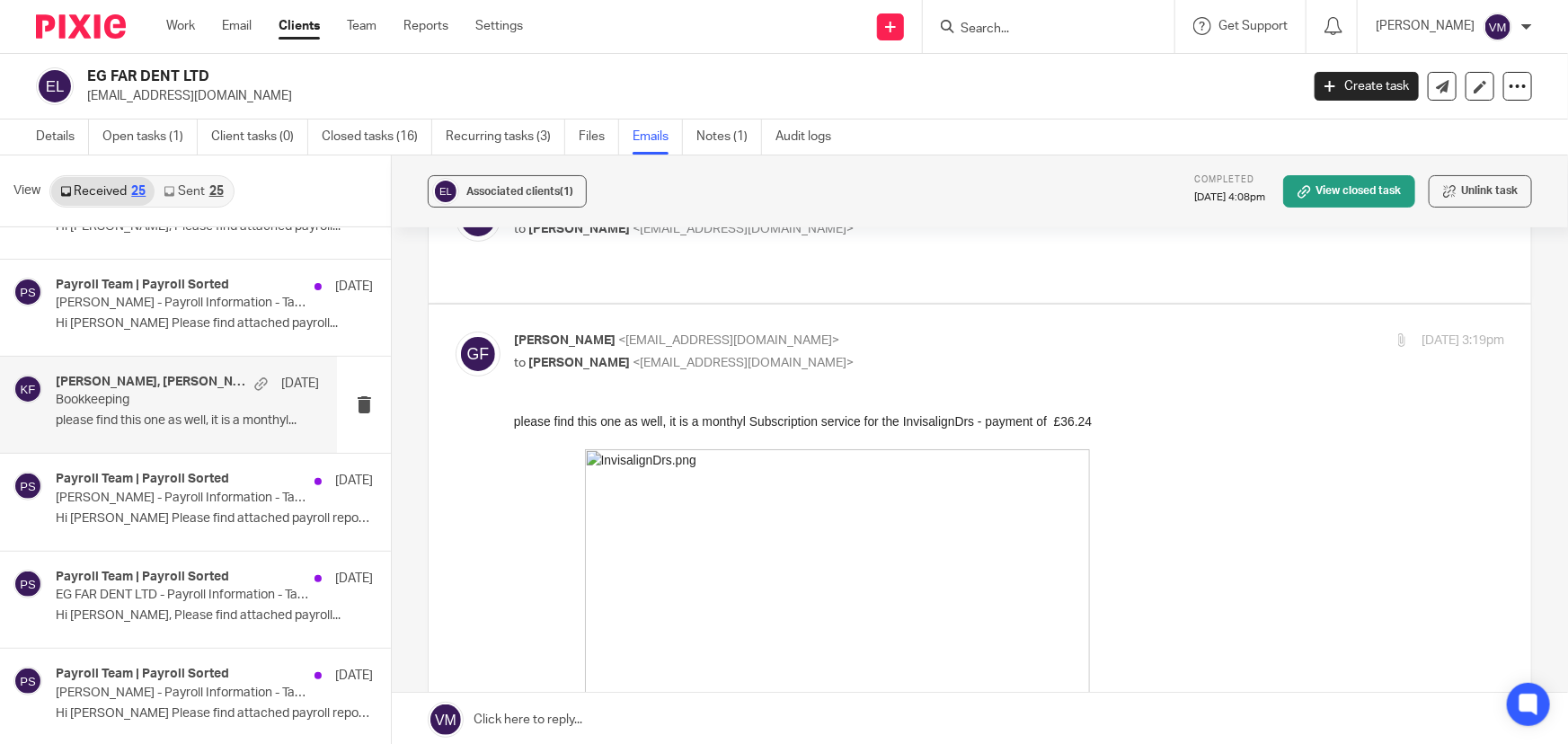
scroll to position [162, 0]
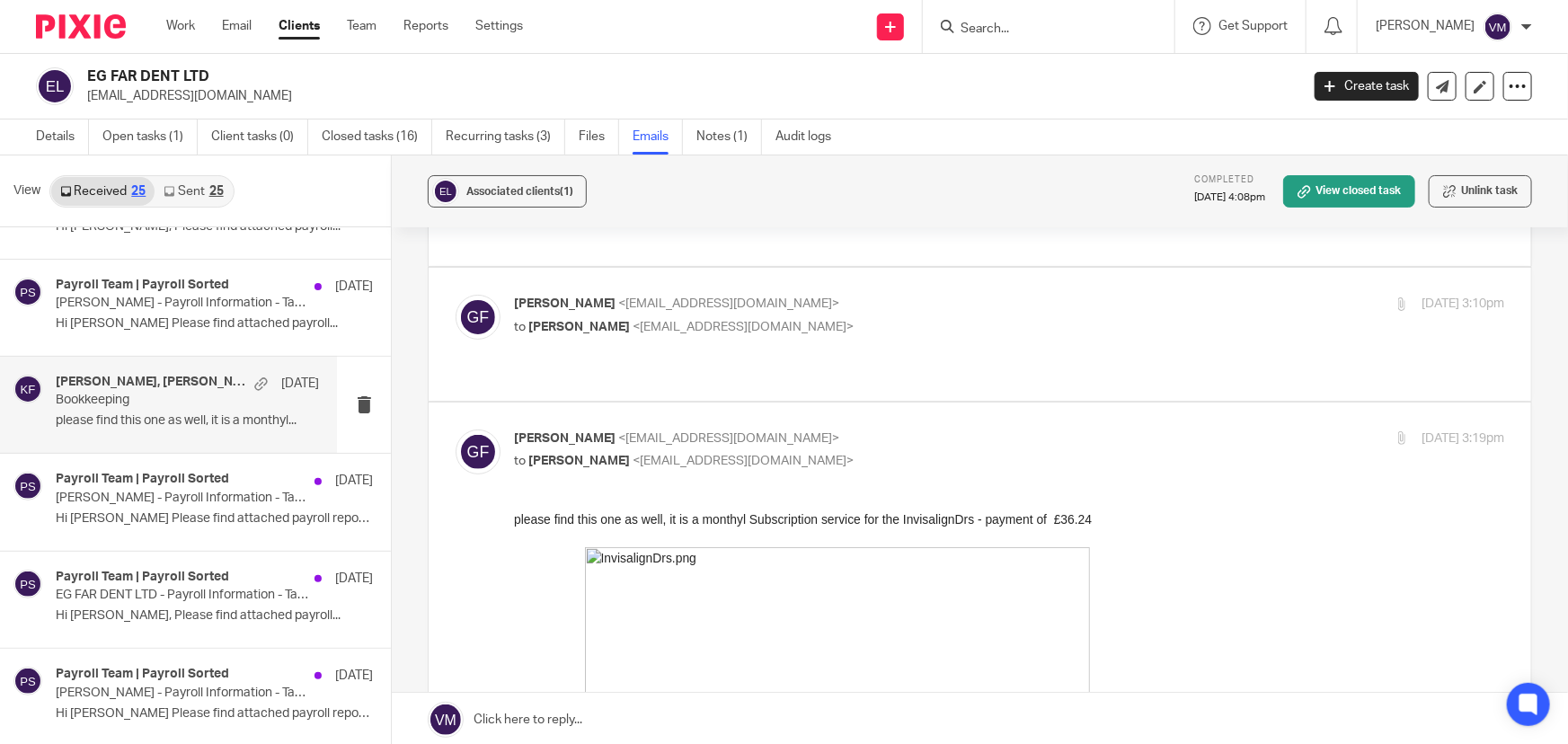
click at [971, 294] on p "Georgios Farchat <geofarchat@gmail.com>" at bounding box center [844, 303] width 661 height 18
checkbox input "true"
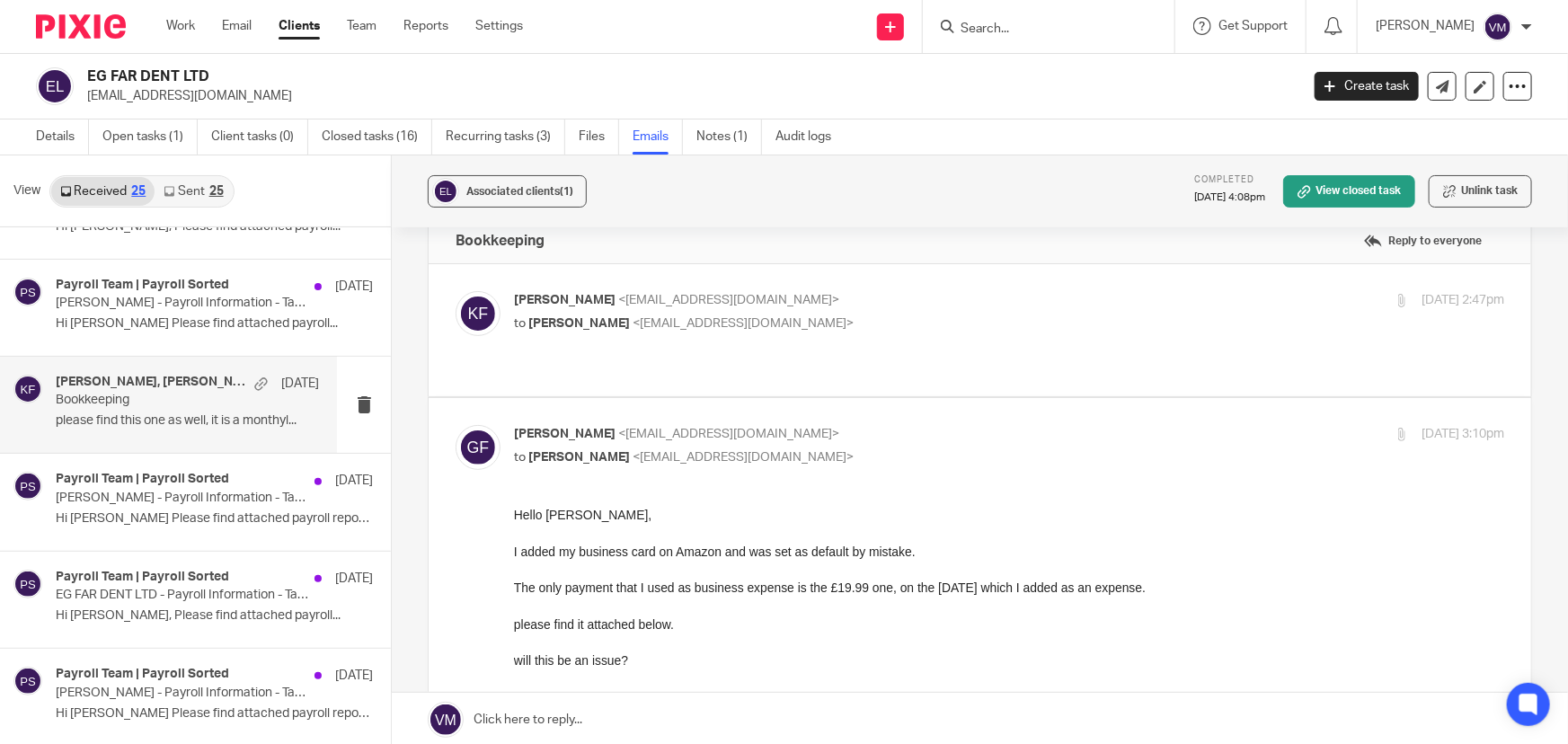
scroll to position [0, 0]
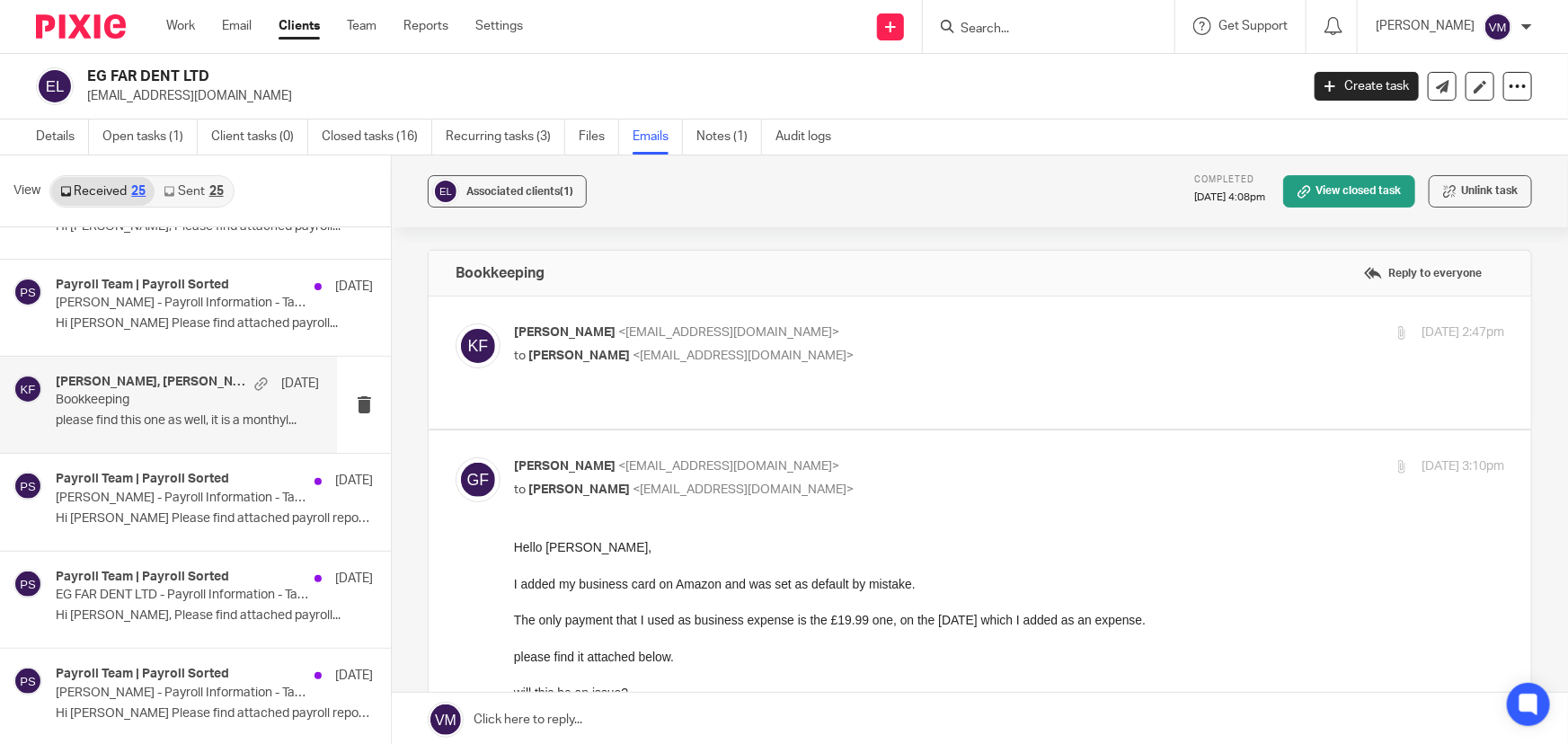
click at [971, 344] on div "Kirsty Flowerdew <kirsty@archimediaaccounts.co.uk> to George Farchat <geofarcha…" at bounding box center [844, 344] width 661 height 42
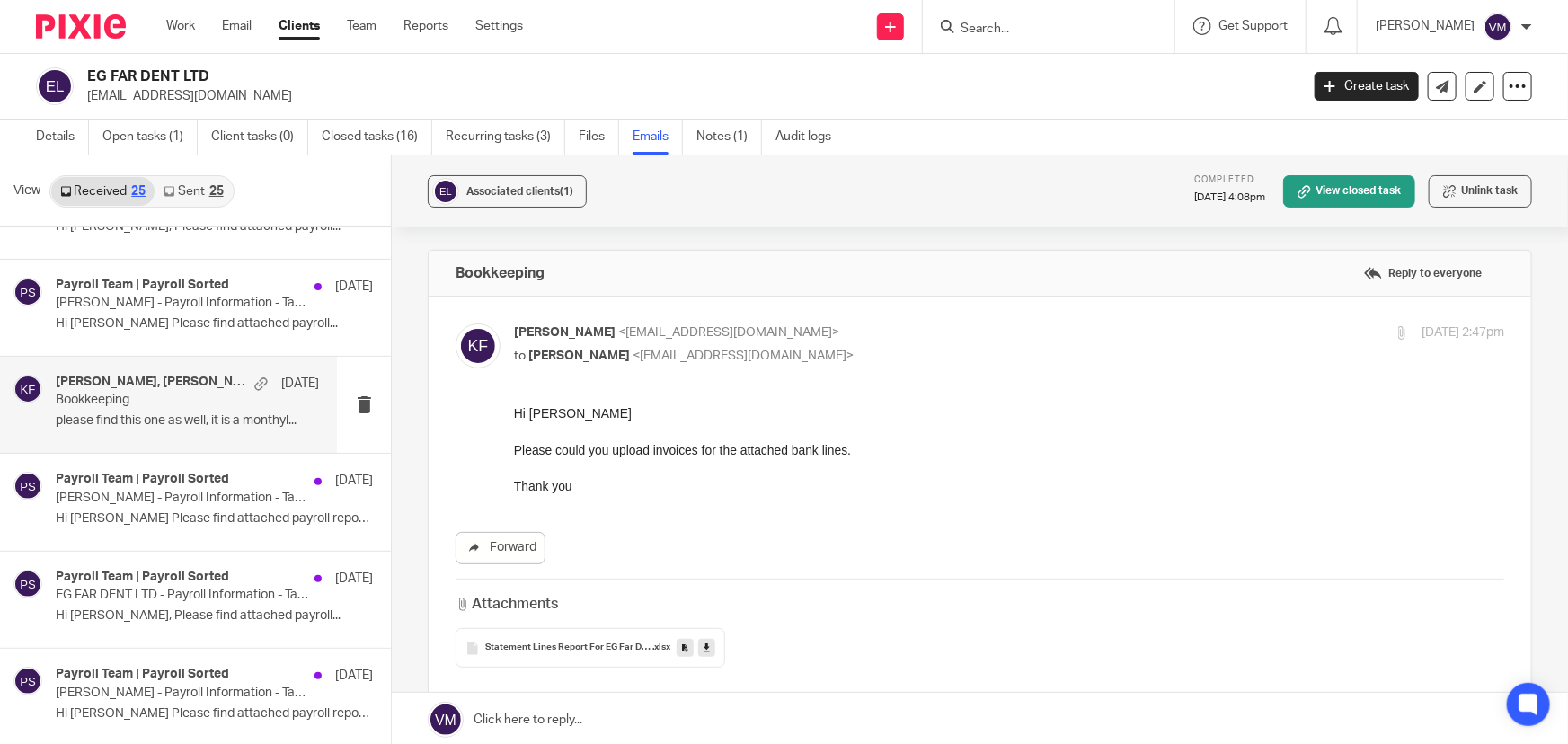
click at [965, 335] on p "Kirsty Flowerdew <kirsty@archimediaaccounts.co.uk>" at bounding box center [844, 332] width 661 height 18
checkbox input "false"
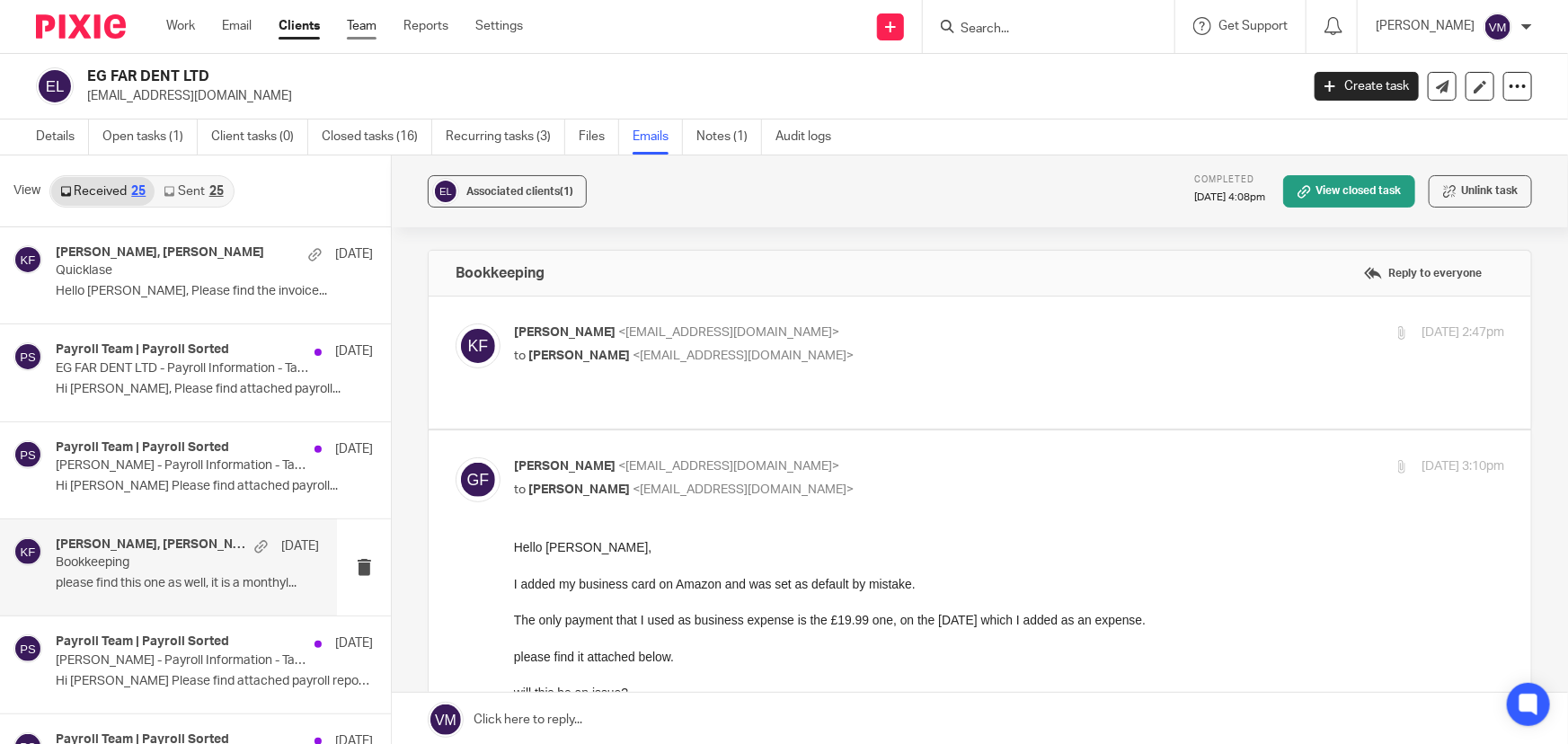
click at [358, 31] on link "Team" at bounding box center [361, 26] width 30 height 18
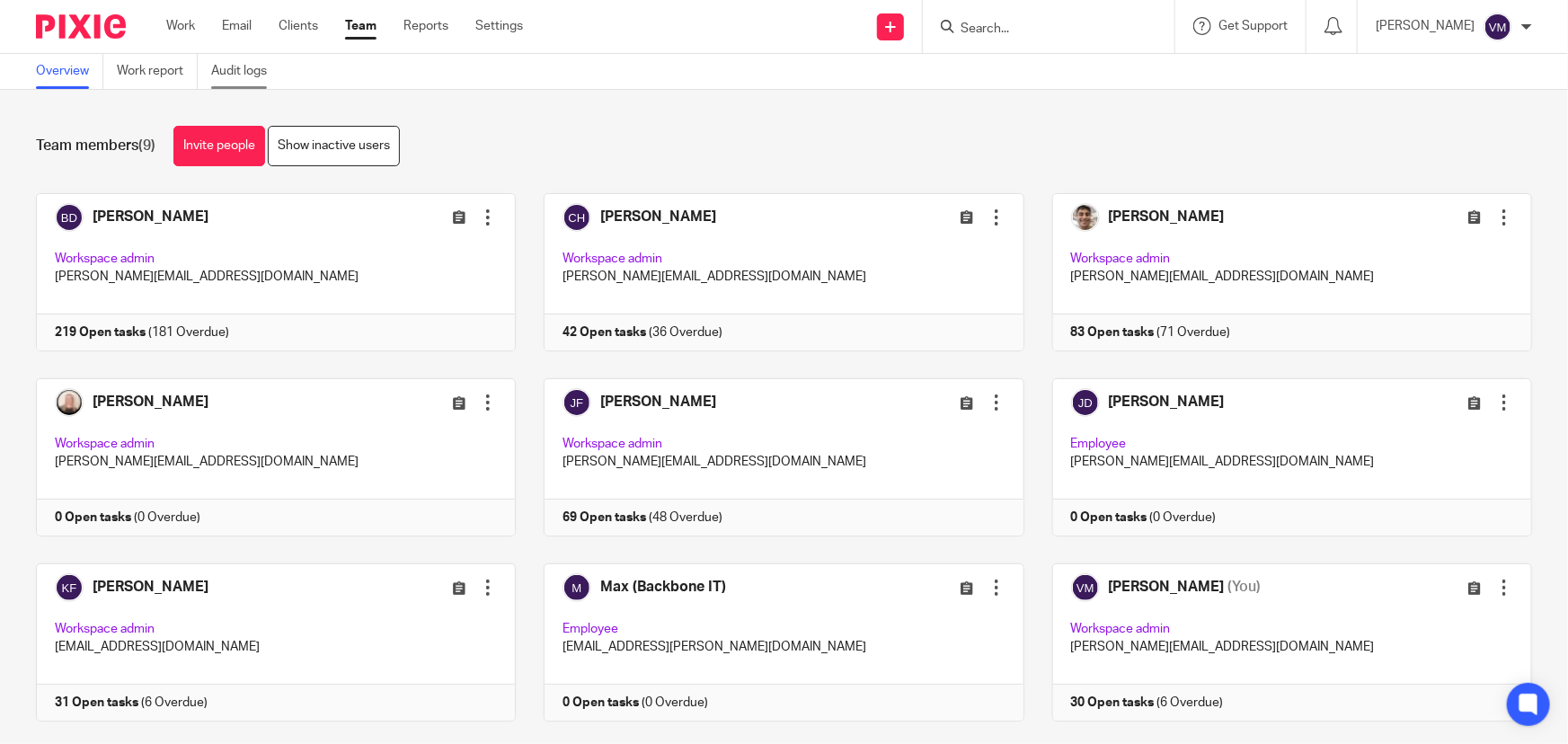
click at [280, 66] on link "Audit logs" at bounding box center [245, 72] width 69 height 35
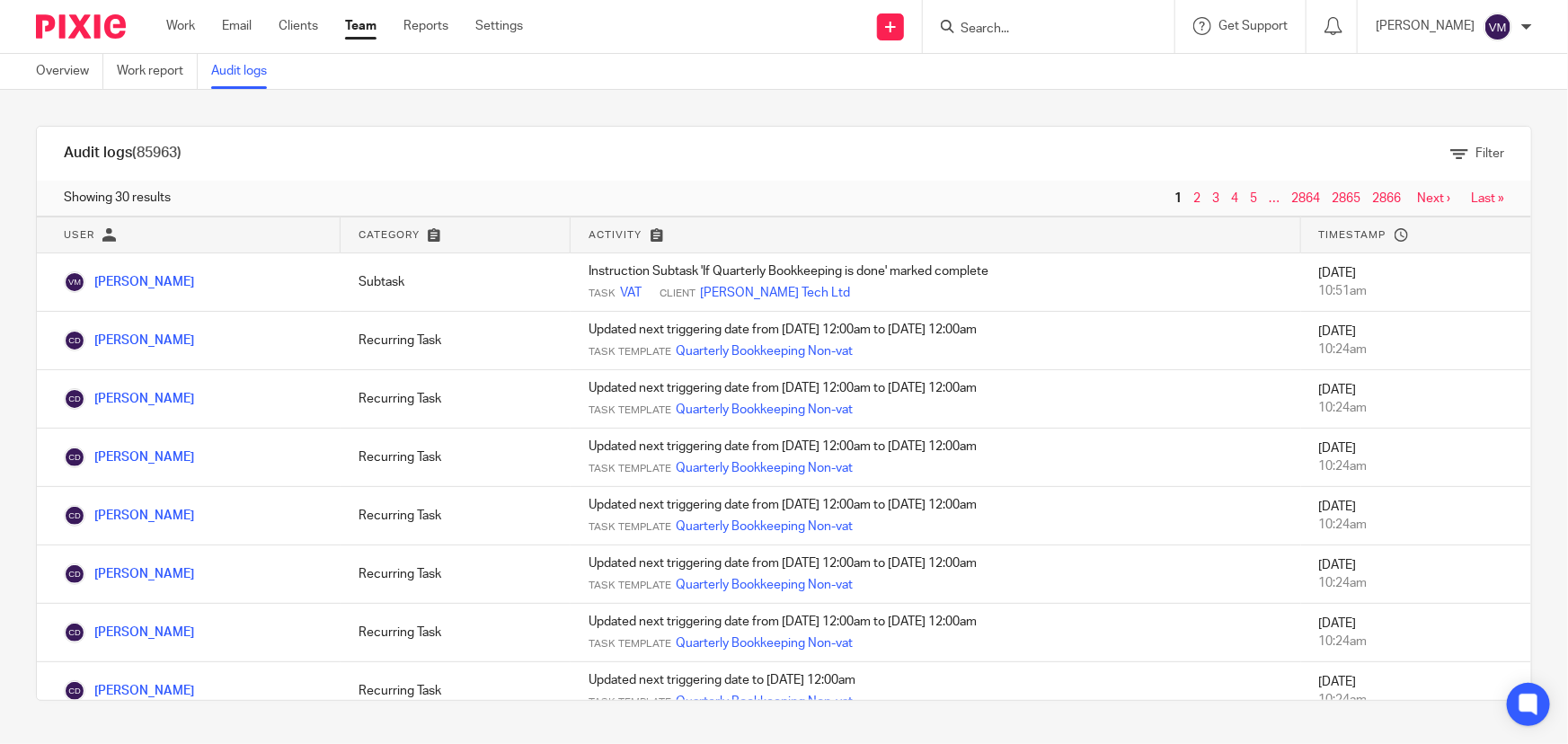
click at [374, 26] on link "Team" at bounding box center [360, 26] width 31 height 18
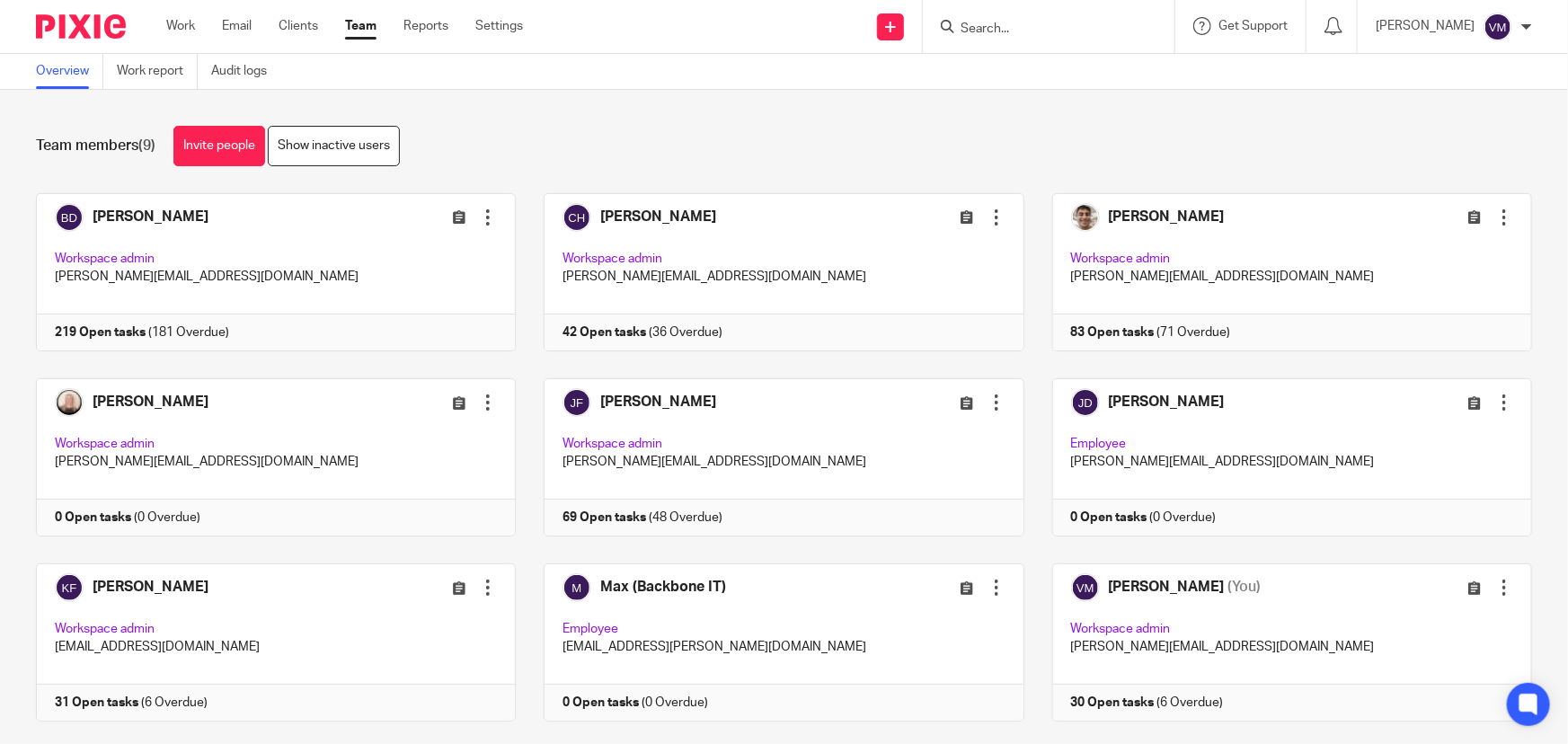
click at [1016, 33] on input "Search" at bounding box center [1040, 29] width 162 height 17
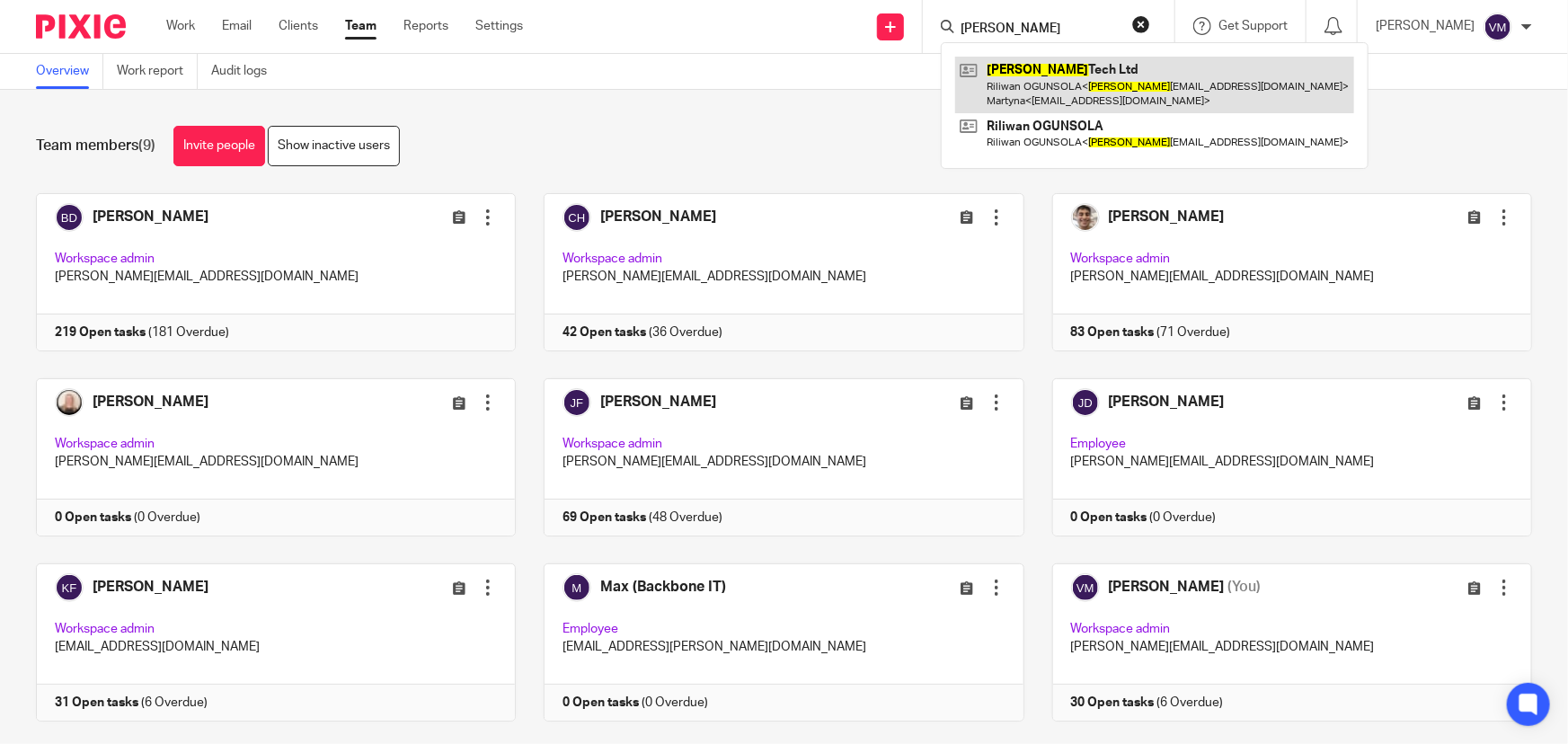
type input "[PERSON_NAME]"
click at [1028, 66] on link at bounding box center [1154, 84] width 399 height 55
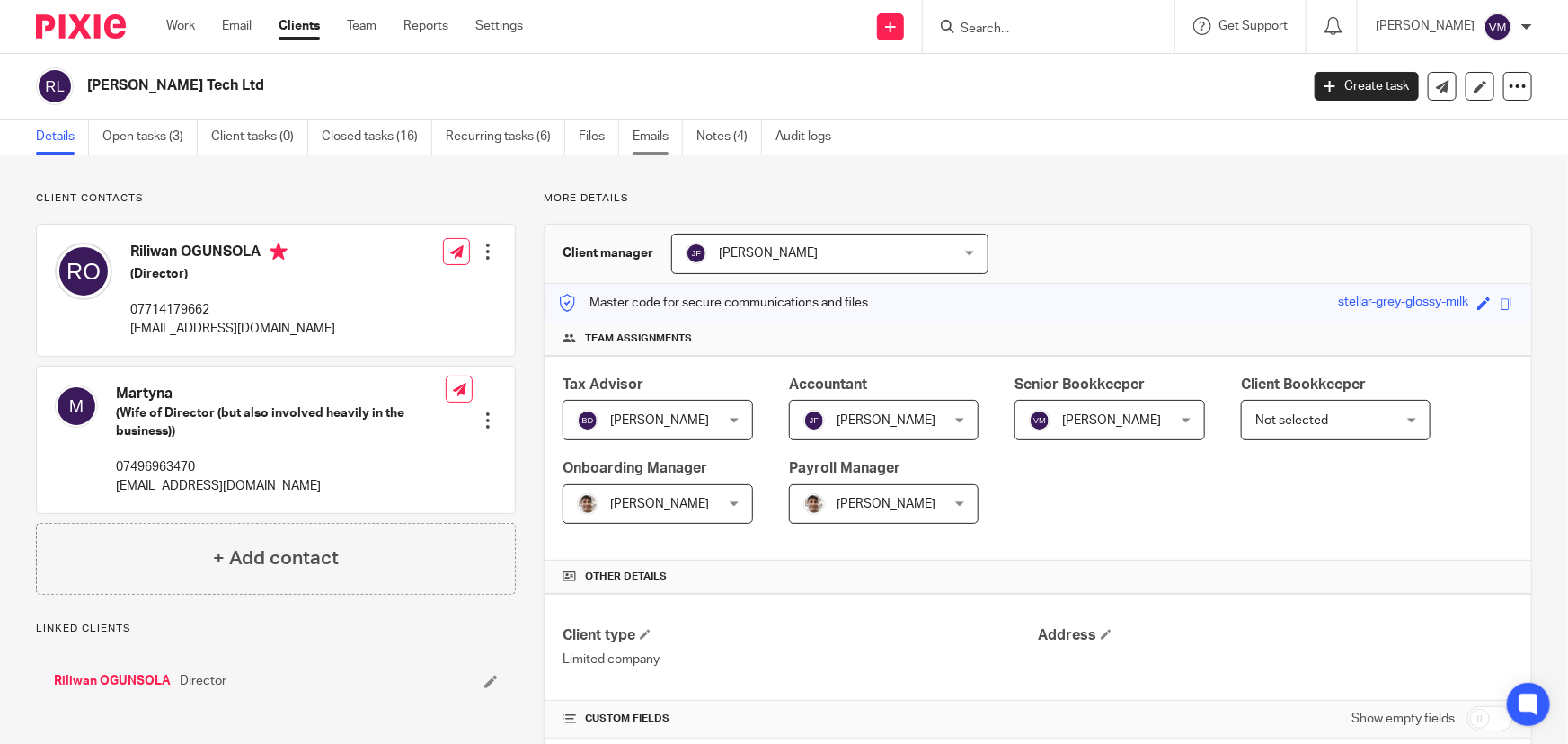
click at [659, 136] on link "Emails" at bounding box center [658, 137] width 51 height 35
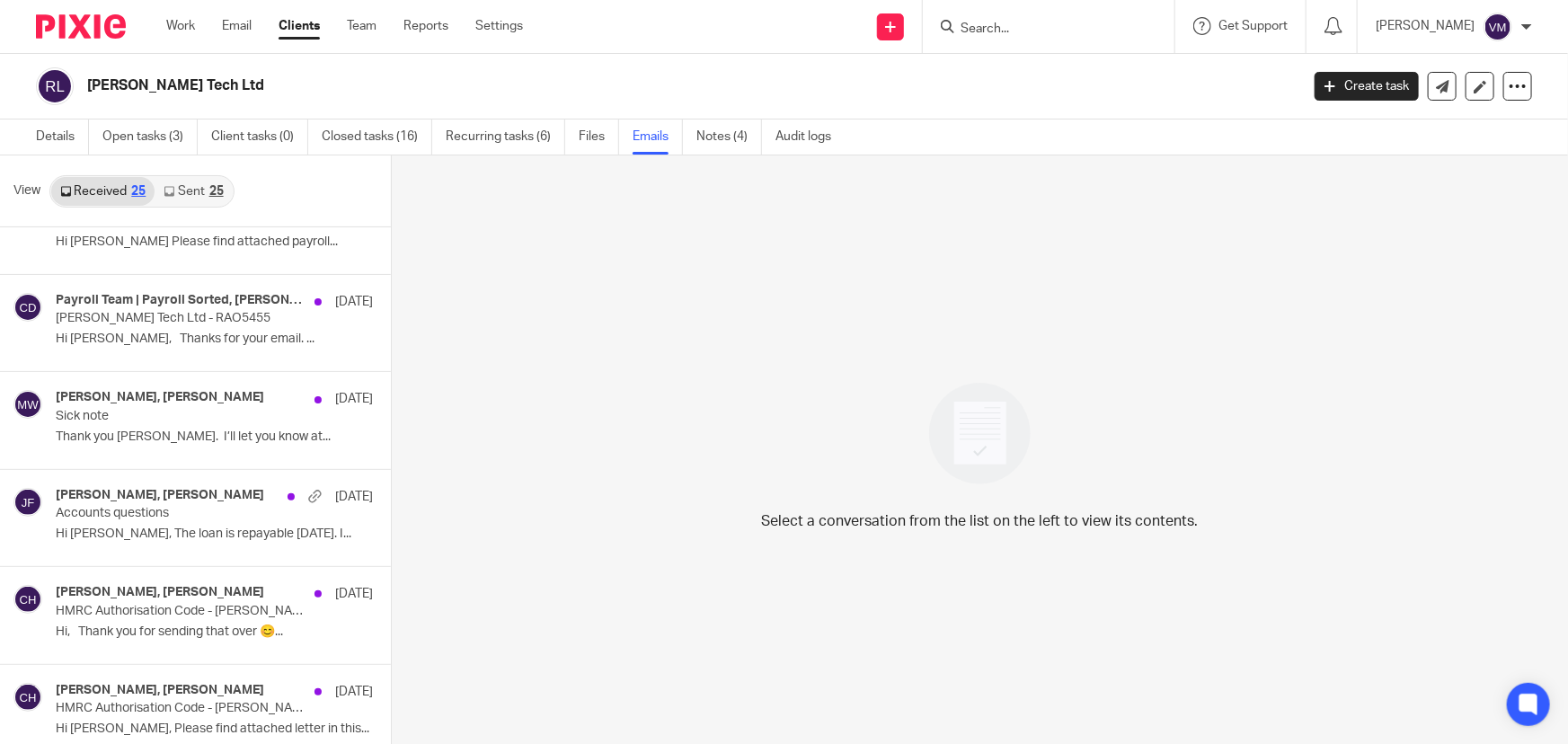
scroll to position [326, 0]
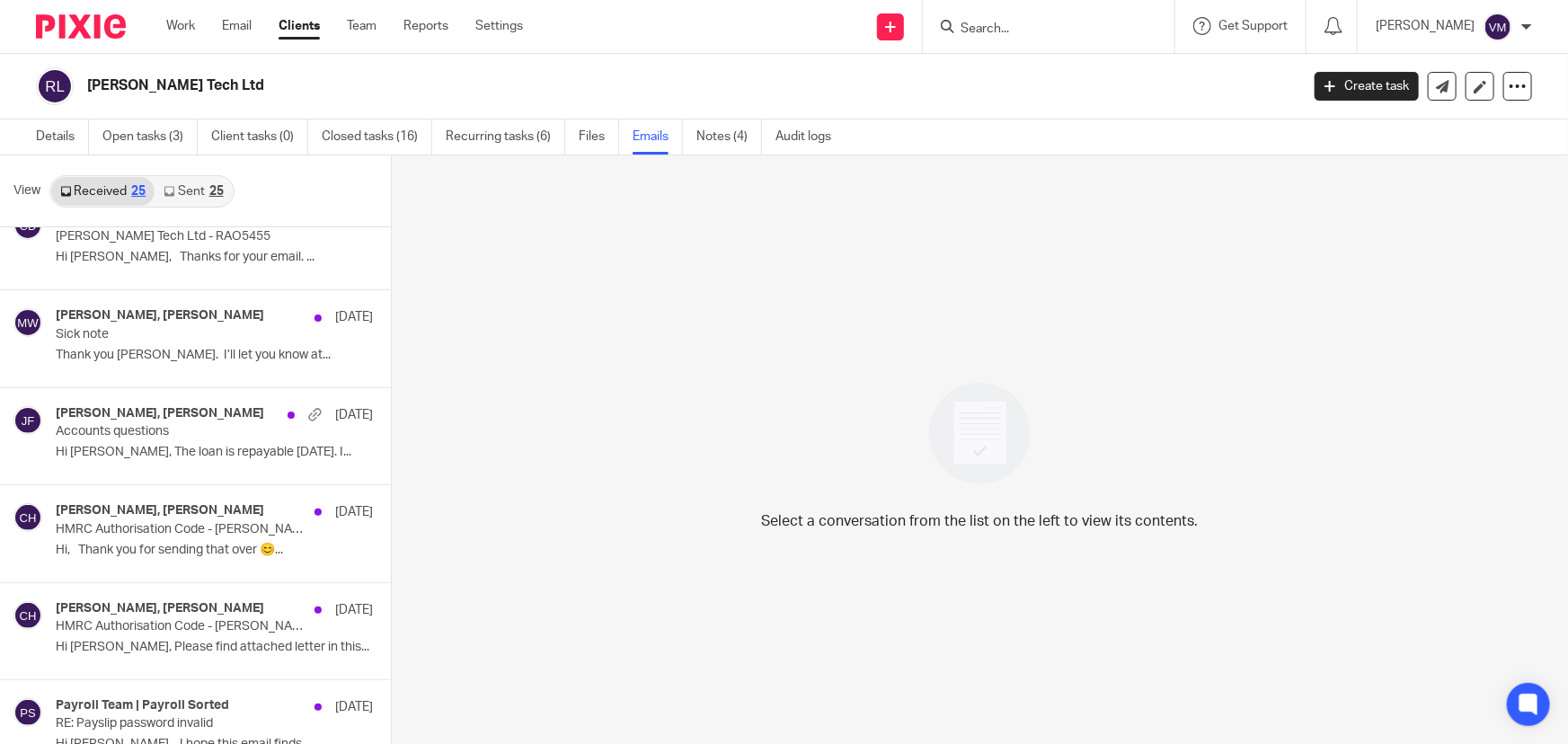
click at [189, 191] on link "Sent 25" at bounding box center [193, 191] width 78 height 29
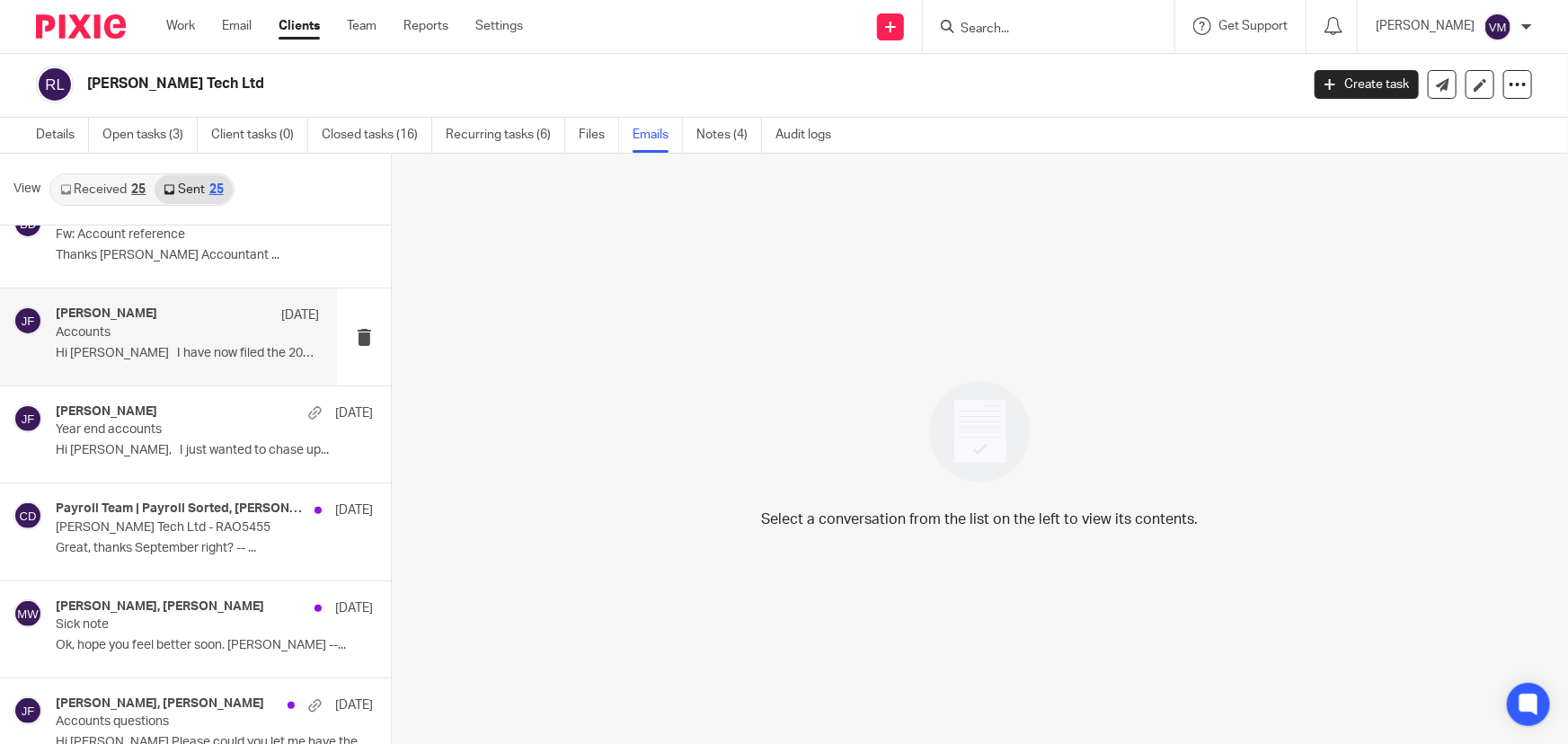
click at [91, 325] on p "Accounts" at bounding box center [160, 333] width 211 height 16
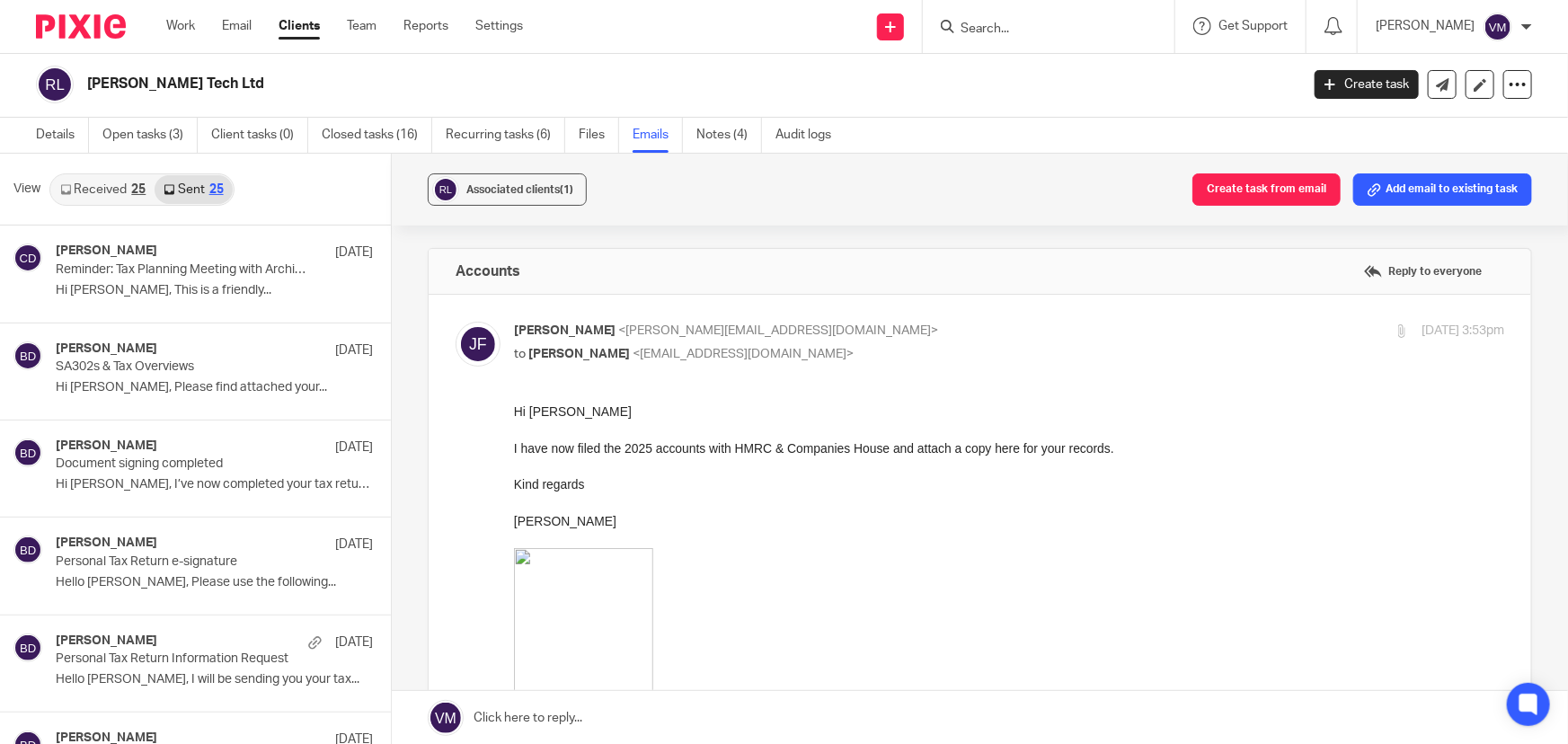
scroll to position [1471, 0]
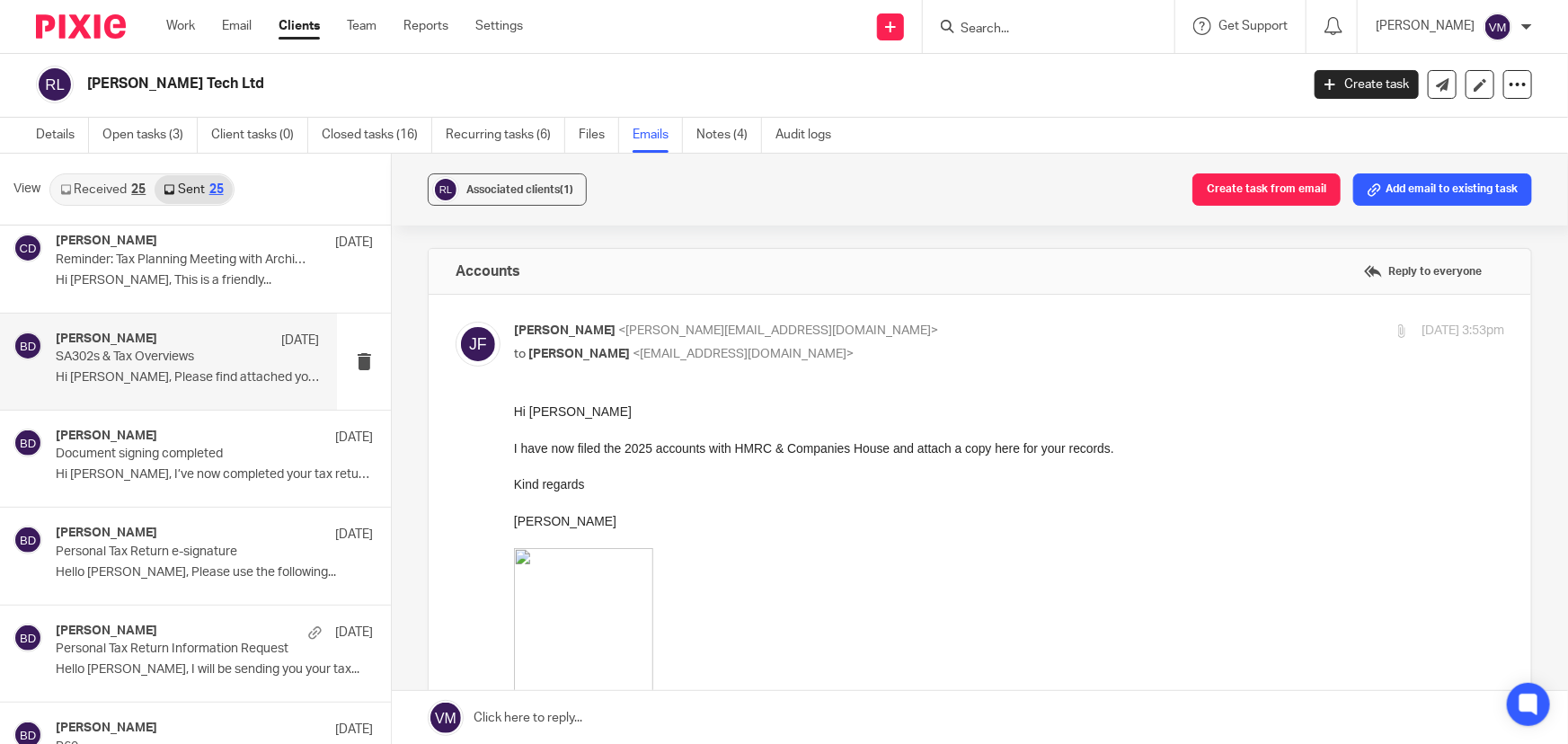
click at [134, 377] on p "Hi Riliwan, Please find attached your..." at bounding box center [187, 378] width 263 height 16
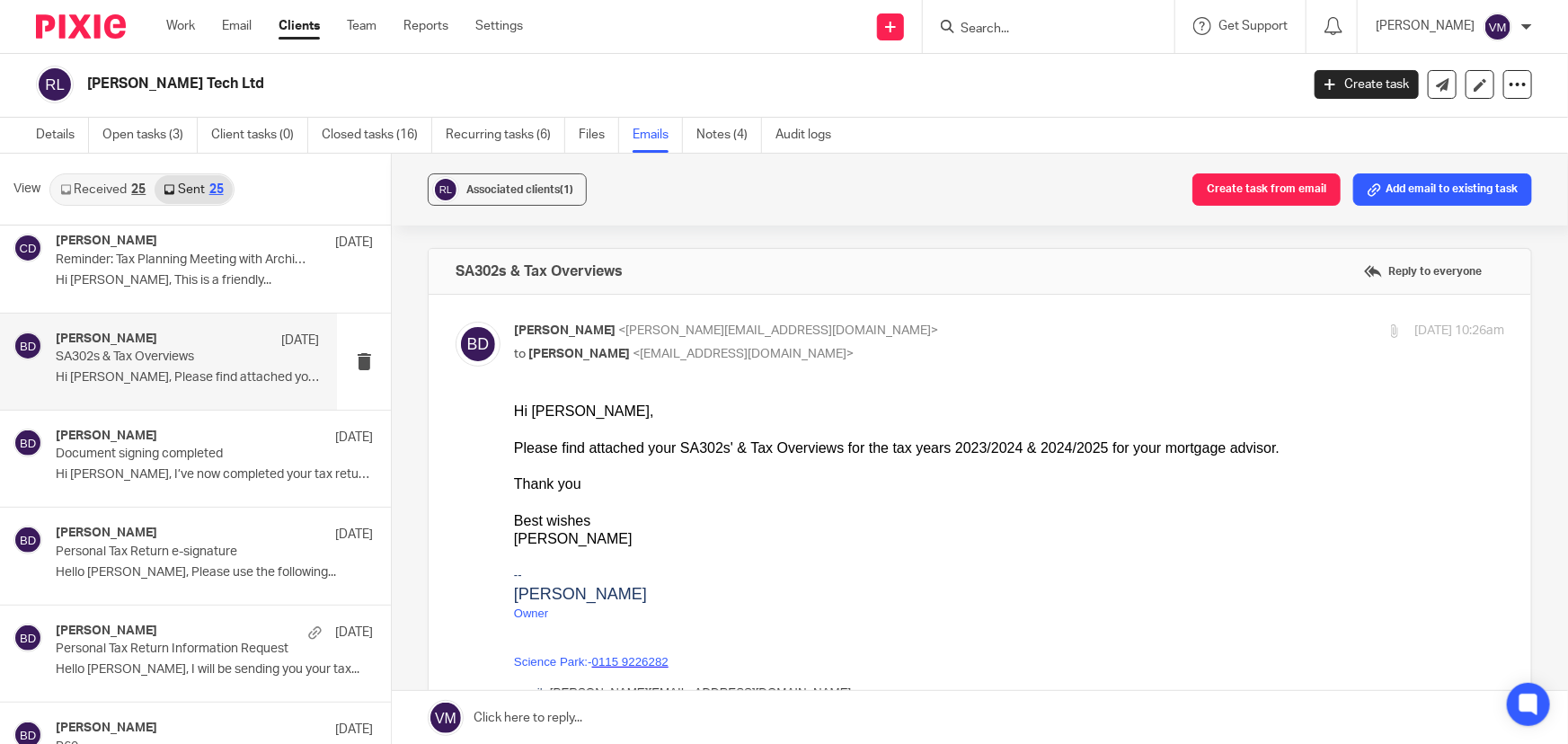
scroll to position [0, 0]
click at [137, 458] on p "Document signing completed" at bounding box center [160, 455] width 211 height 16
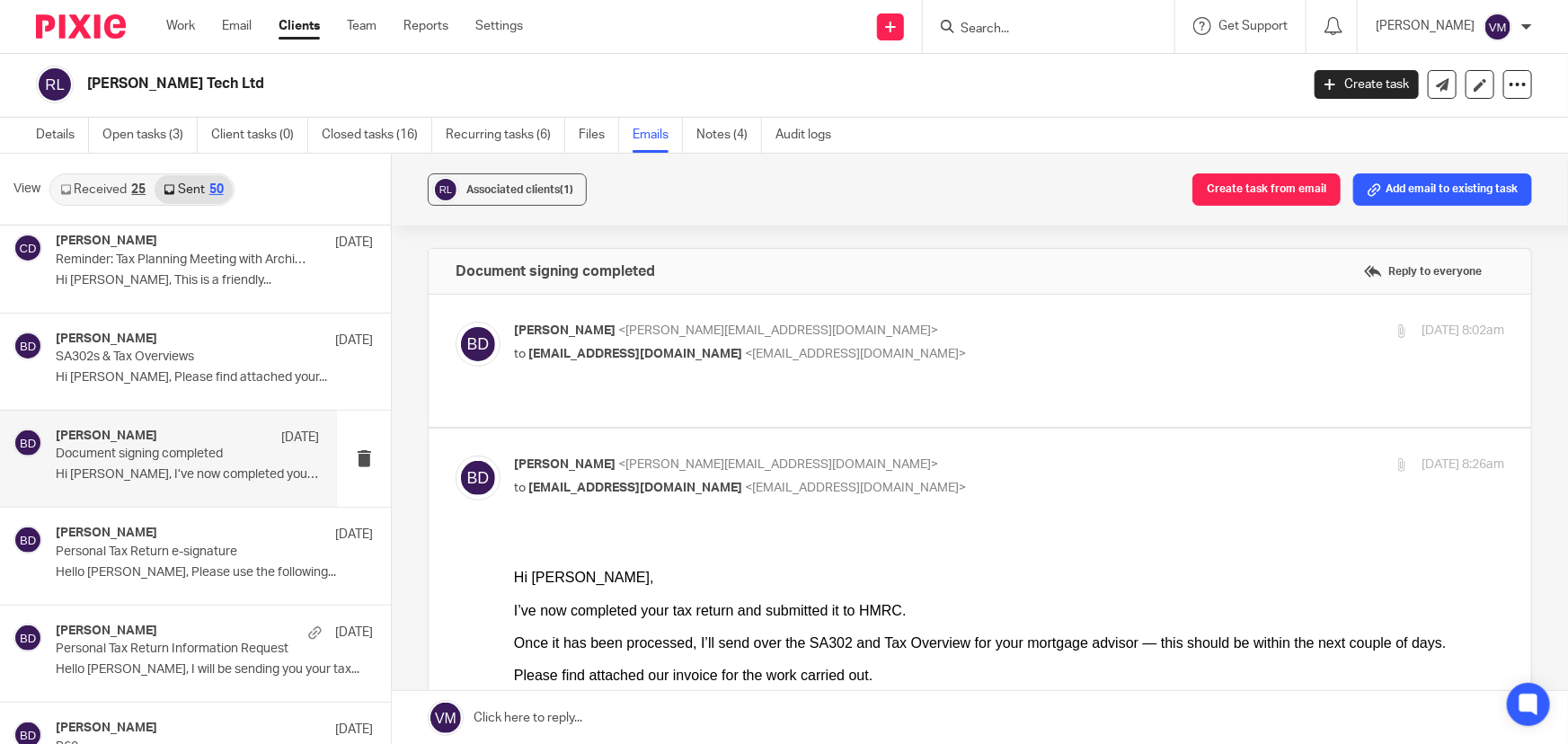
click at [1020, 323] on p "Barbara Demtriou <barbara@archimediaaccounts.co.uk>" at bounding box center [844, 330] width 661 height 18
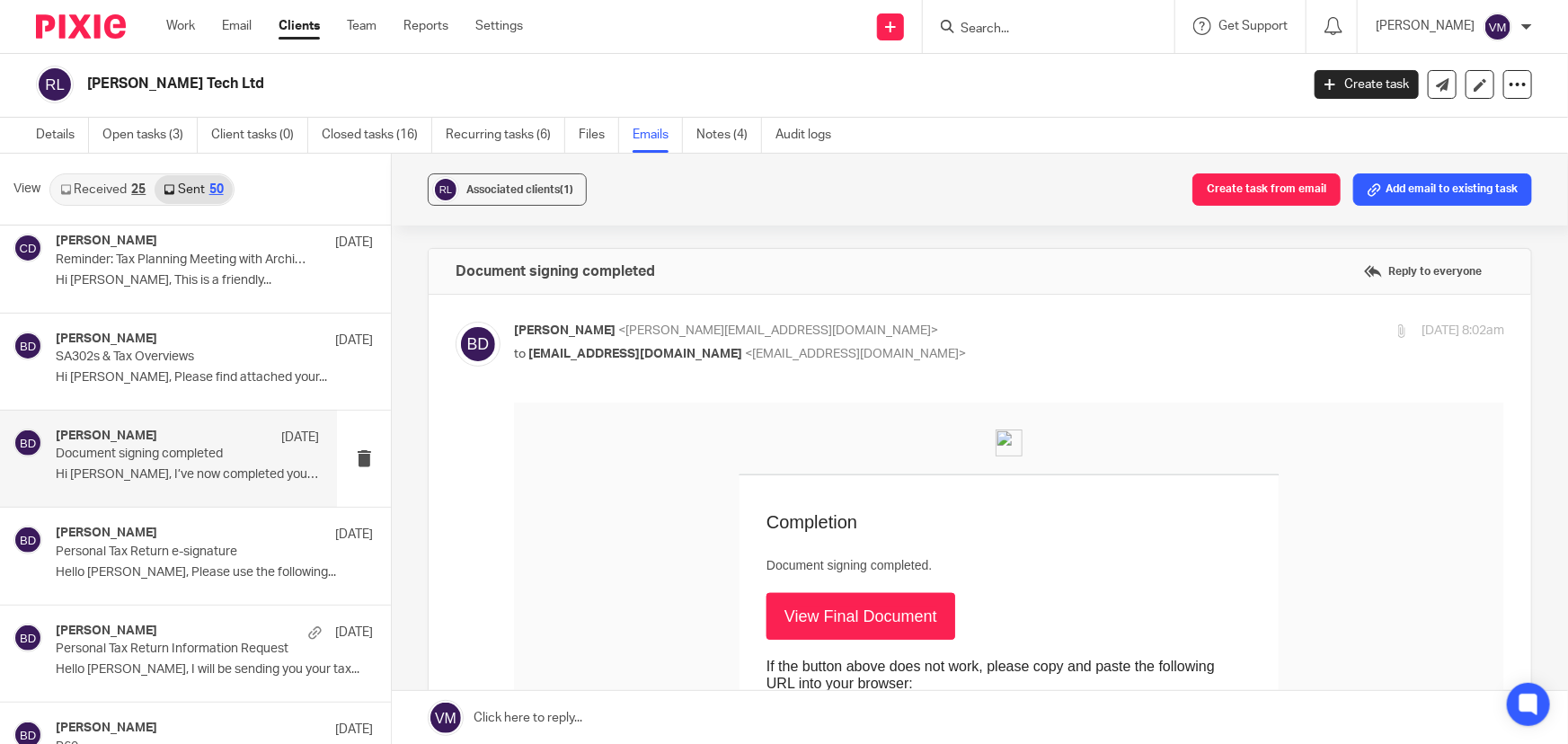
click at [1028, 302] on label at bounding box center [979, 697] width 1103 height 806
click at [456, 321] on input "checkbox" at bounding box center [455, 321] width 1 height 1
checkbox input "false"
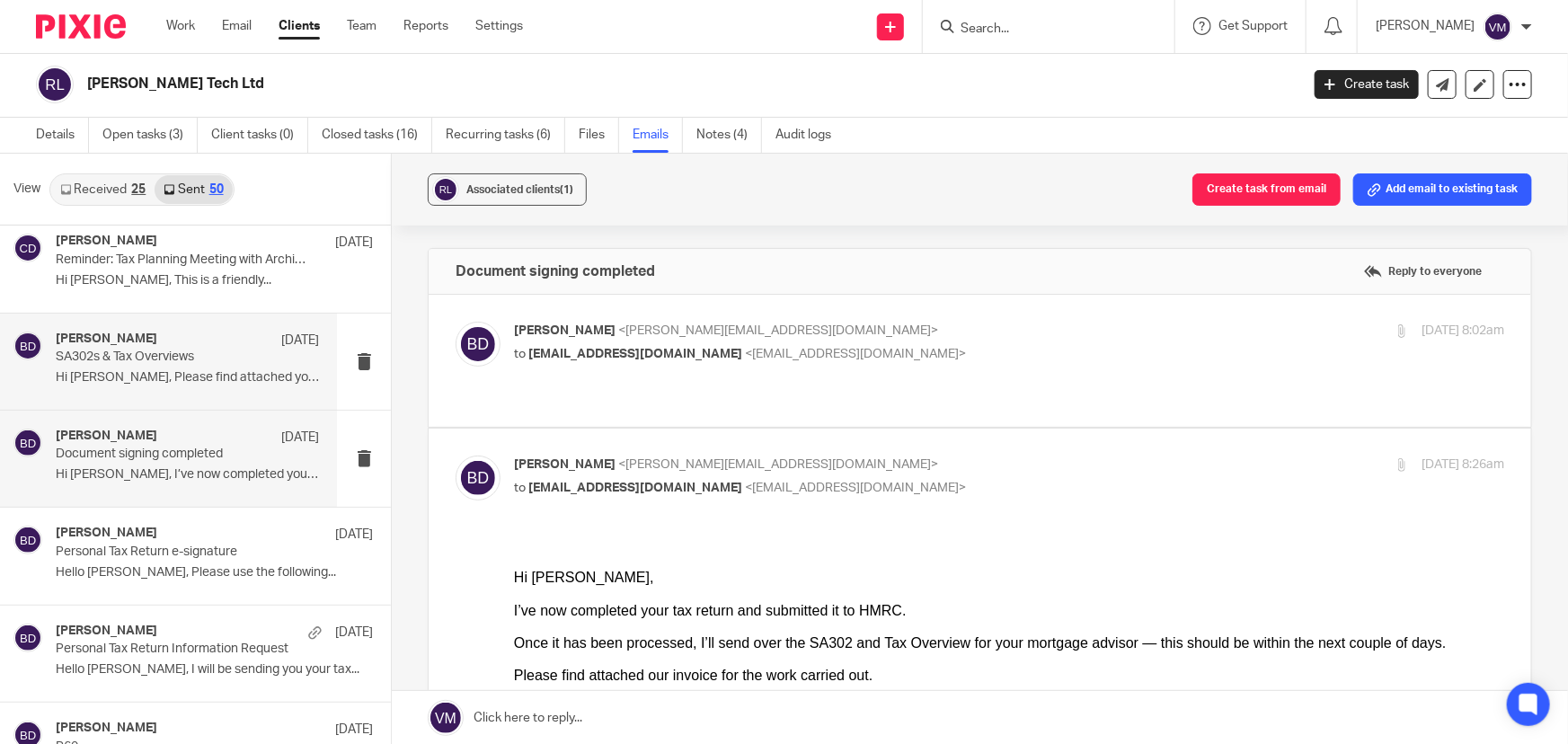
click at [139, 359] on p "SA302s & Tax Overviews" at bounding box center [160, 357] width 211 height 16
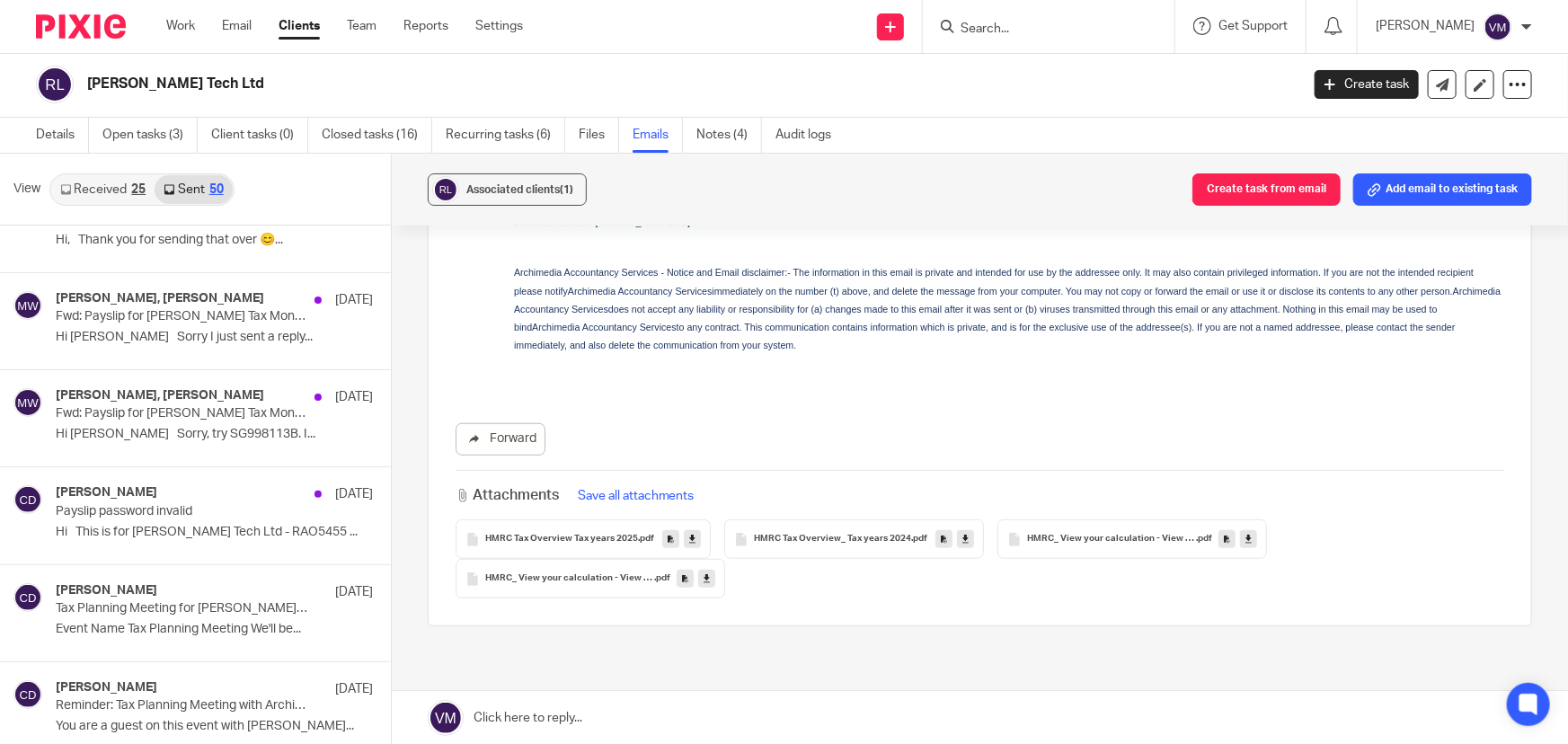
scroll to position [898, 0]
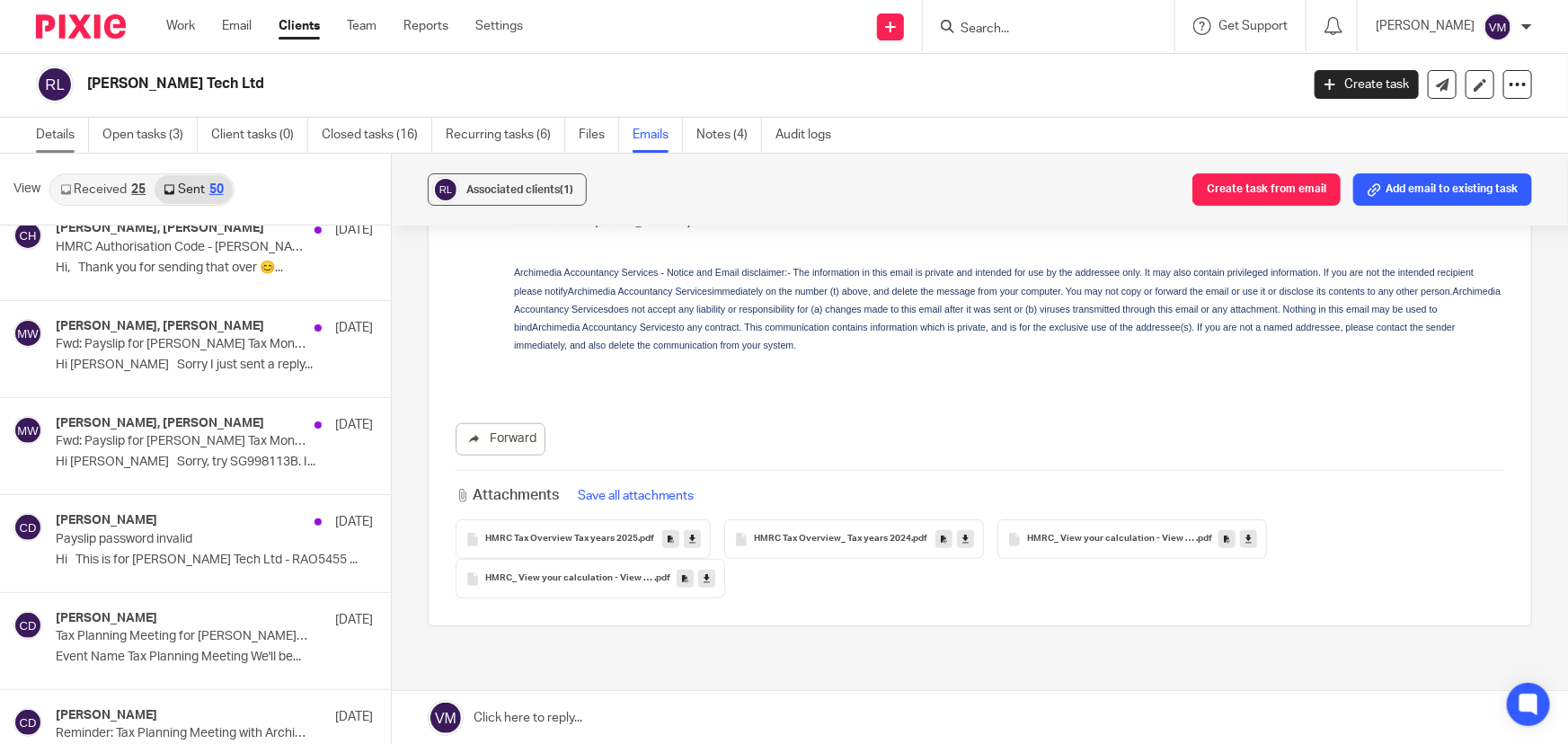
click at [47, 138] on link "Details" at bounding box center [62, 135] width 53 height 35
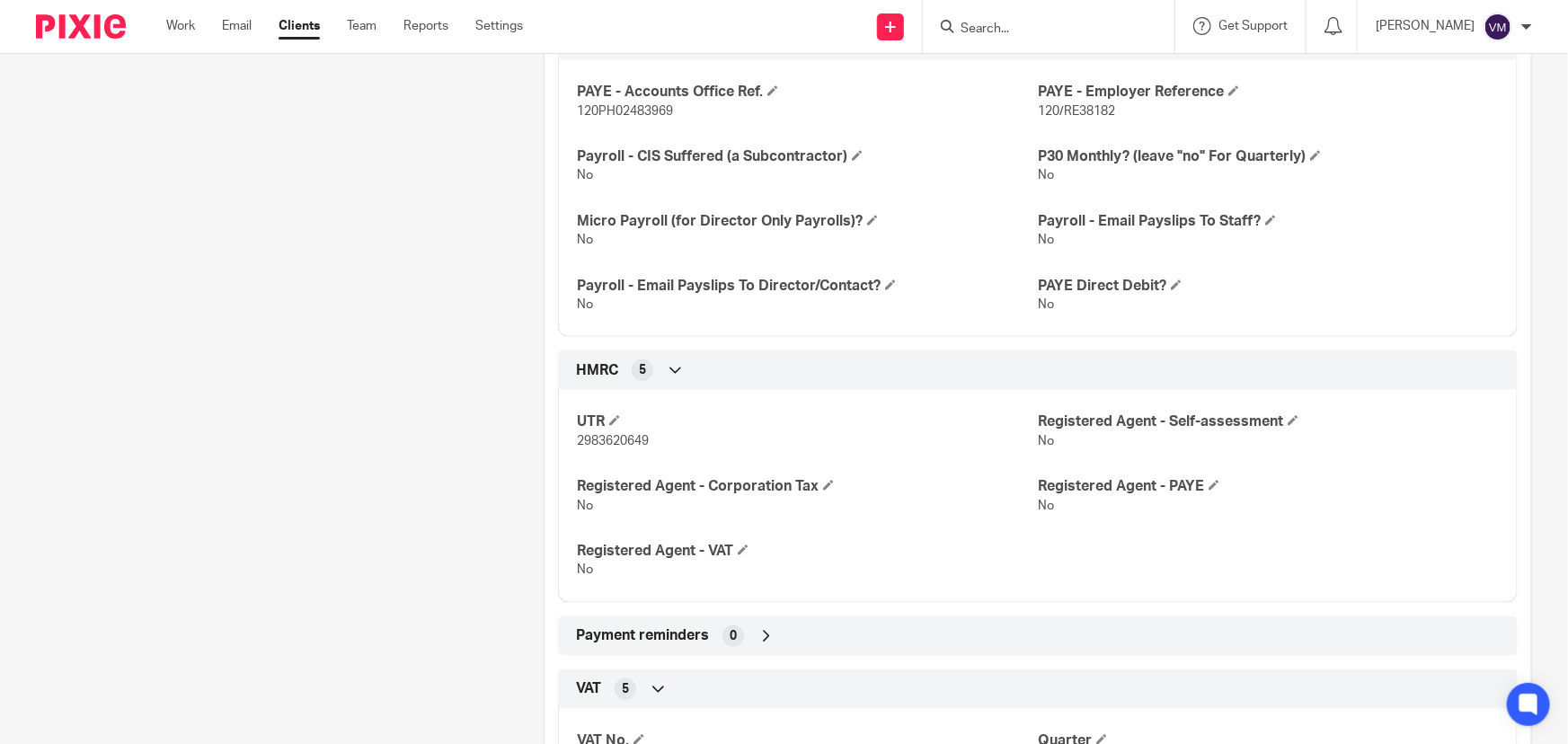
scroll to position [1062, 0]
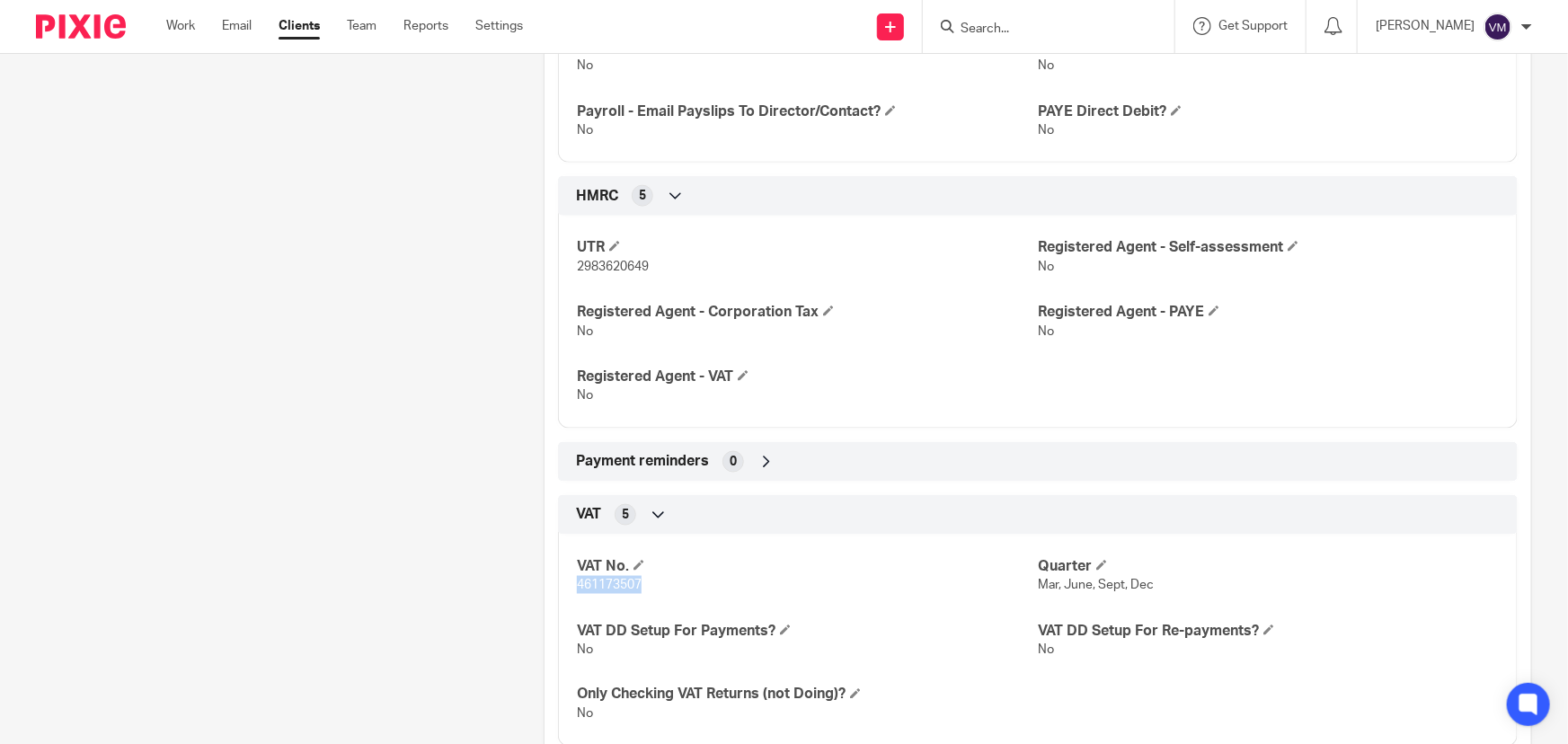
drag, startPoint x: 643, startPoint y: 582, endPoint x: 547, endPoint y: 589, distance: 96.3
click at [547, 589] on div "VAT 5 VAT No. 461173507 Quarter Mar, June, Sept, Dec VAT DD Setup For Payments?…" at bounding box center [1039, 621] width 987 height 252
copy span "461173507"
click at [624, 584] on span "461173507" at bounding box center [609, 585] width 65 height 13
click at [625, 584] on span "461173507" at bounding box center [609, 585] width 65 height 13
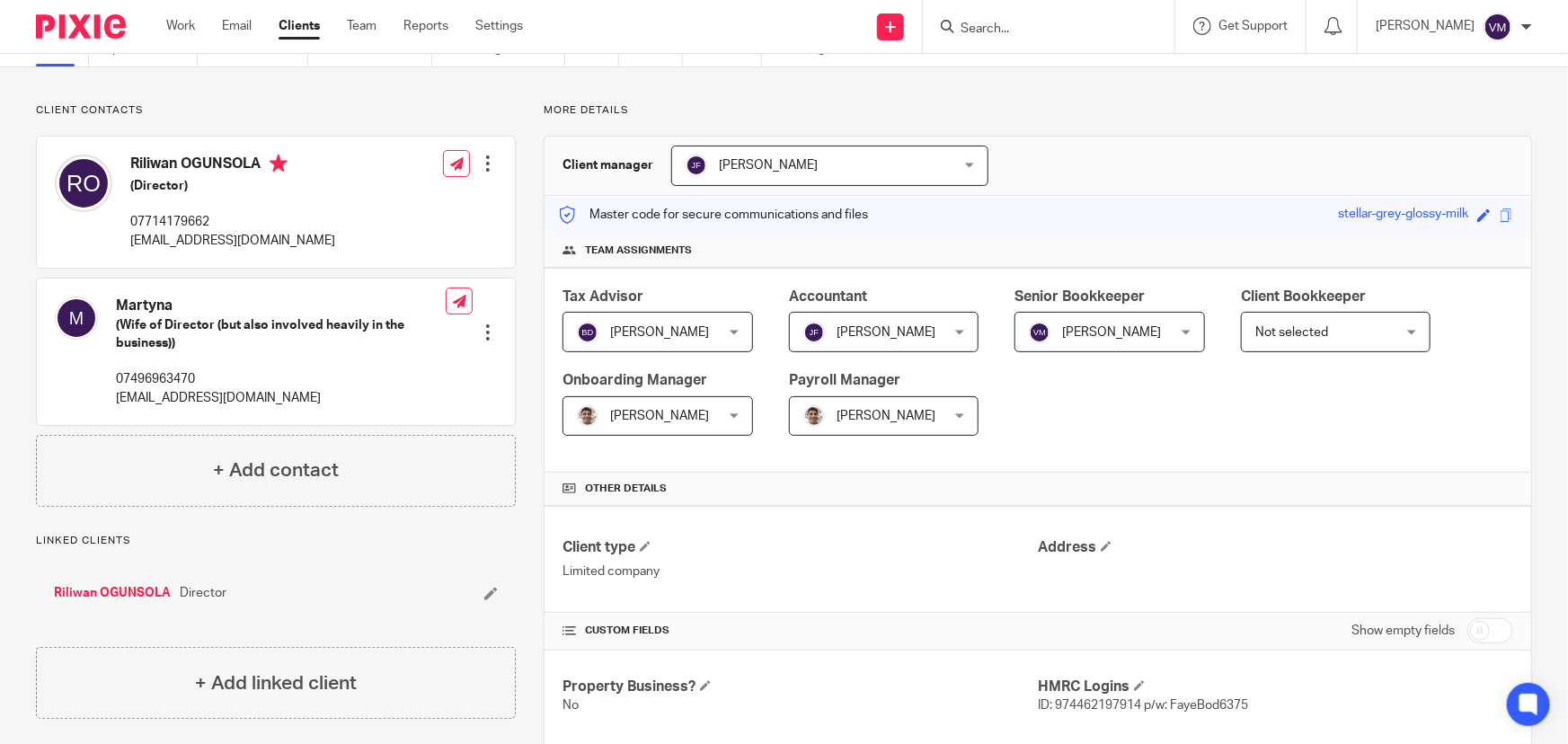
scroll to position [0, 0]
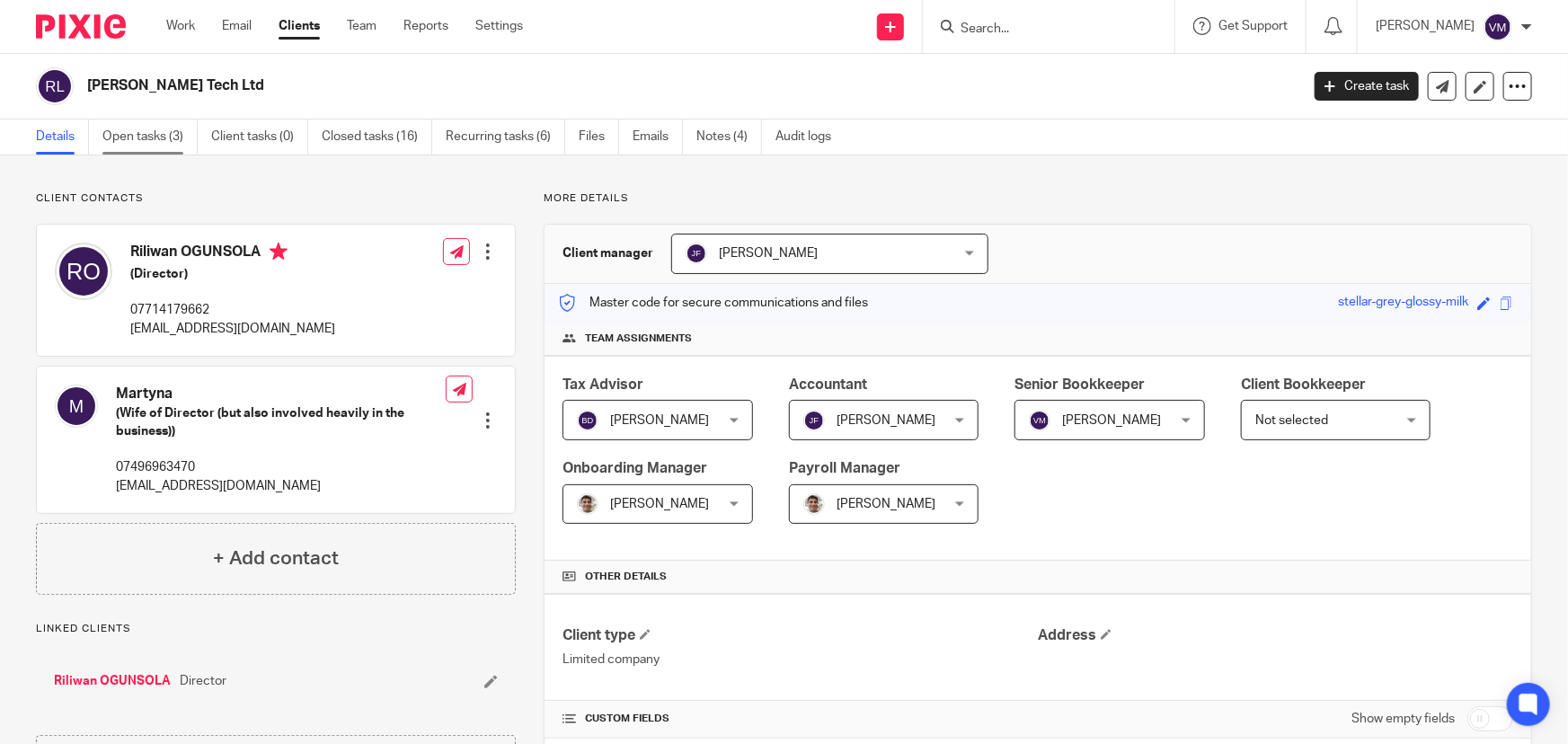
click at [142, 130] on link "Open tasks (3)" at bounding box center [150, 137] width 95 height 35
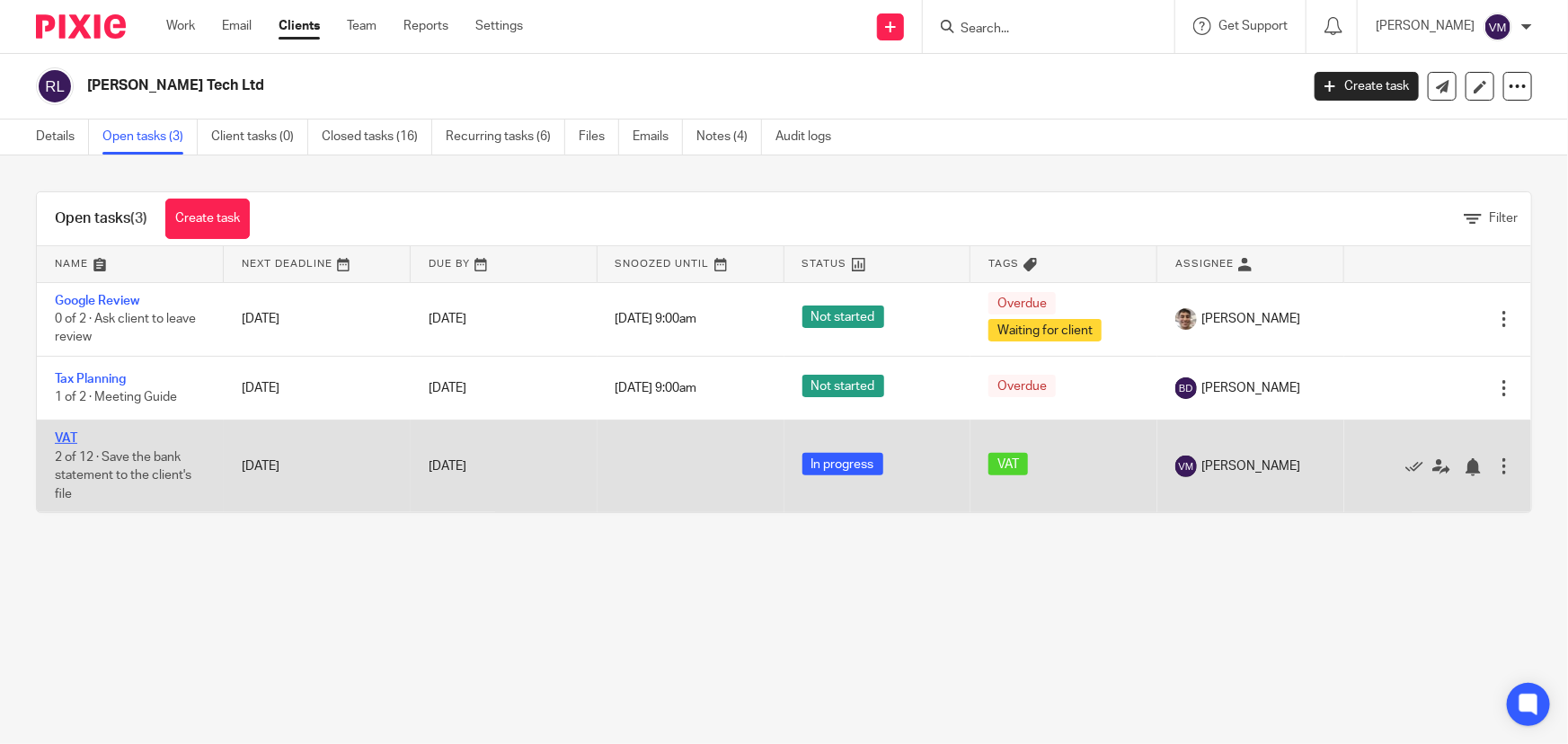
click at [72, 438] on link "VAT" at bounding box center [65, 438] width 22 height 13
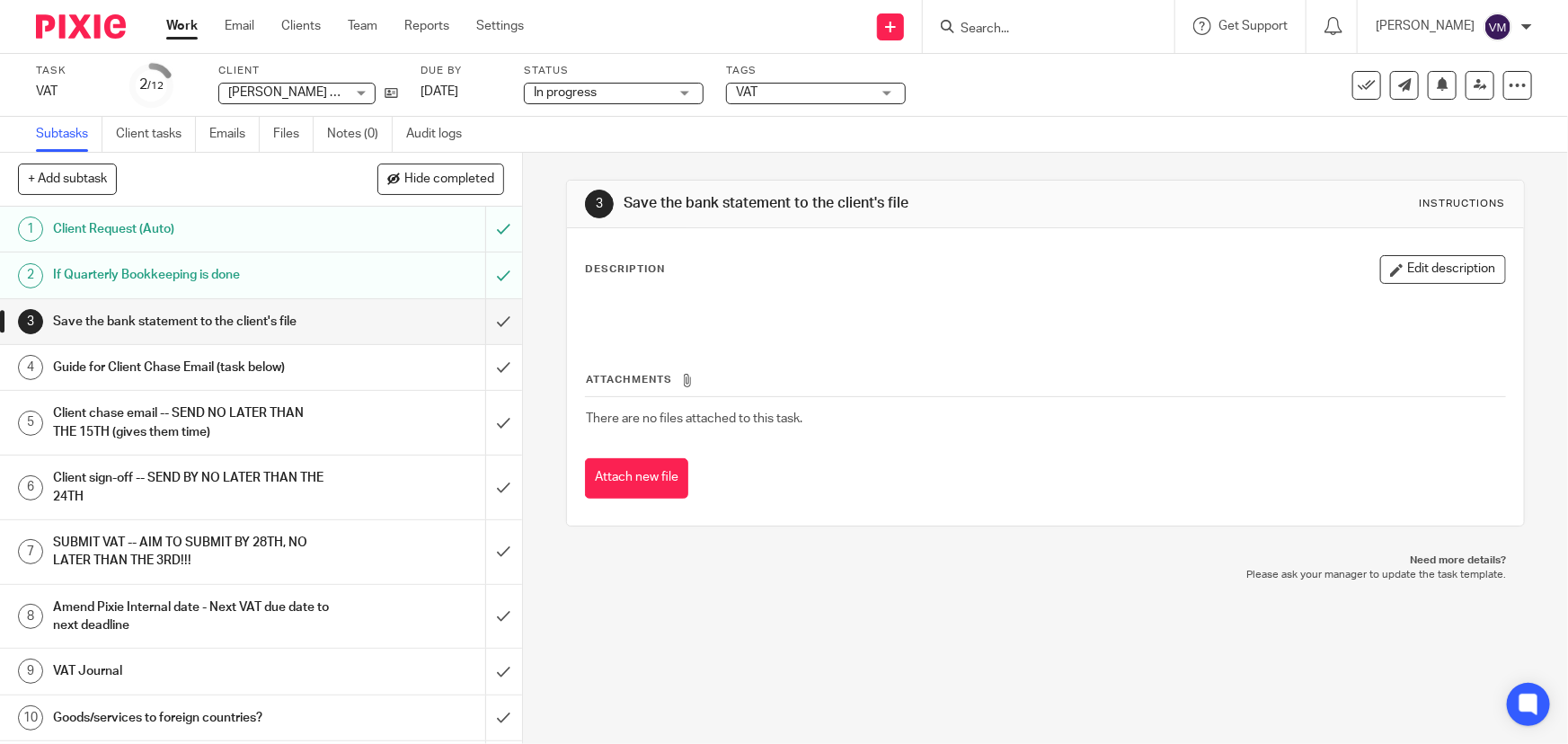
click at [171, 366] on h1 "Guide for Client Chase Email (task below)" at bounding box center [191, 368] width 276 height 27
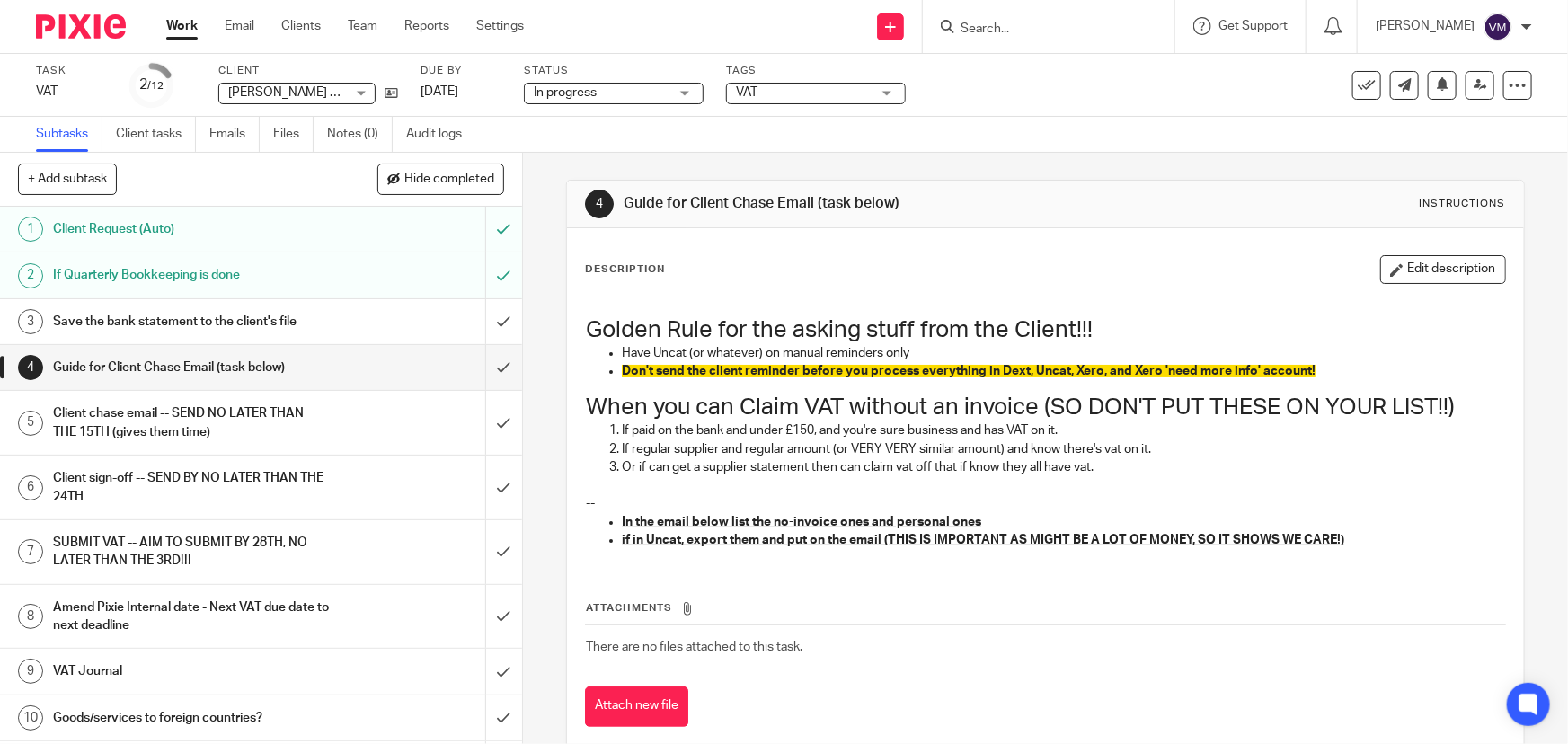
click at [169, 402] on h1 "Client chase email -- SEND NO LATER THAN THE 15TH (gives them time)" at bounding box center [191, 423] width 276 height 46
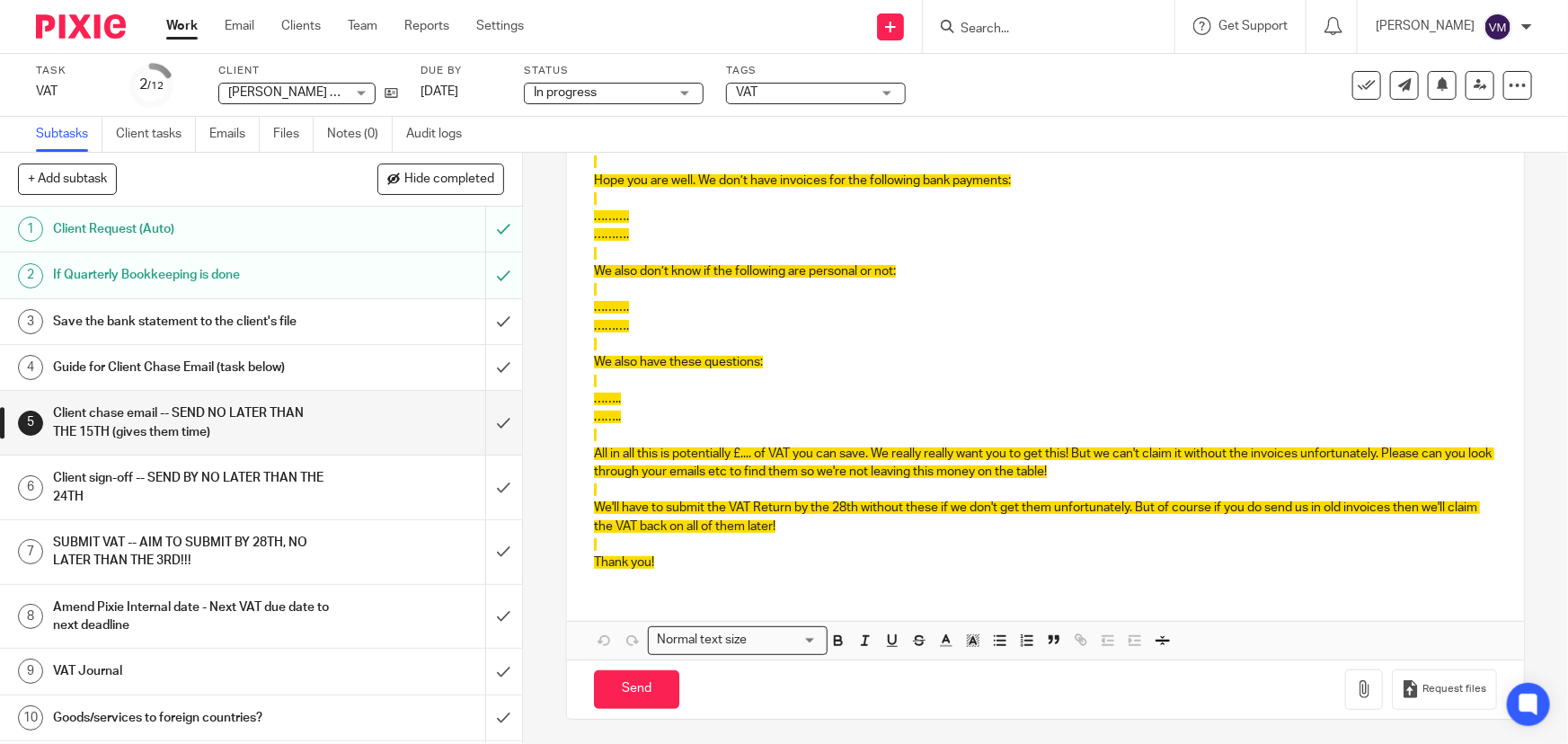
scroll to position [251, 0]
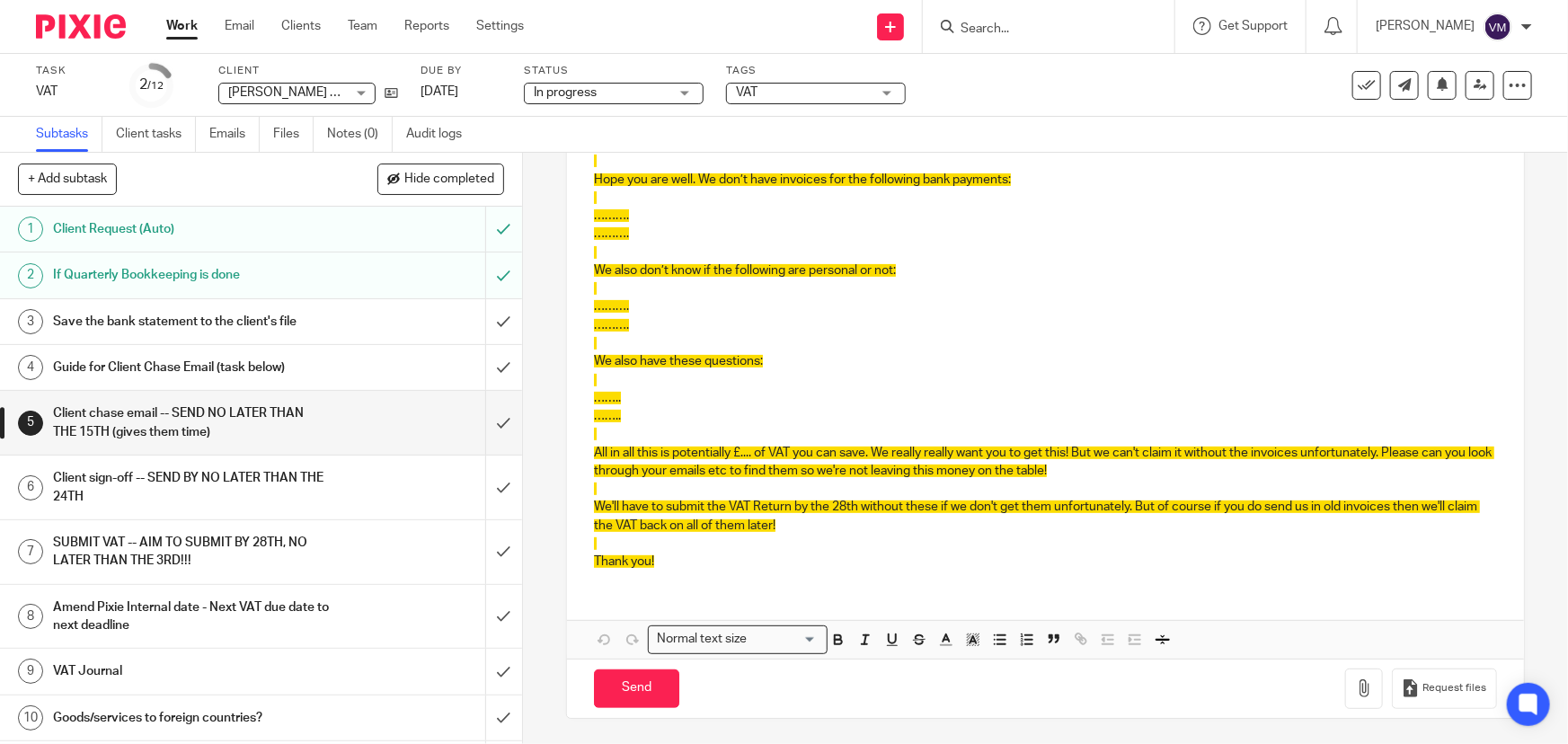
click at [296, 480] on h1 "Client sign-off -- SEND BY NO LATER THAN THE 24TH" at bounding box center [191, 487] width 276 height 46
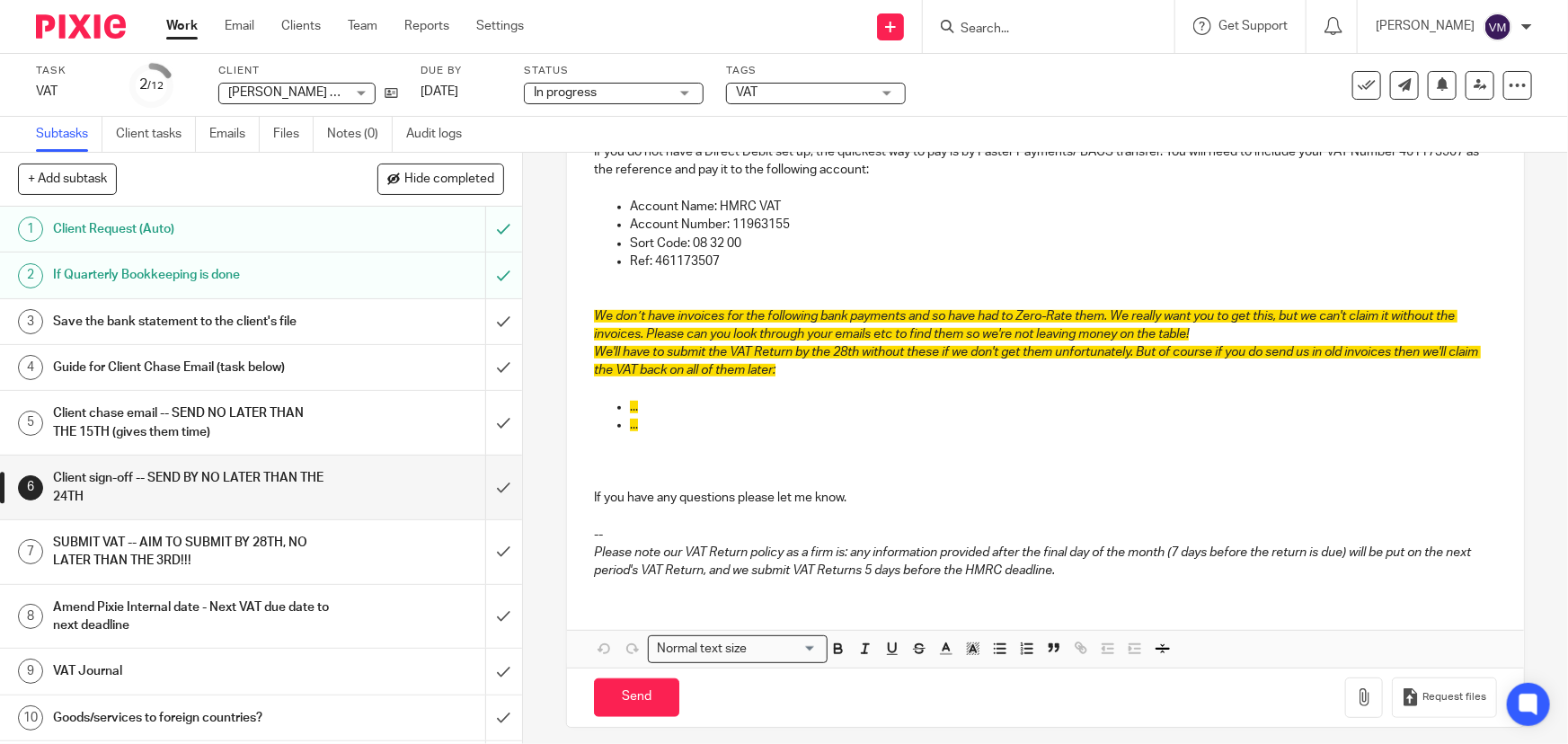
scroll to position [514, 0]
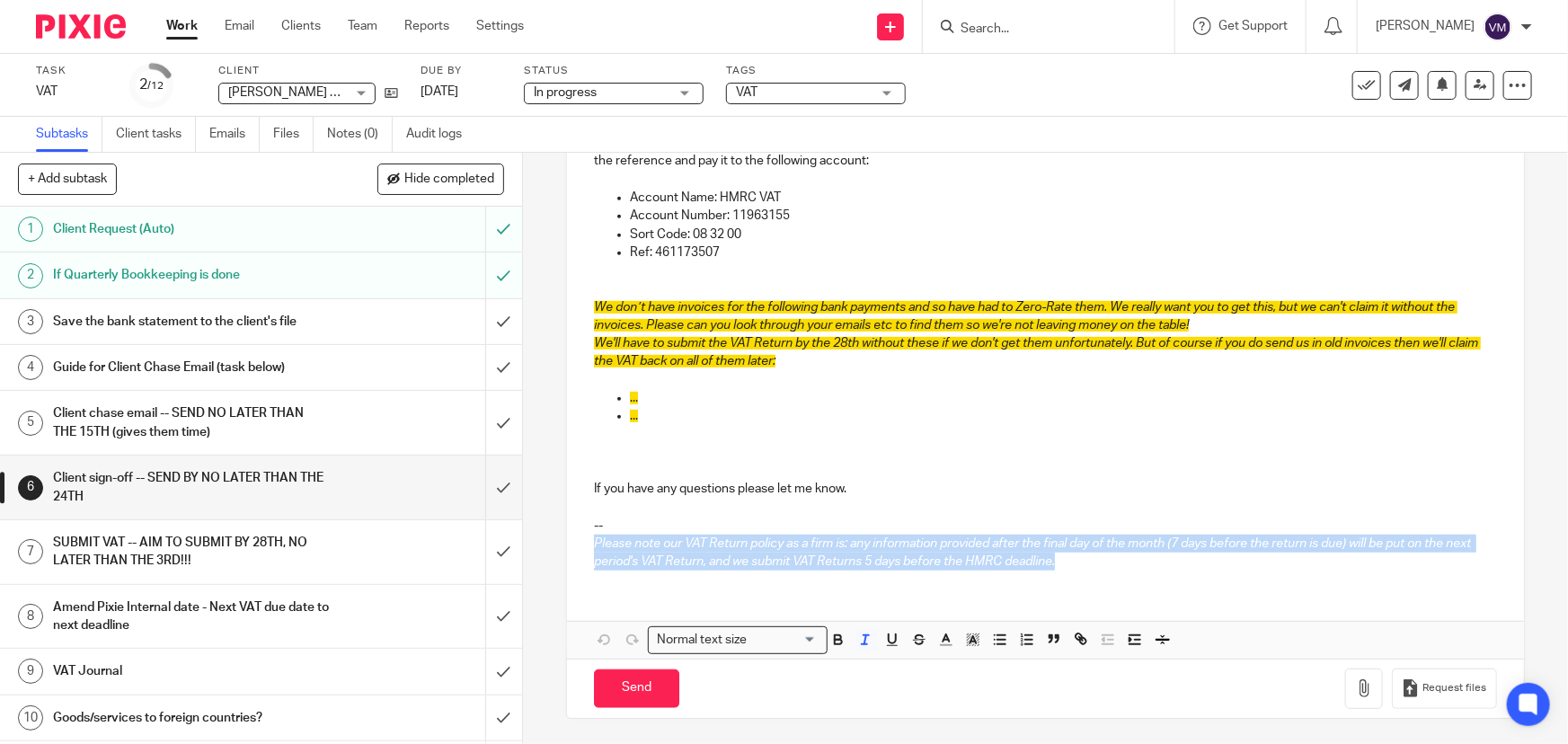
drag, startPoint x: 587, startPoint y: 539, endPoint x: 1052, endPoint y: 567, distance: 465.8
click at [1052, 567] on div "Hi [PERSON_NAME] We have completed your quarterly VAT return. Please let me kno…" at bounding box center [1045, 213] width 956 height 741
copy em "Please note our VAT Return policy as a firm is: any information provided after …"
click at [117, 422] on h1 "Client chase email -- SEND NO LATER THAN THE 15TH (gives them time)" at bounding box center [191, 423] width 276 height 46
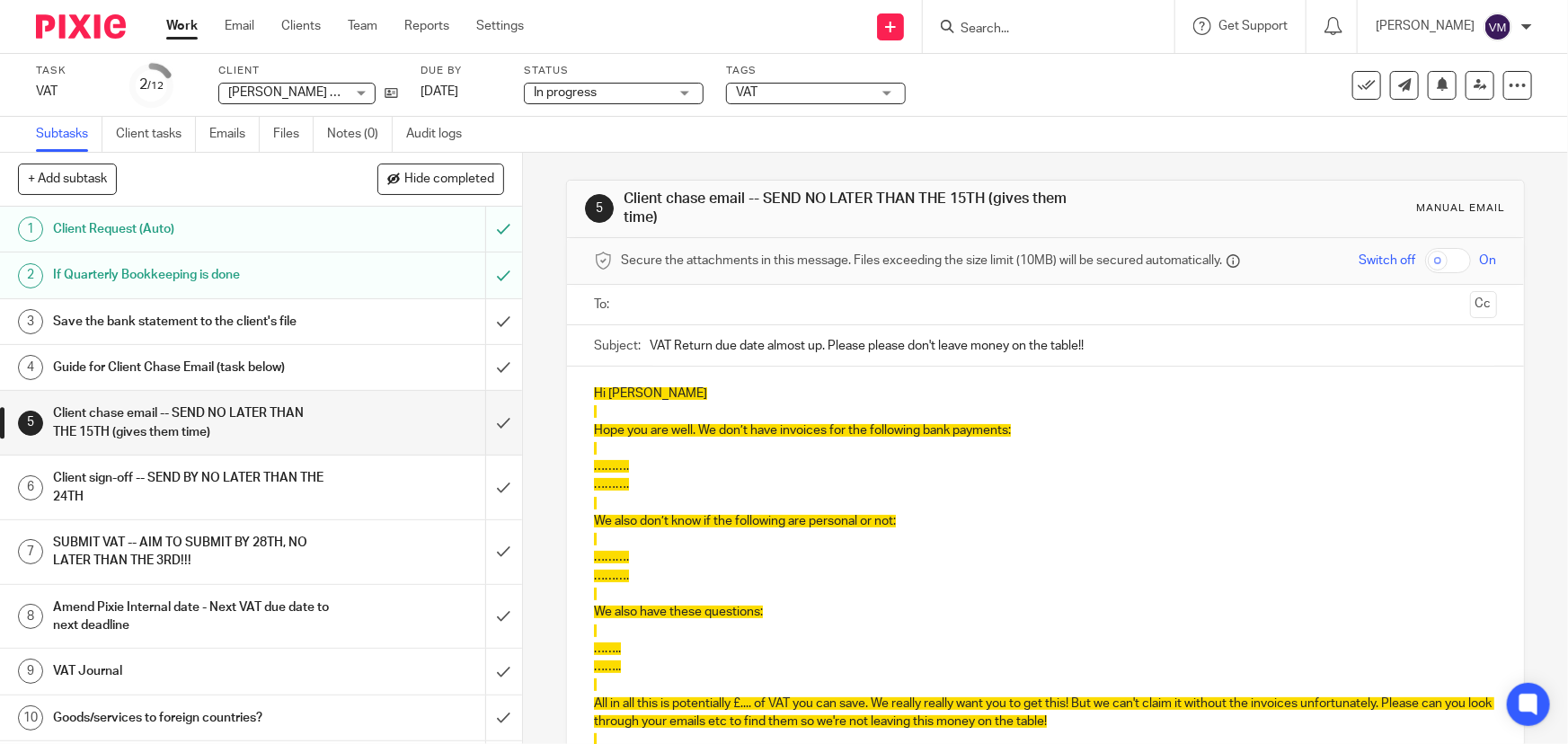
scroll to position [81, 0]
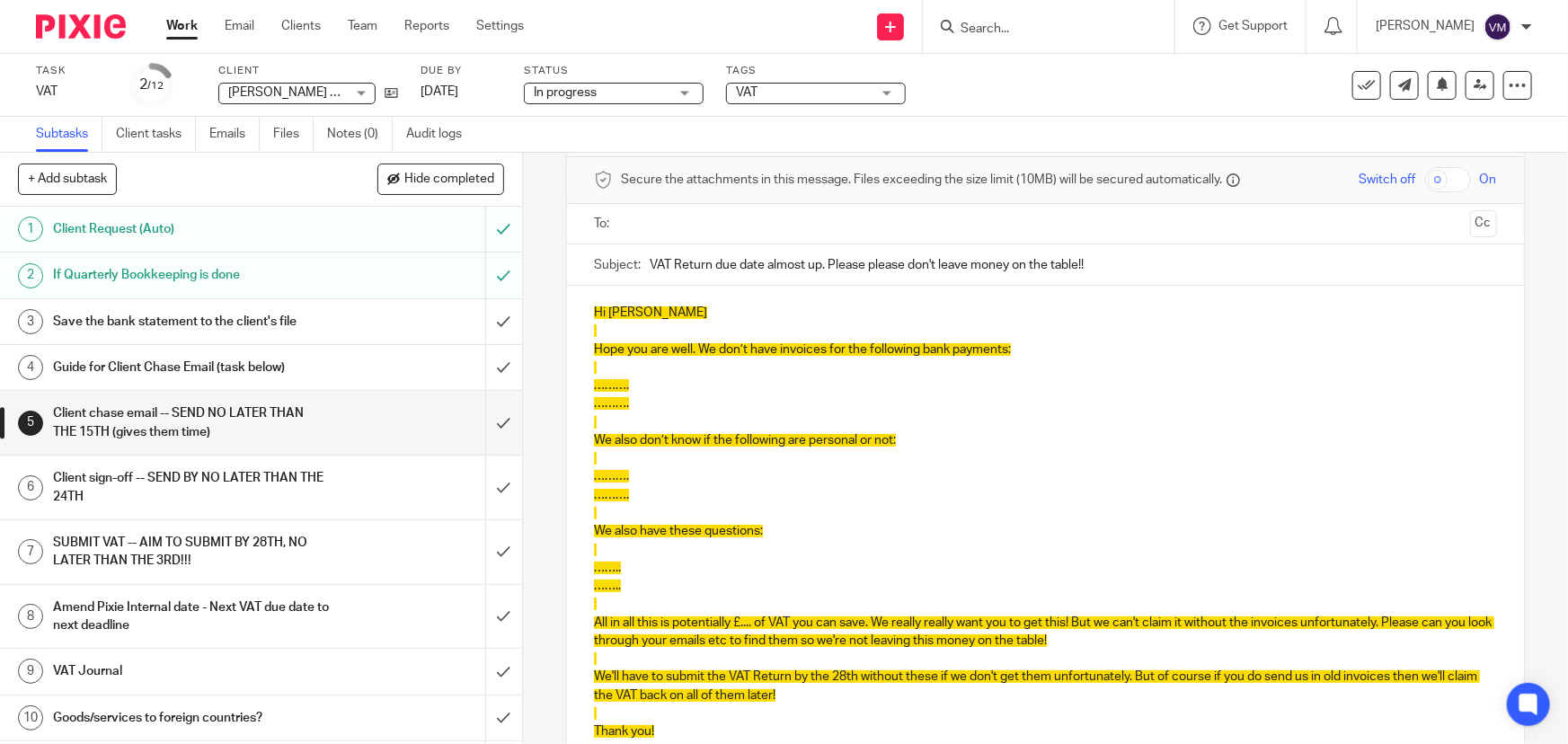
click at [185, 366] on h1 "Guide for Client Chase Email (task below)" at bounding box center [191, 368] width 276 height 27
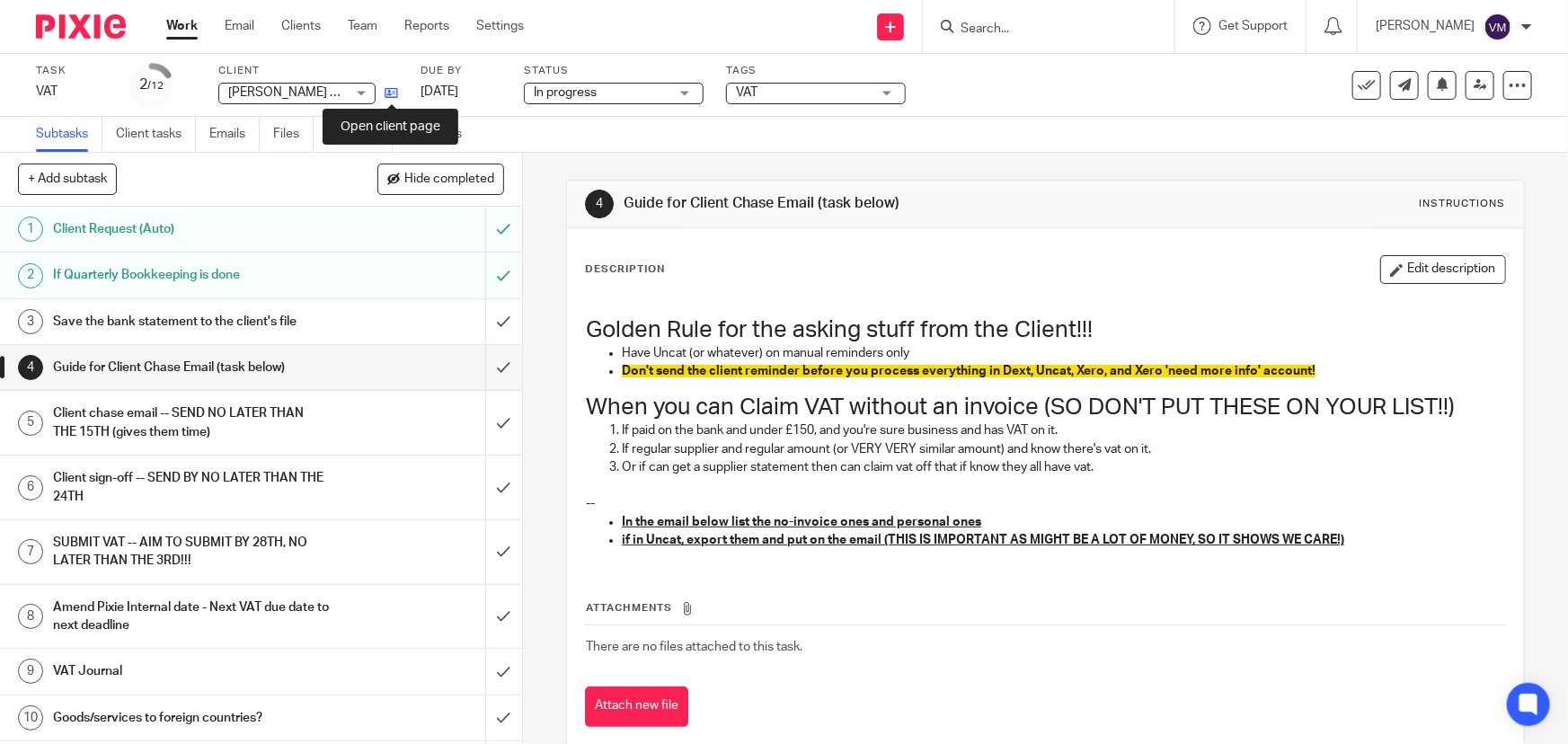
click at [394, 86] on icon at bounding box center [392, 93] width 14 height 14
click at [206, 424] on h1 "Client chase email -- SEND NO LATER THAN THE 15TH (gives them time)" at bounding box center [191, 423] width 276 height 46
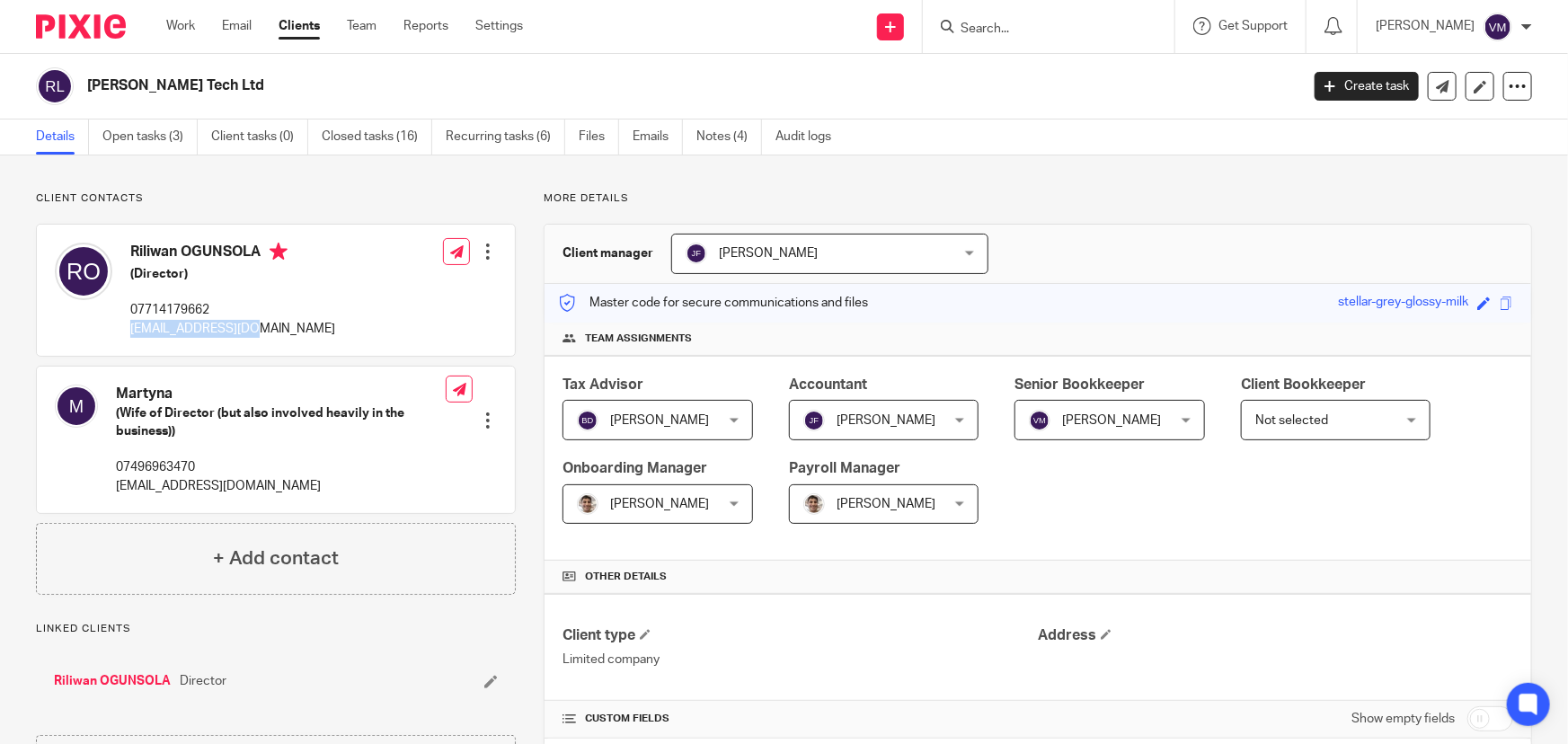
drag, startPoint x: 250, startPoint y: 327, endPoint x: 131, endPoint y: 332, distance: 119.1
click at [131, 332] on p "raotechltd@aol.com" at bounding box center [232, 328] width 205 height 18
copy p "raotechltd@aol.com"
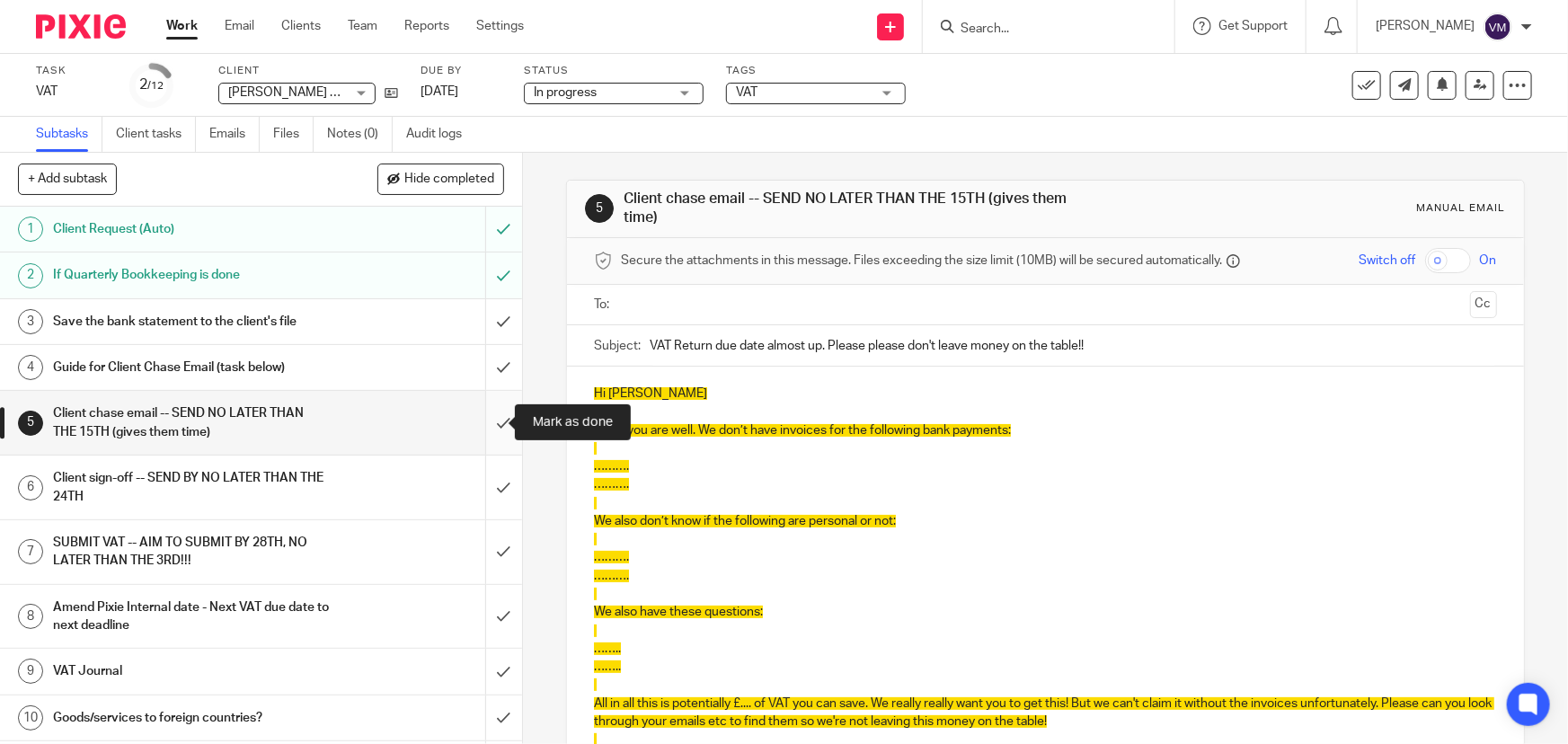
click at [489, 414] on input "submit" at bounding box center [261, 423] width 523 height 64
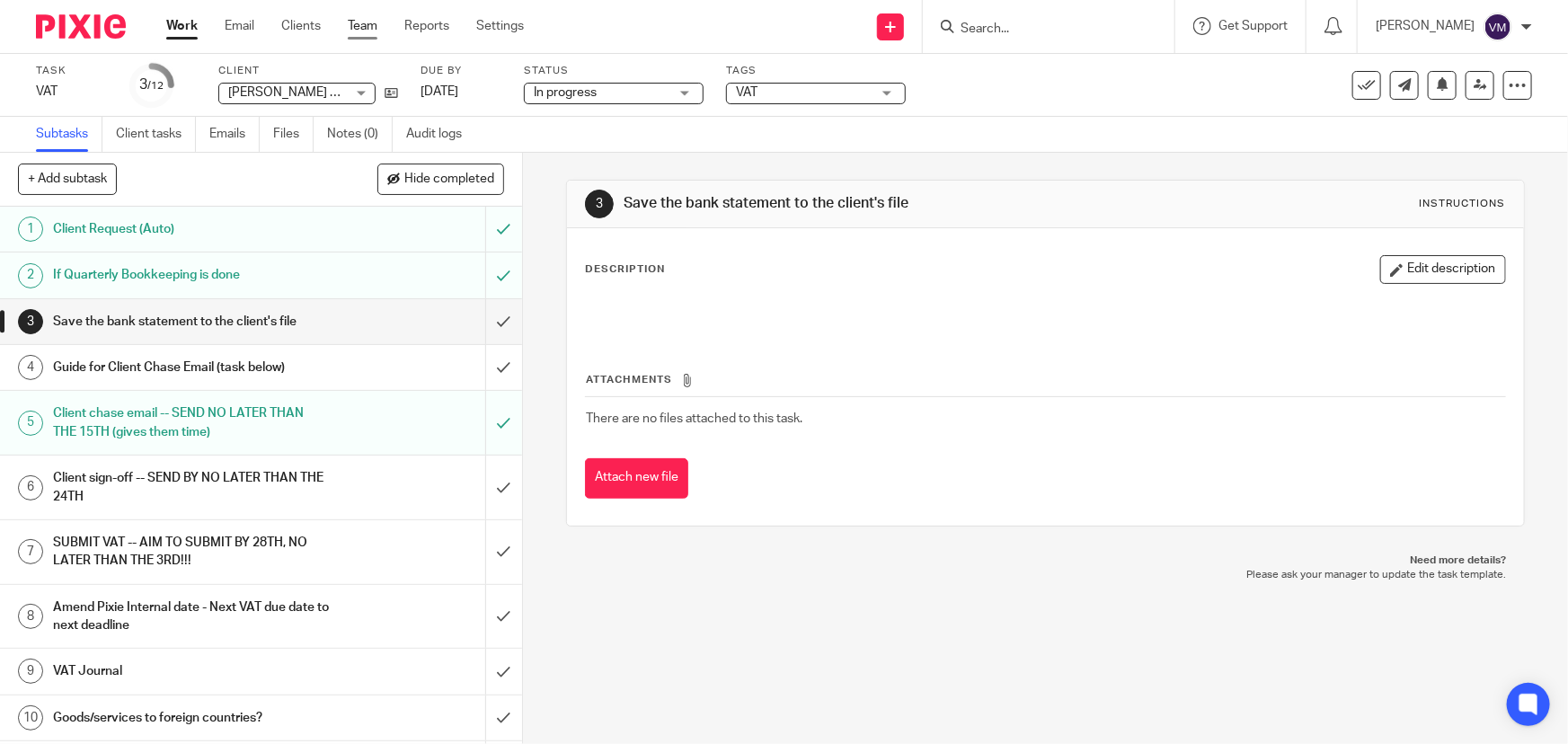
click at [364, 21] on link "Team" at bounding box center [362, 26] width 30 height 18
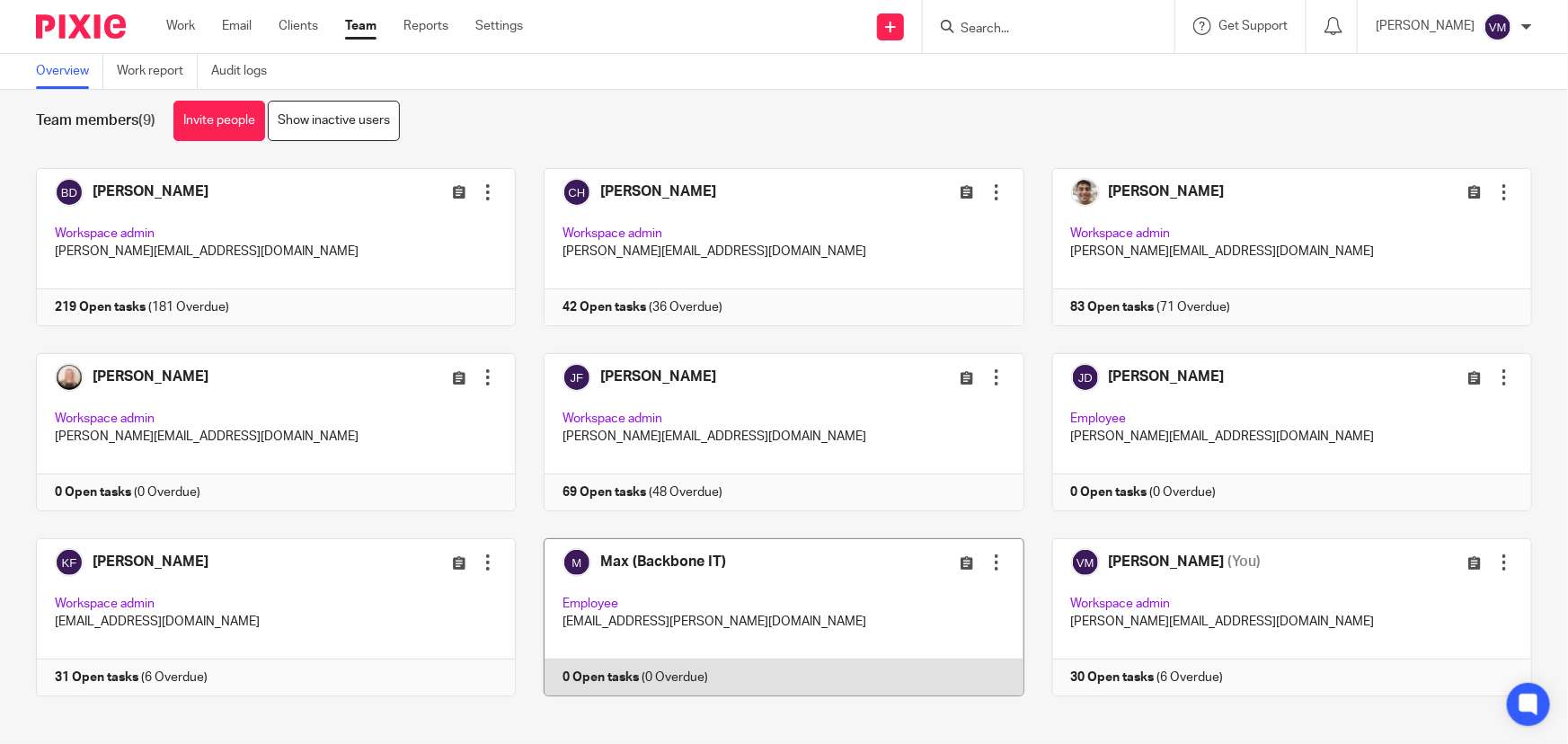
scroll to position [39, 0]
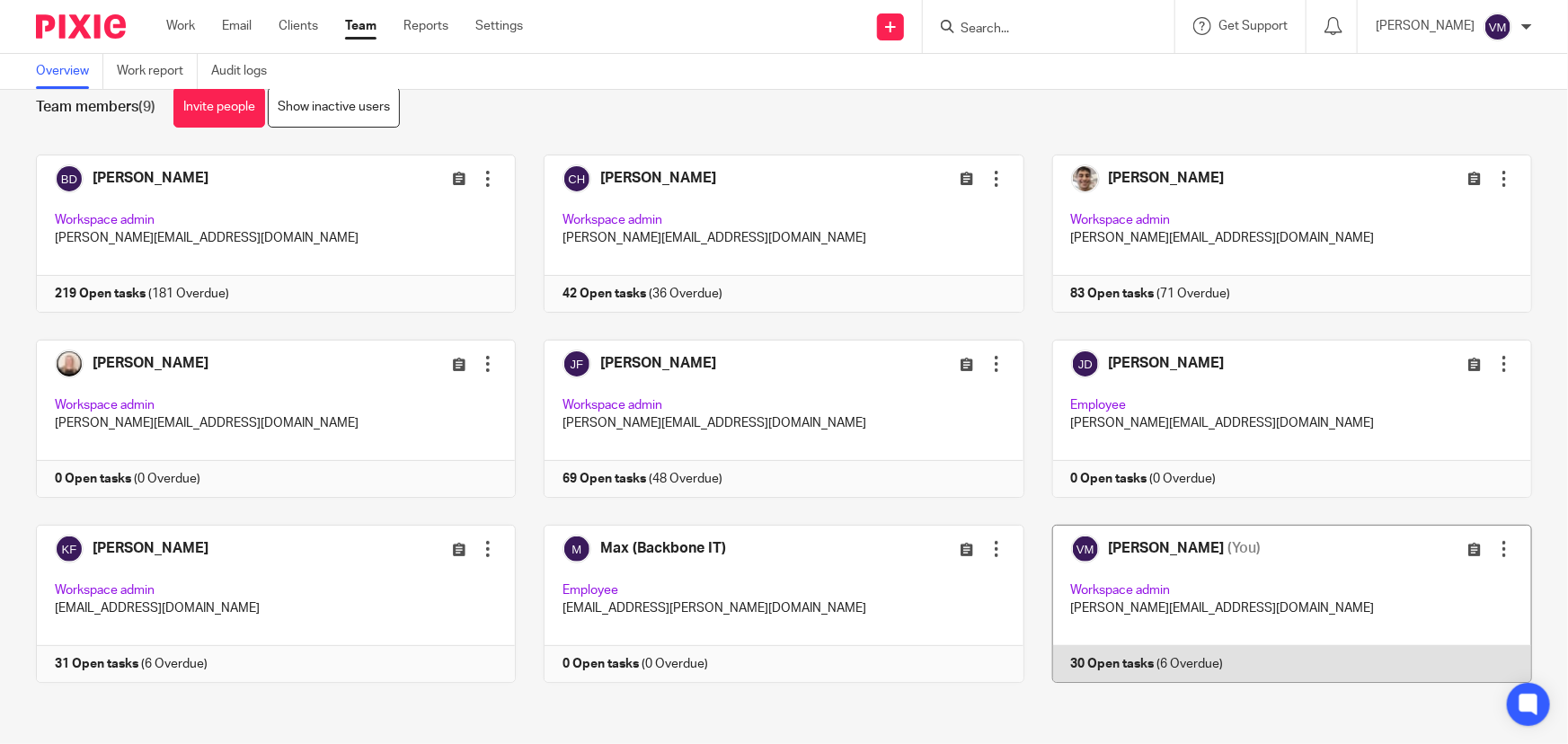
click at [1241, 655] on link at bounding box center [1278, 603] width 508 height 158
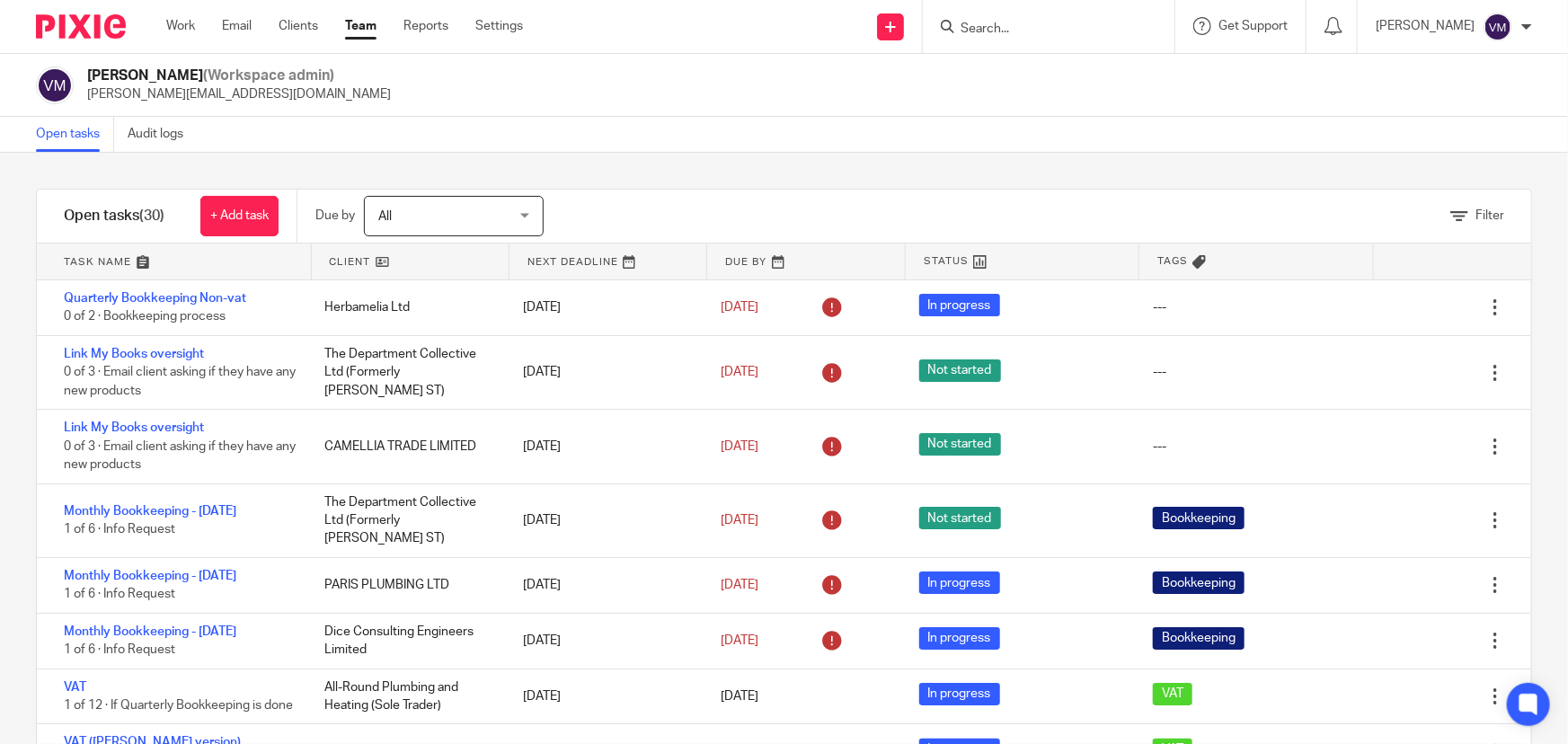
click at [1011, 29] on input "Search" at bounding box center [1040, 29] width 162 height 17
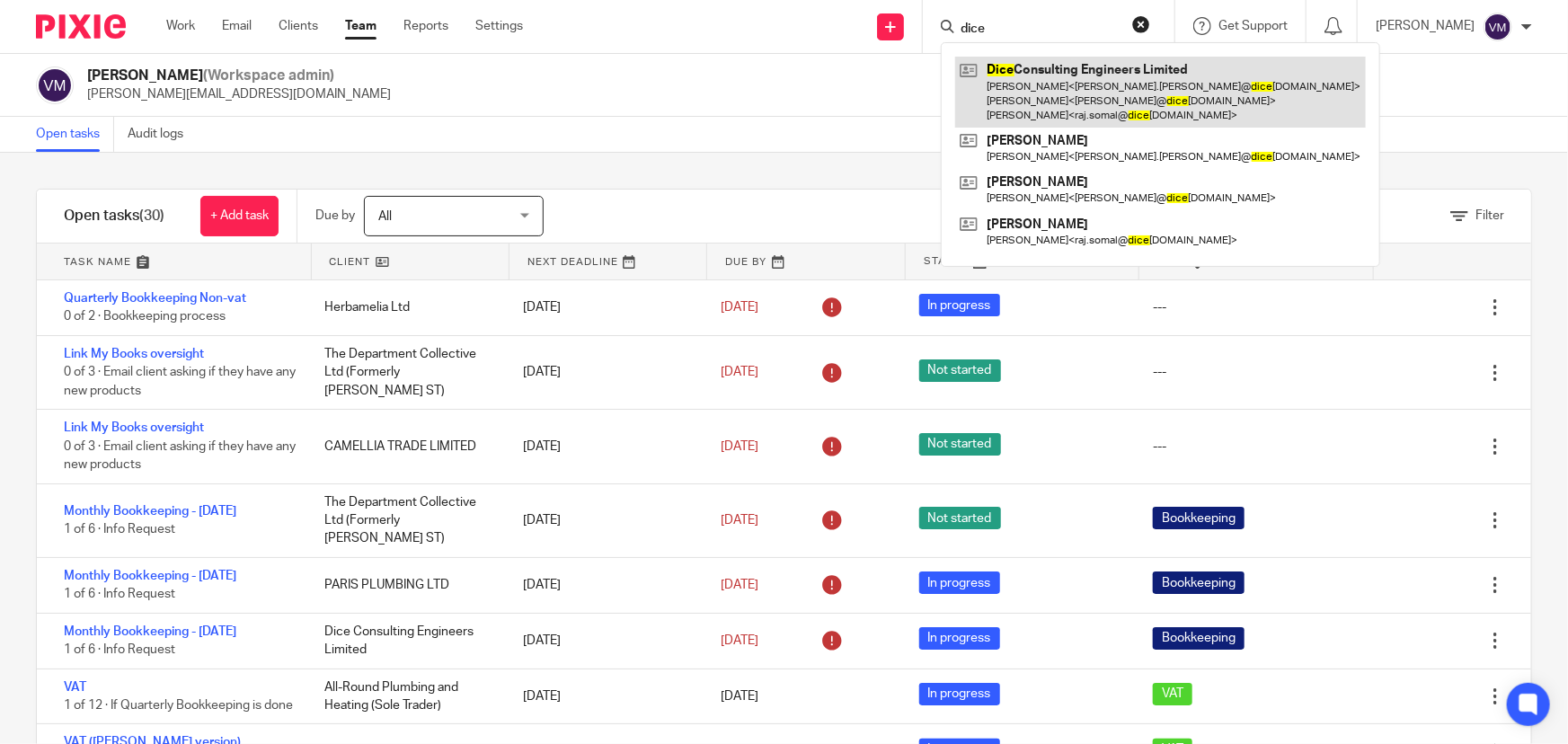
type input "dice"
click at [1040, 68] on link at bounding box center [1160, 91] width 411 height 71
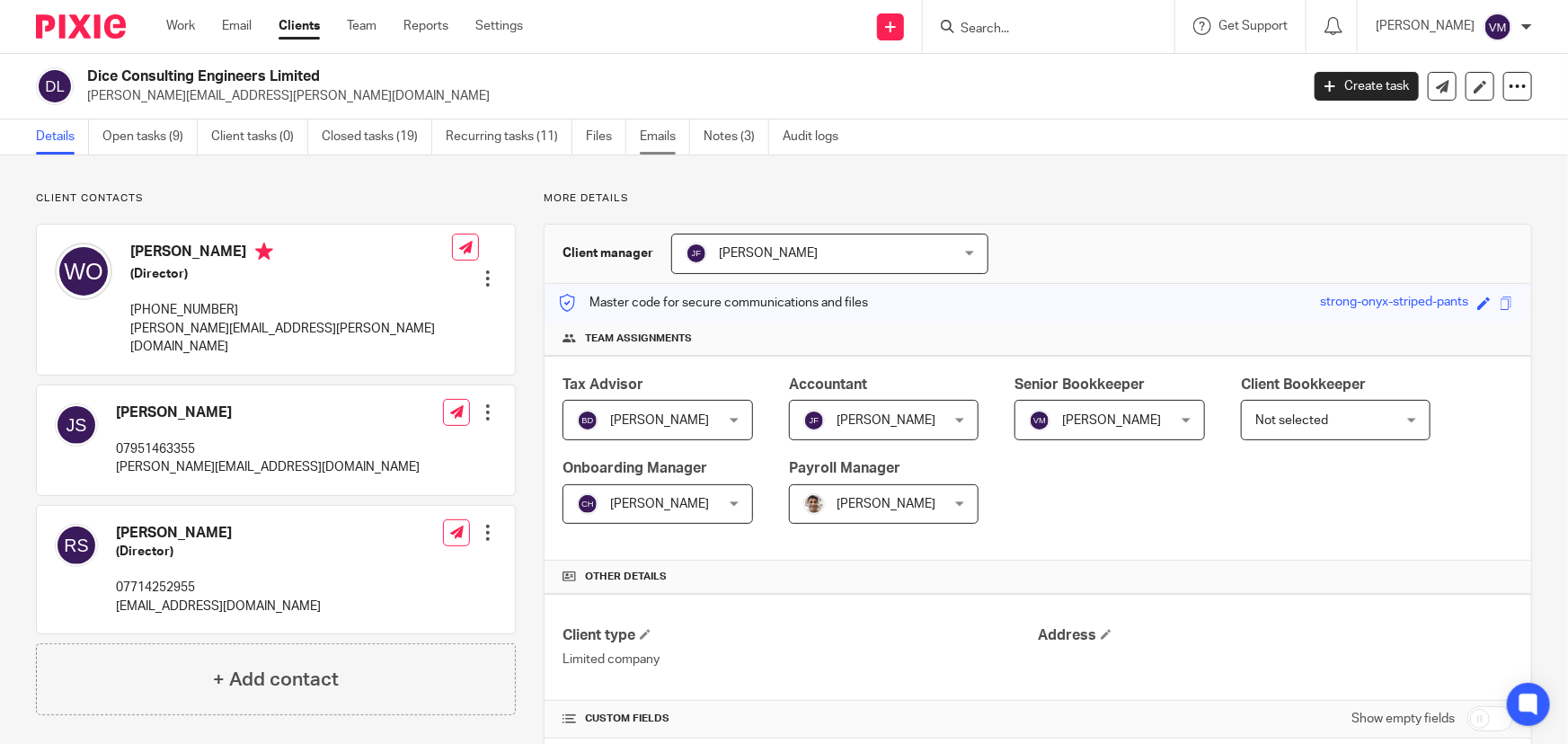
click at [655, 142] on link "Emails" at bounding box center [665, 137] width 51 height 35
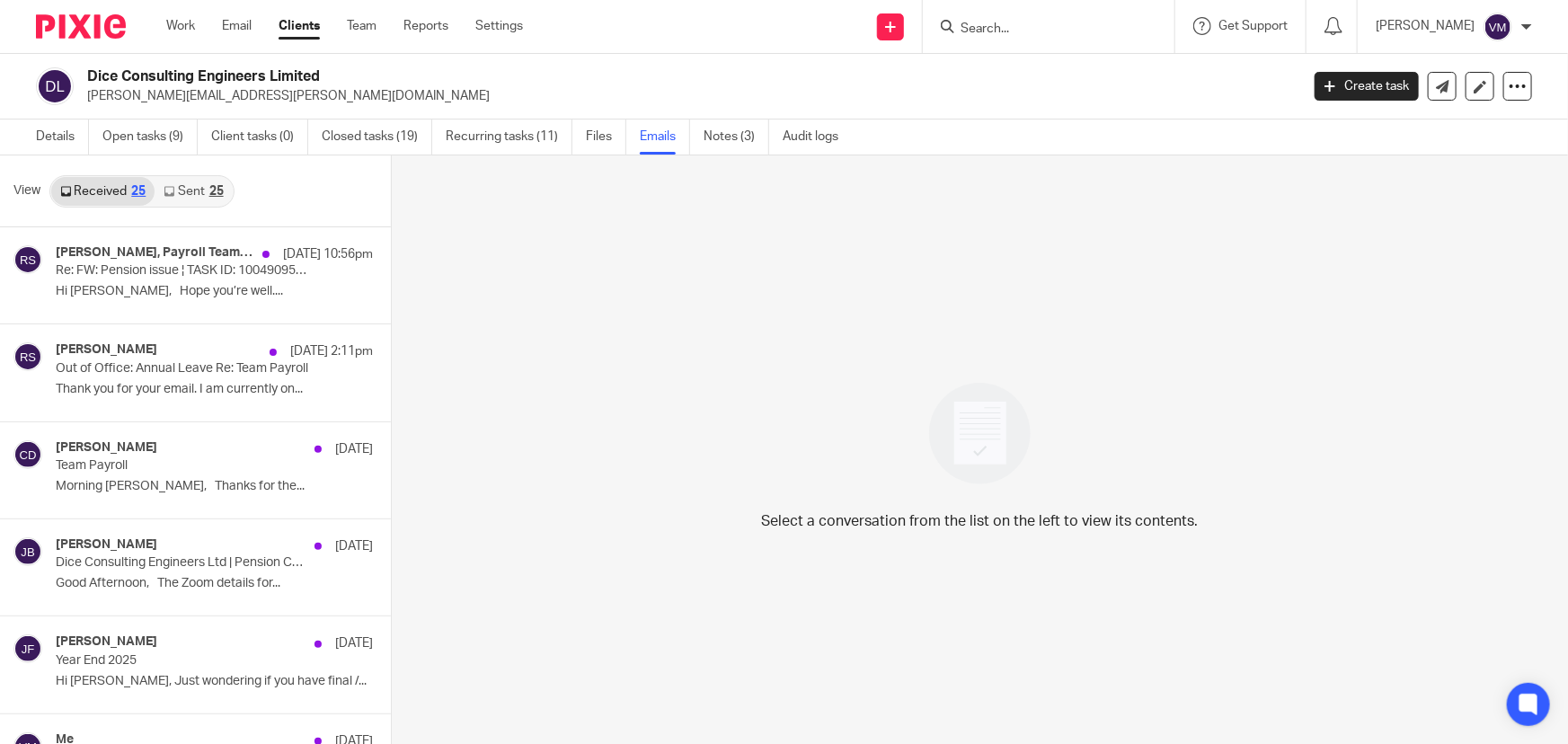
click at [198, 186] on link "Sent 25" at bounding box center [193, 191] width 78 height 29
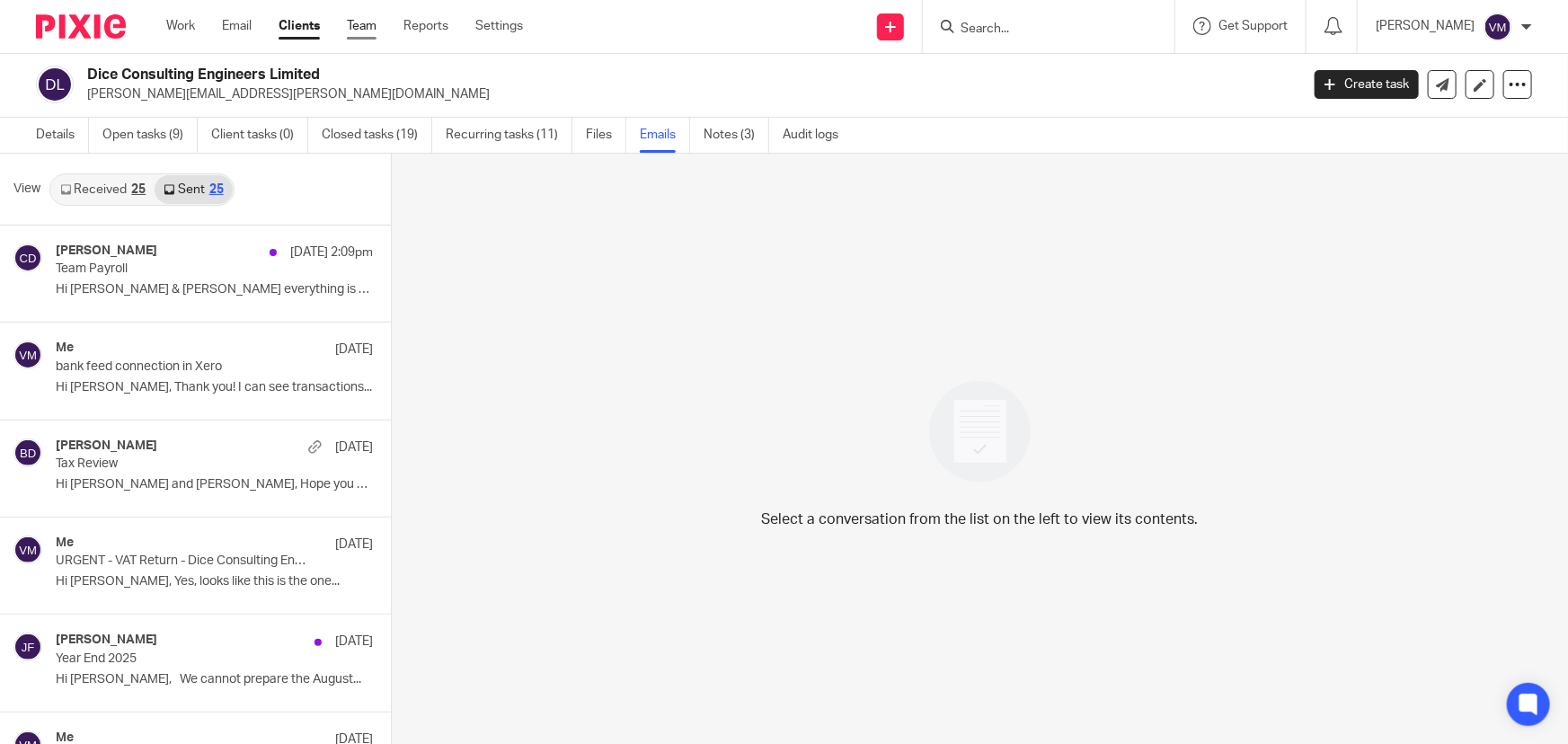
click at [364, 26] on link "Team" at bounding box center [361, 26] width 30 height 18
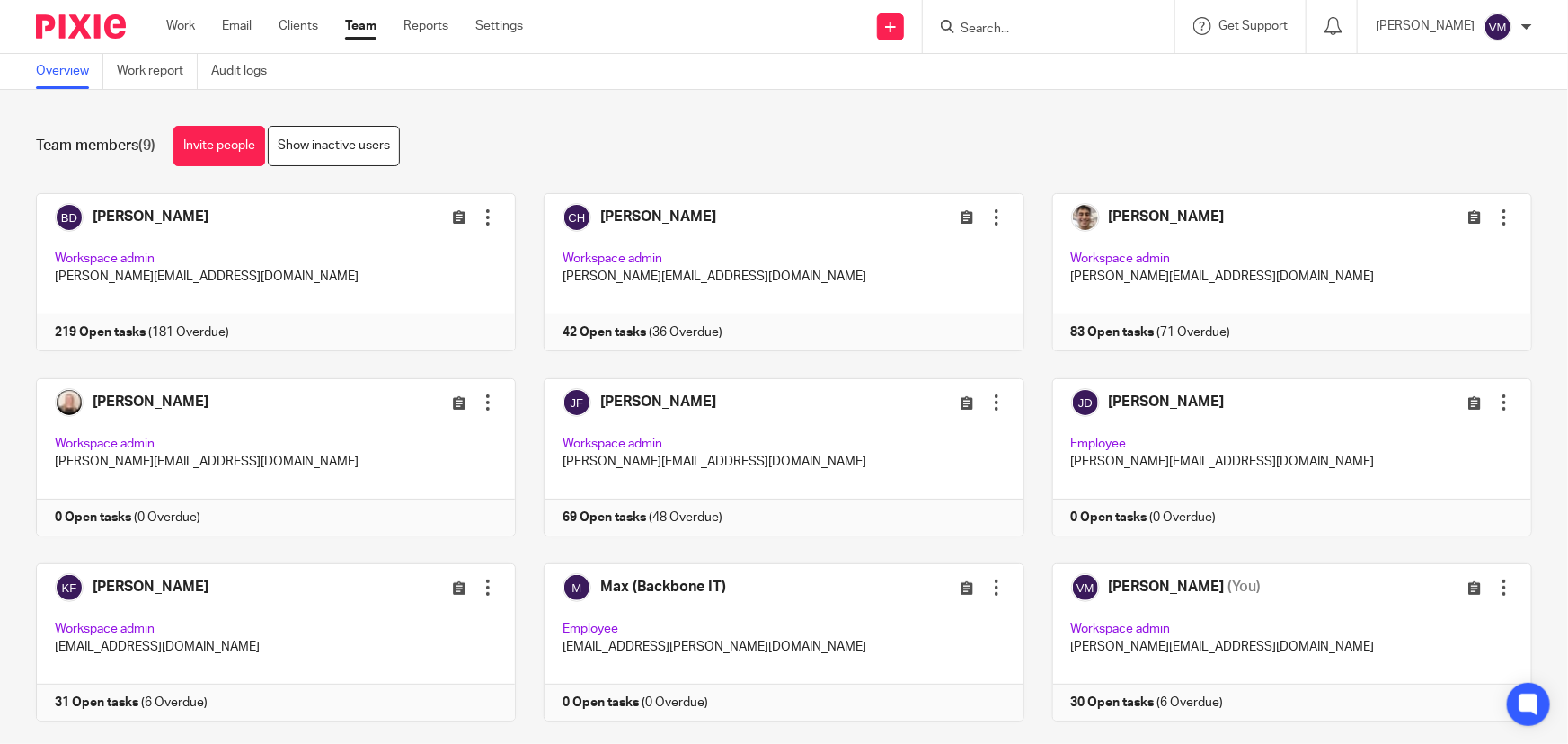
click at [1009, 28] on input "Search" at bounding box center [1040, 29] width 162 height 17
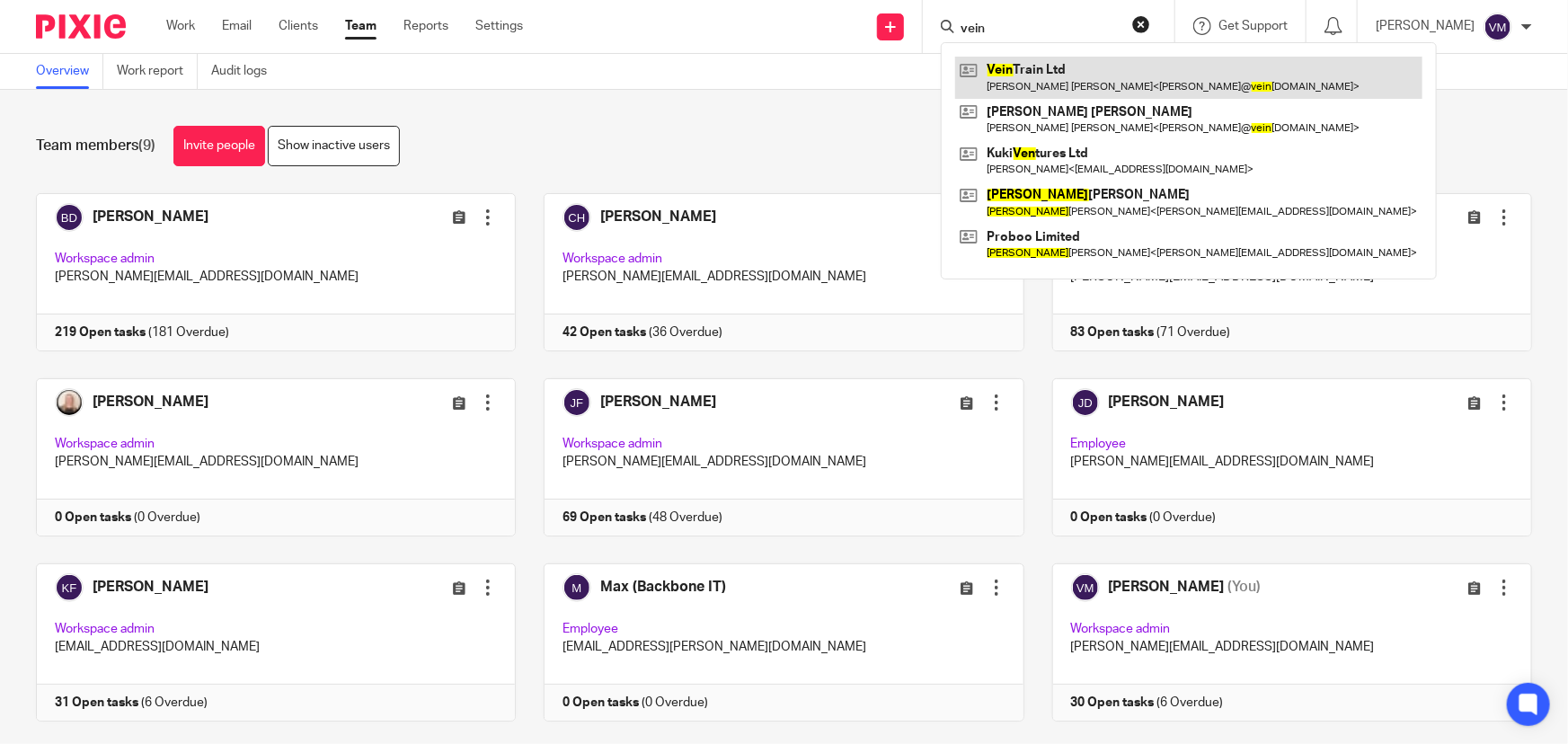
type input "vein"
click at [1107, 68] on link at bounding box center [1188, 77] width 467 height 42
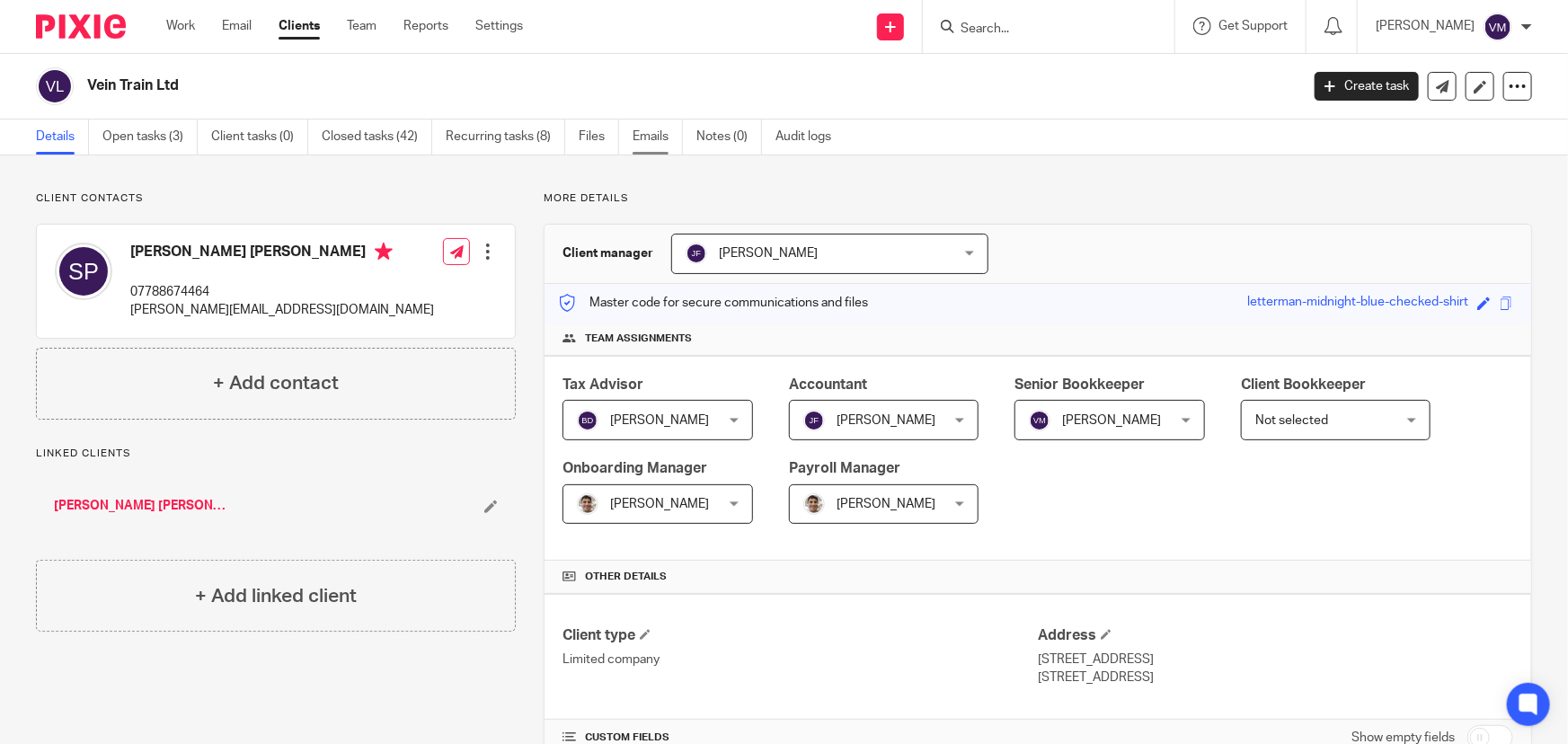
click at [660, 145] on link "Emails" at bounding box center [658, 137] width 51 height 35
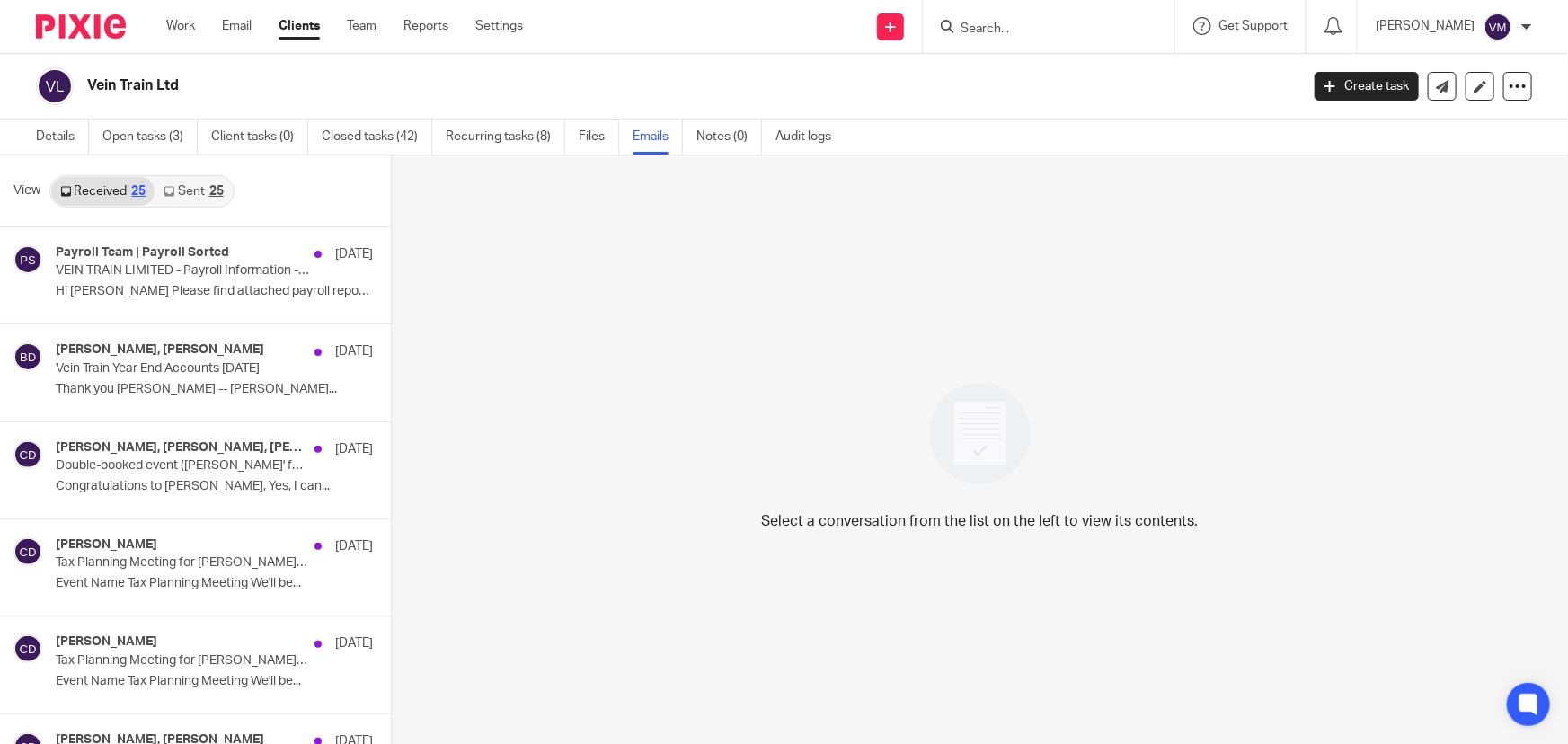
click at [186, 190] on link "Sent 25" at bounding box center [193, 191] width 78 height 29
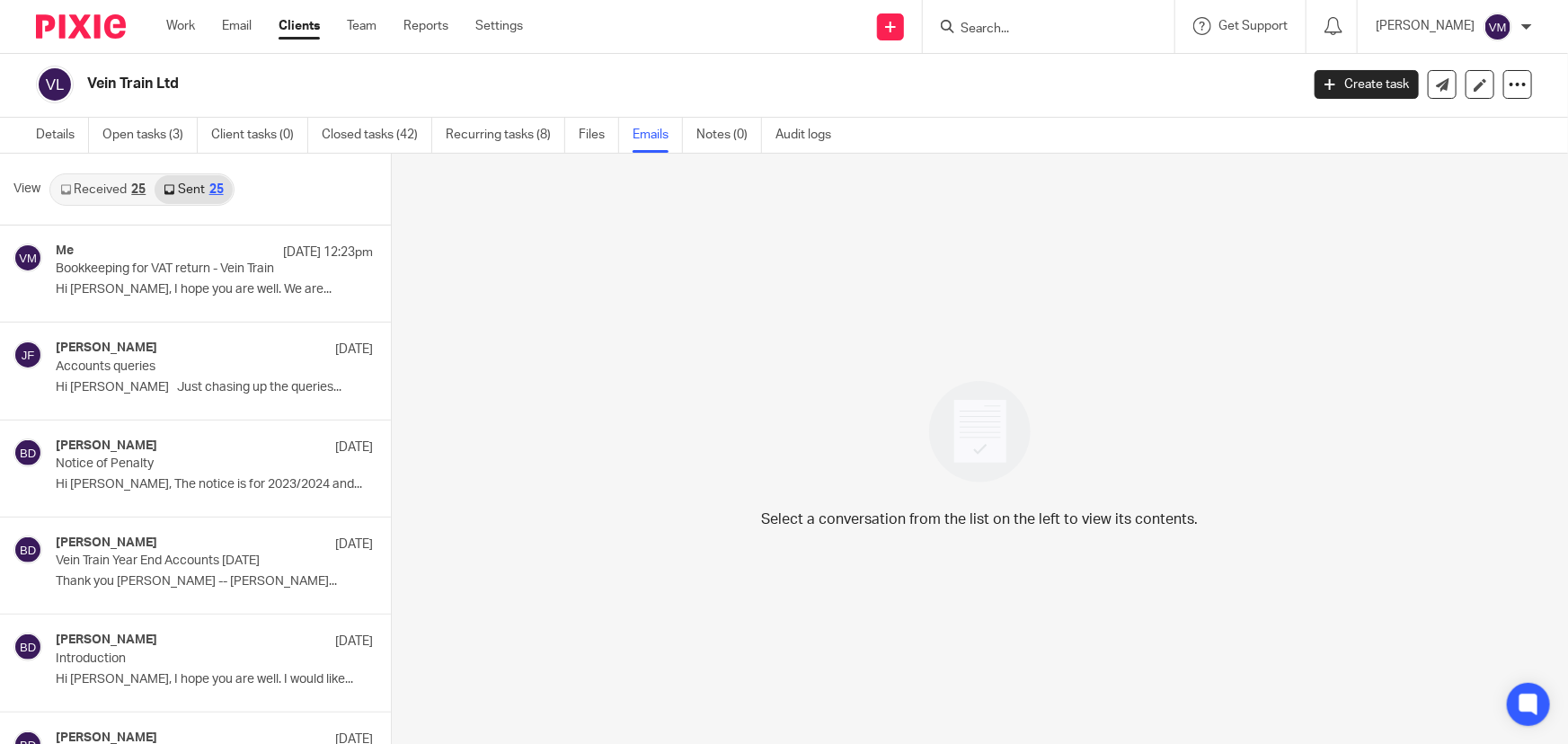
click at [374, 16] on div "Work Email Clients Team Reports Settings Work Email Clients Team Reports Settin…" at bounding box center [350, 26] width 402 height 53
click at [371, 20] on link "Team" at bounding box center [361, 26] width 30 height 18
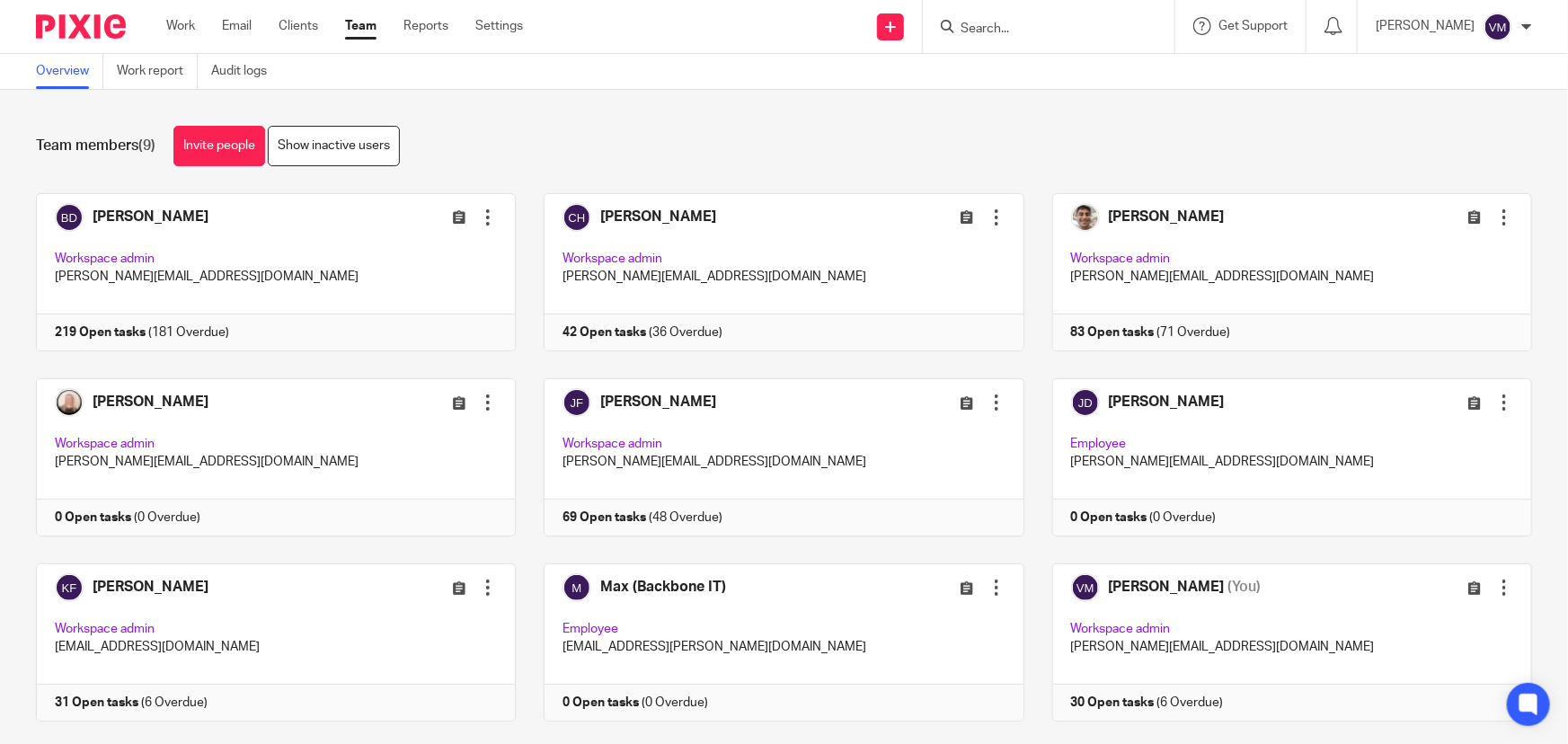
click at [1054, 25] on input "Search" at bounding box center [1040, 29] width 162 height 17
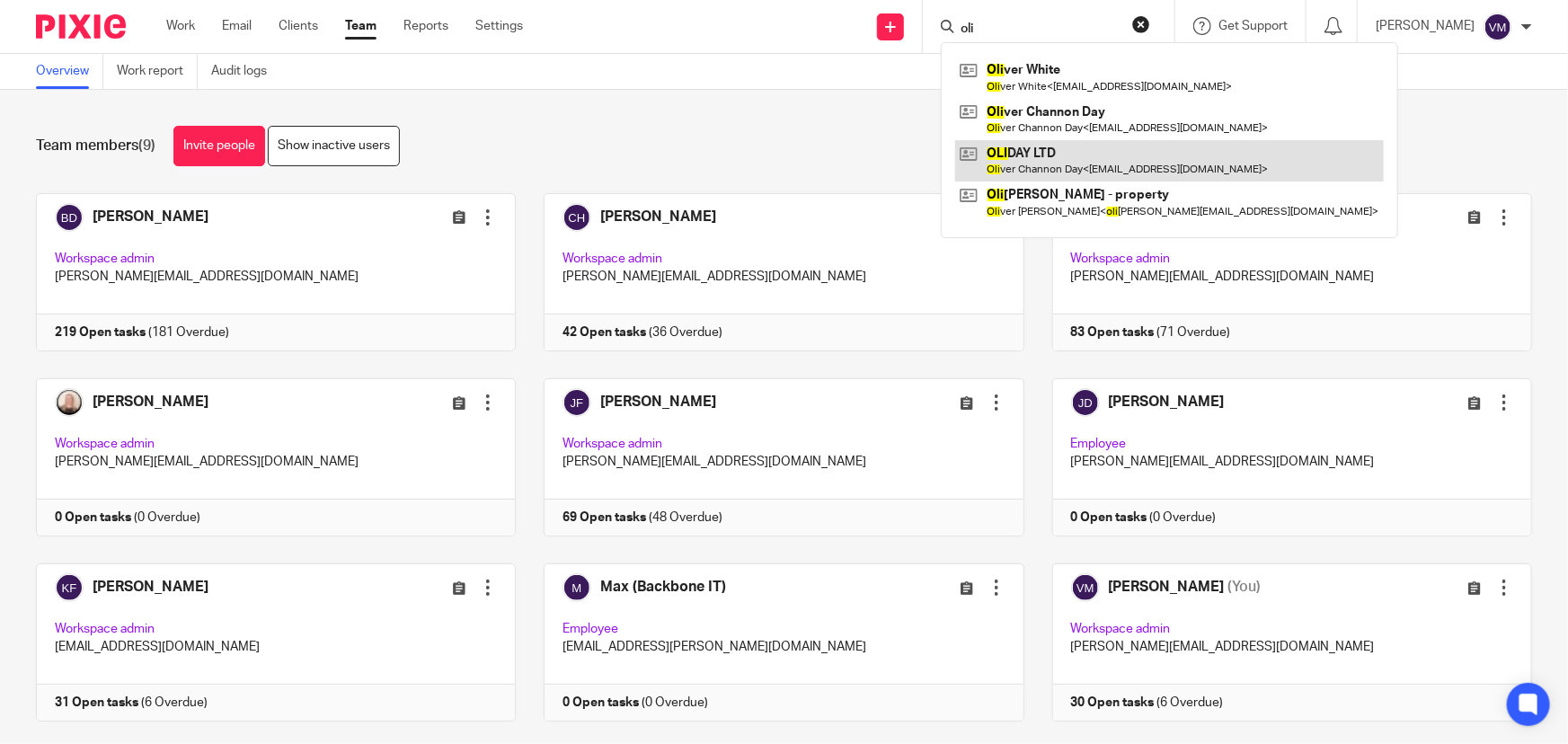
type input "oli"
click at [1082, 151] on link at bounding box center [1169, 160] width 428 height 42
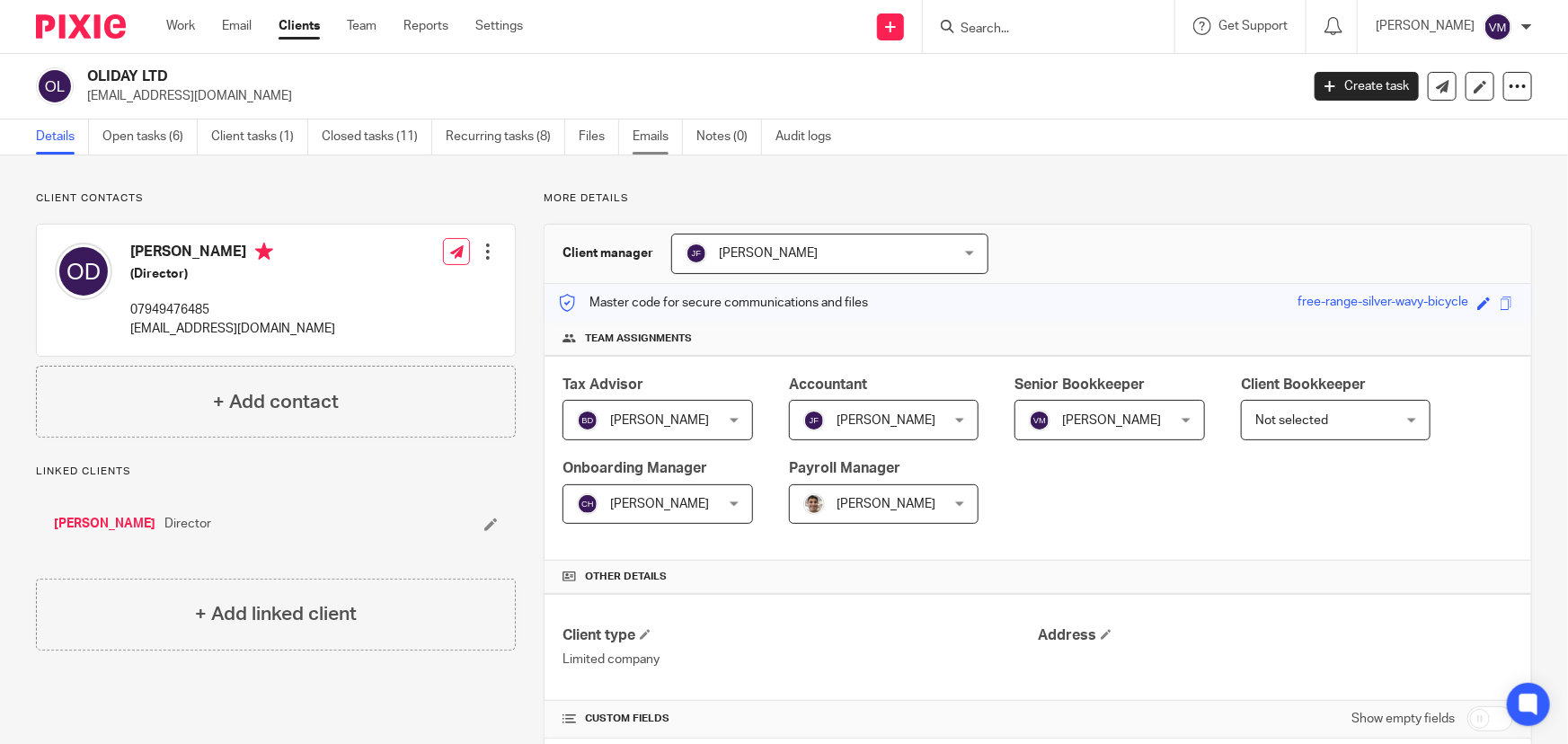
click at [665, 135] on link "Emails" at bounding box center [658, 137] width 51 height 35
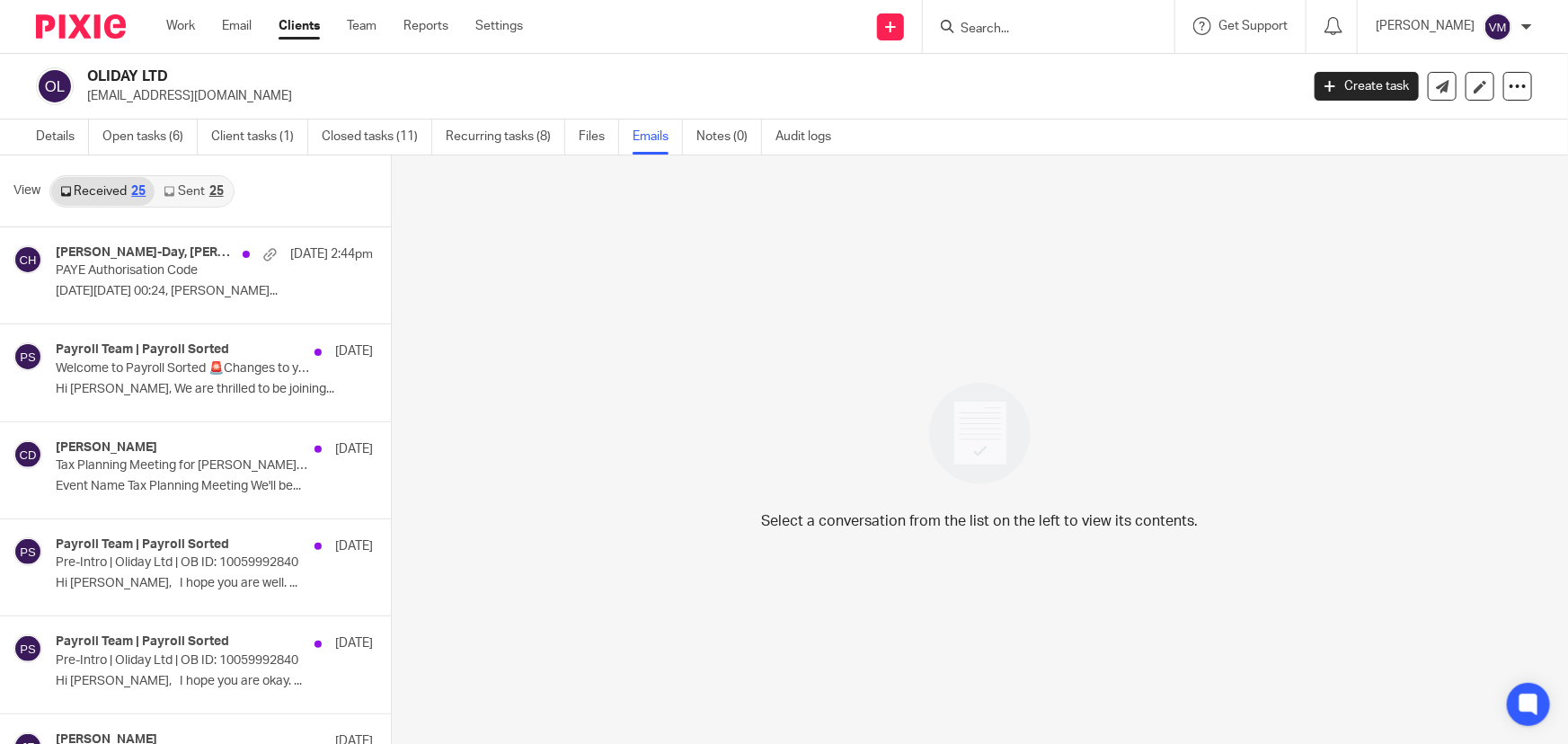
click at [197, 189] on link "Sent 25" at bounding box center [193, 191] width 78 height 29
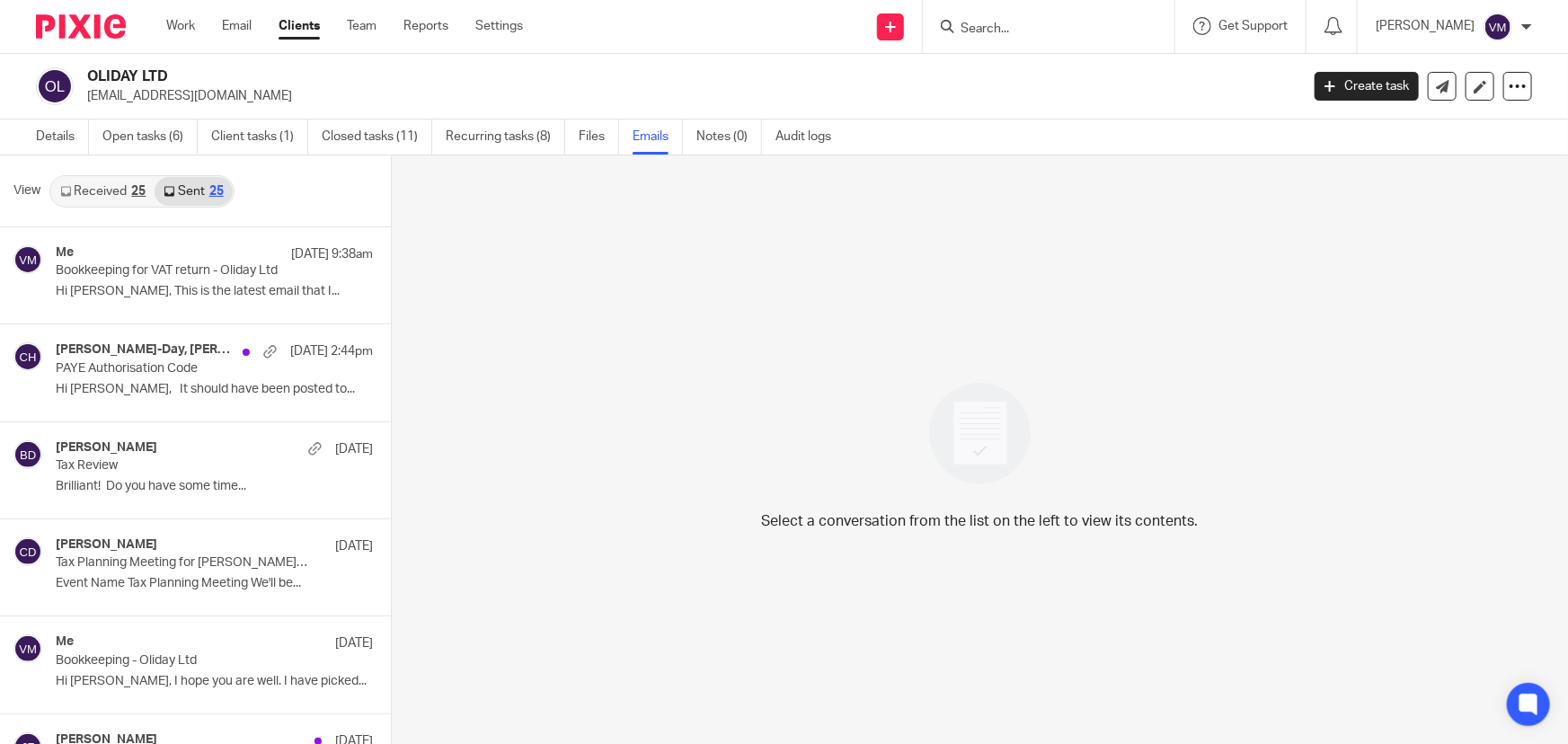
scroll to position [2, 0]
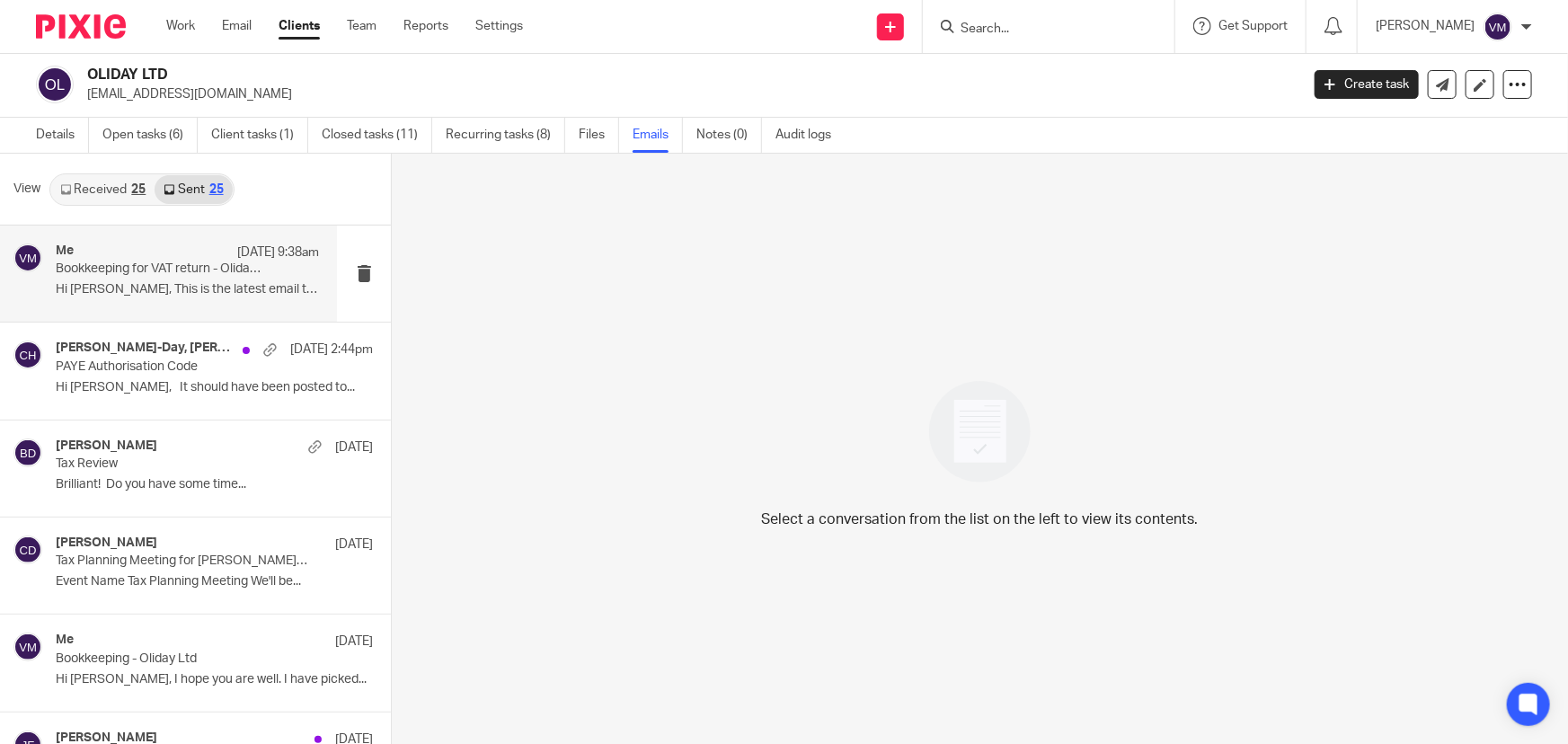
click at [176, 273] on p "Bookkeeping for VAT return - Oliday Ltd" at bounding box center [160, 269] width 211 height 16
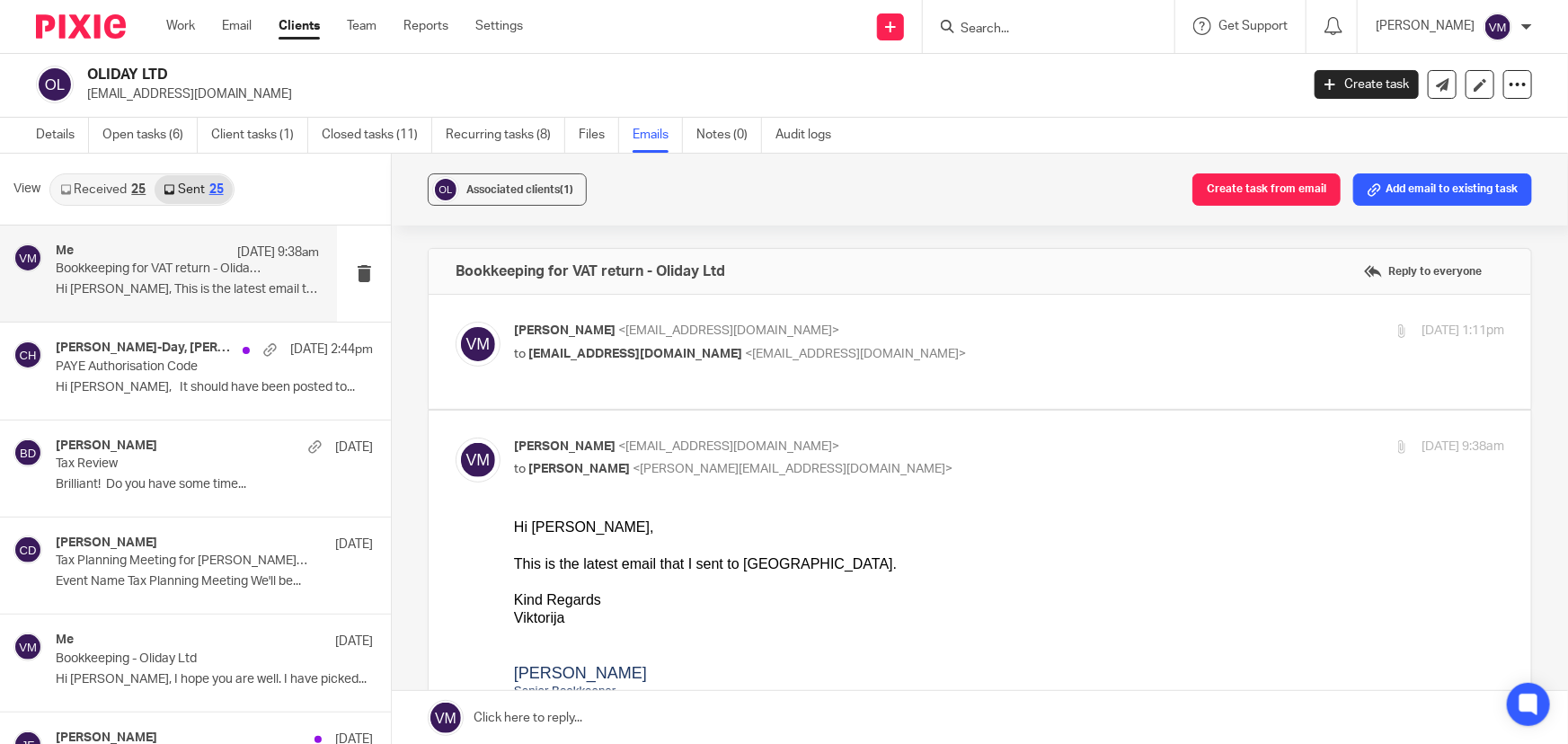
scroll to position [0, 0]
click at [366, 23] on link "Team" at bounding box center [361, 26] width 30 height 18
